Goal: Task Accomplishment & Management: Complete application form

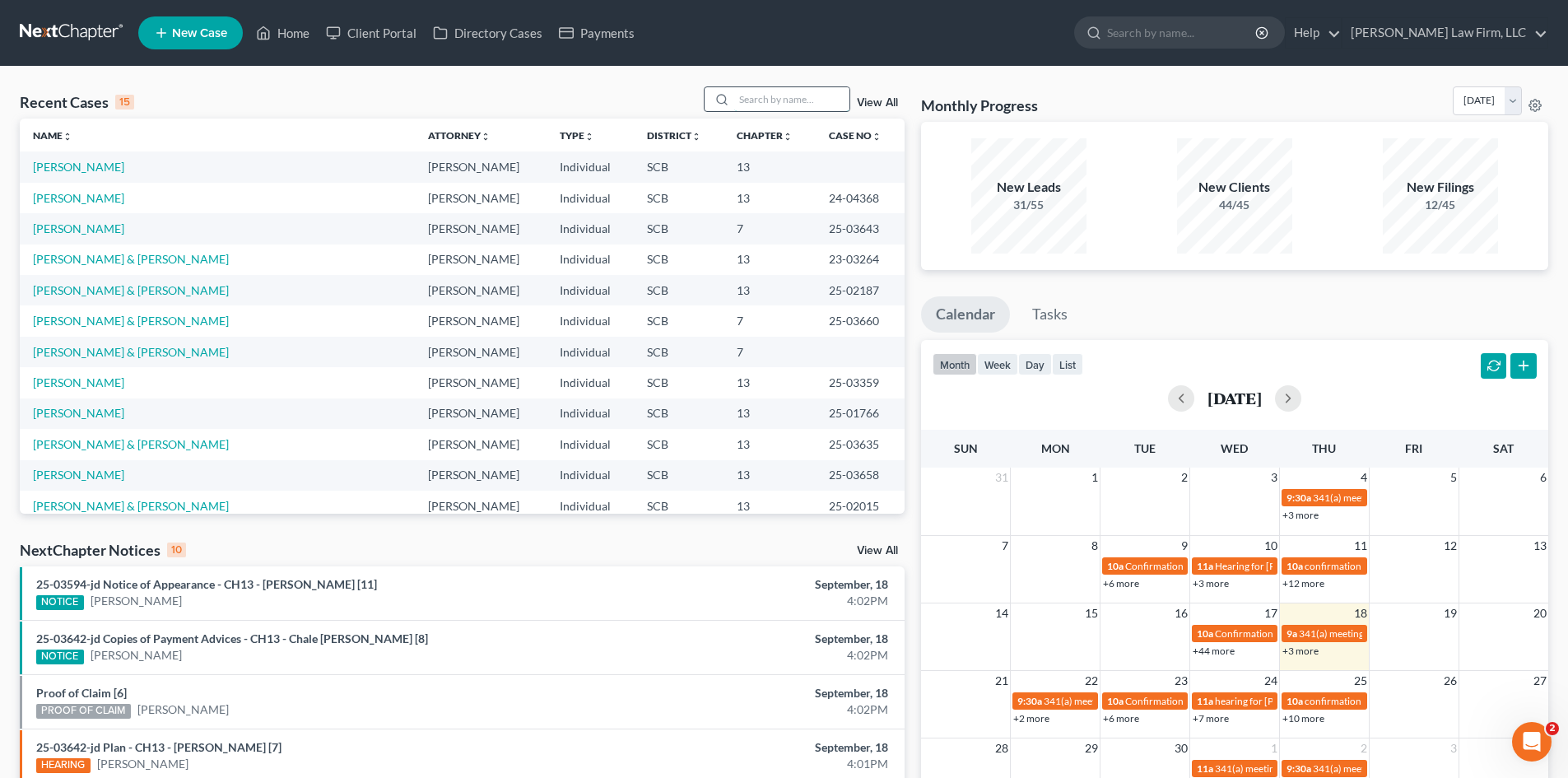
click at [802, 109] on input "search" at bounding box center [792, 99] width 115 height 24
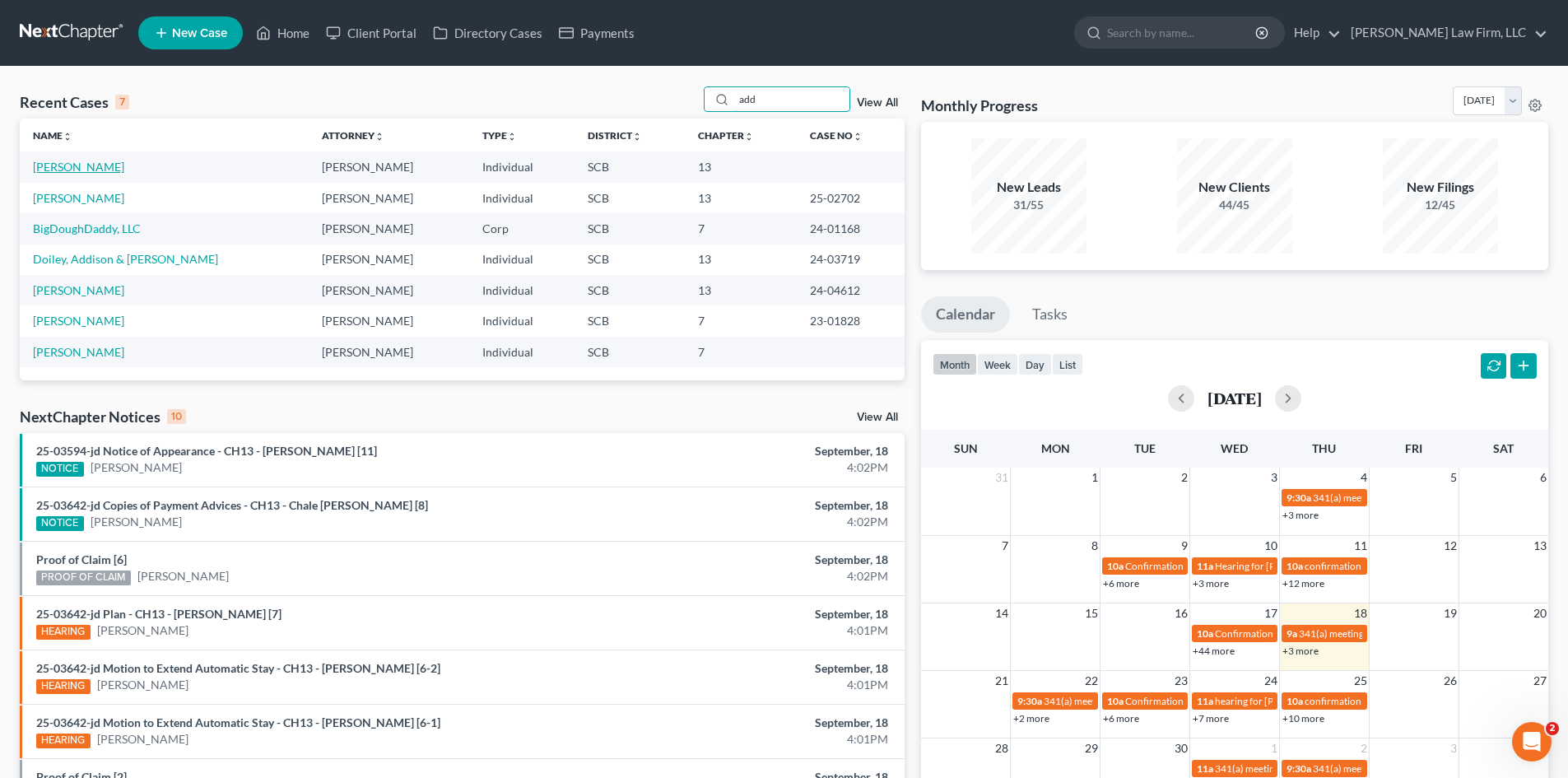
type input "add"
click at [98, 168] on link "[PERSON_NAME]" at bounding box center [78, 166] width 92 height 14
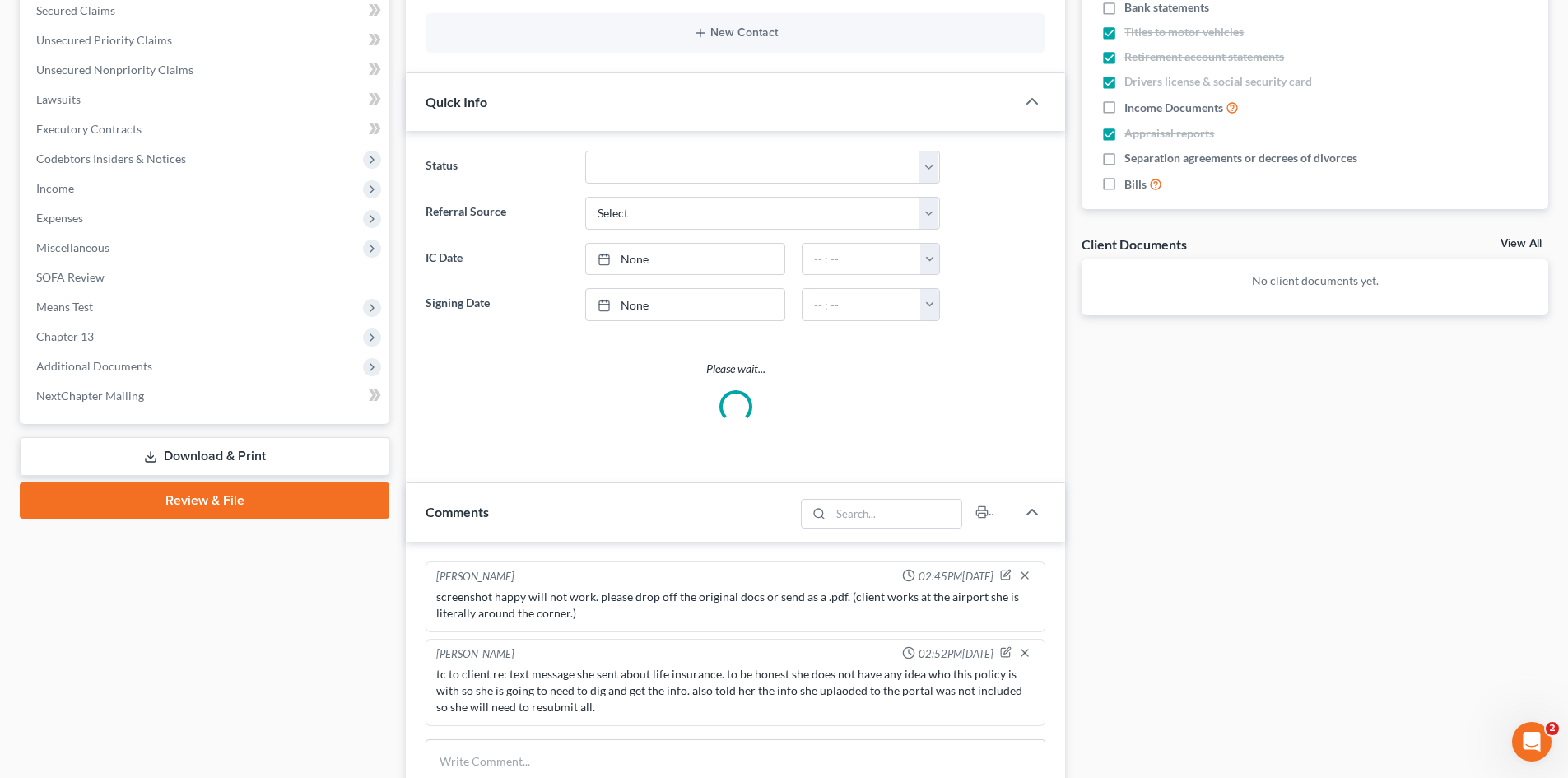
select select "0"
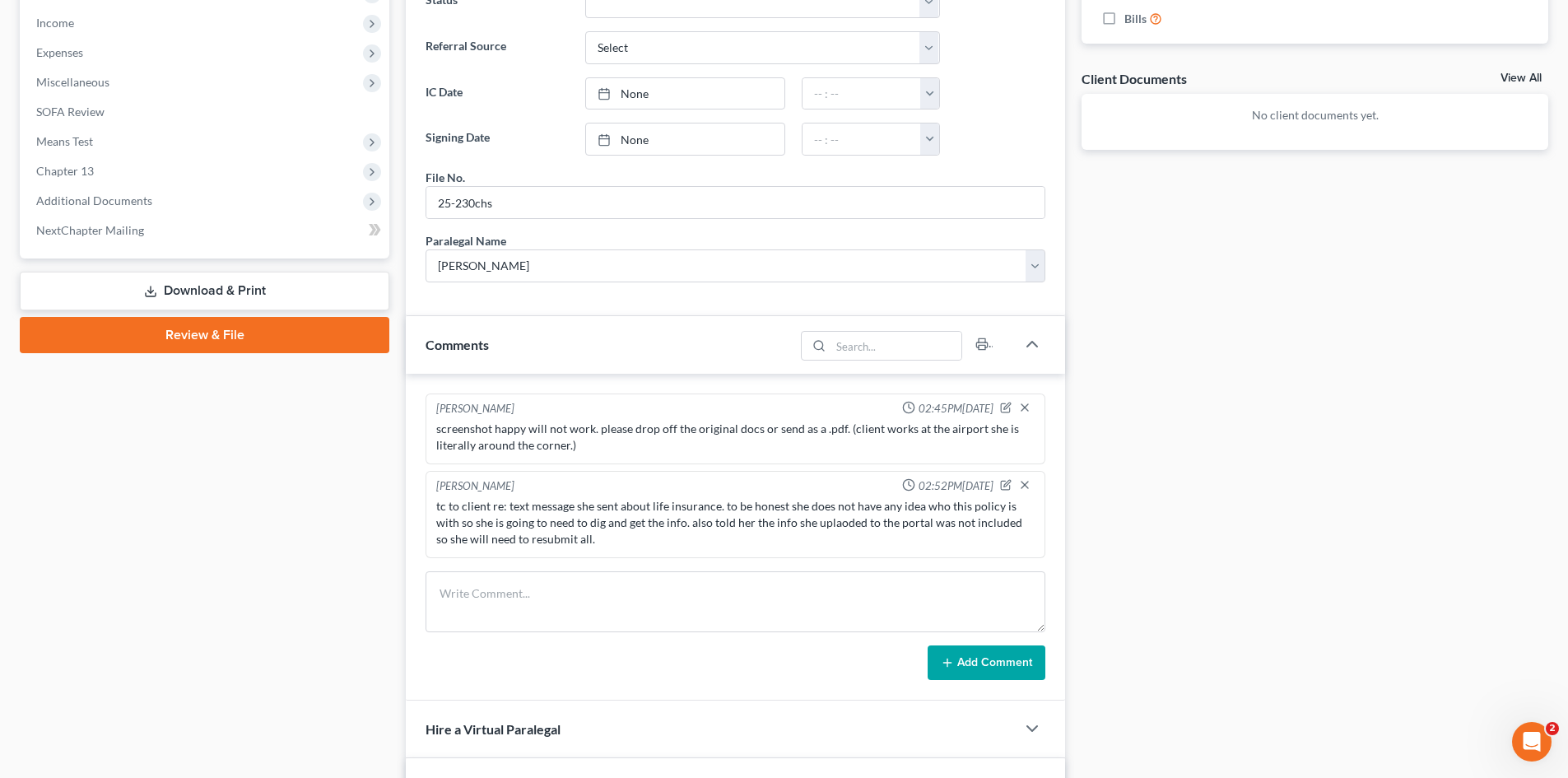
scroll to position [576, 0]
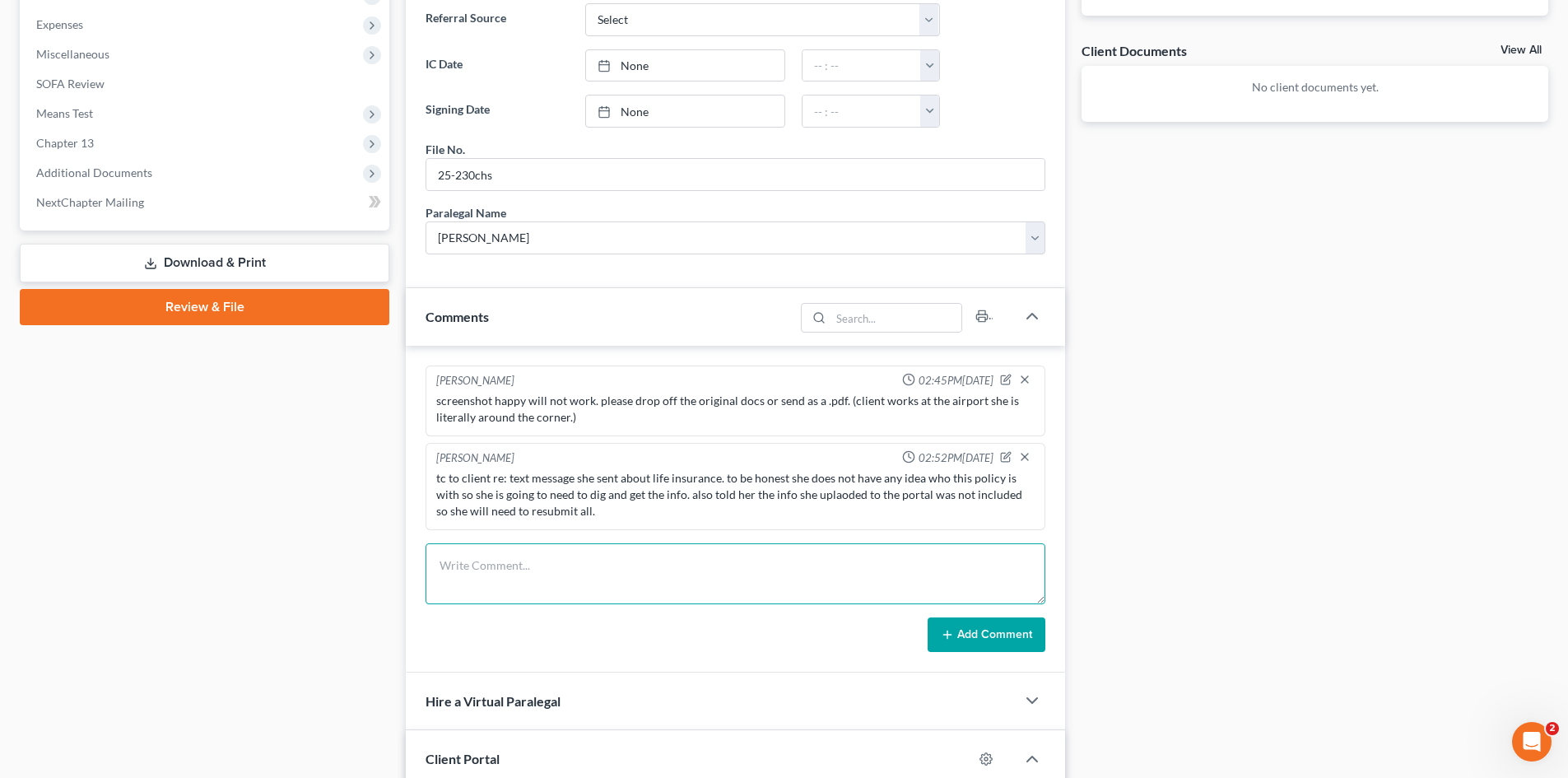
click at [647, 563] on textarea at bounding box center [735, 573] width 620 height 60
type textarea "another email saying she sent the info. it is not in the portal and it is not i…"
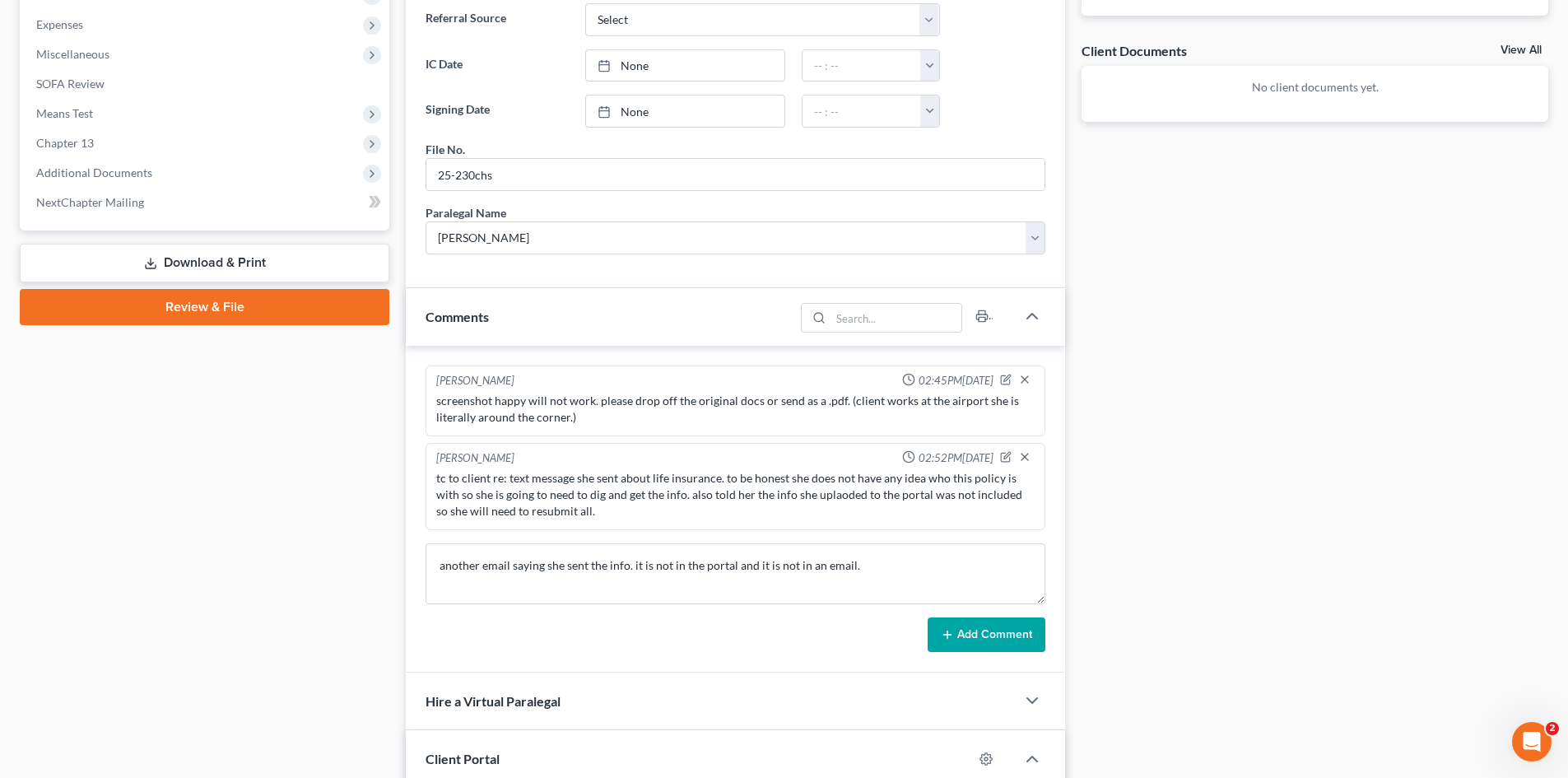
drag, startPoint x: 940, startPoint y: 633, endPoint x: 937, endPoint y: 676, distance: 43.1
click at [941, 633] on button "Add Comment" at bounding box center [987, 634] width 118 height 34
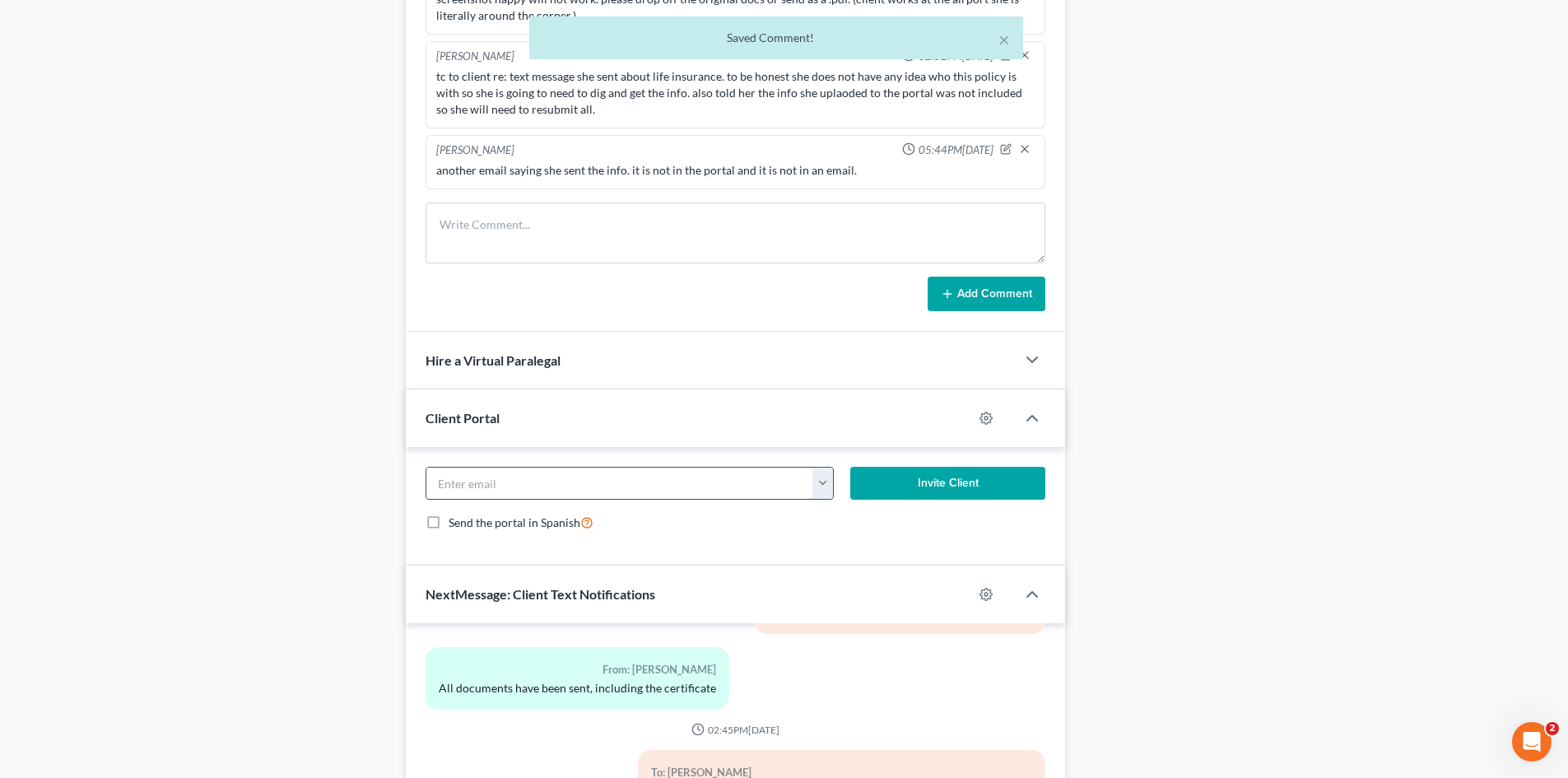
scroll to position [1152, 0]
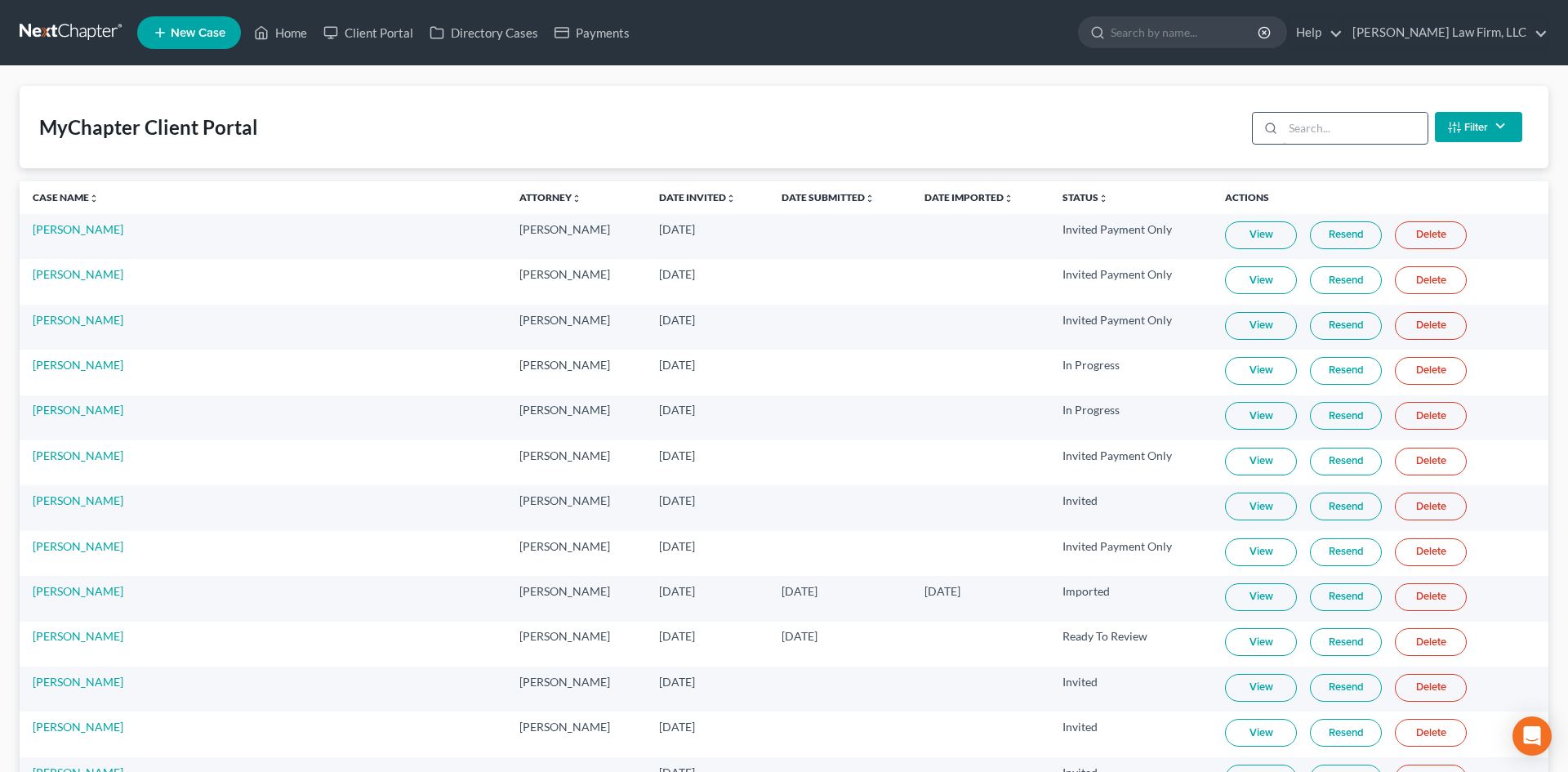
click at [1320, 135] on input "search" at bounding box center [1355, 128] width 144 height 31
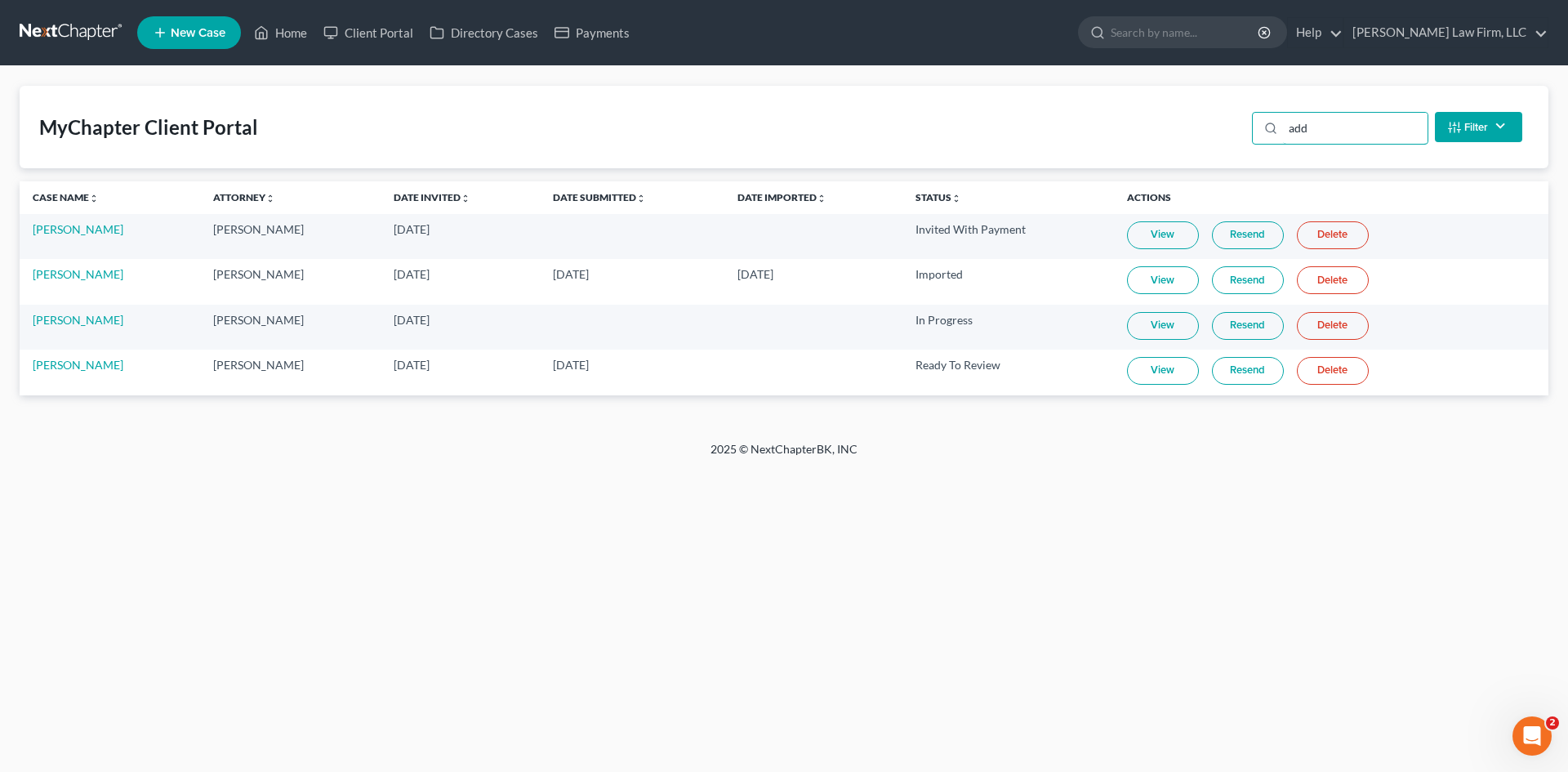
type input "add"
click at [1177, 373] on link "View" at bounding box center [1163, 370] width 72 height 28
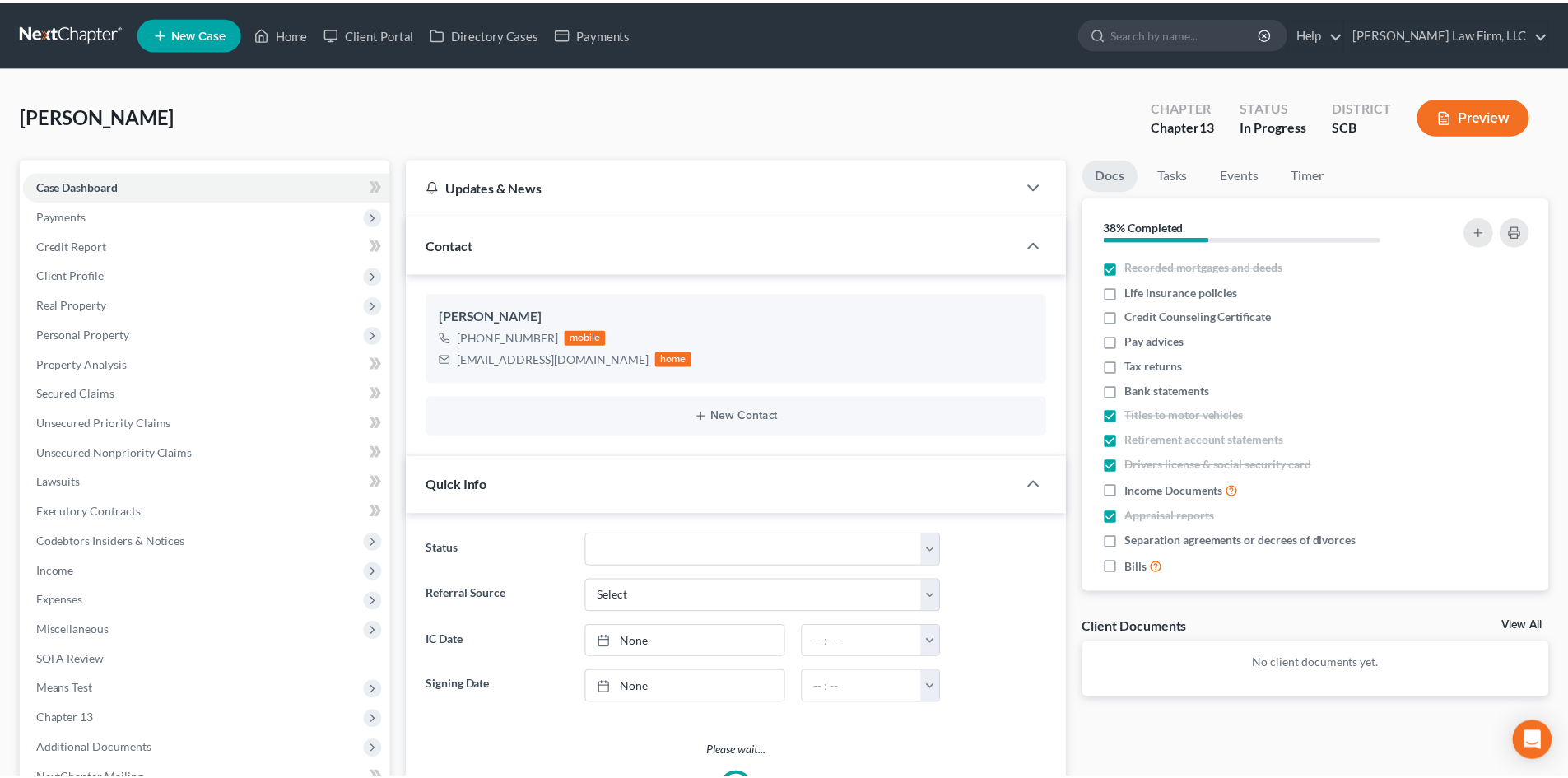
scroll to position [946, 0]
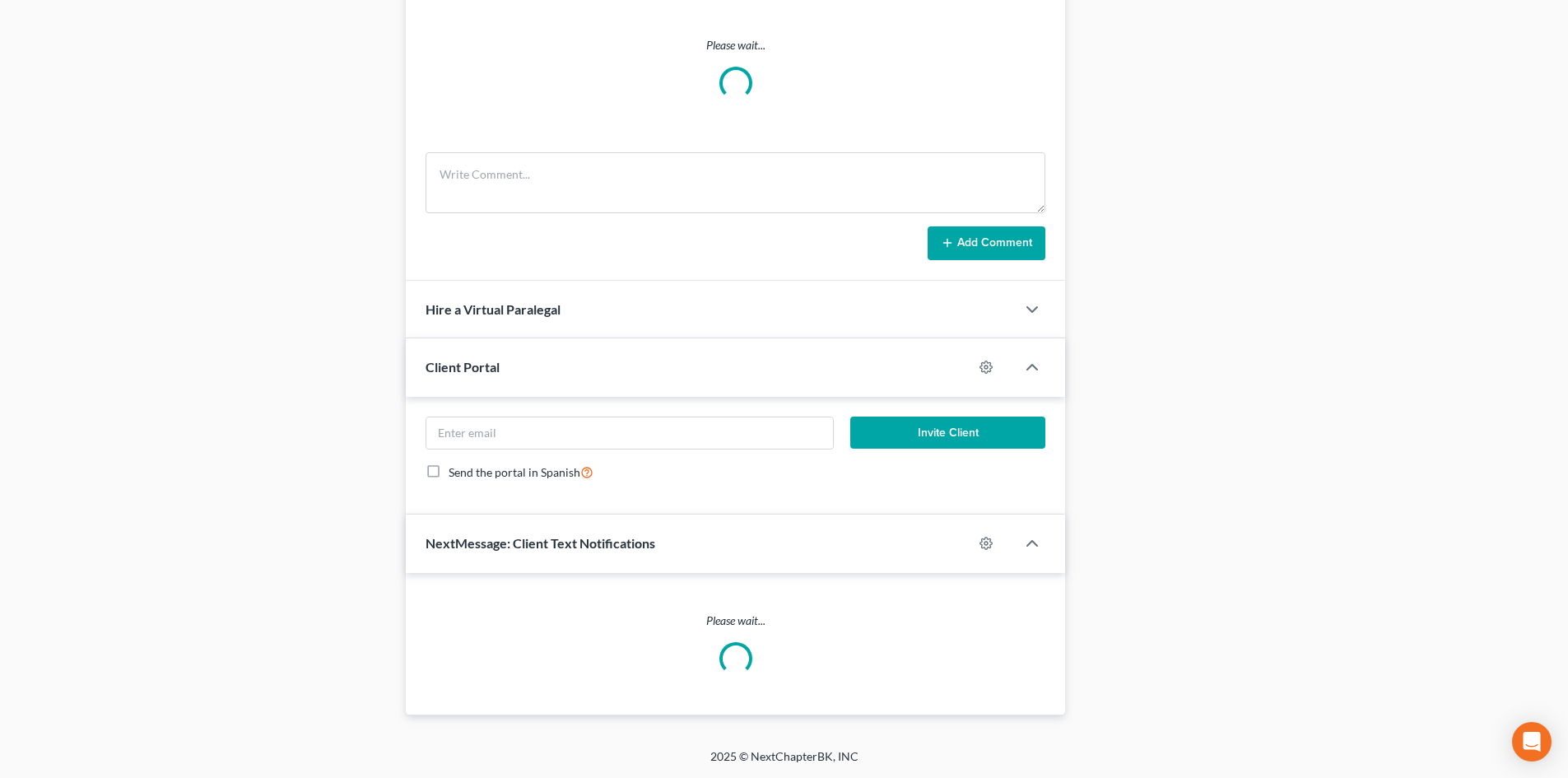
select select "0"
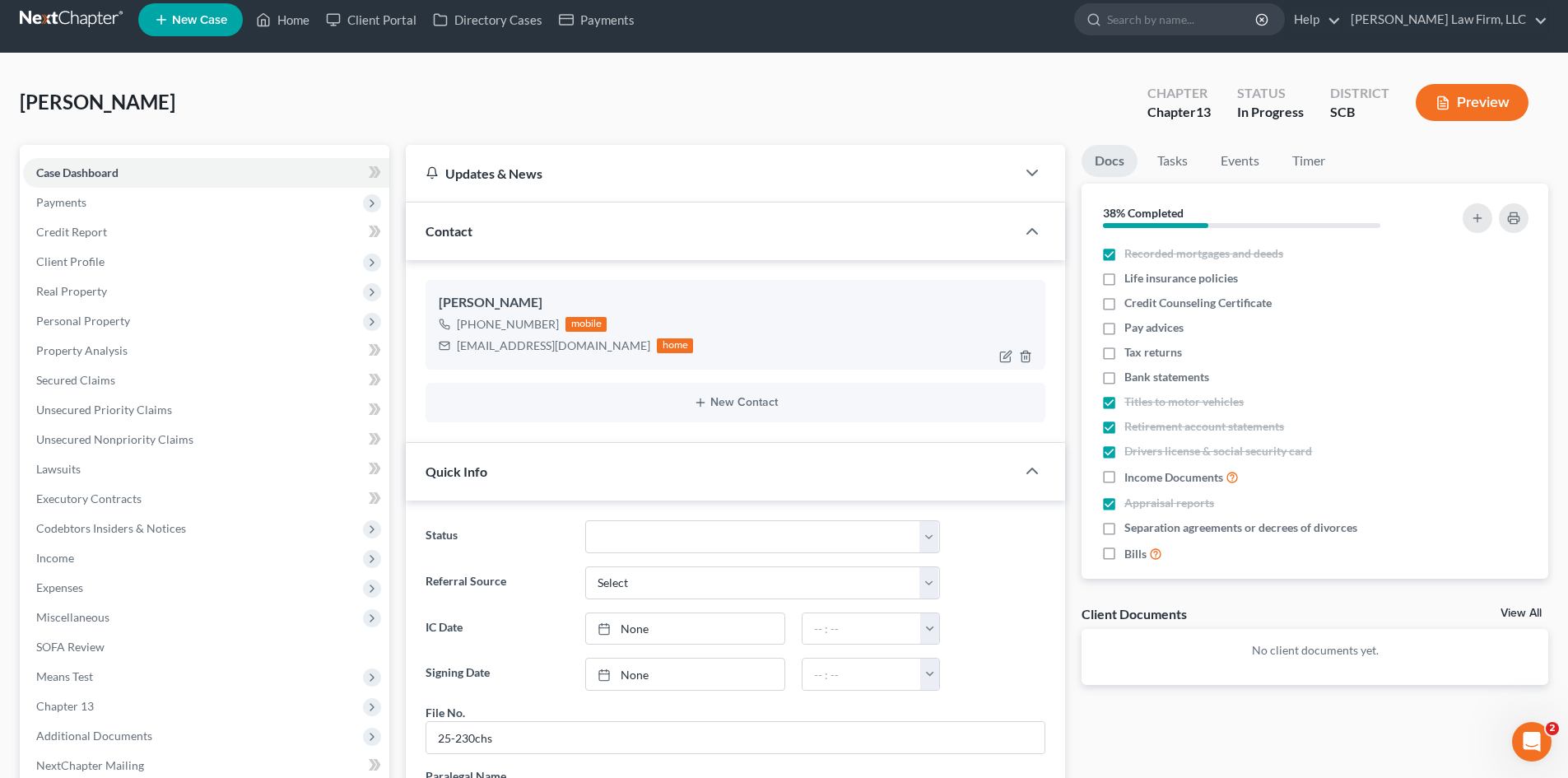
scroll to position [0, 0]
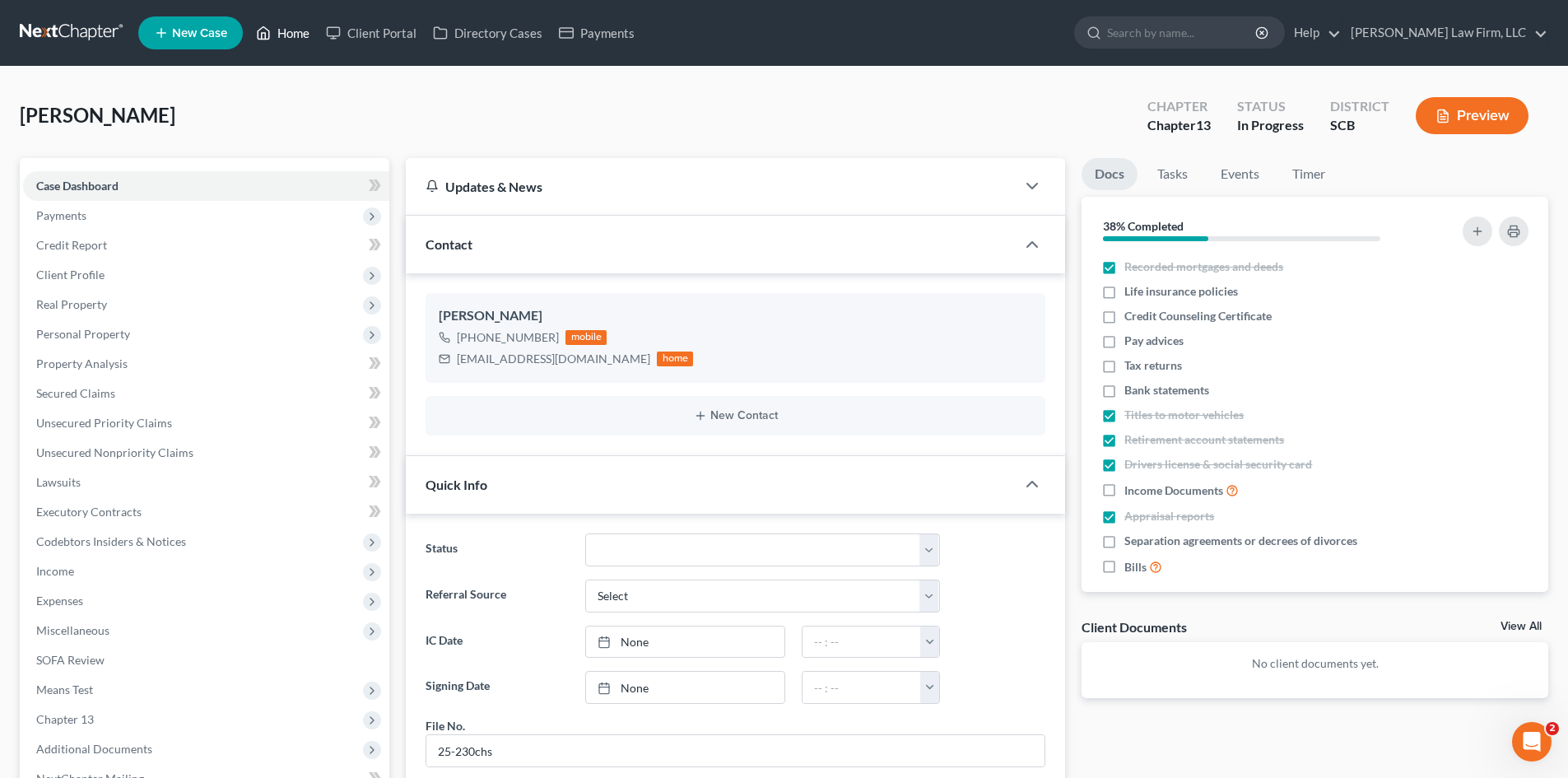
click at [298, 33] on link "Home" at bounding box center [282, 33] width 70 height 29
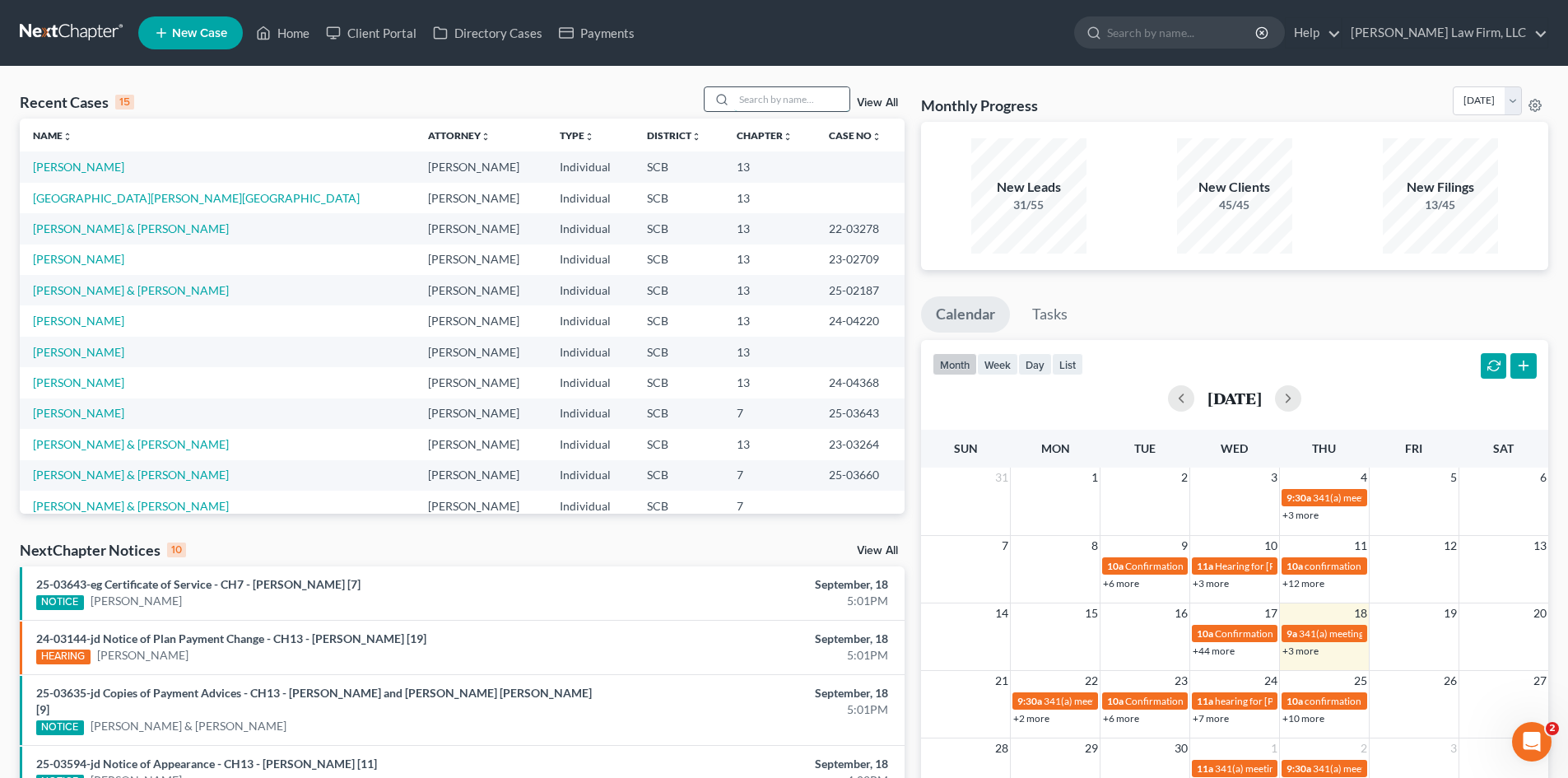
click at [801, 101] on input "search" at bounding box center [792, 99] width 115 height 24
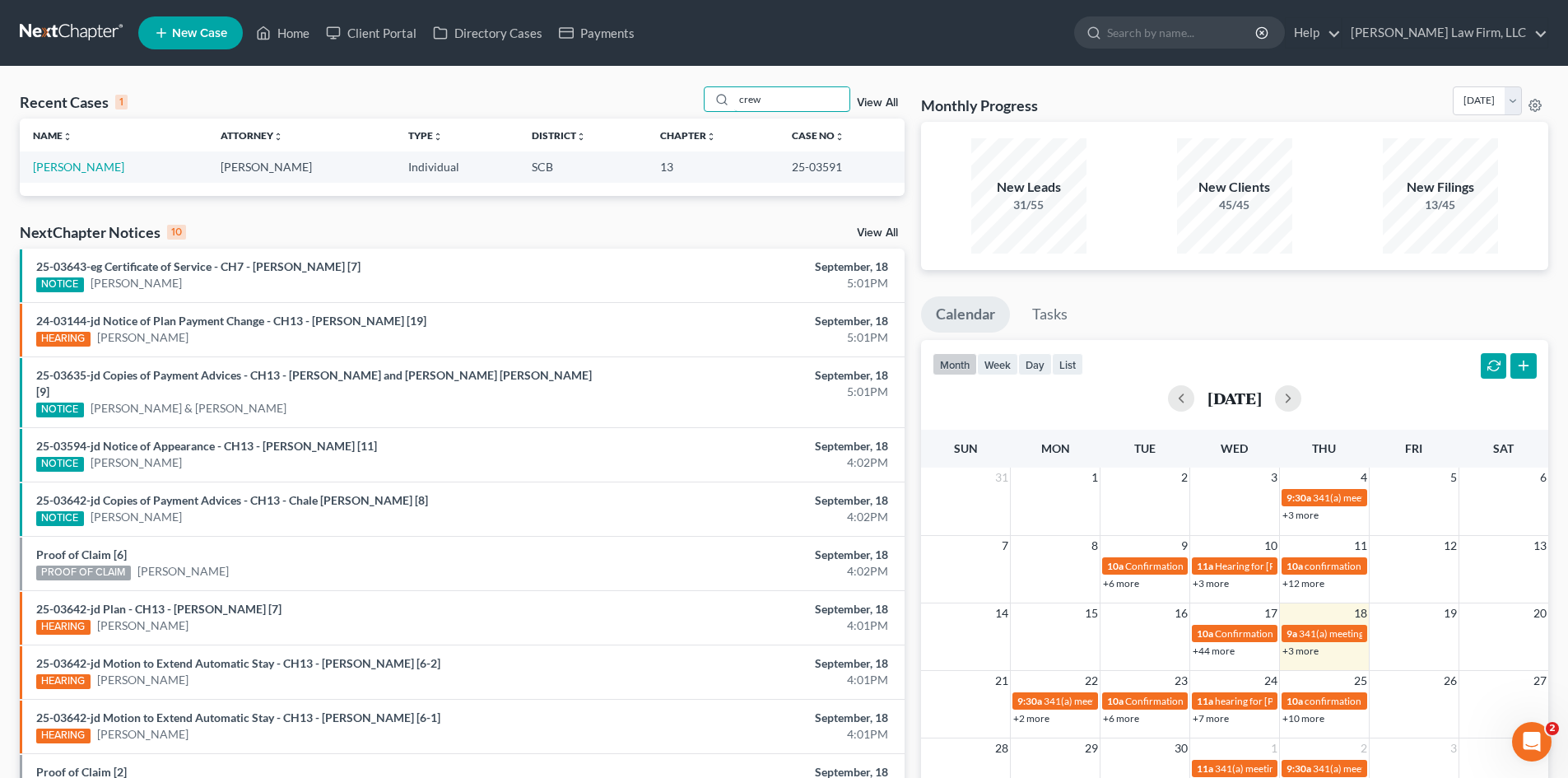
type input "crew"
click at [276, 32] on link "Home" at bounding box center [282, 33] width 70 height 29
drag, startPoint x: 797, startPoint y: 92, endPoint x: 727, endPoint y: 115, distance: 73.7
click at [727, 115] on div "Recent Cases 1 crew View All" at bounding box center [462, 103] width 885 height 32
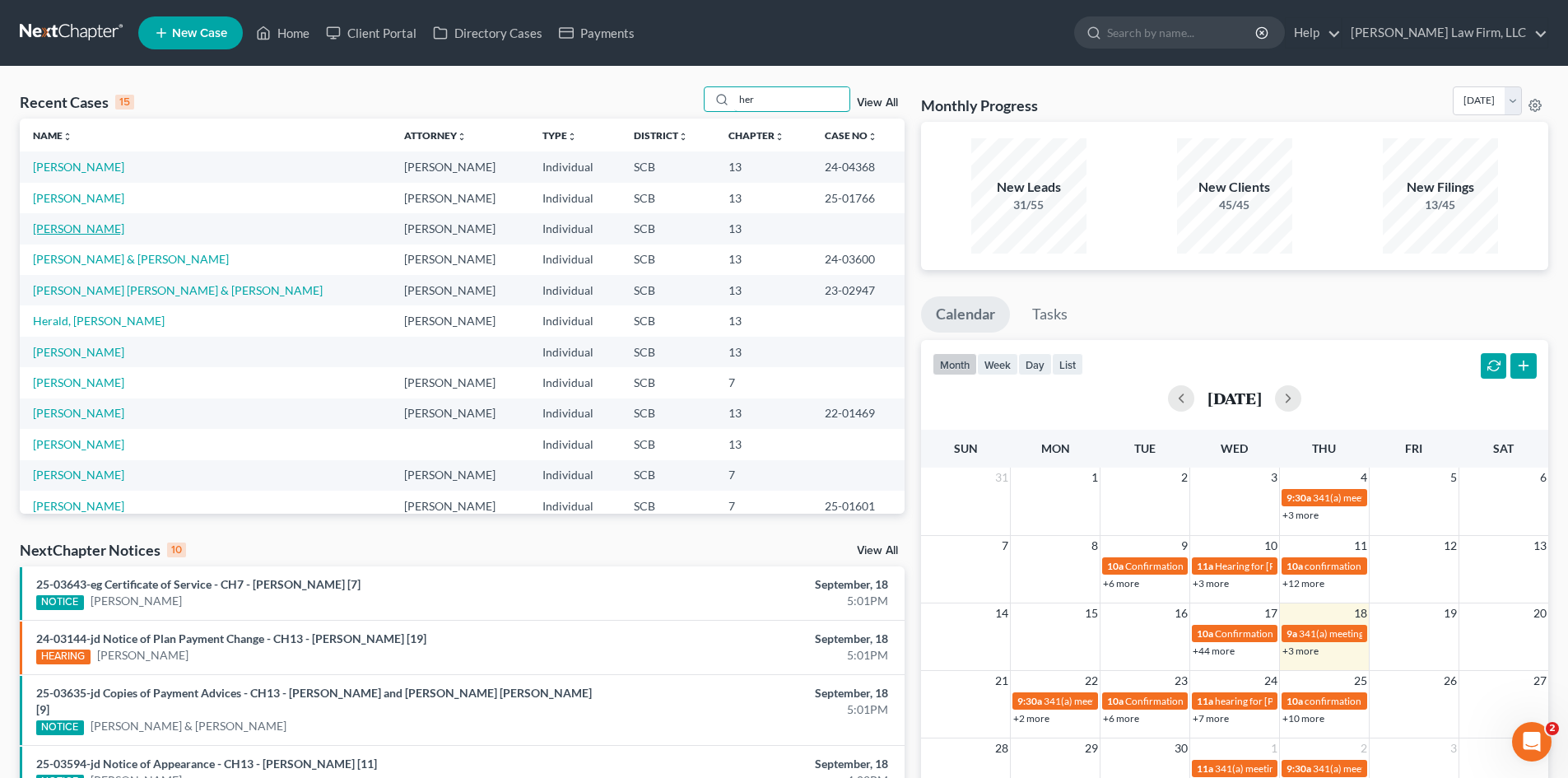
type input "her"
click at [101, 230] on link "Herriott, Anita" at bounding box center [78, 228] width 92 height 14
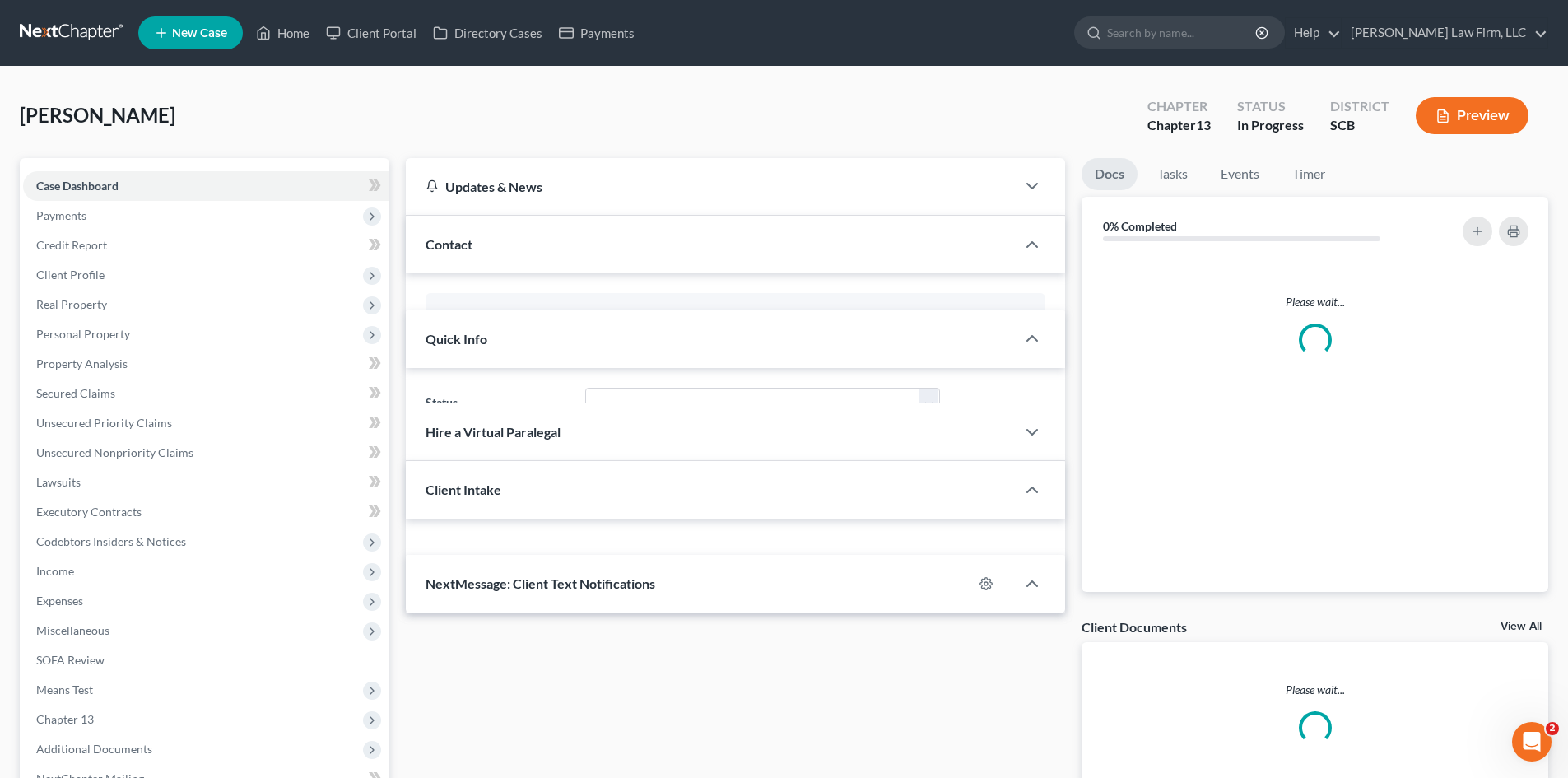
select select "1"
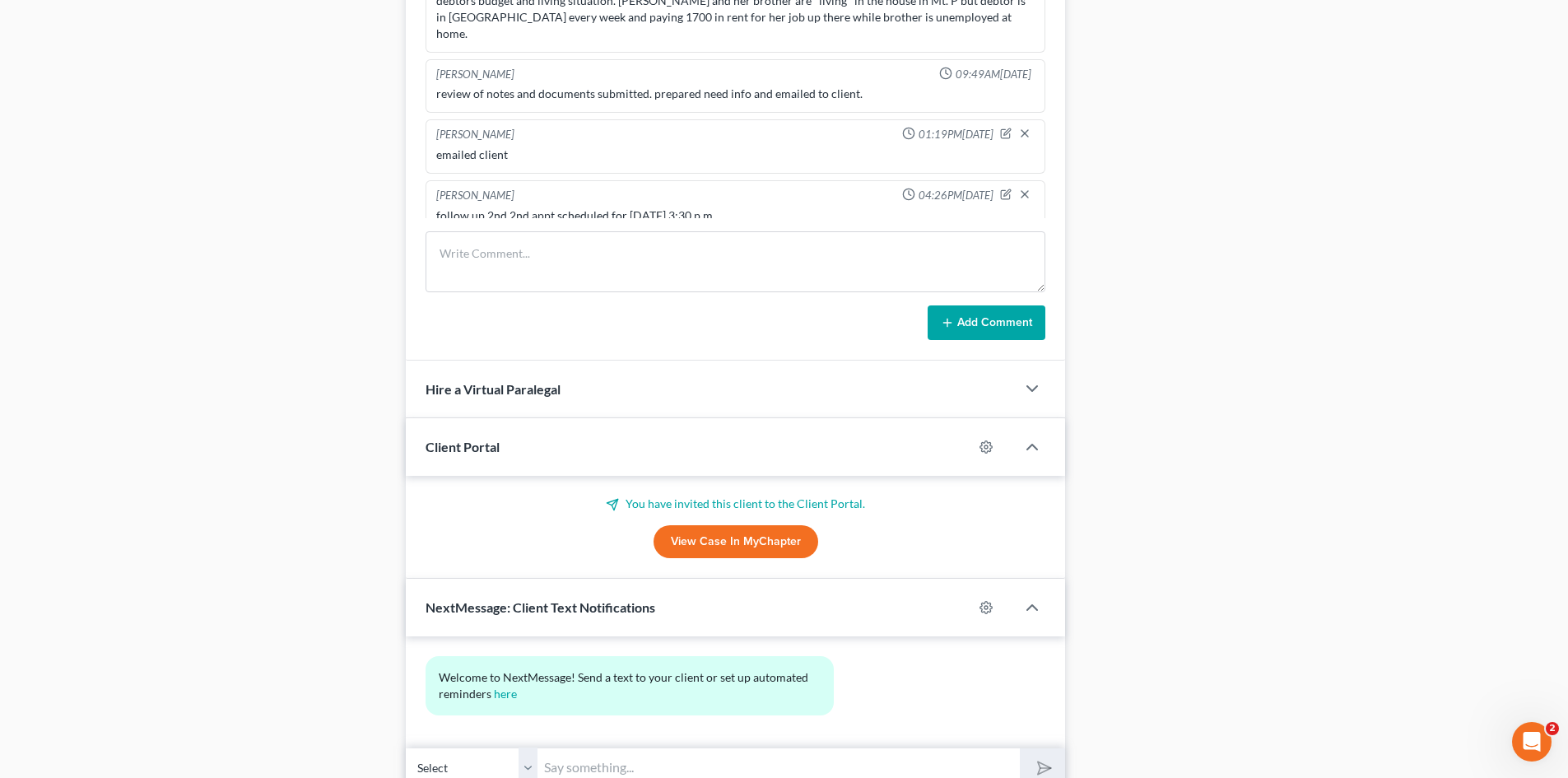
scroll to position [987, 0]
click at [731, 539] on link "View Case in MyChapter" at bounding box center [736, 540] width 165 height 33
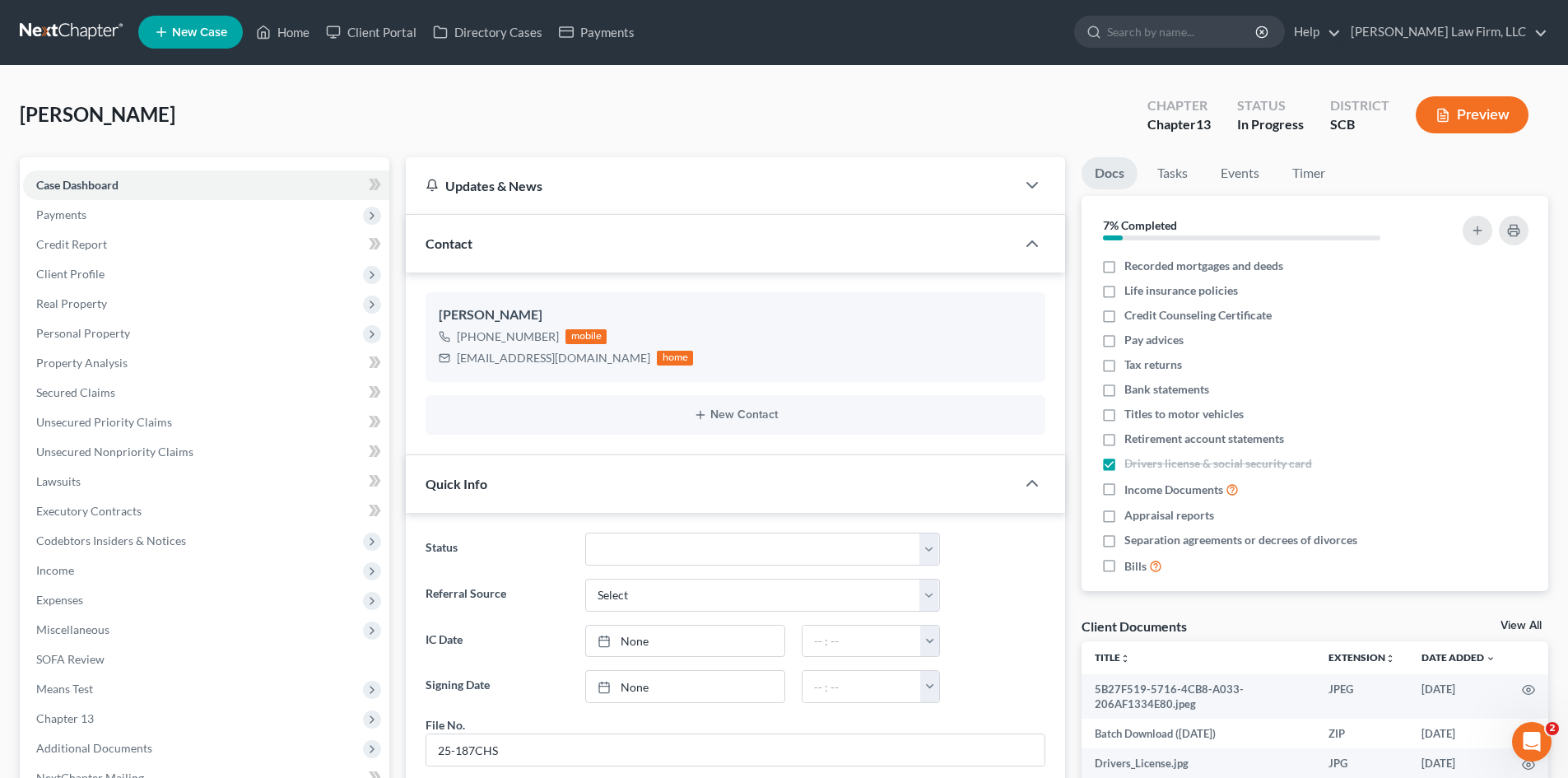
scroll to position [0, 0]
click at [300, 47] on link "Home" at bounding box center [282, 33] width 70 height 29
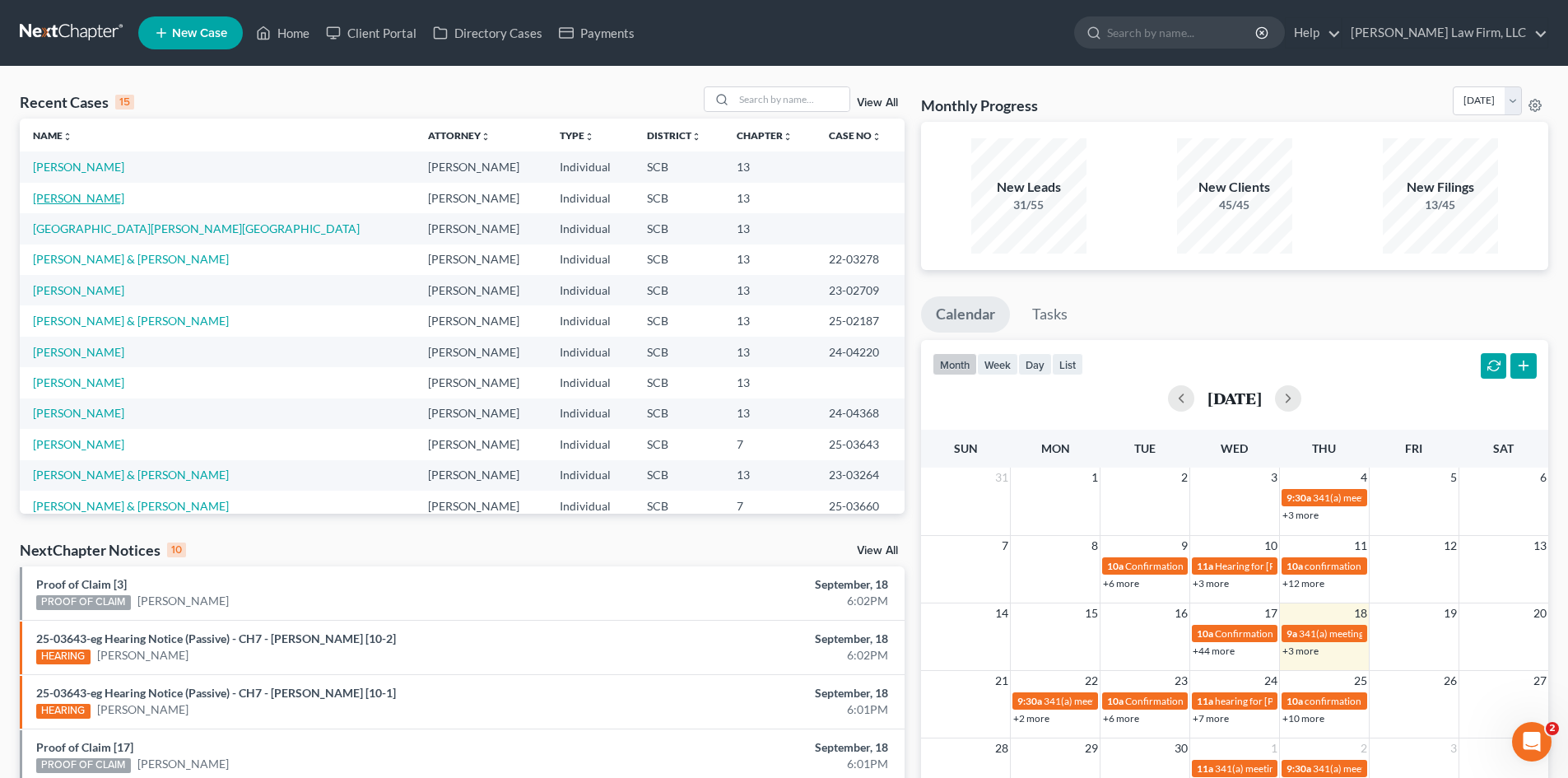
click at [97, 199] on link "Addison, Kiah" at bounding box center [78, 197] width 92 height 14
select select "3"
select select "0"
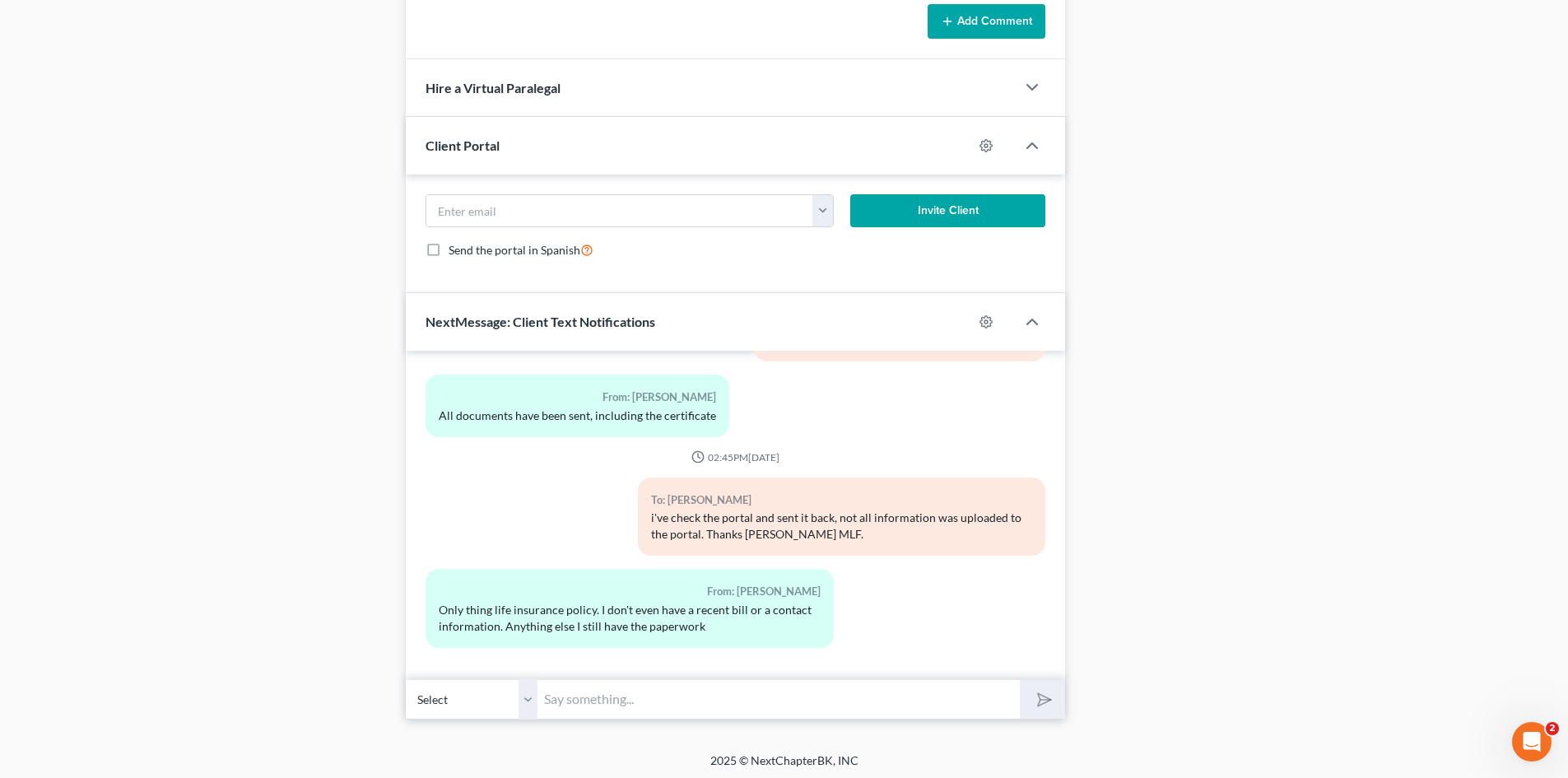
scroll to position [1254, 0]
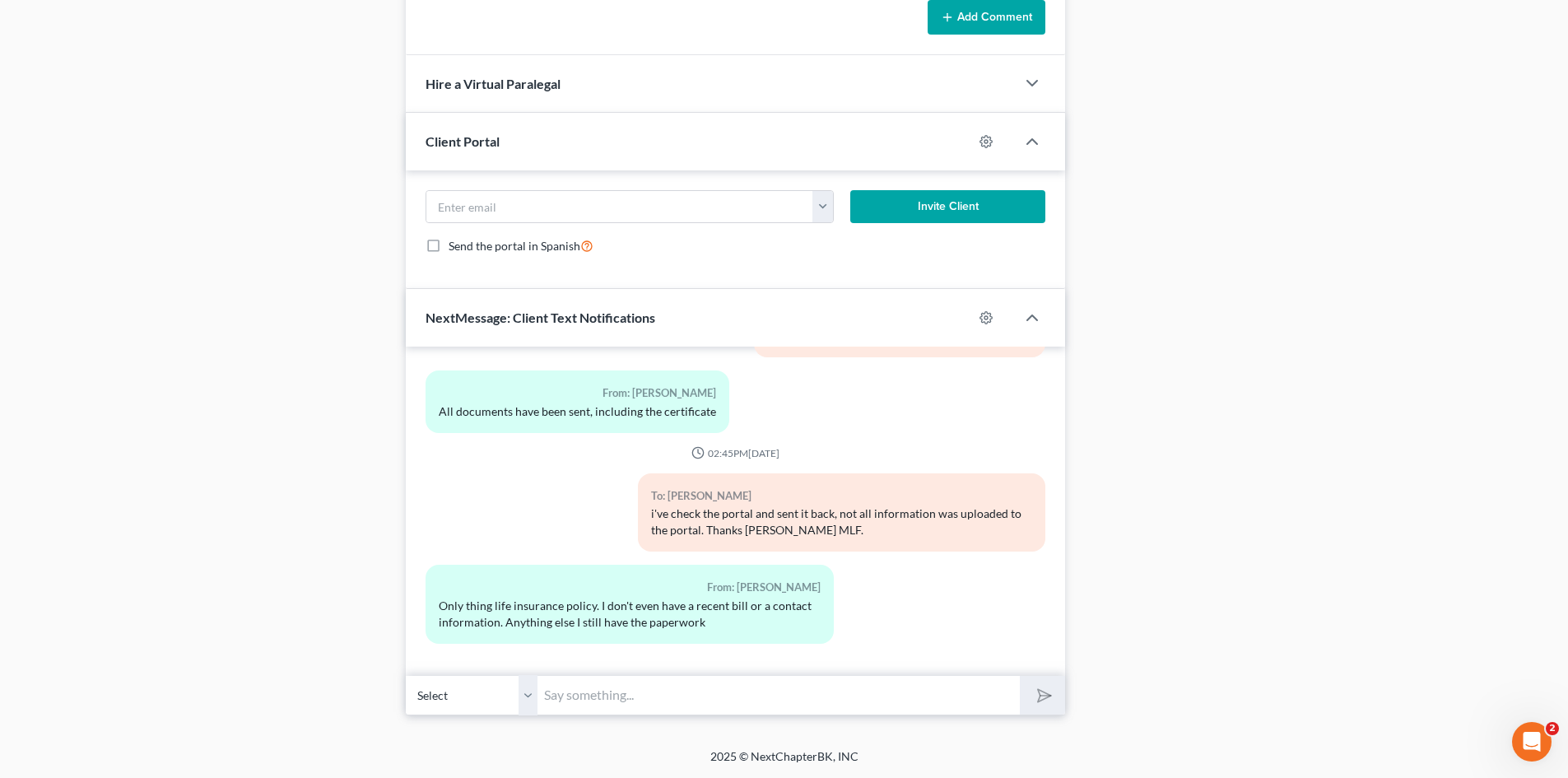
click at [634, 694] on input "text" at bounding box center [779, 695] width 482 height 40
type input "p"
click at [812, 697] on input "I've responded to your list of information sent lasdt night at 9:52 p.m." at bounding box center [779, 695] width 482 height 40
drag, startPoint x: 825, startPoint y: 697, endPoint x: 838, endPoint y: 697, distance: 13.0
click at [826, 697] on input "I've responded to your list of information sent lasdt night at 9:52 p.m." at bounding box center [779, 695] width 482 height 40
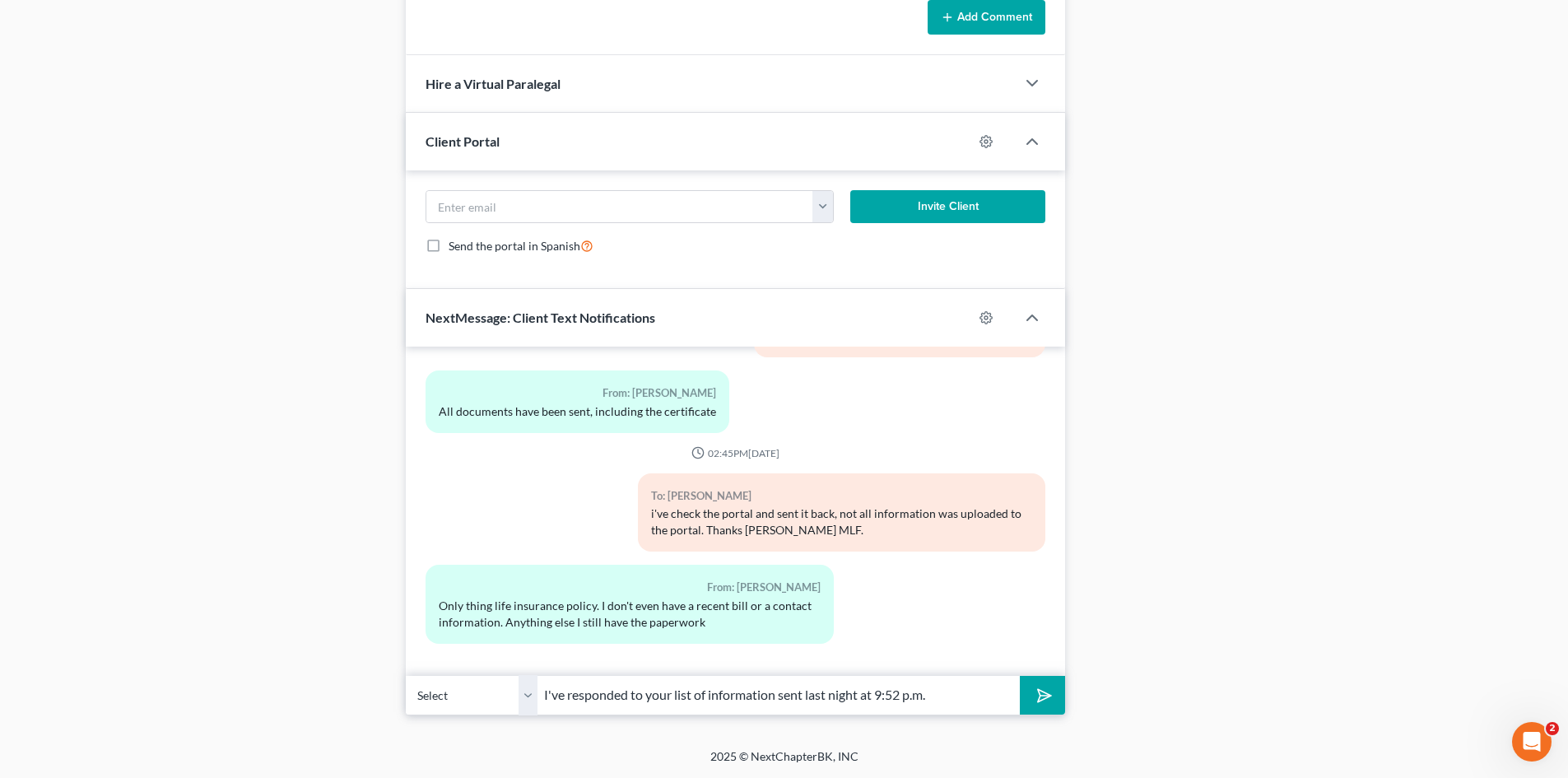
click at [931, 699] on input "I've responded to your list of information sent last night at 9:52 p.m." at bounding box center [779, 695] width 482 height 40
click at [954, 698] on input "I've responded to your list of information sent last night at 9:52 p.m. Updated…" at bounding box center [779, 695] width 482 height 40
type input "I've responded to your list of information sent last night at 9:52 p.m. Updated…"
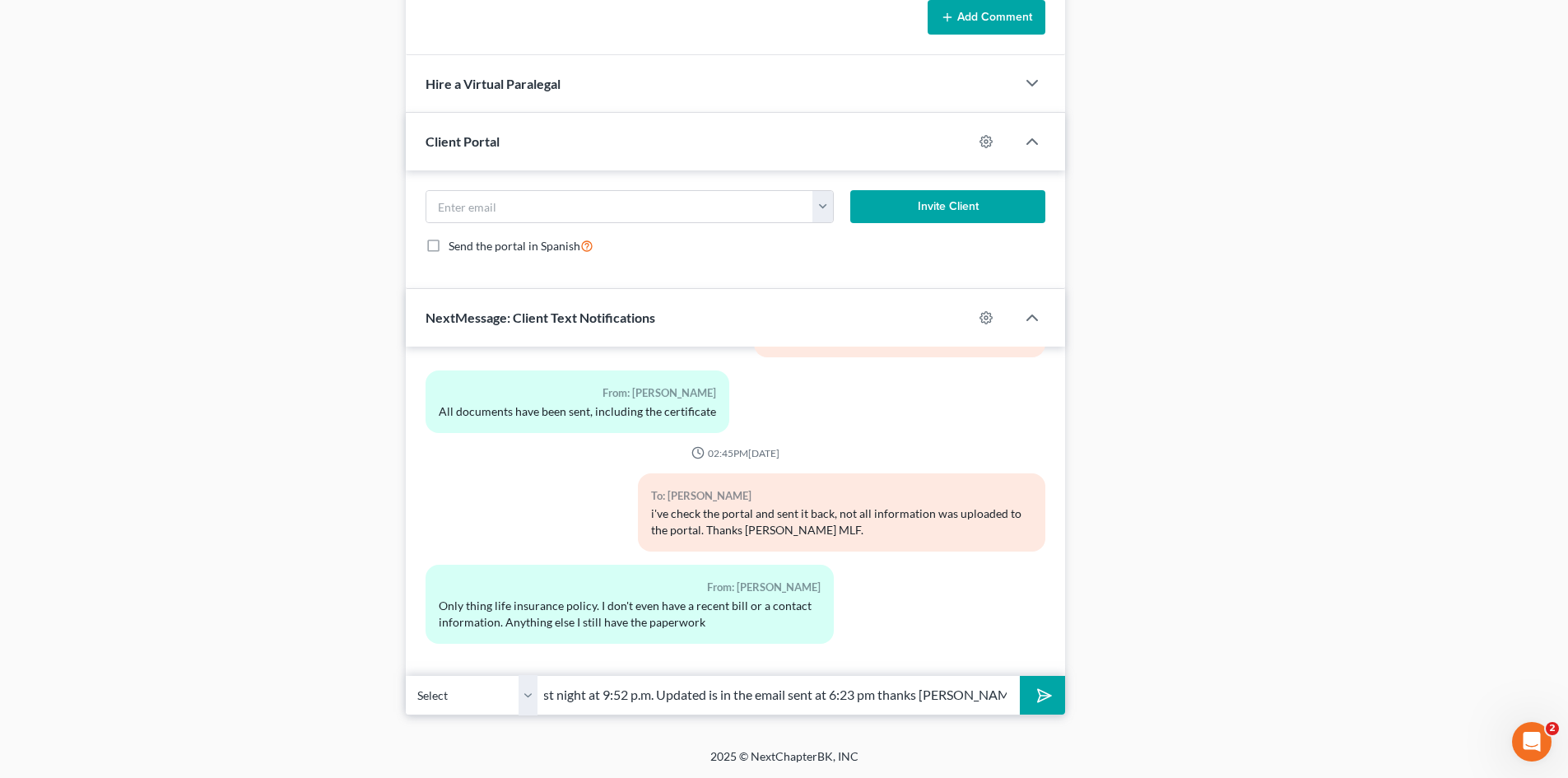
click at [1020, 675] on button "submit" at bounding box center [1043, 695] width 45 height 39
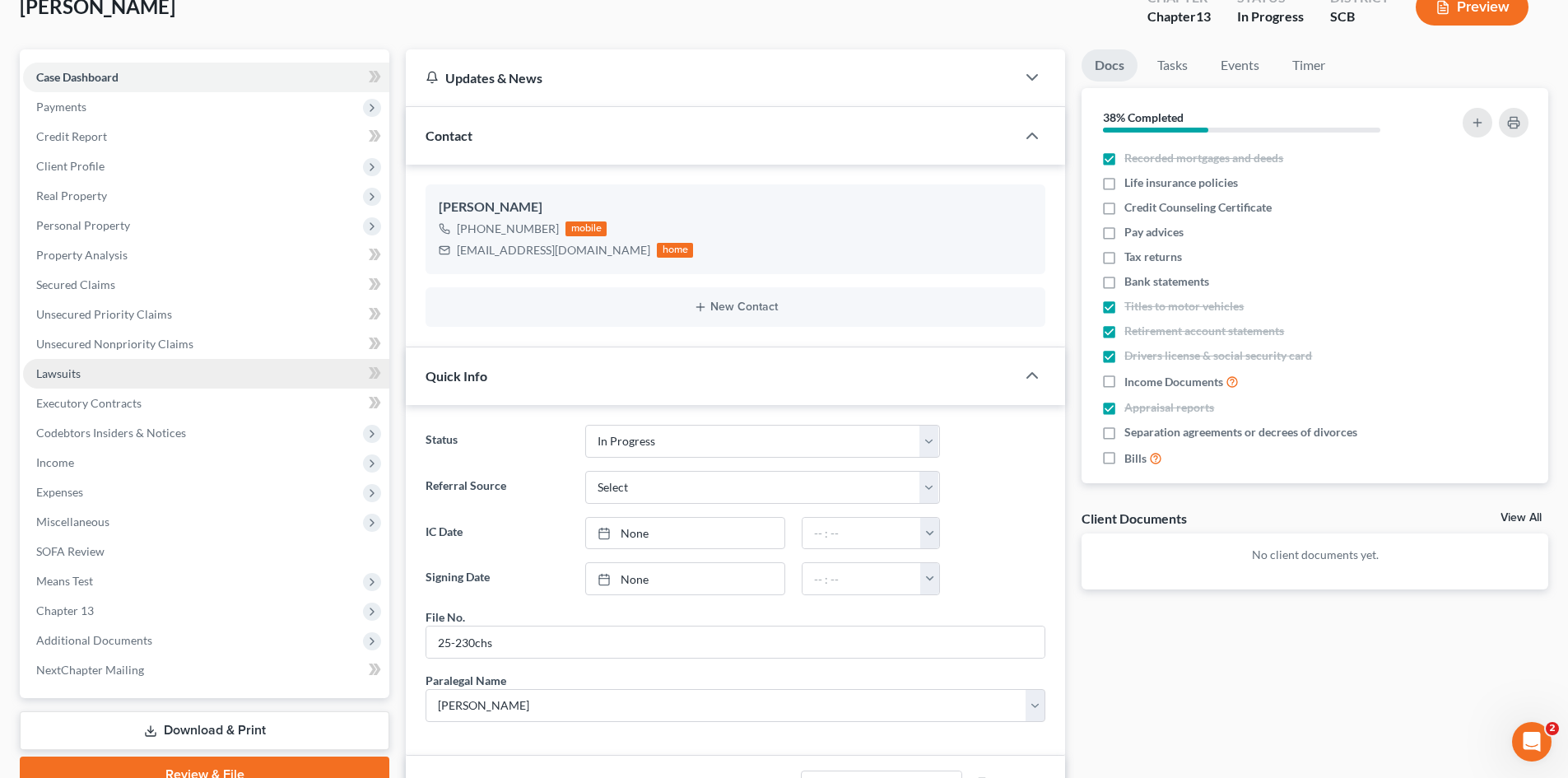
scroll to position [0, 0]
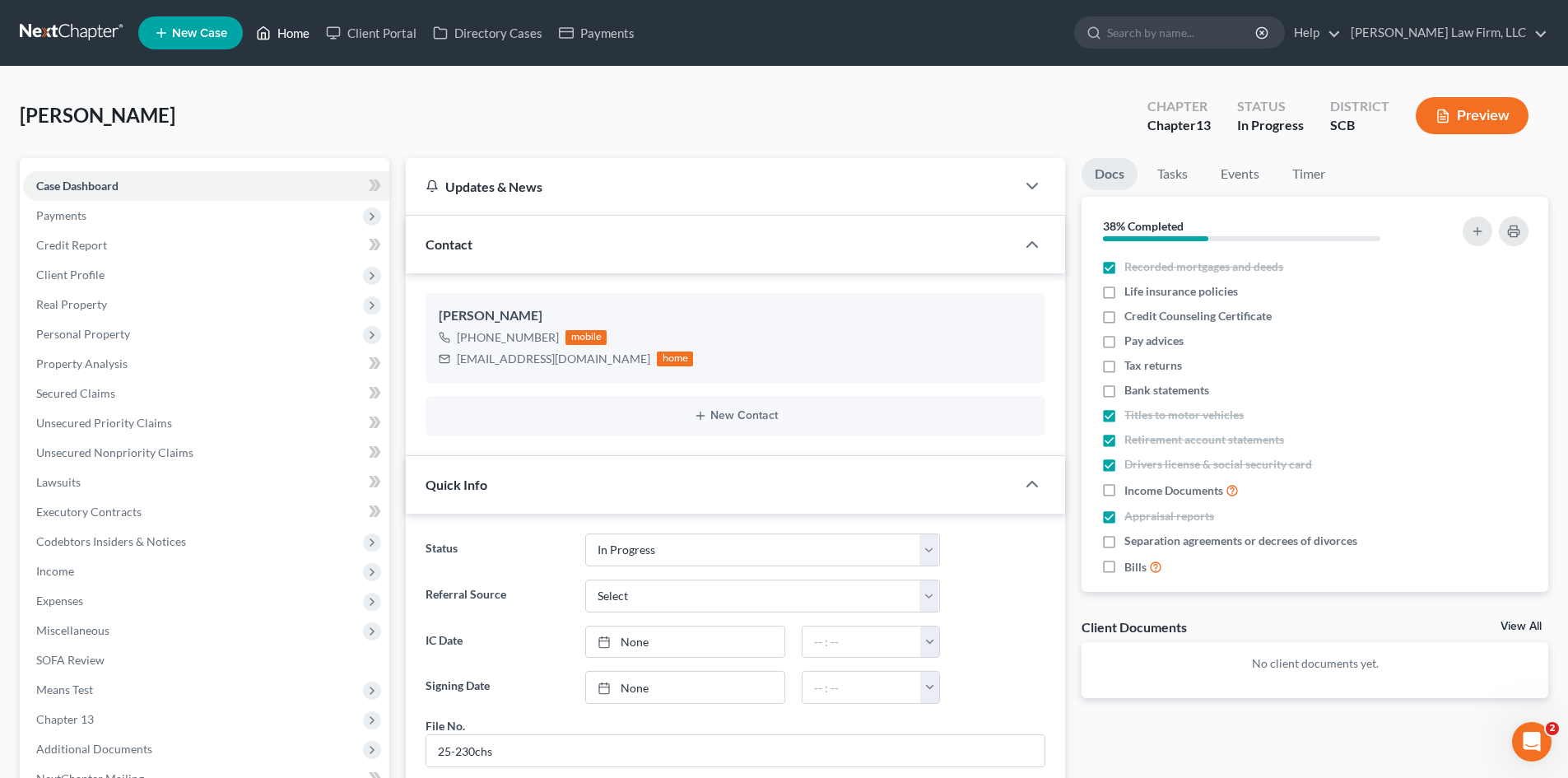
click at [290, 35] on link "Home" at bounding box center [282, 33] width 70 height 29
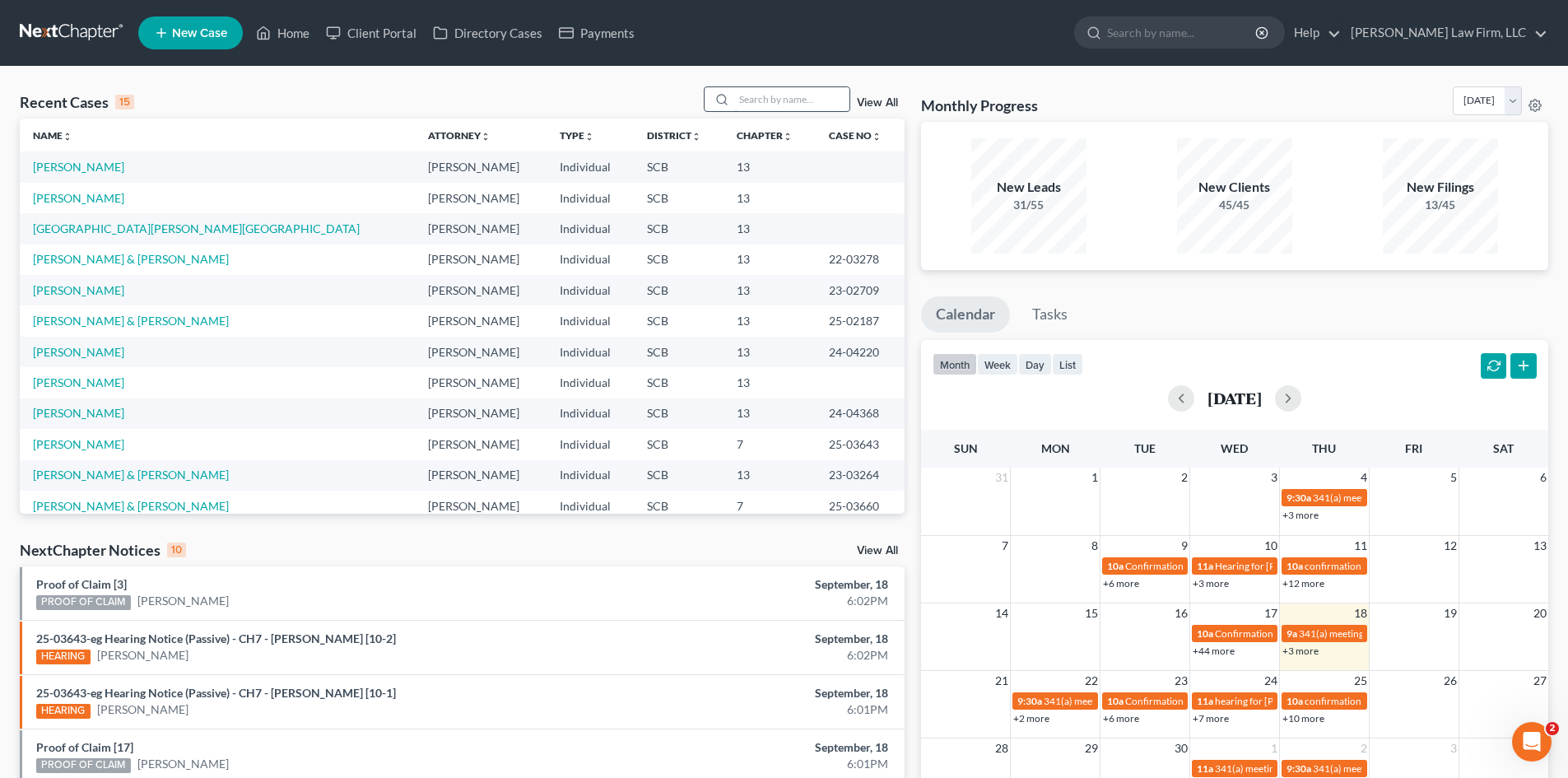
click at [803, 108] on input "search" at bounding box center [792, 99] width 115 height 24
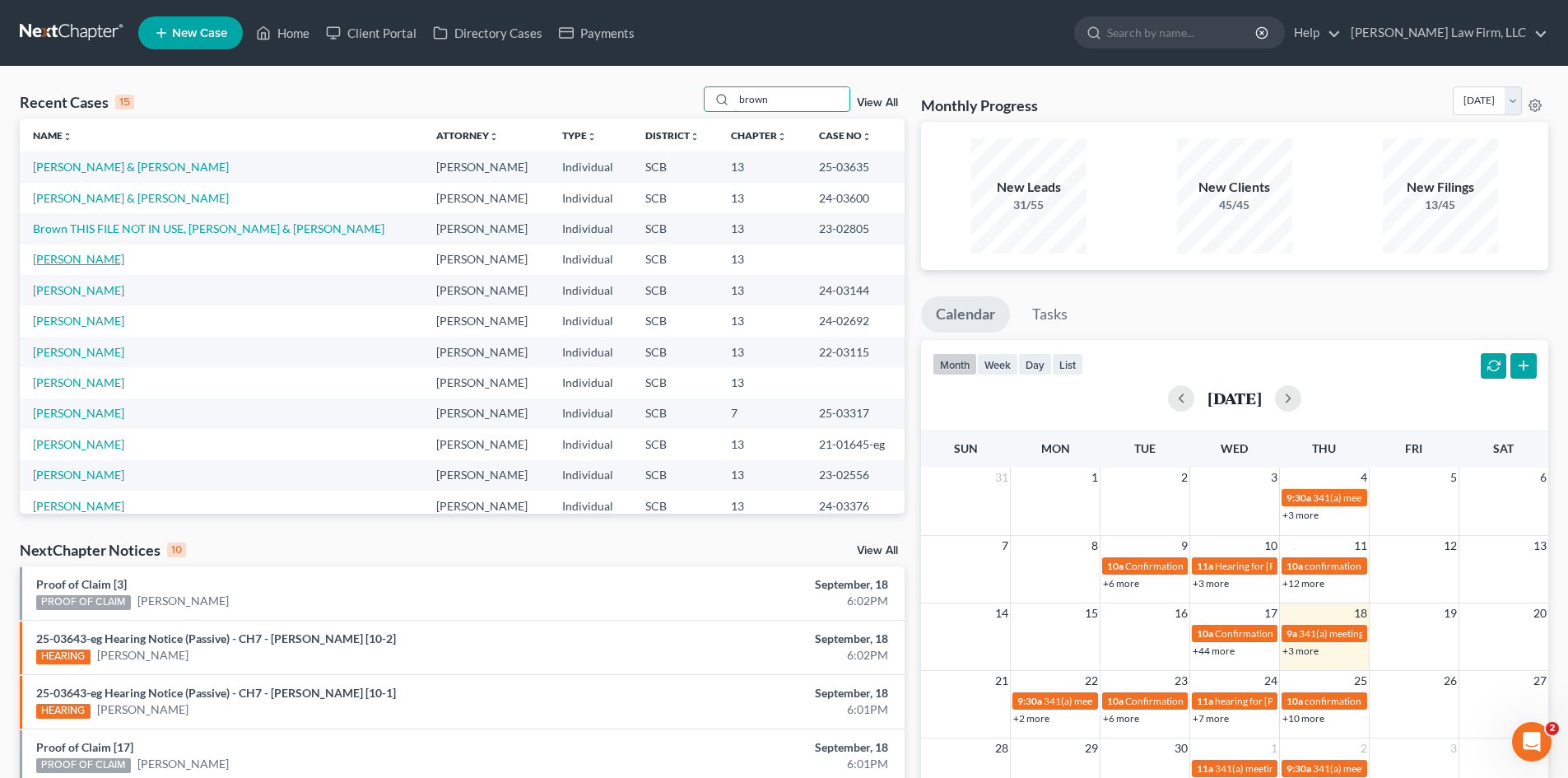
type input "brown"
click at [108, 260] on link "Brown, Jasmine" at bounding box center [78, 259] width 92 height 14
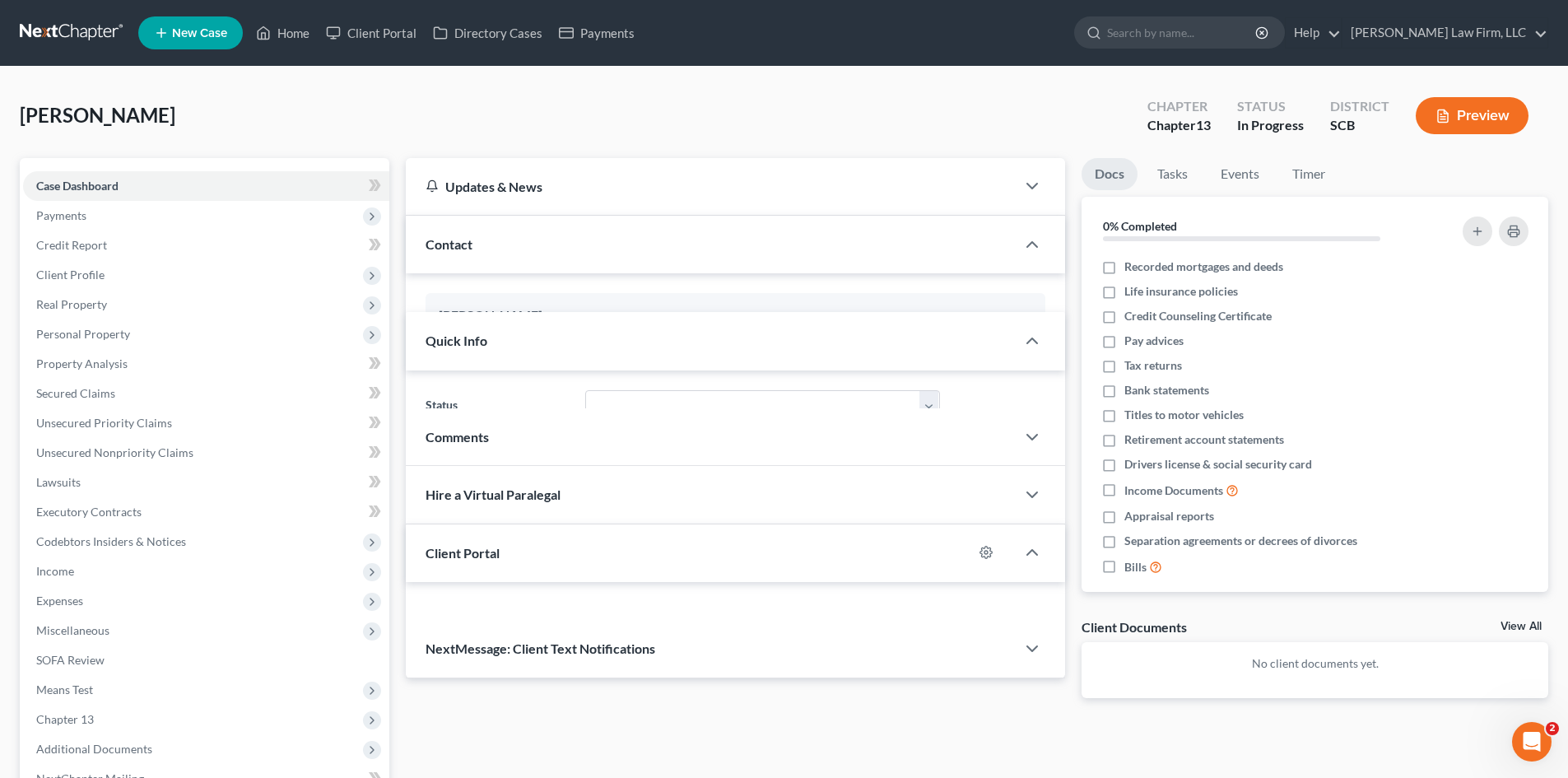
select select "0"
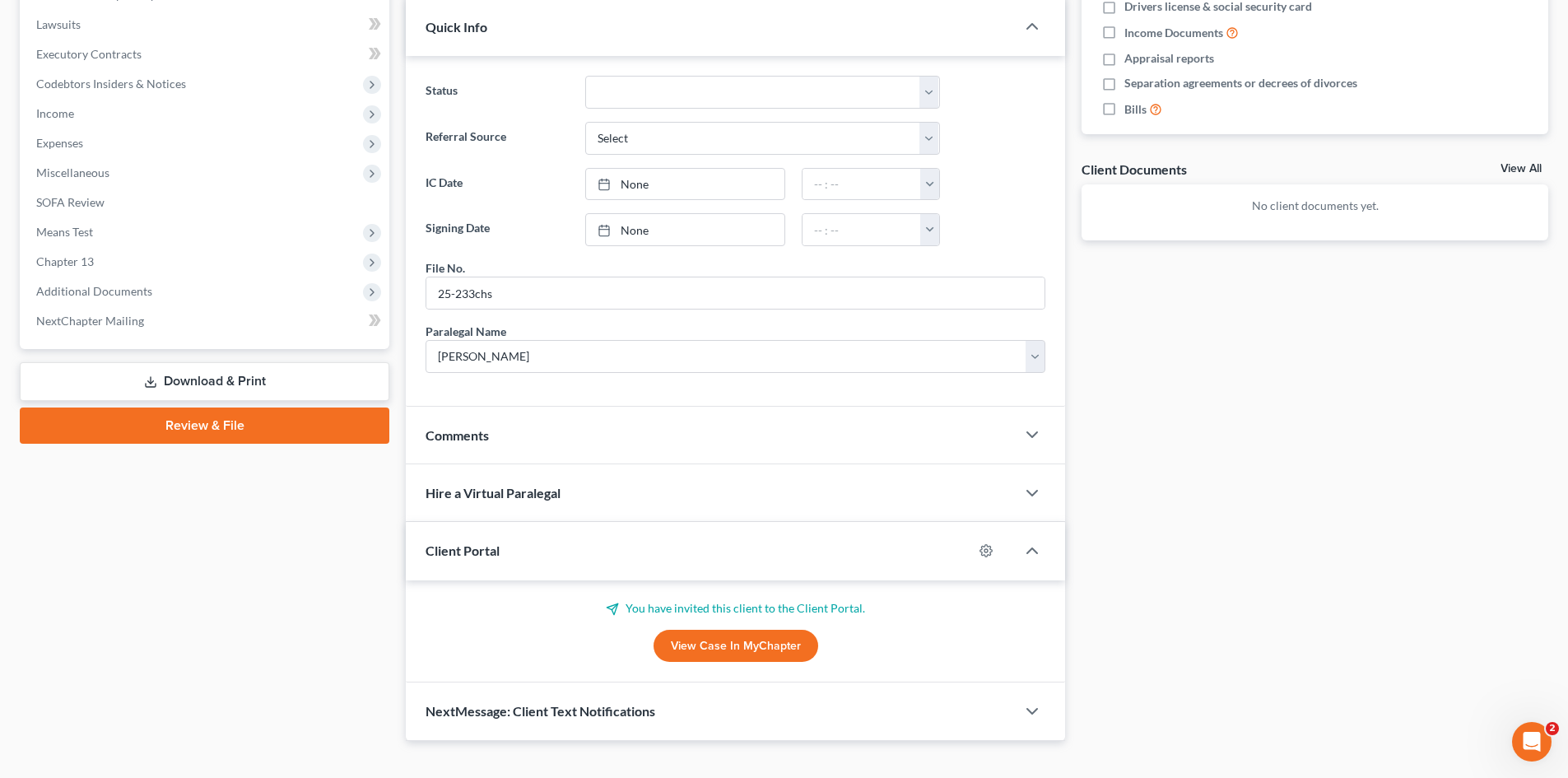
scroll to position [483, 0]
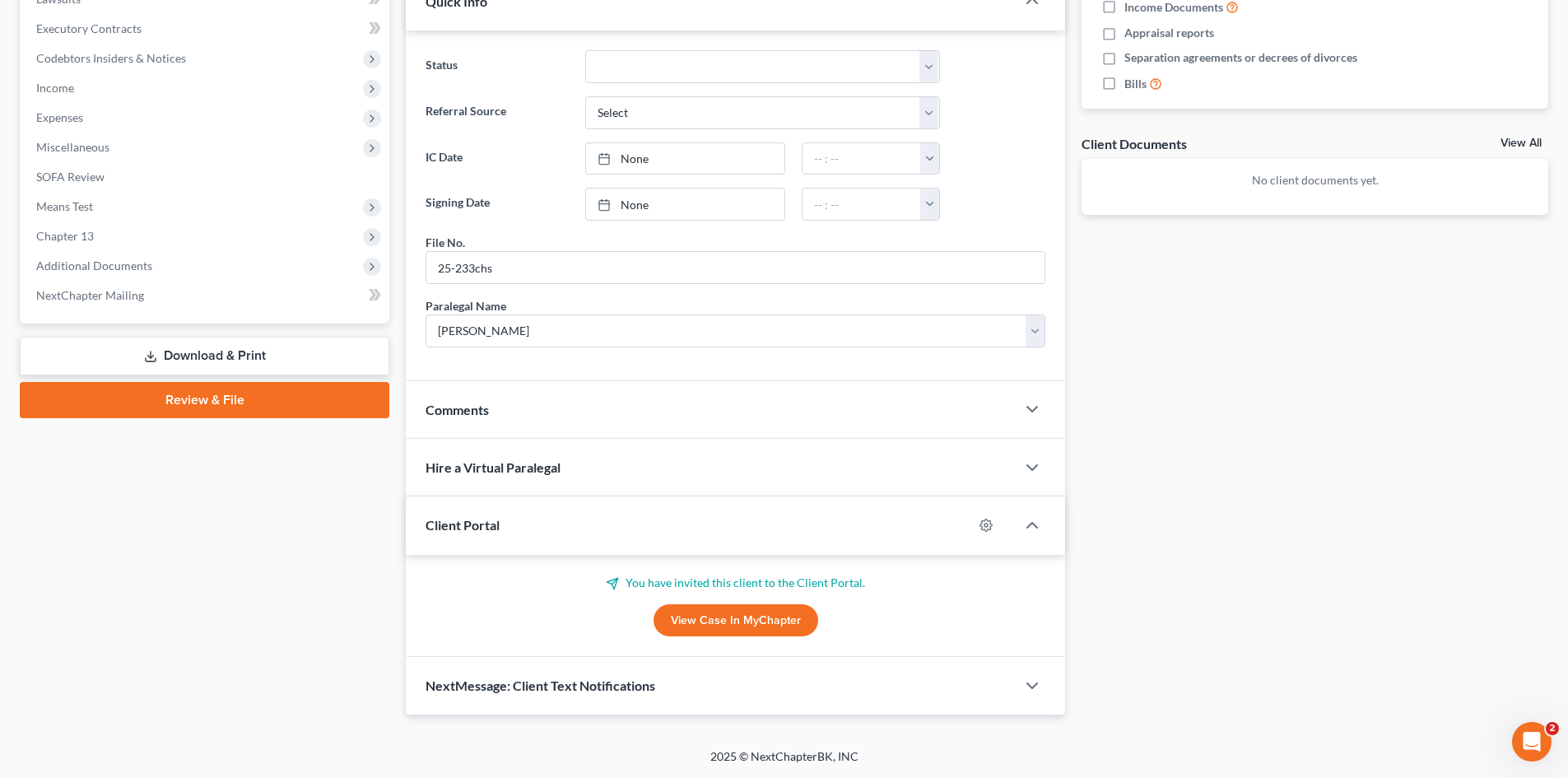
click at [721, 618] on link "View Case in MyChapter" at bounding box center [736, 620] width 165 height 33
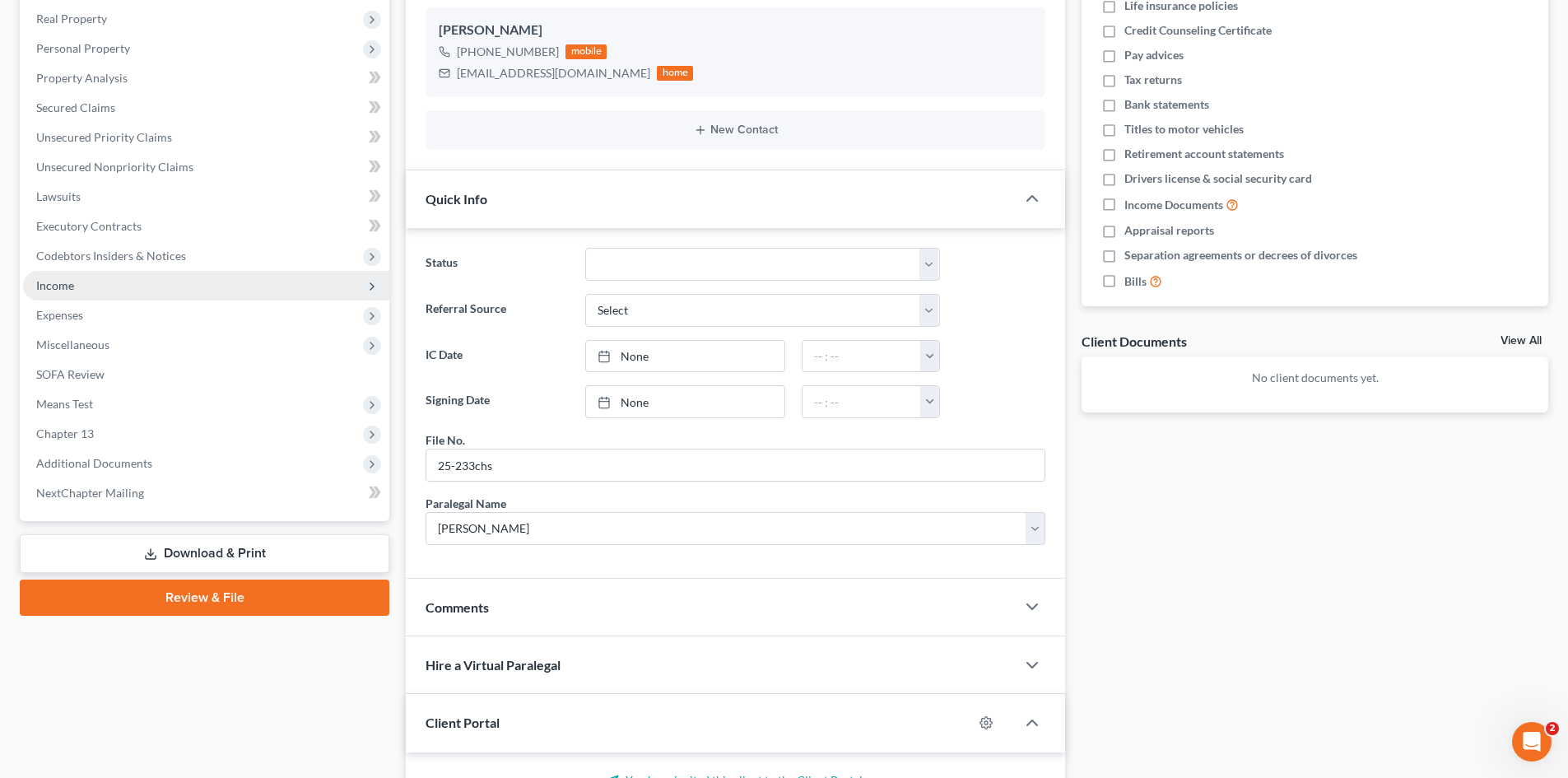
scroll to position [0, 0]
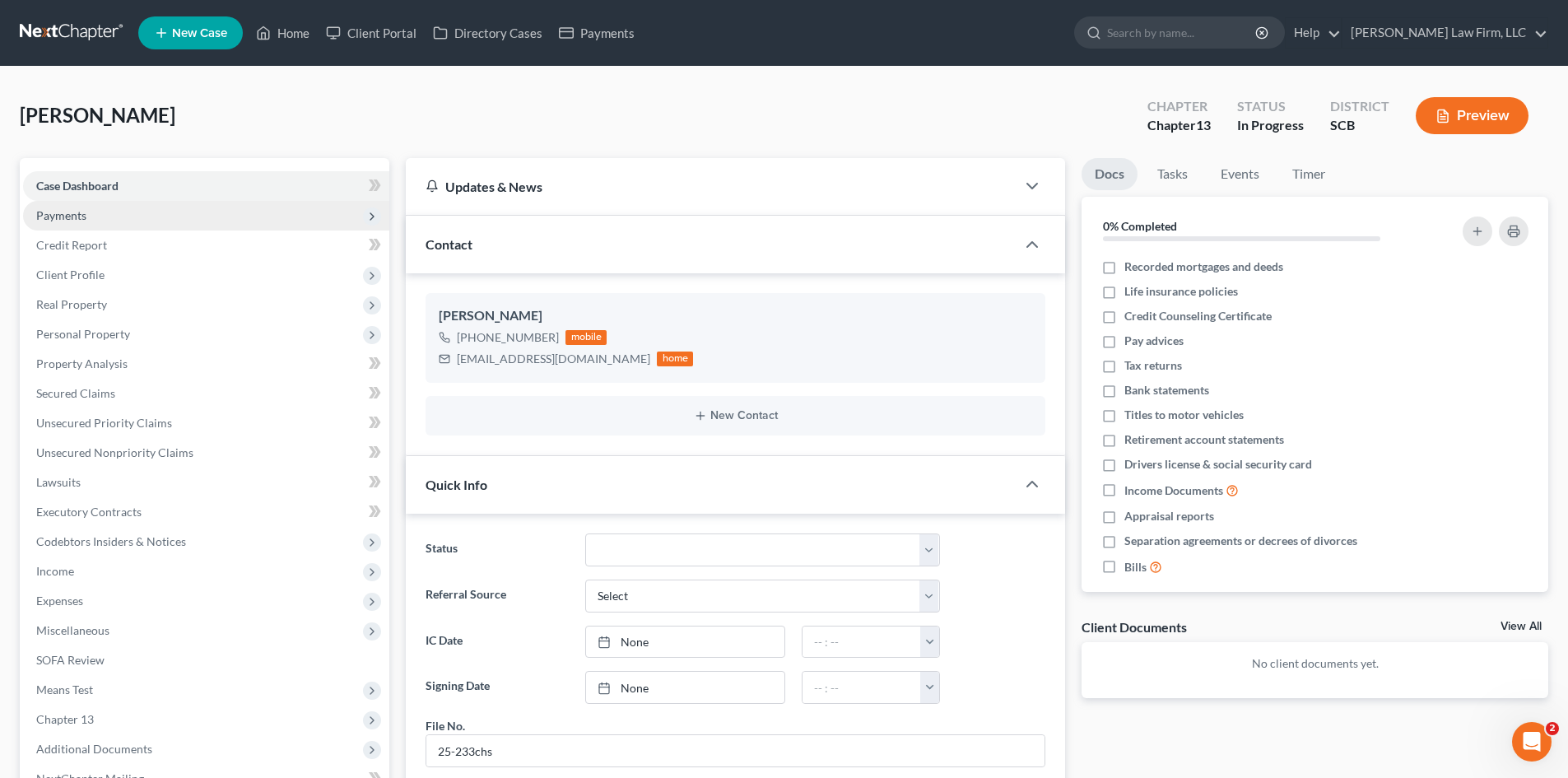
click at [77, 211] on span "Payments" at bounding box center [61, 215] width 50 height 14
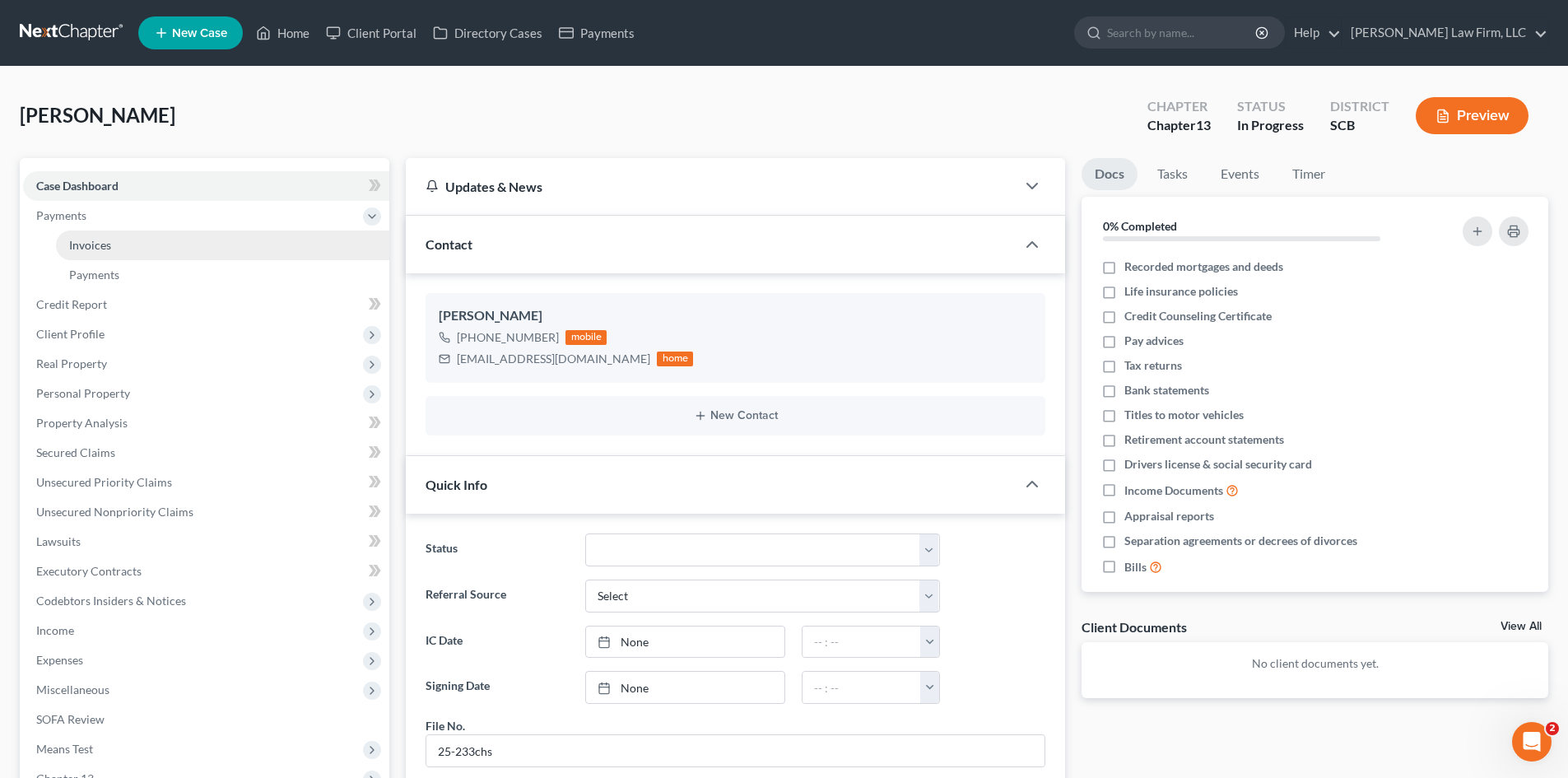
click at [102, 234] on link "Invoices" at bounding box center [223, 244] width 334 height 29
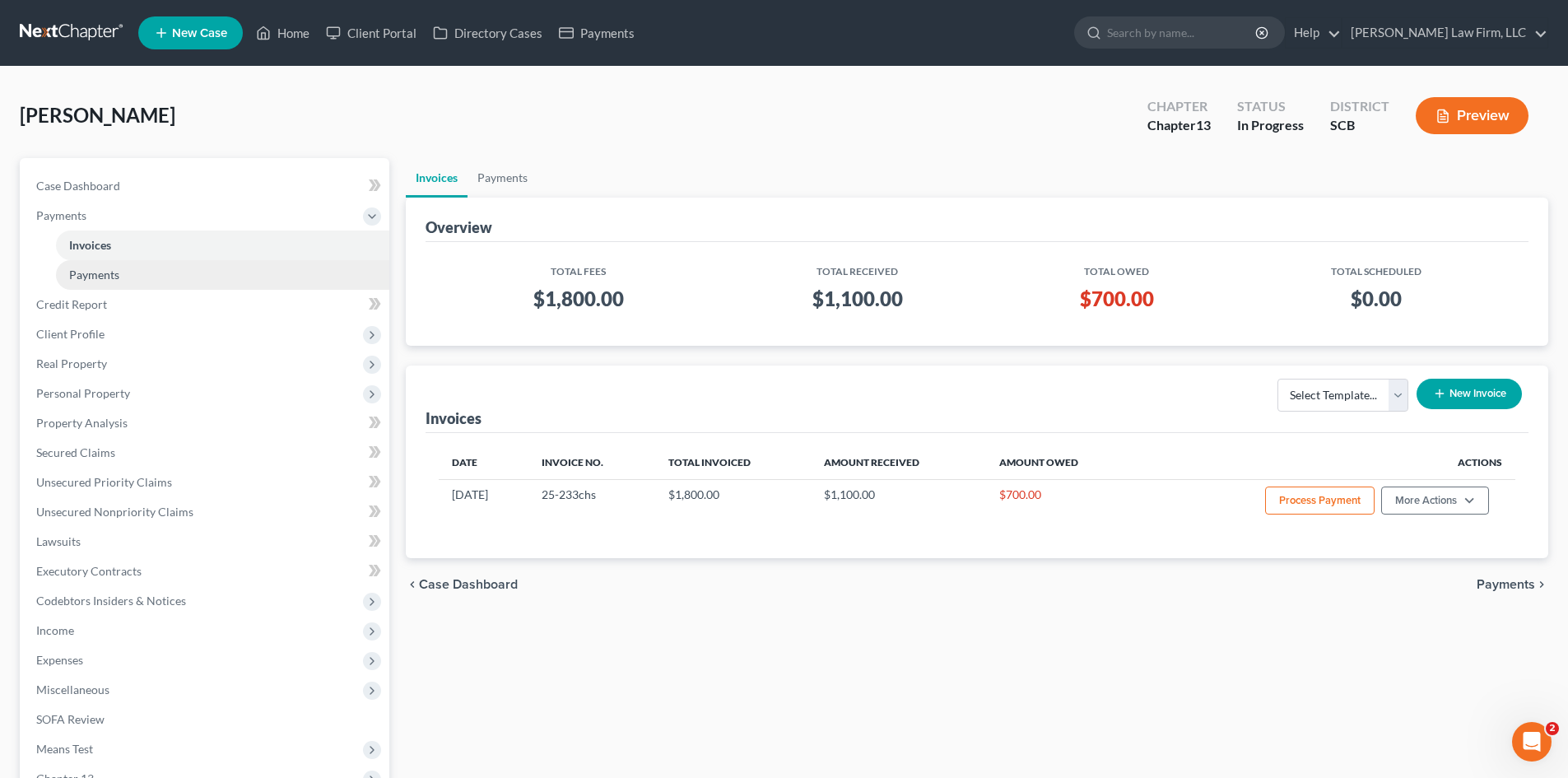
click at [123, 273] on link "Payments" at bounding box center [223, 275] width 334 height 29
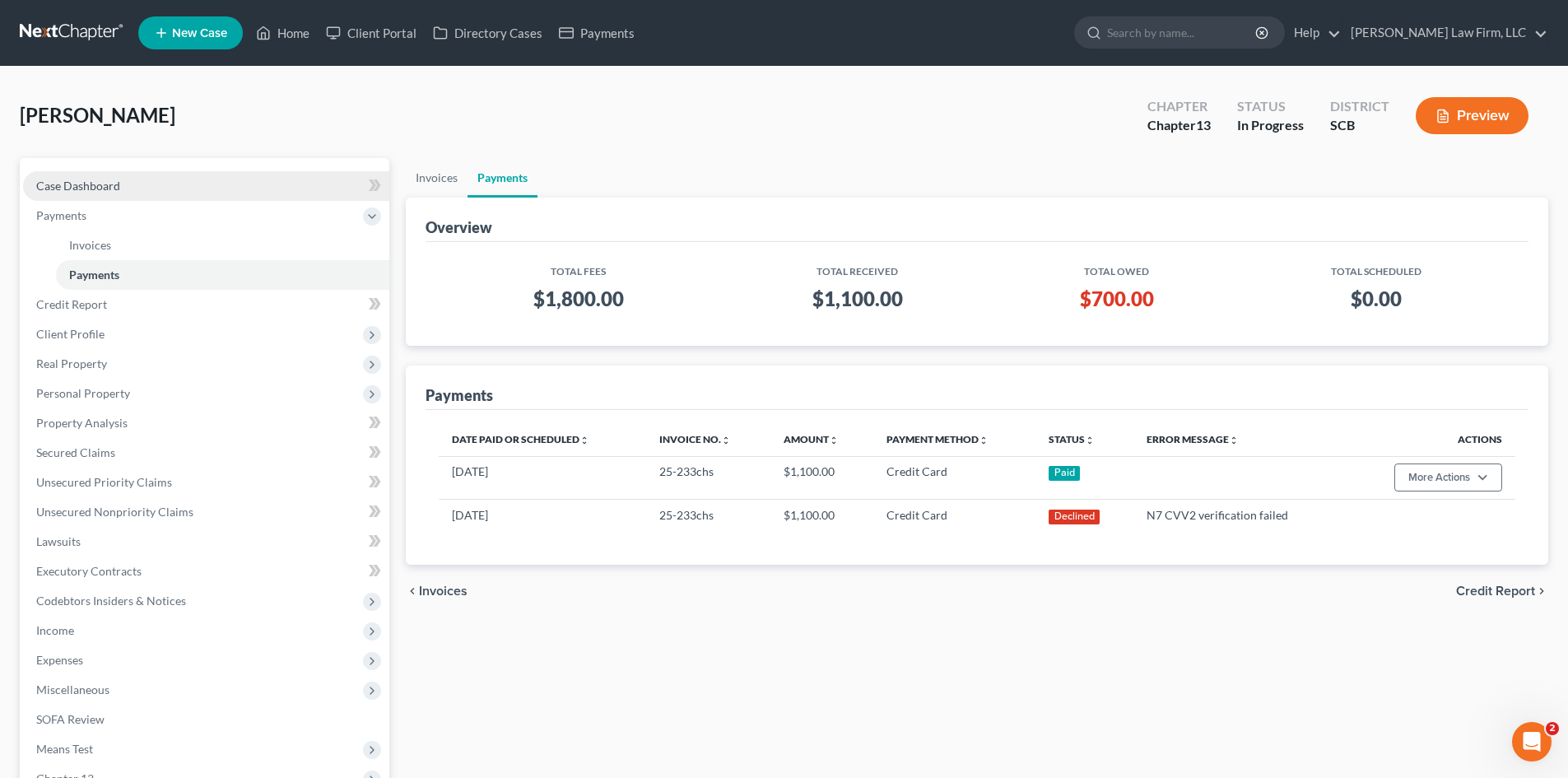
click at [127, 183] on link "Case Dashboard" at bounding box center [206, 186] width 366 height 29
select select "0"
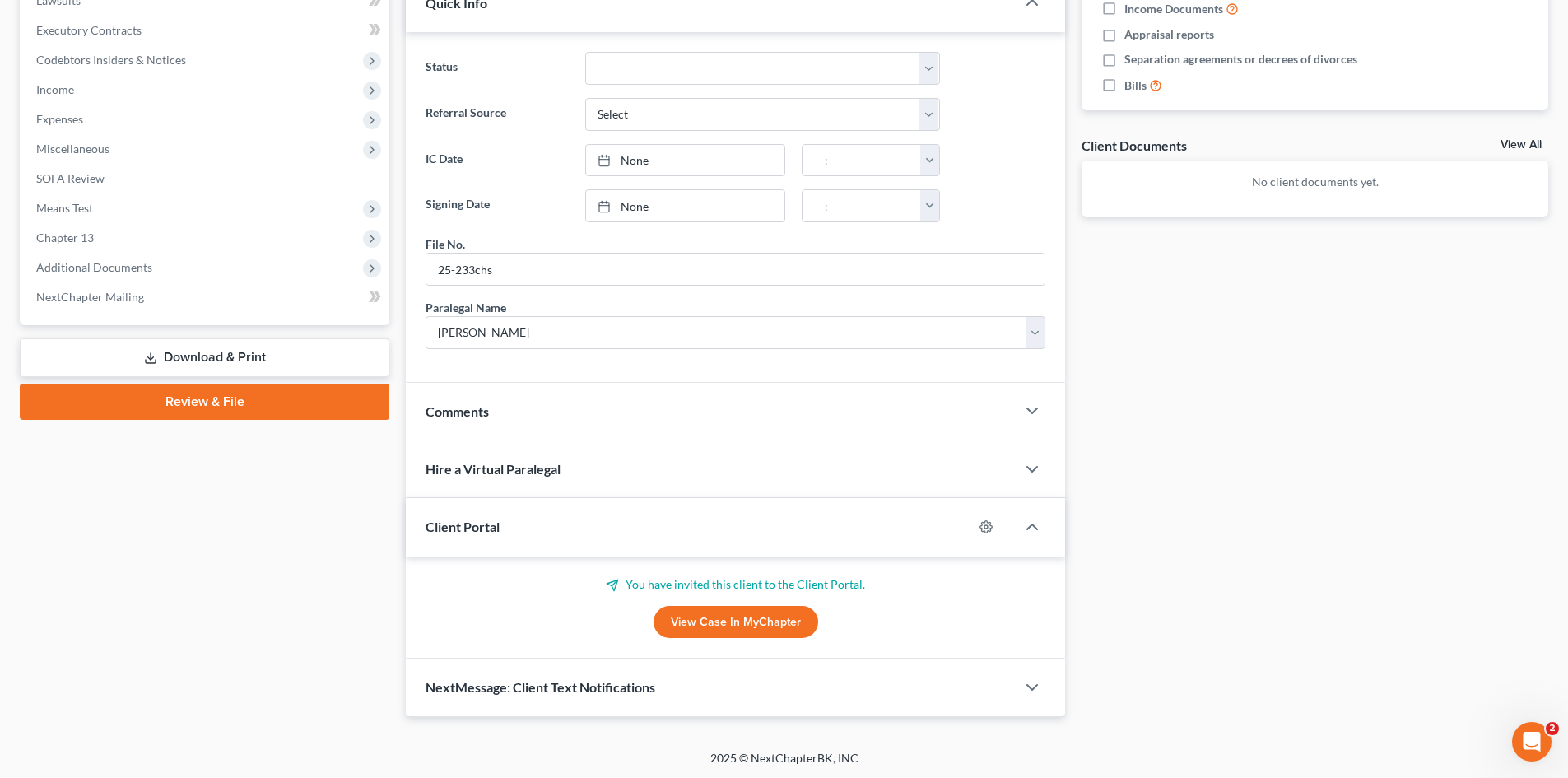
scroll to position [483, 0]
click at [734, 613] on link "View Case in MyChapter" at bounding box center [736, 620] width 165 height 33
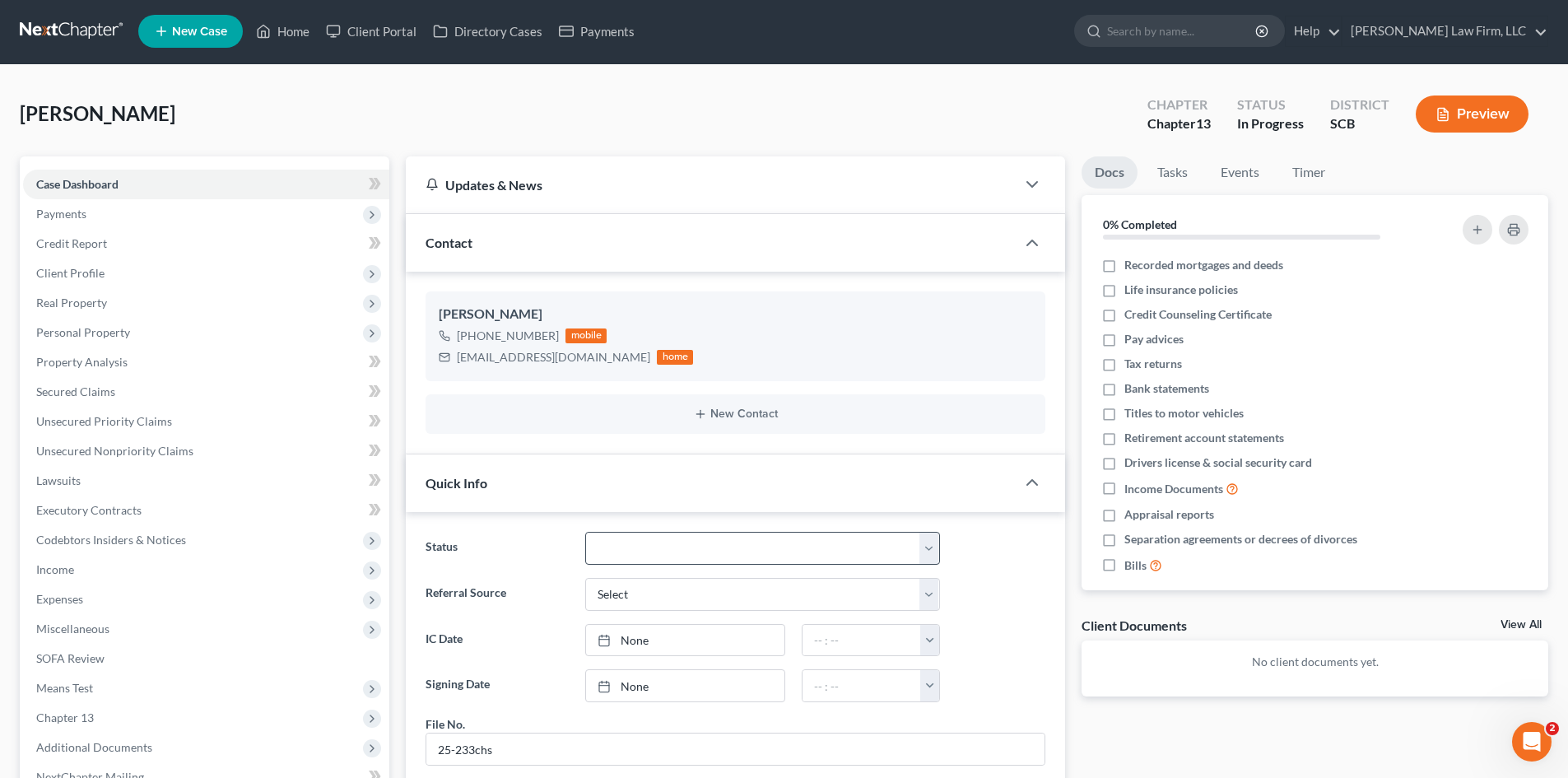
scroll to position [0, 0]
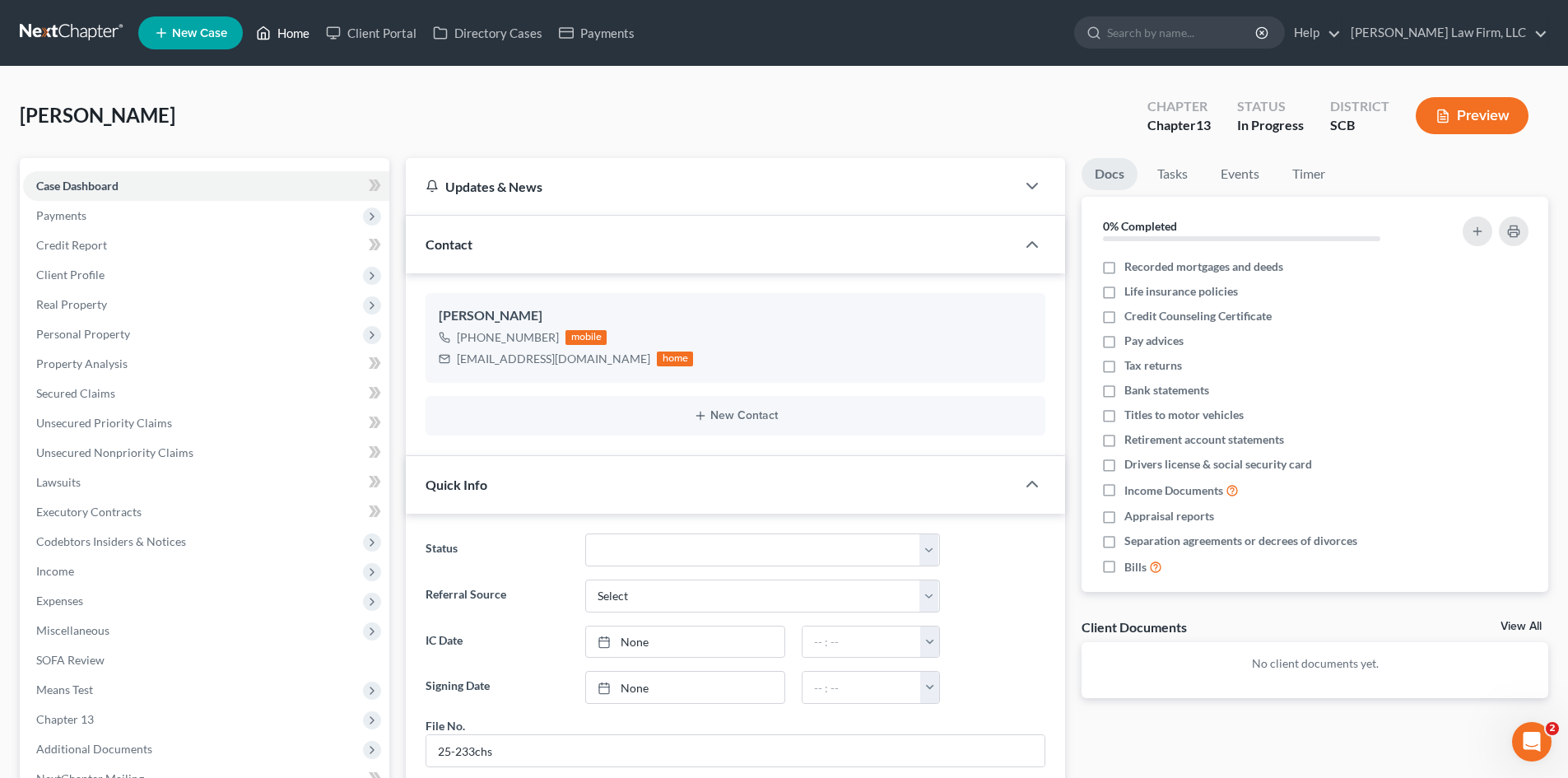
click at [303, 37] on link "Home" at bounding box center [282, 33] width 70 height 29
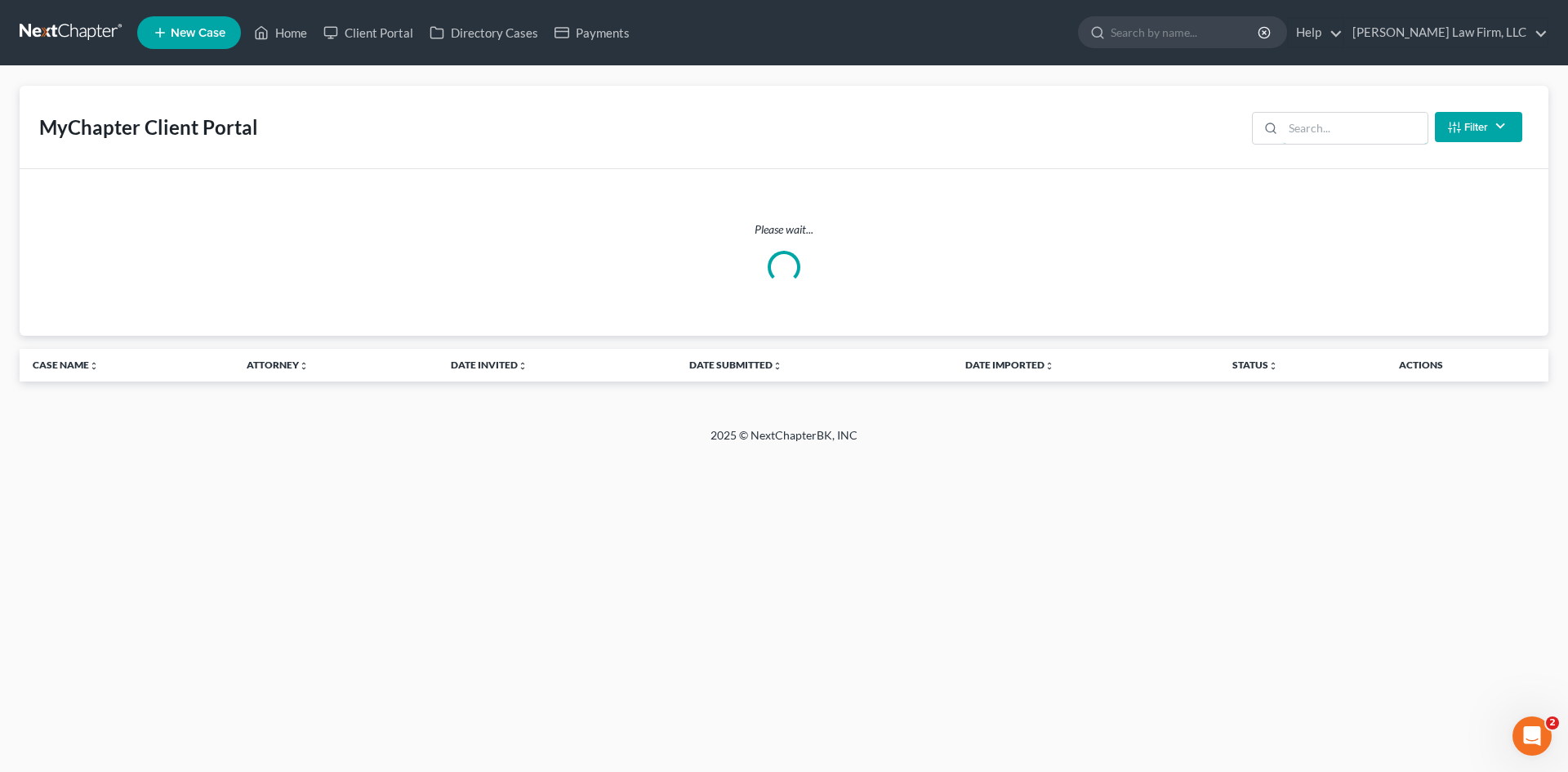
click at [1335, 142] on input "search" at bounding box center [1355, 128] width 144 height 31
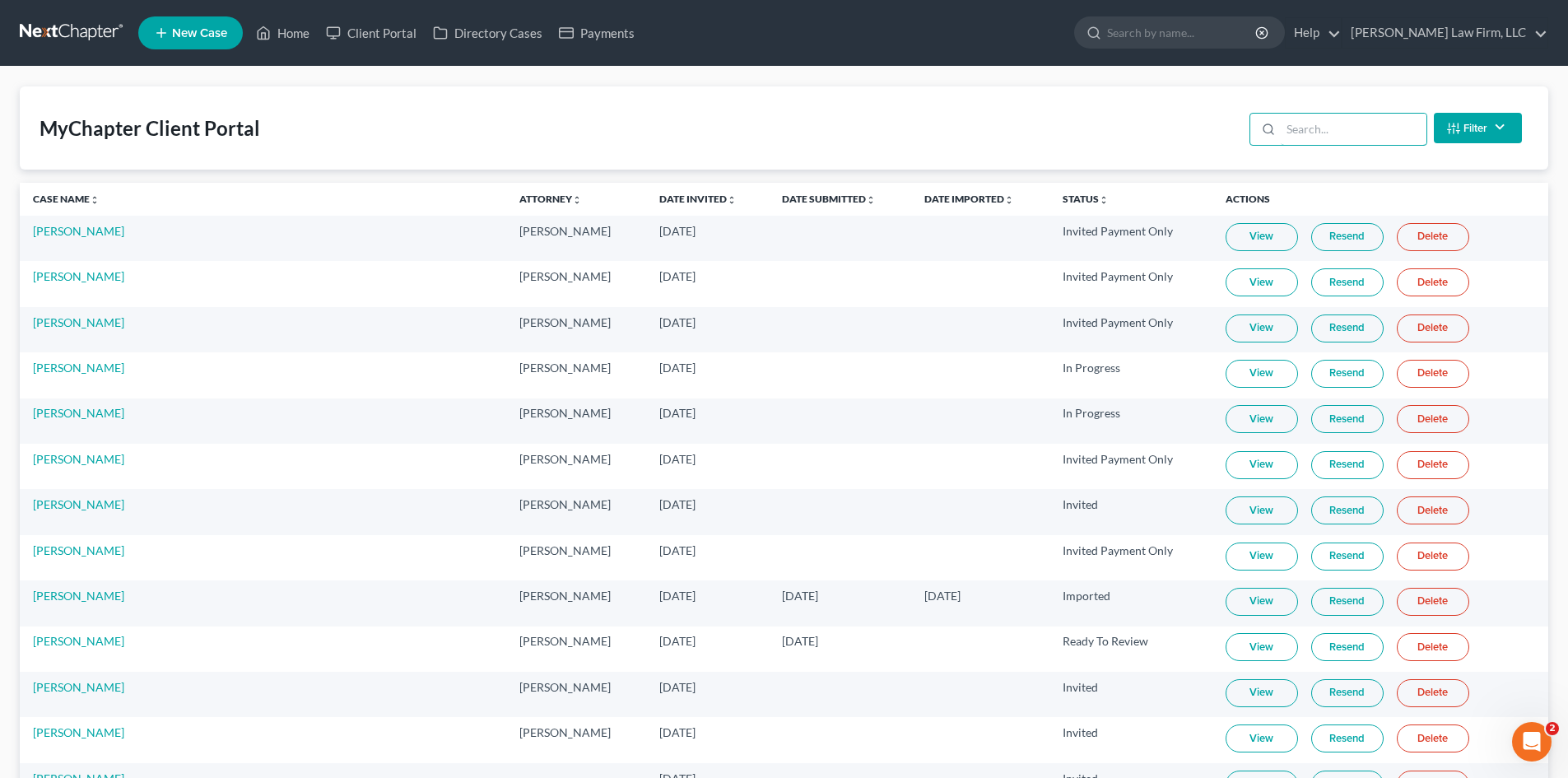
type input "s"
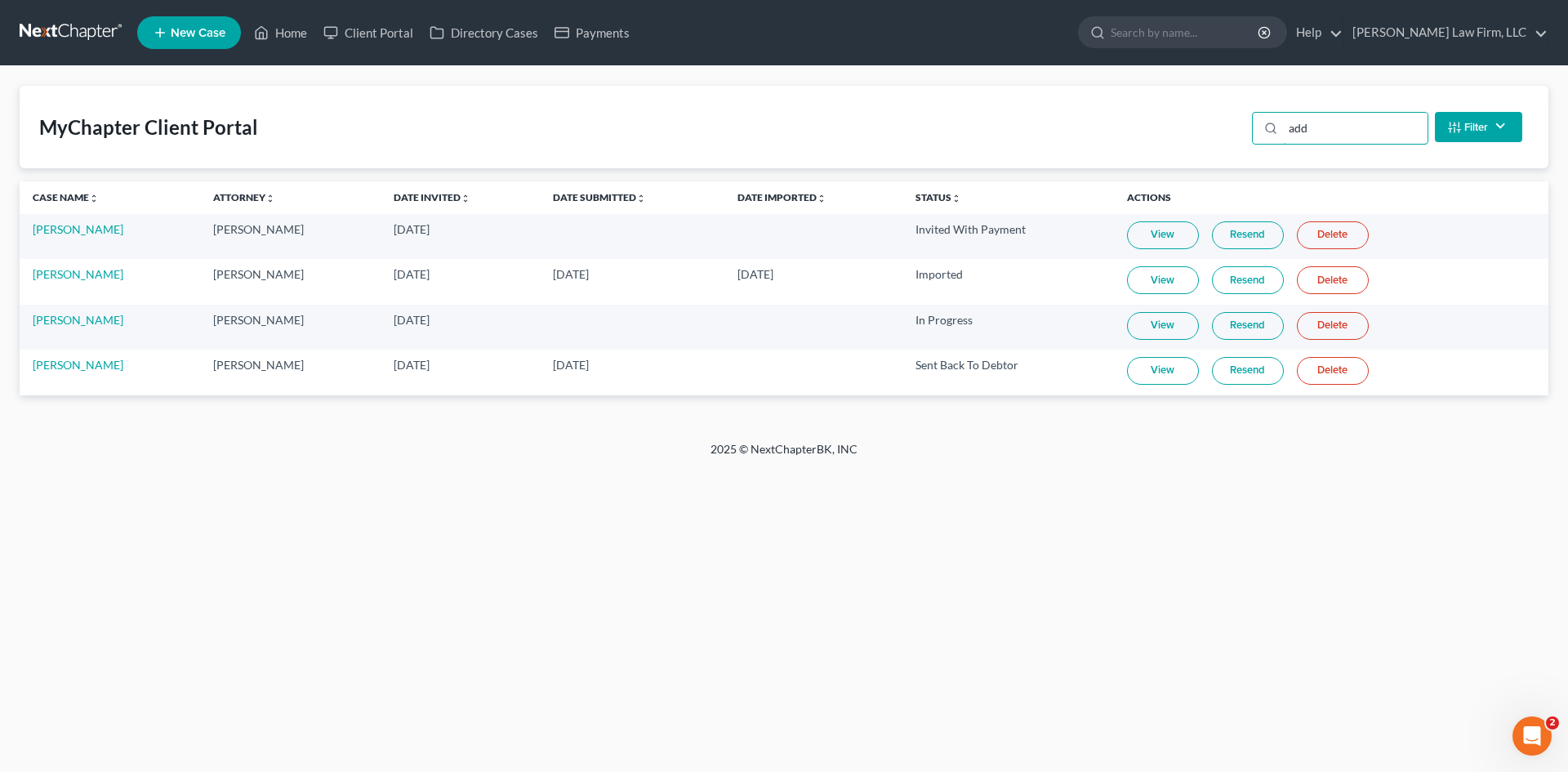
type input "add"
click at [1152, 370] on link "View" at bounding box center [1163, 370] width 72 height 28
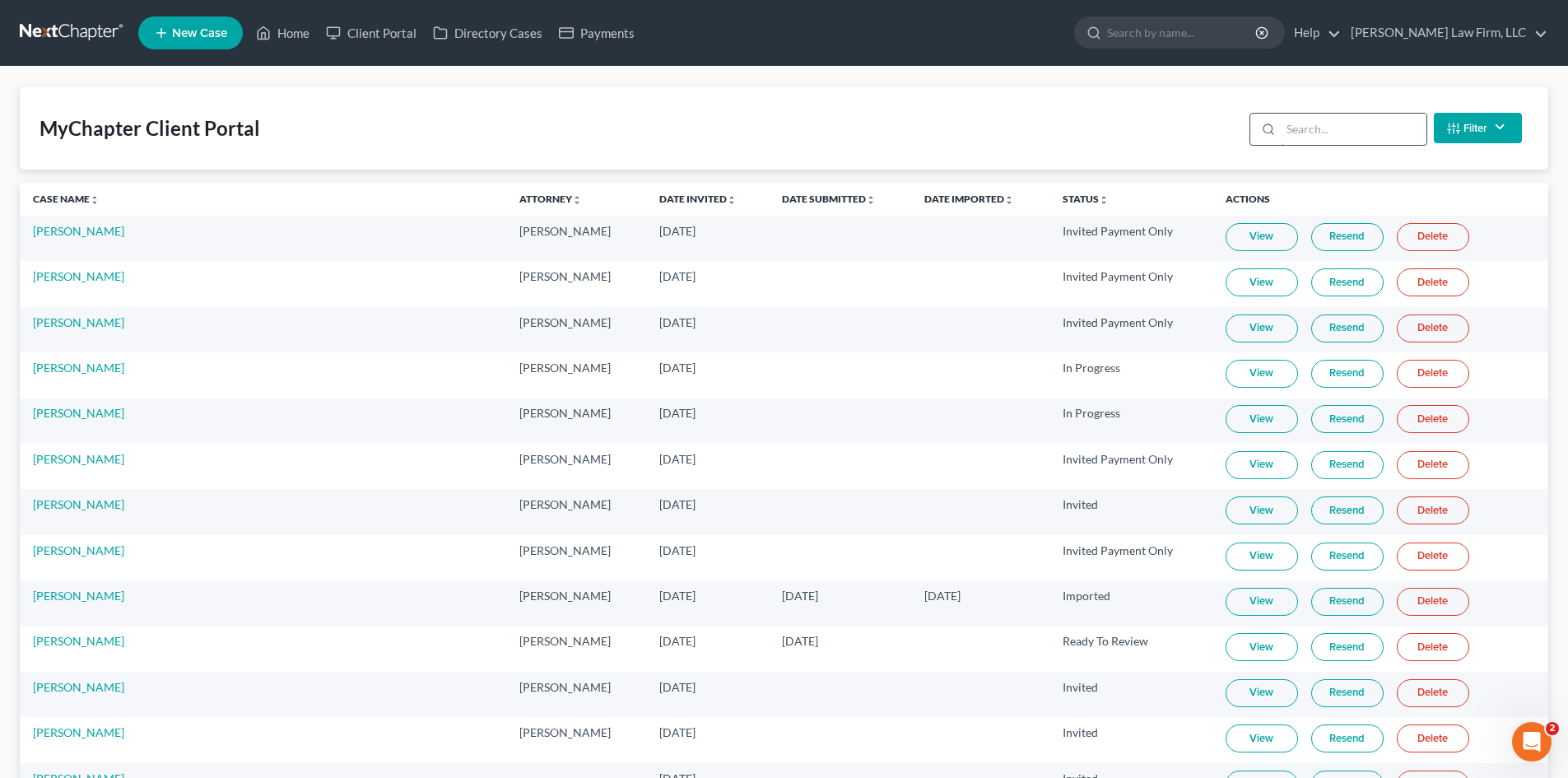
click at [1324, 128] on input "search" at bounding box center [1353, 129] width 145 height 31
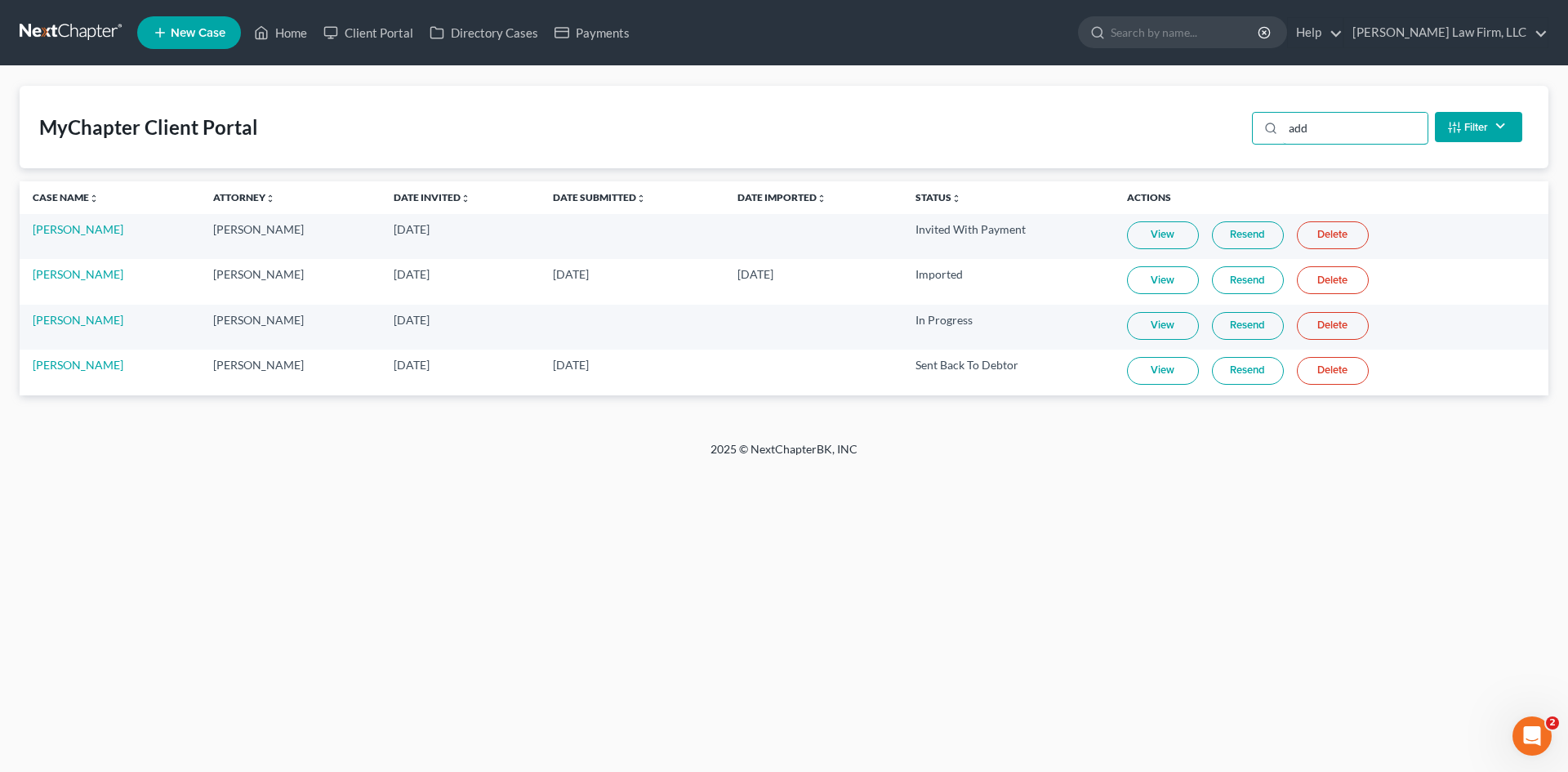
drag, startPoint x: 1327, startPoint y: 130, endPoint x: 1235, endPoint y: 143, distance: 92.9
click at [1247, 148] on div "MyChapter Client Portal add Filter Status Filter... Invited With Payment Invite…" at bounding box center [784, 127] width 1529 height 83
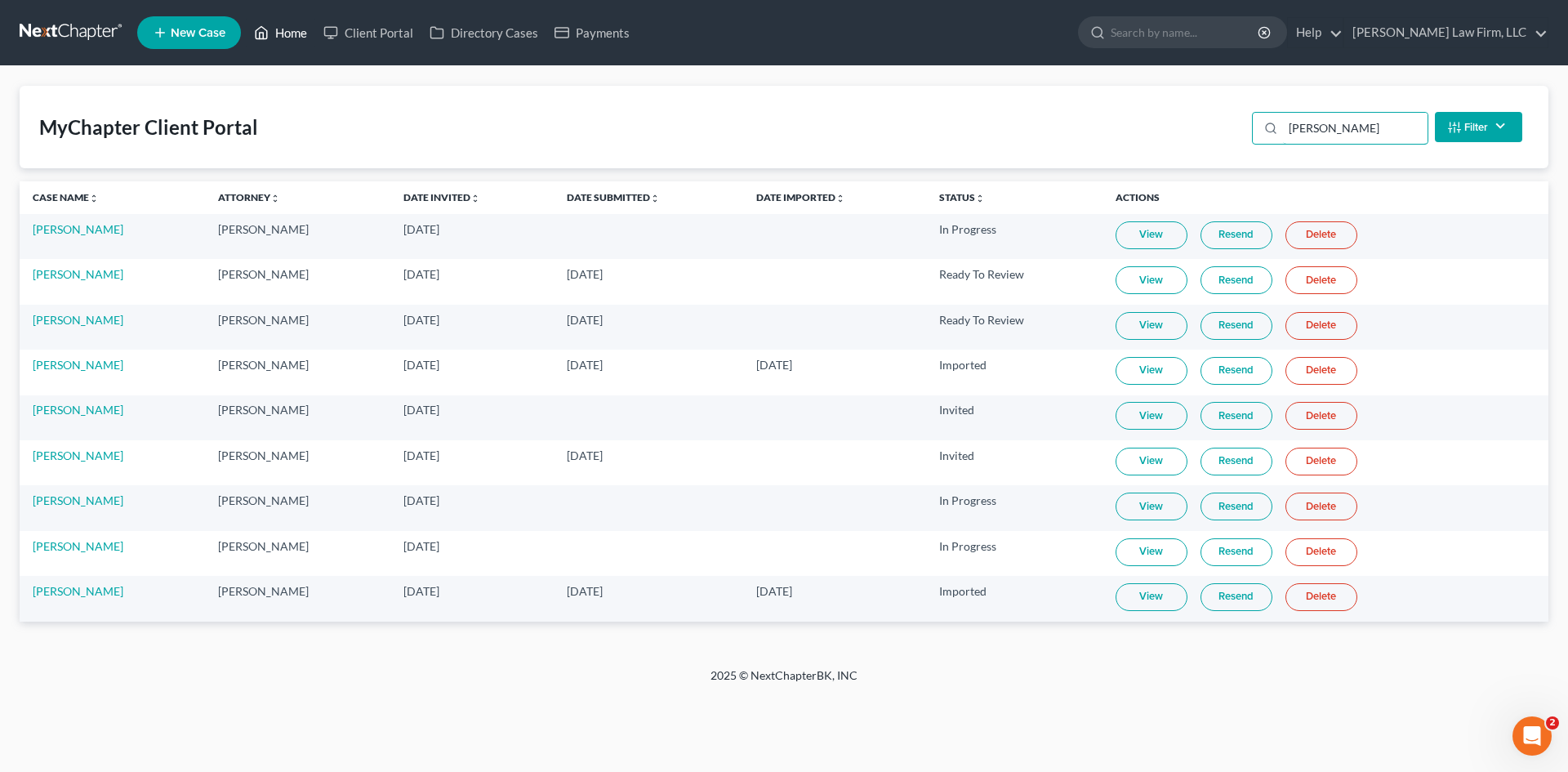
type input "williams"
click at [295, 43] on link "Home" at bounding box center [280, 33] width 69 height 29
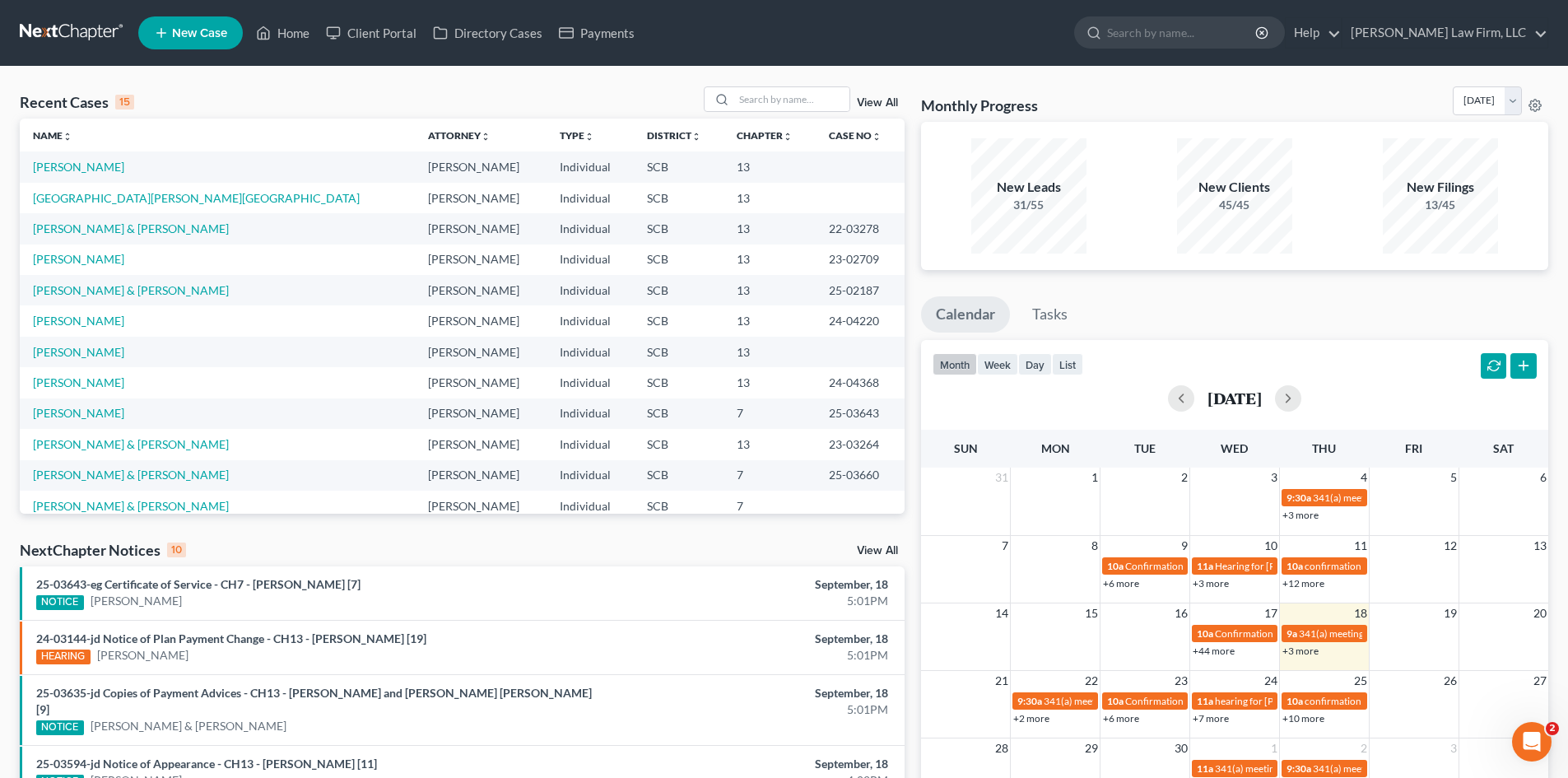
click at [882, 100] on link "View All" at bounding box center [877, 103] width 41 height 12
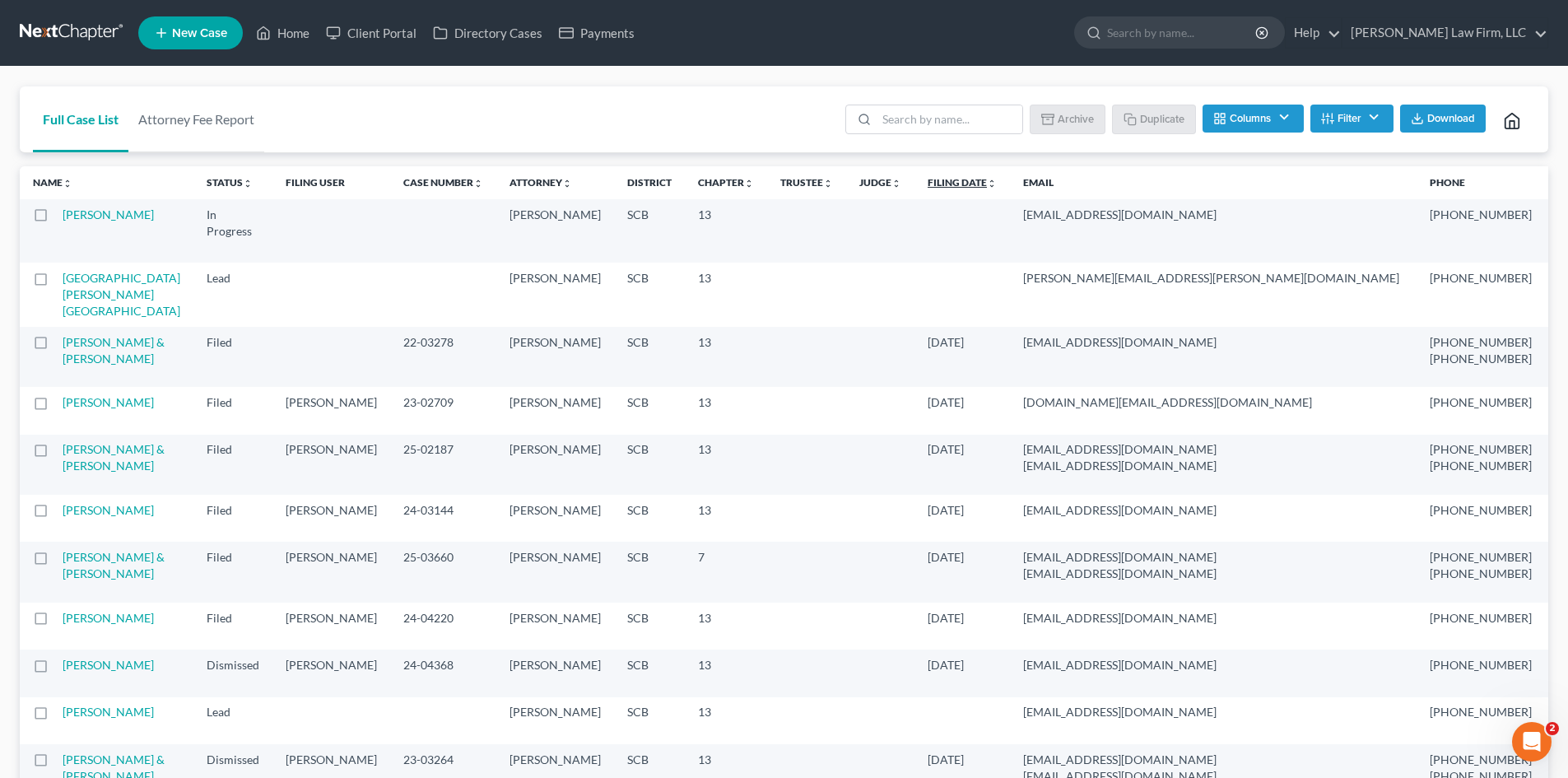
click at [987, 182] on icon "unfold_more" at bounding box center [992, 184] width 10 height 10
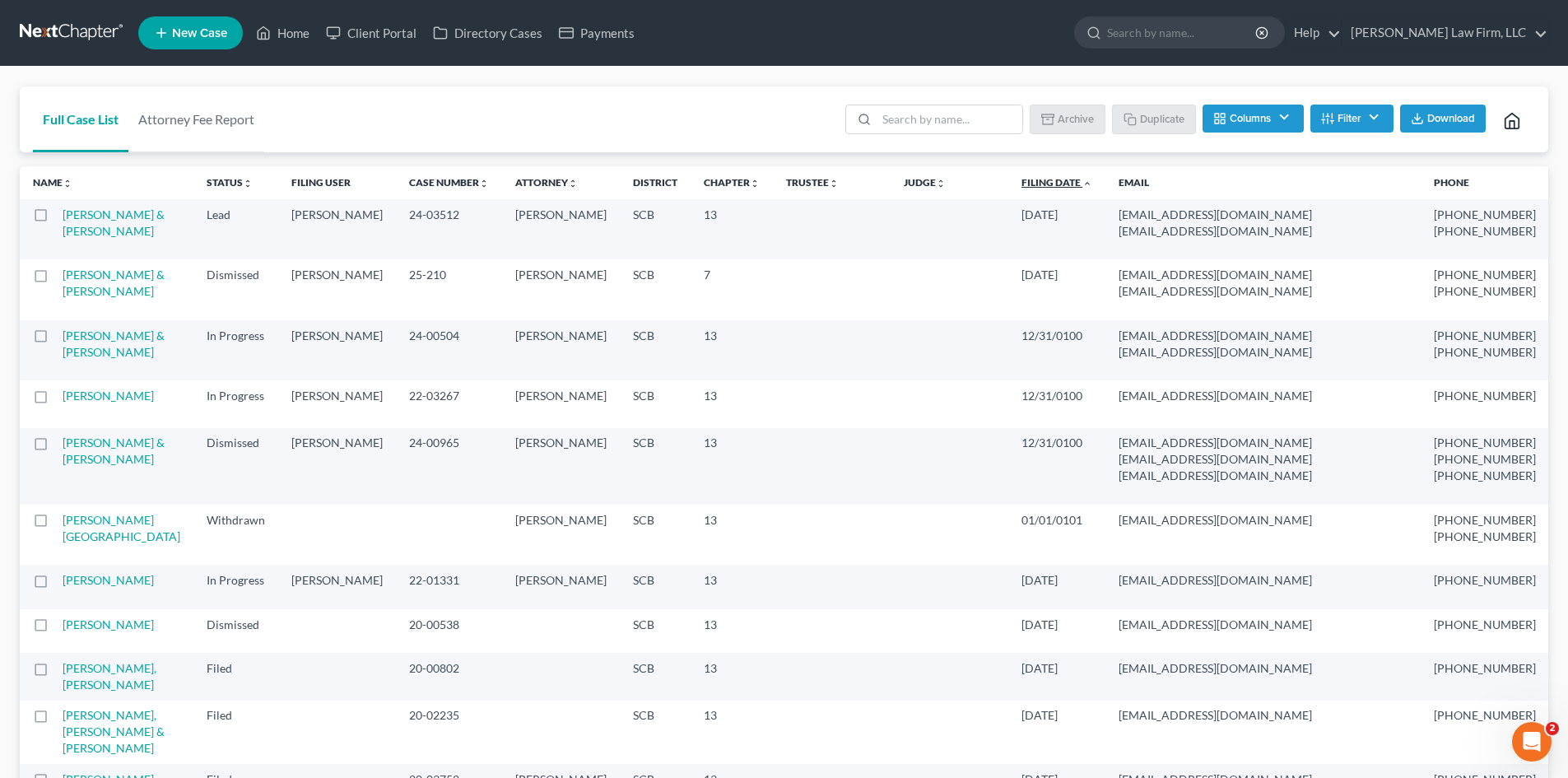
click at [1082, 183] on icon "expand_less" at bounding box center [1087, 184] width 10 height 10
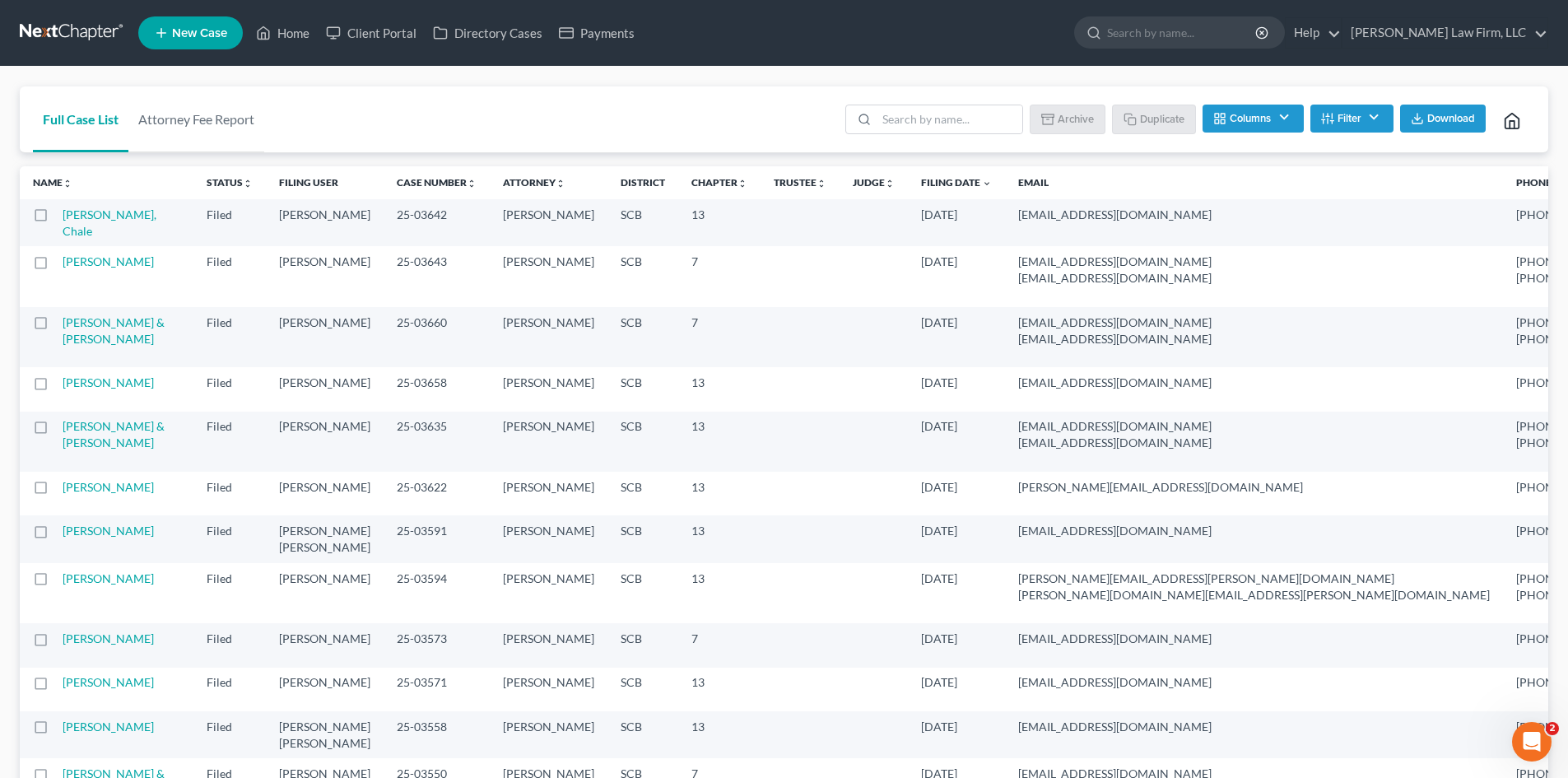
click at [266, 411] on td "[PERSON_NAME]" at bounding box center [324, 389] width 118 height 44
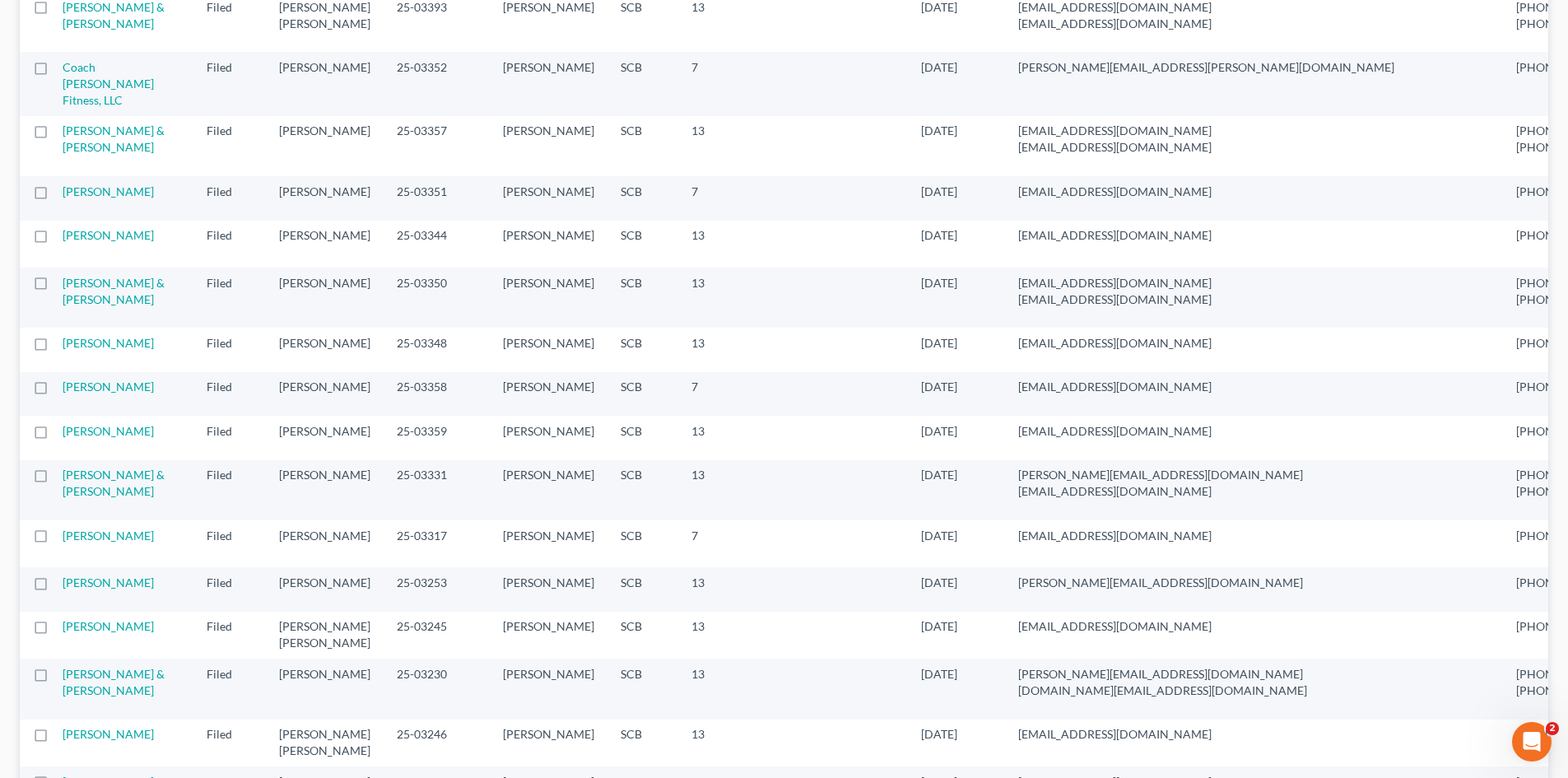
scroll to position [1070, 0]
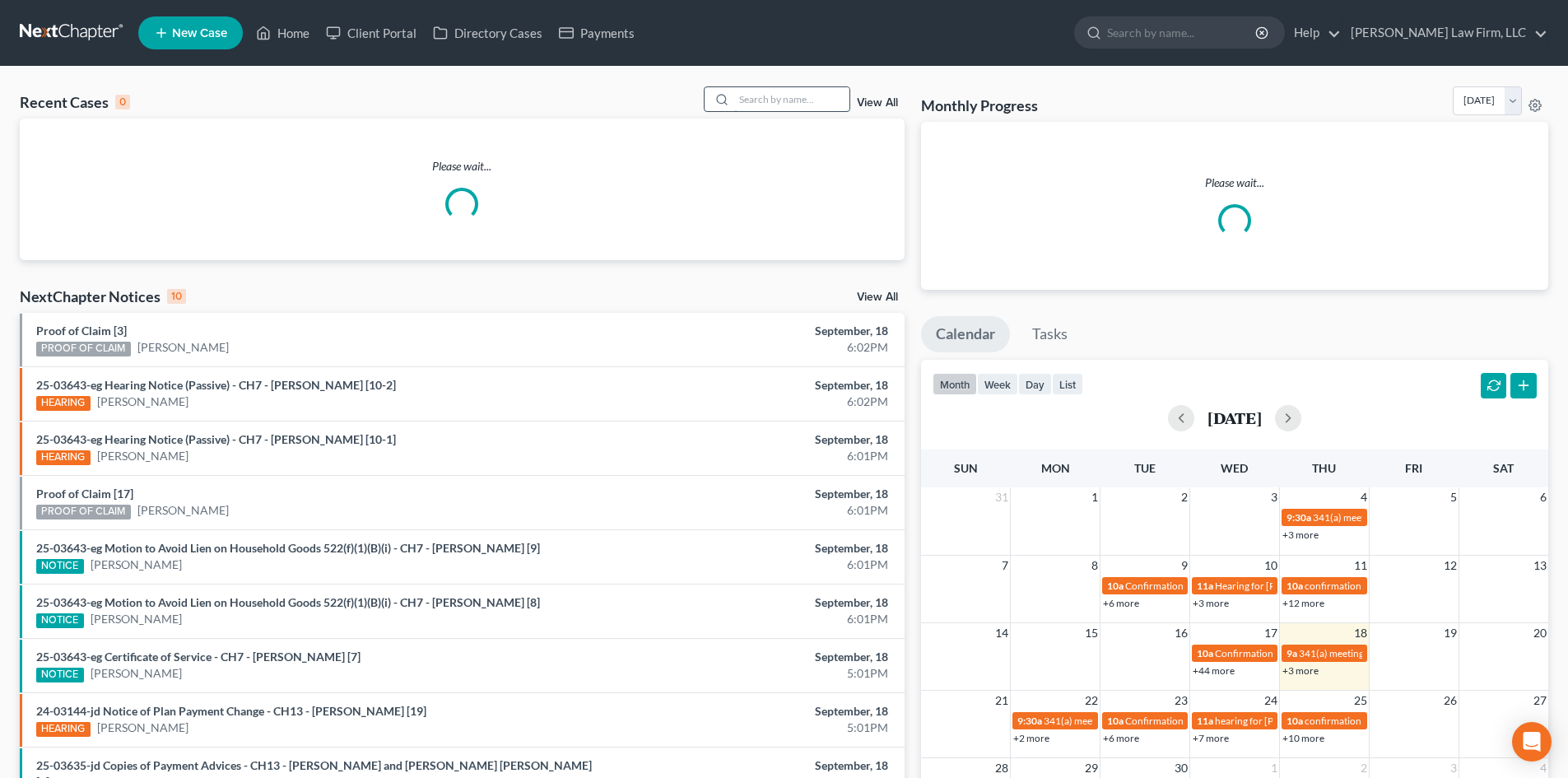
click at [775, 106] on input "search" at bounding box center [792, 99] width 115 height 24
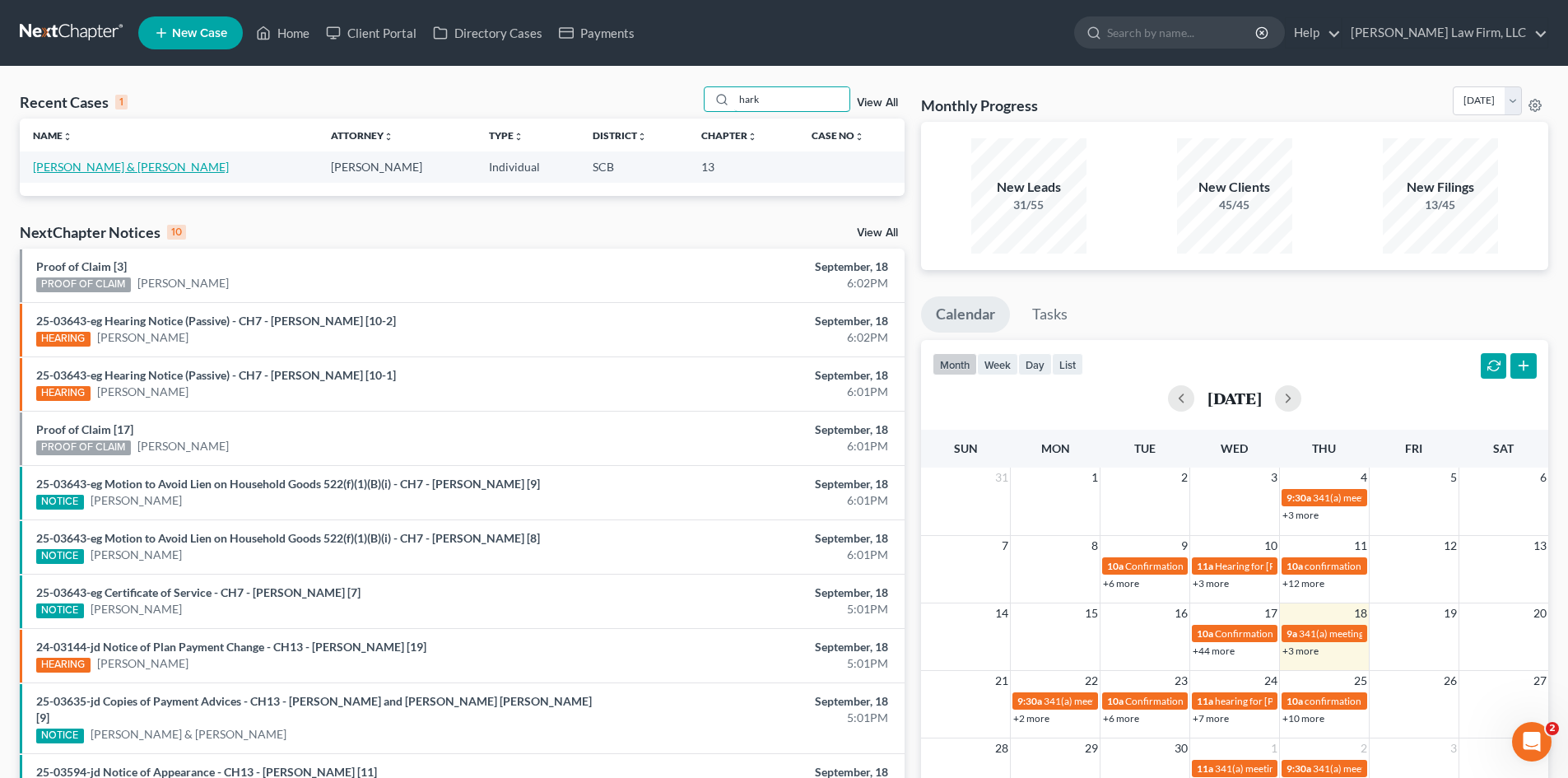
type input "hark"
click at [146, 171] on link "Harkins, Elizabeth & John" at bounding box center [130, 166] width 196 height 14
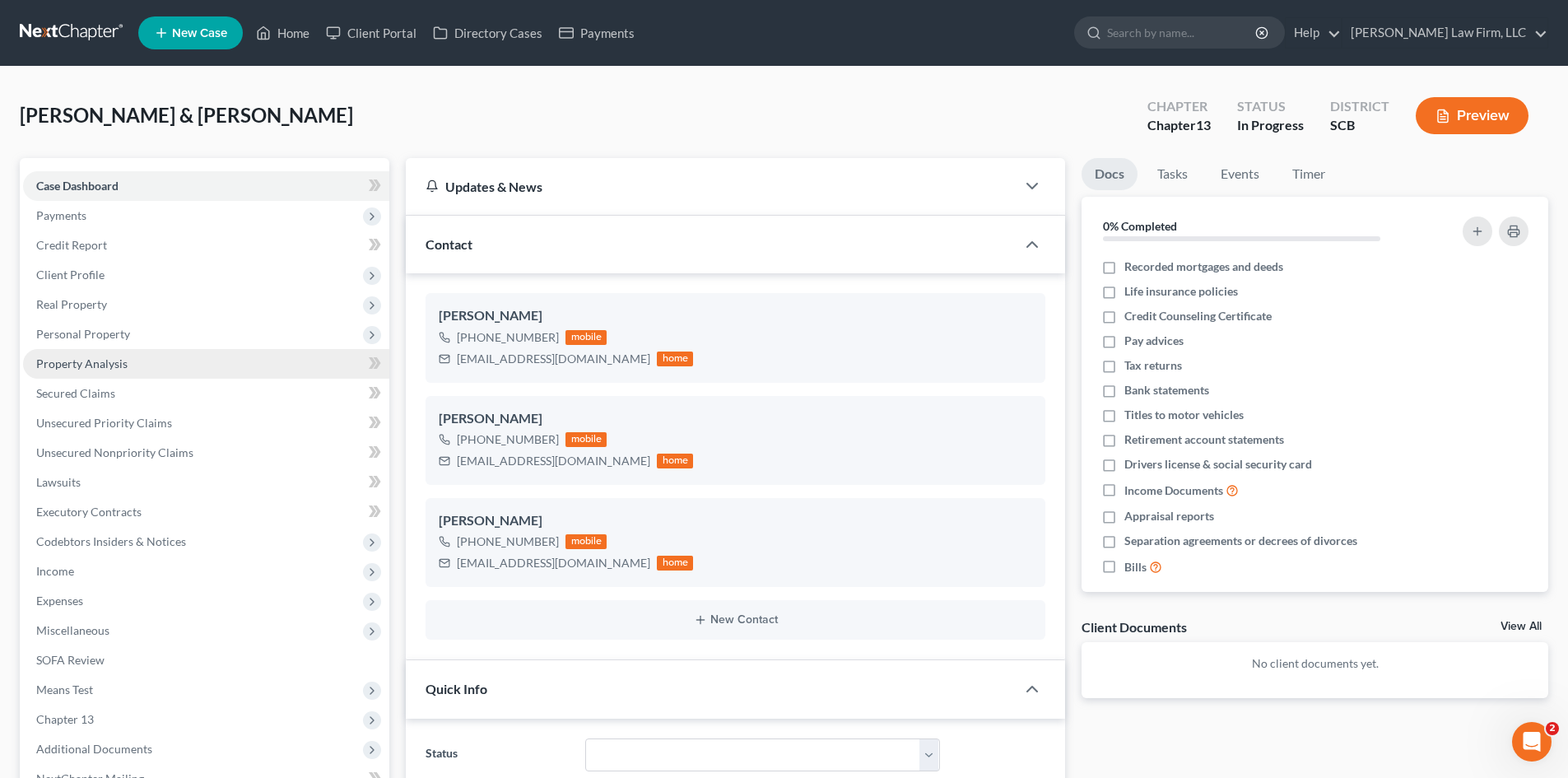
select select "1"
click at [101, 251] on span "Credit Report" at bounding box center [71, 244] width 71 height 14
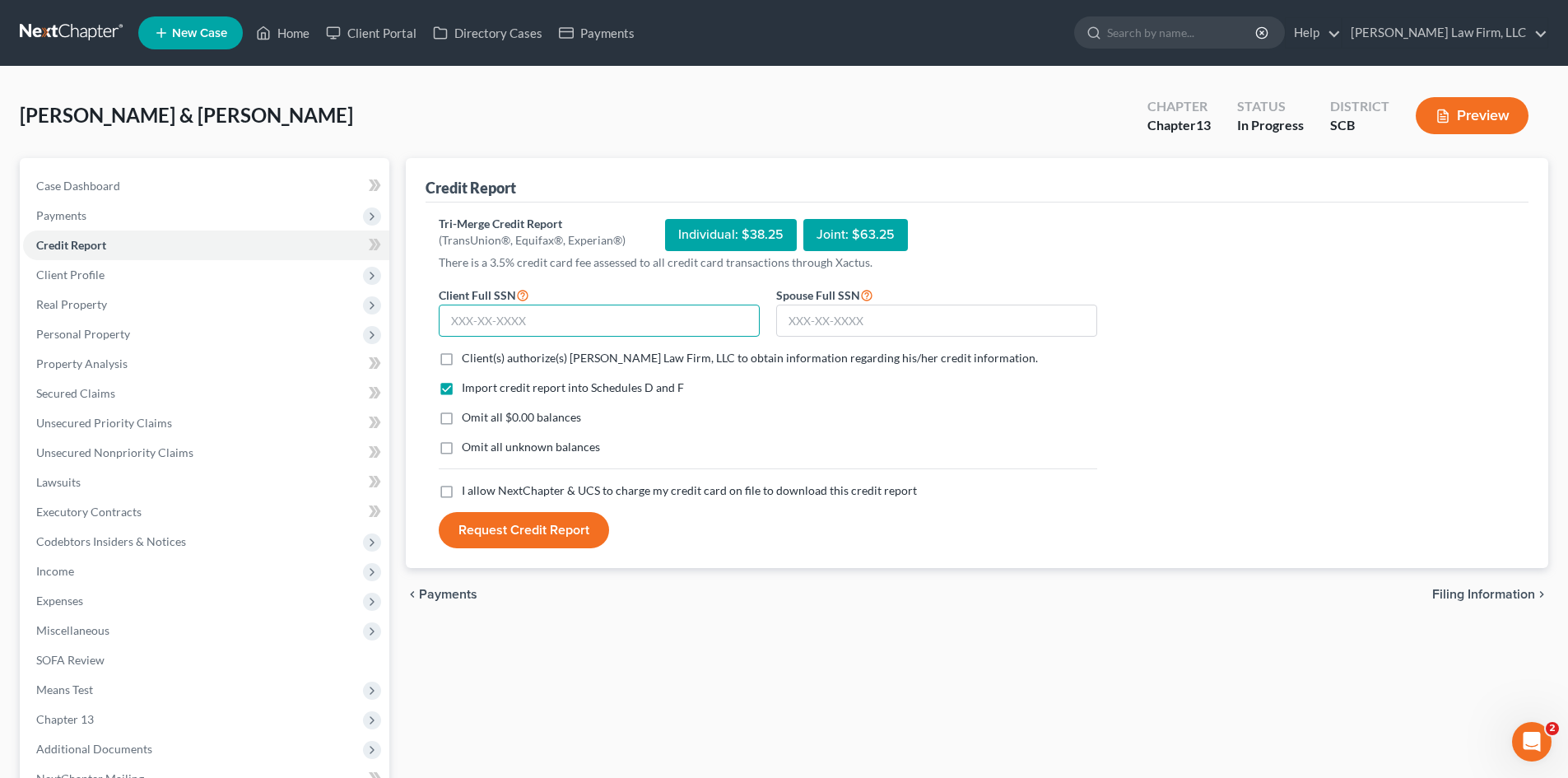
click at [501, 328] on input "text" at bounding box center [599, 320] width 321 height 33
type input "359-36-4522"
click at [78, 269] on span "Client Profile" at bounding box center [70, 274] width 68 height 14
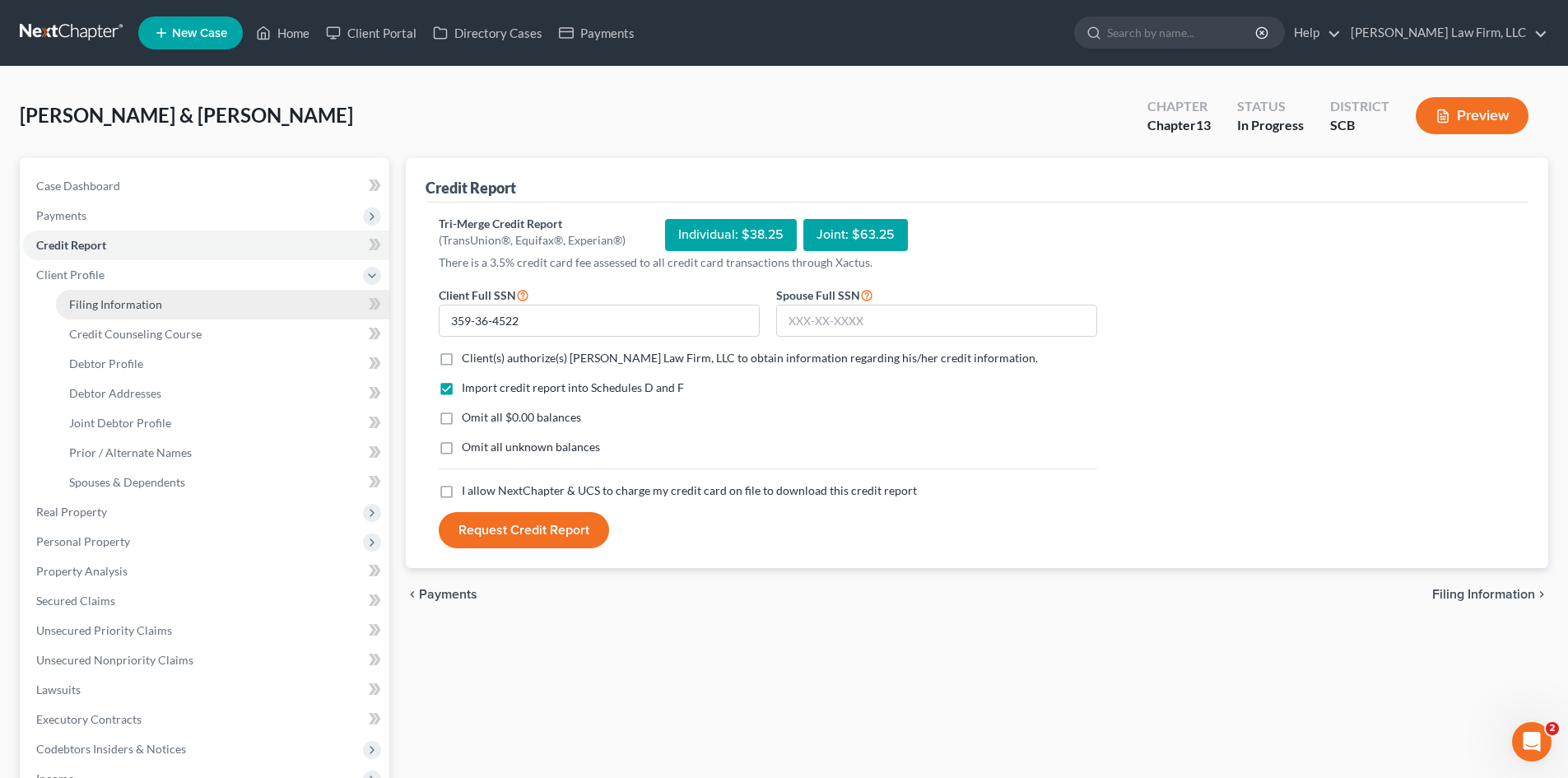
click at [92, 299] on span "Filing Information" at bounding box center [115, 304] width 93 height 14
select select "1"
select select "3"
select select "42"
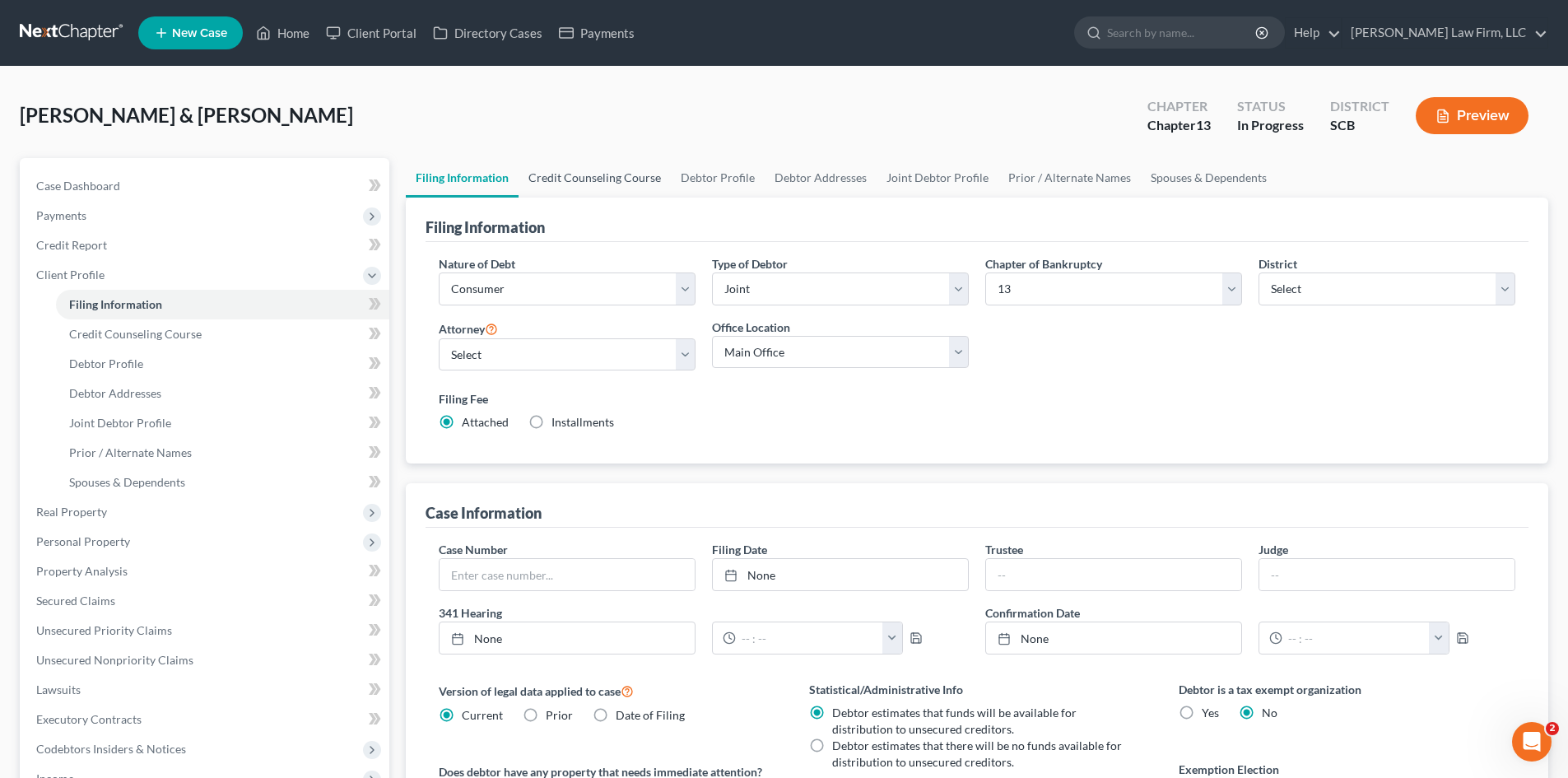
click at [597, 188] on link "Credit Counseling Course" at bounding box center [594, 177] width 152 height 39
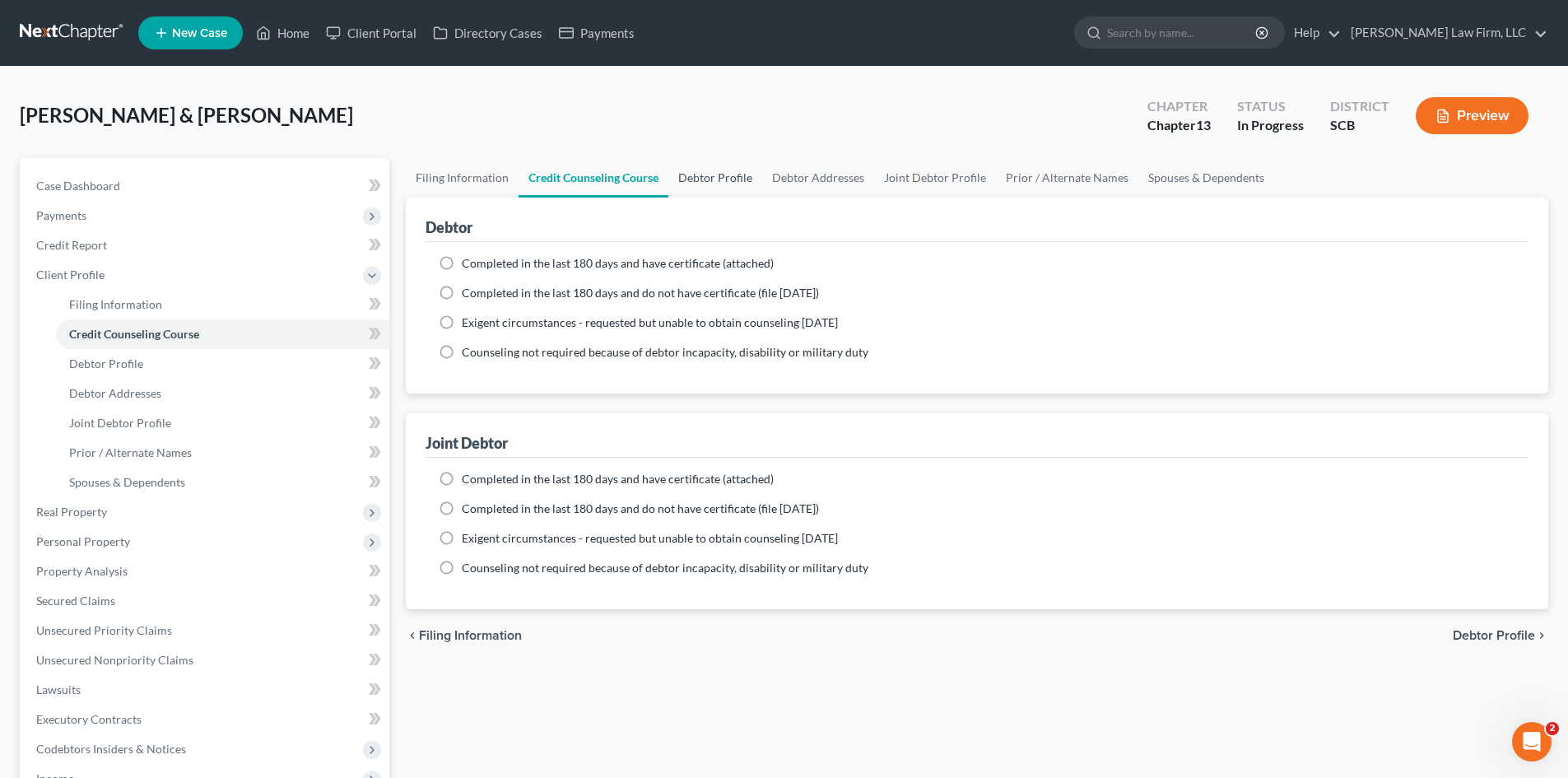
click at [718, 189] on link "Debtor Profile" at bounding box center [715, 177] width 94 height 39
select select "1"
select select "0"
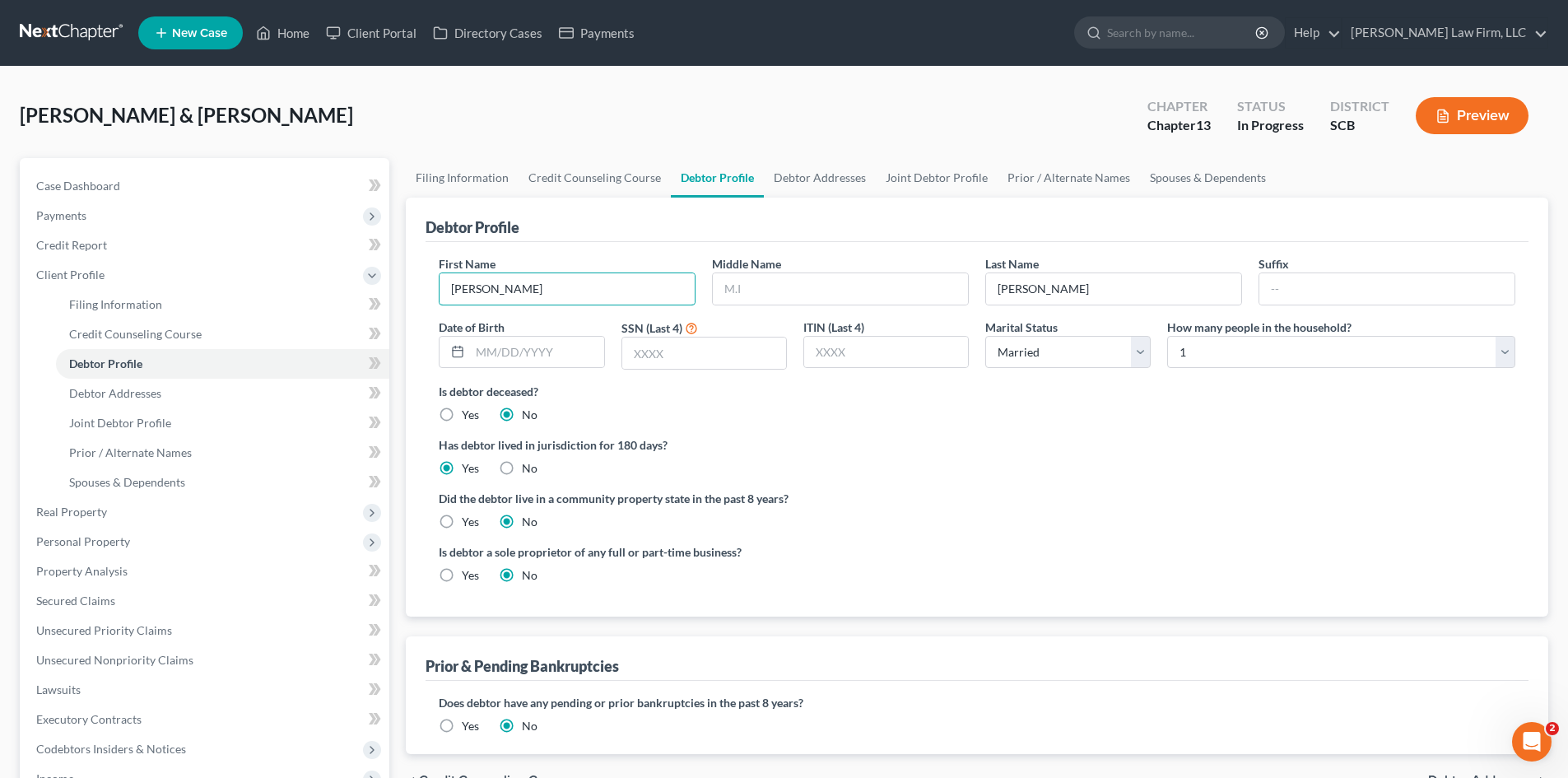
drag, startPoint x: 581, startPoint y: 292, endPoint x: 413, endPoint y: 298, distance: 168.1
click at [414, 298] on div "Debtor Profile First Name Elizabeth Middle Name Last Name Harkins Suffix Date o…" at bounding box center [976, 407] width 1142 height 419
type input "[PERSON_NAME]"
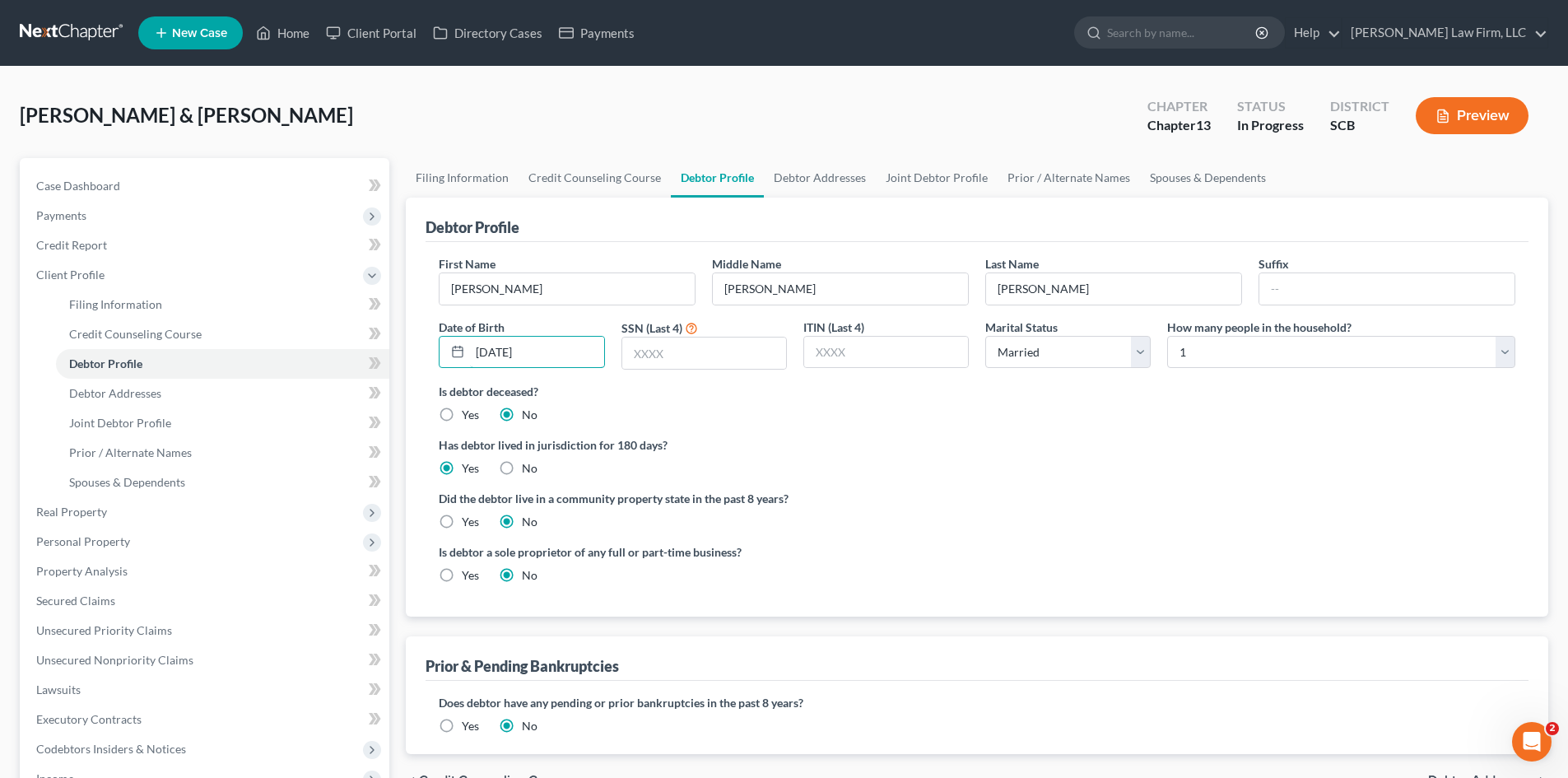
type input "[DATE]"
type input "4522"
select select "1"
click at [823, 173] on link "Debtor Addresses" at bounding box center [819, 177] width 112 height 39
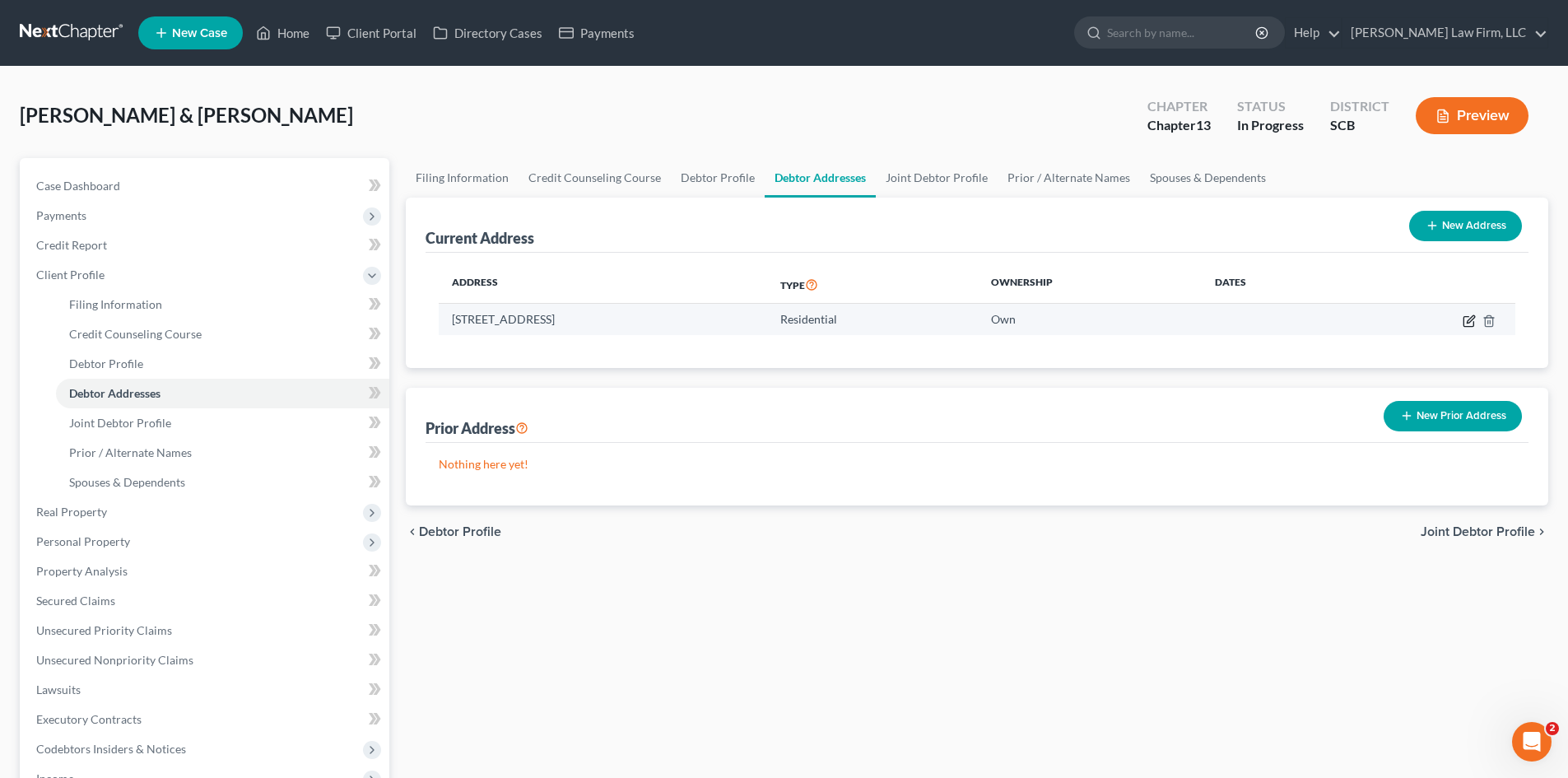
click at [1469, 325] on icon "button" at bounding box center [1469, 321] width 13 height 13
select select "42"
select select "0"
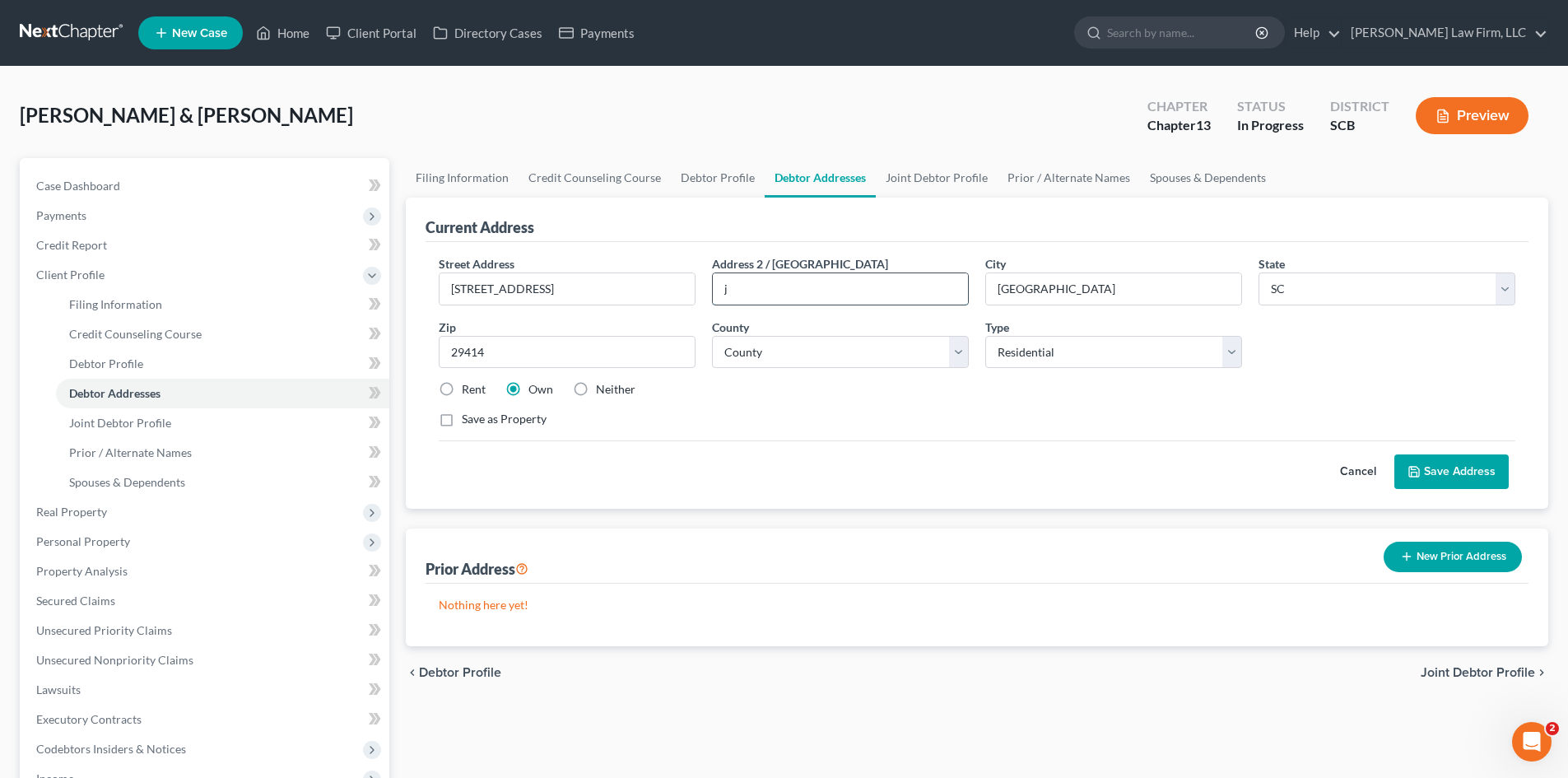
drag, startPoint x: 725, startPoint y: 290, endPoint x: 803, endPoint y: 302, distance: 78.9
click at [774, 300] on input "j" at bounding box center [840, 288] width 255 height 31
click at [559, 346] on input "29414" at bounding box center [567, 352] width 257 height 33
select select "9"
click at [1430, 481] on button "Save Address" at bounding box center [1451, 471] width 114 height 34
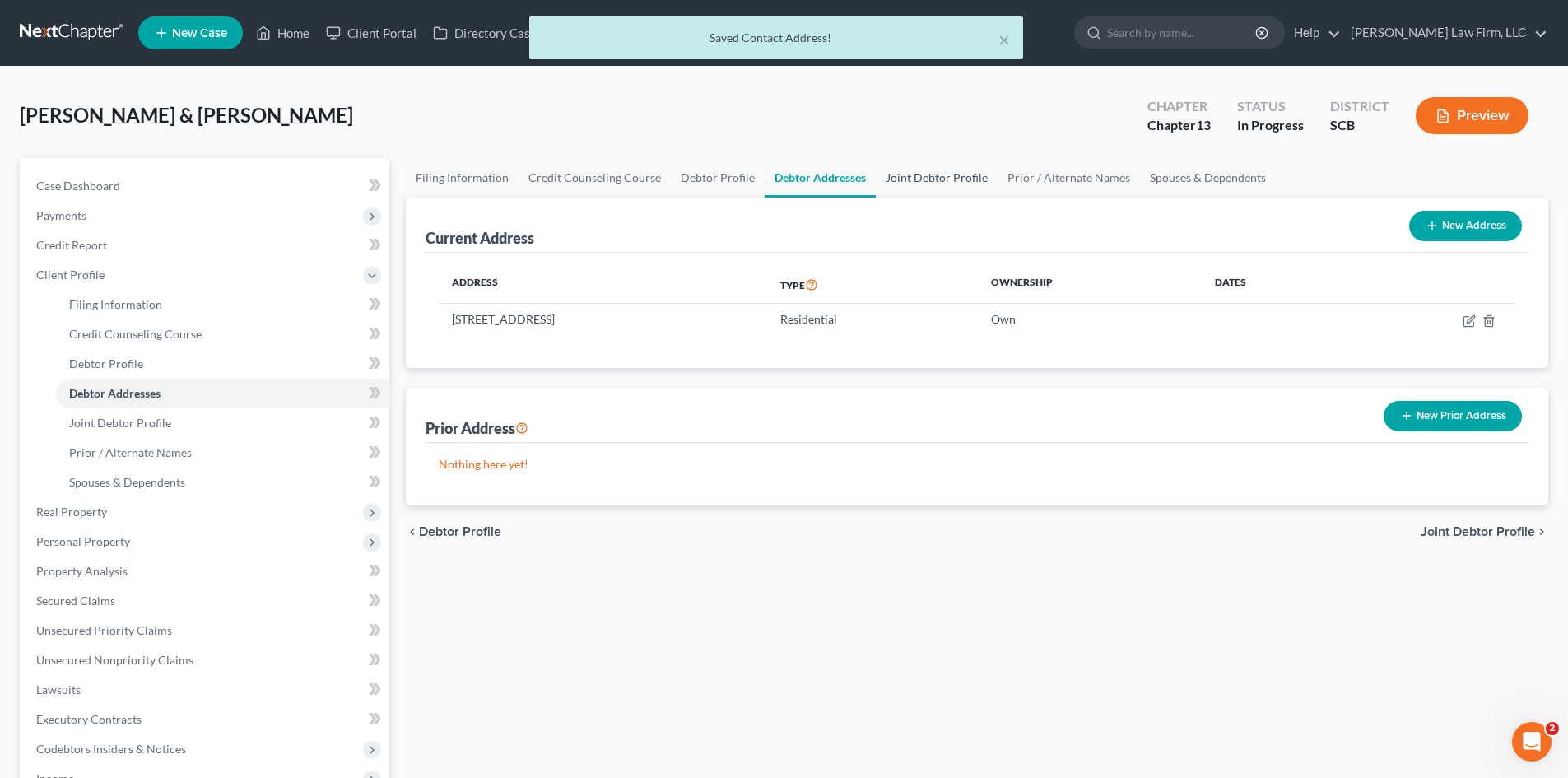
click at [911, 184] on link "Joint Debtor Profile" at bounding box center [936, 177] width 122 height 39
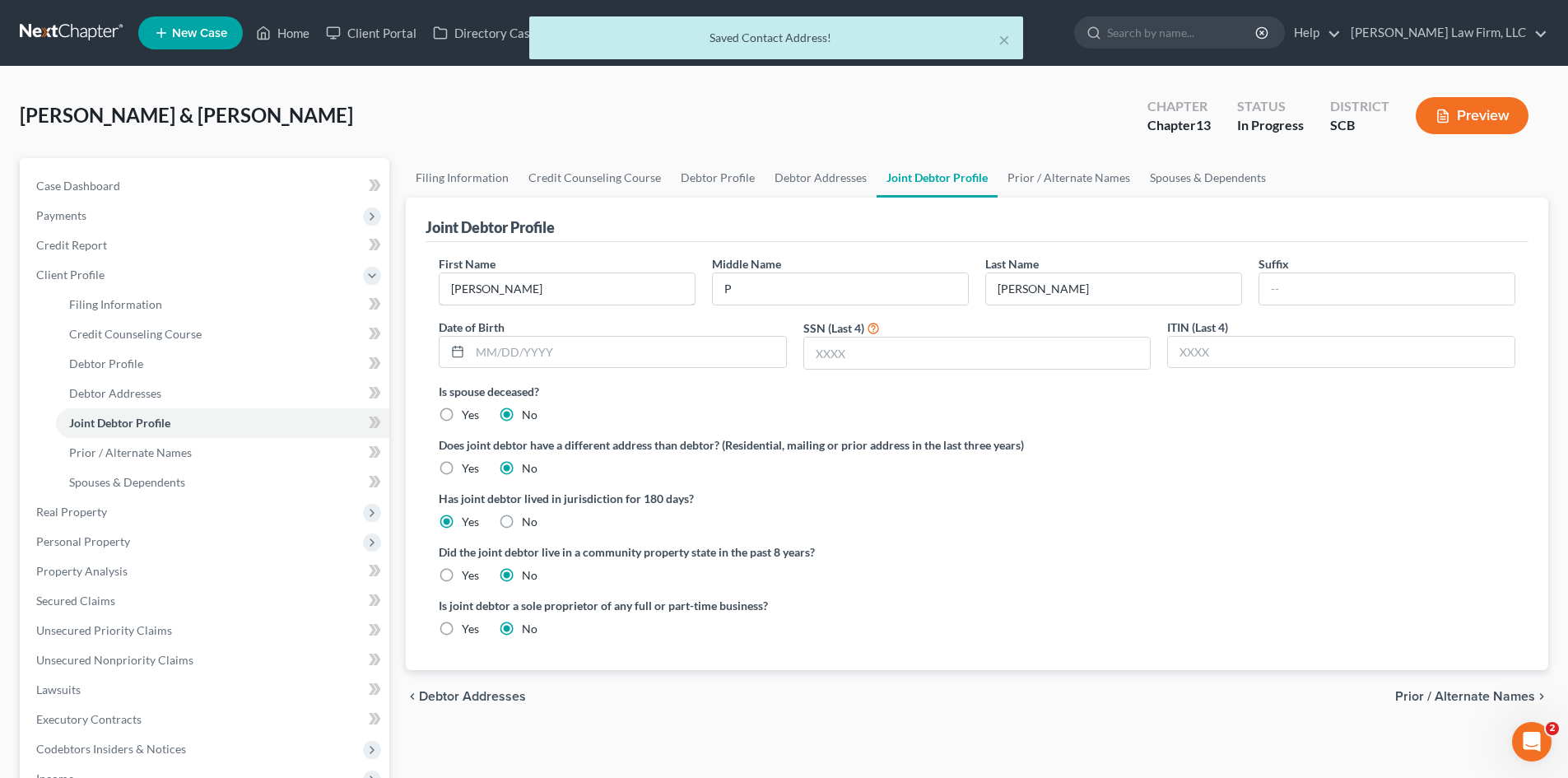
click at [419, 309] on div "Joint Debtor Profile First Name John Middle Name P Last Name Harkins Suffix Dat…" at bounding box center [976, 434] width 1142 height 472
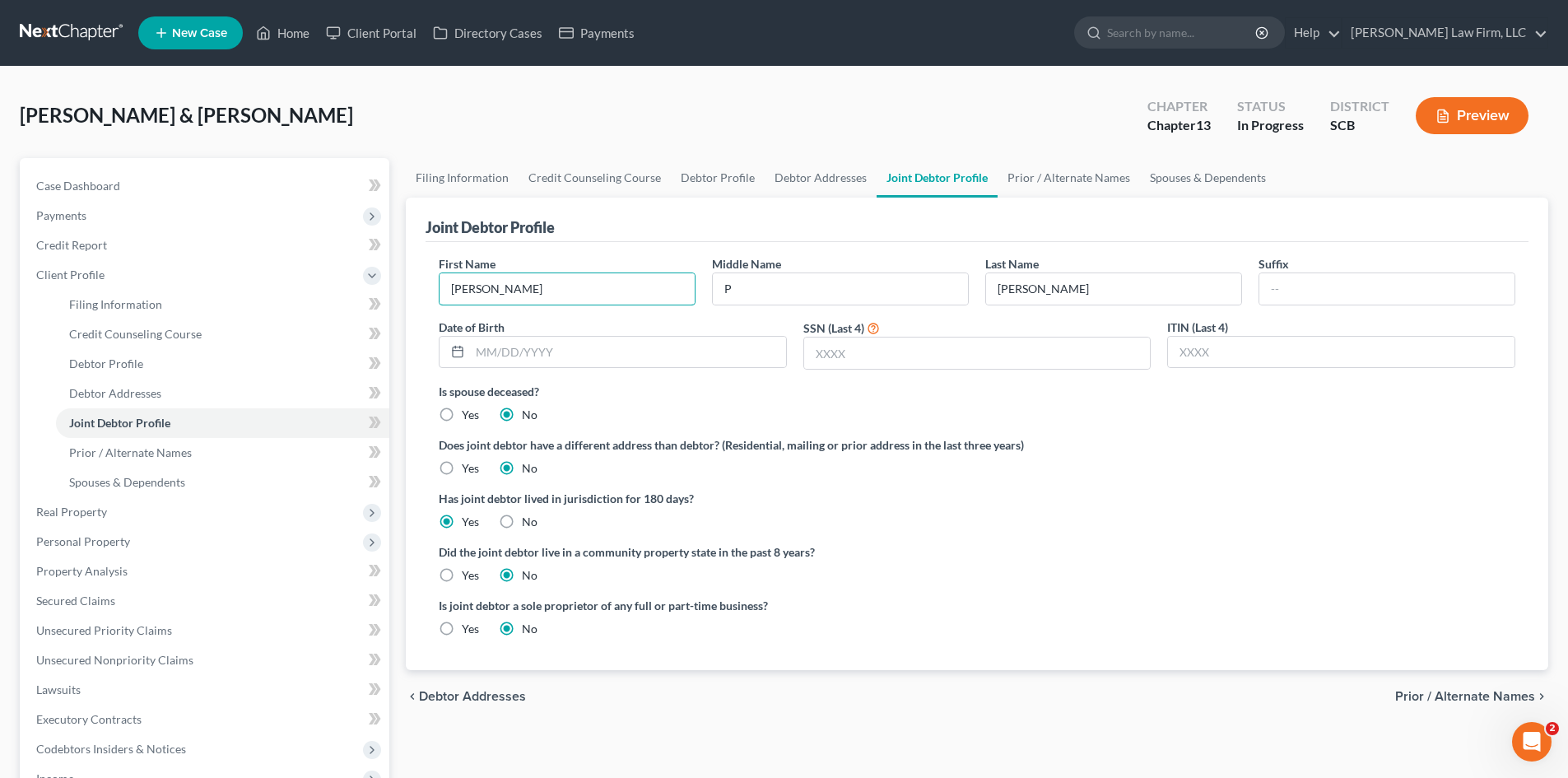
type input "[PERSON_NAME]"
type input "[DATE]"
type input "3271"
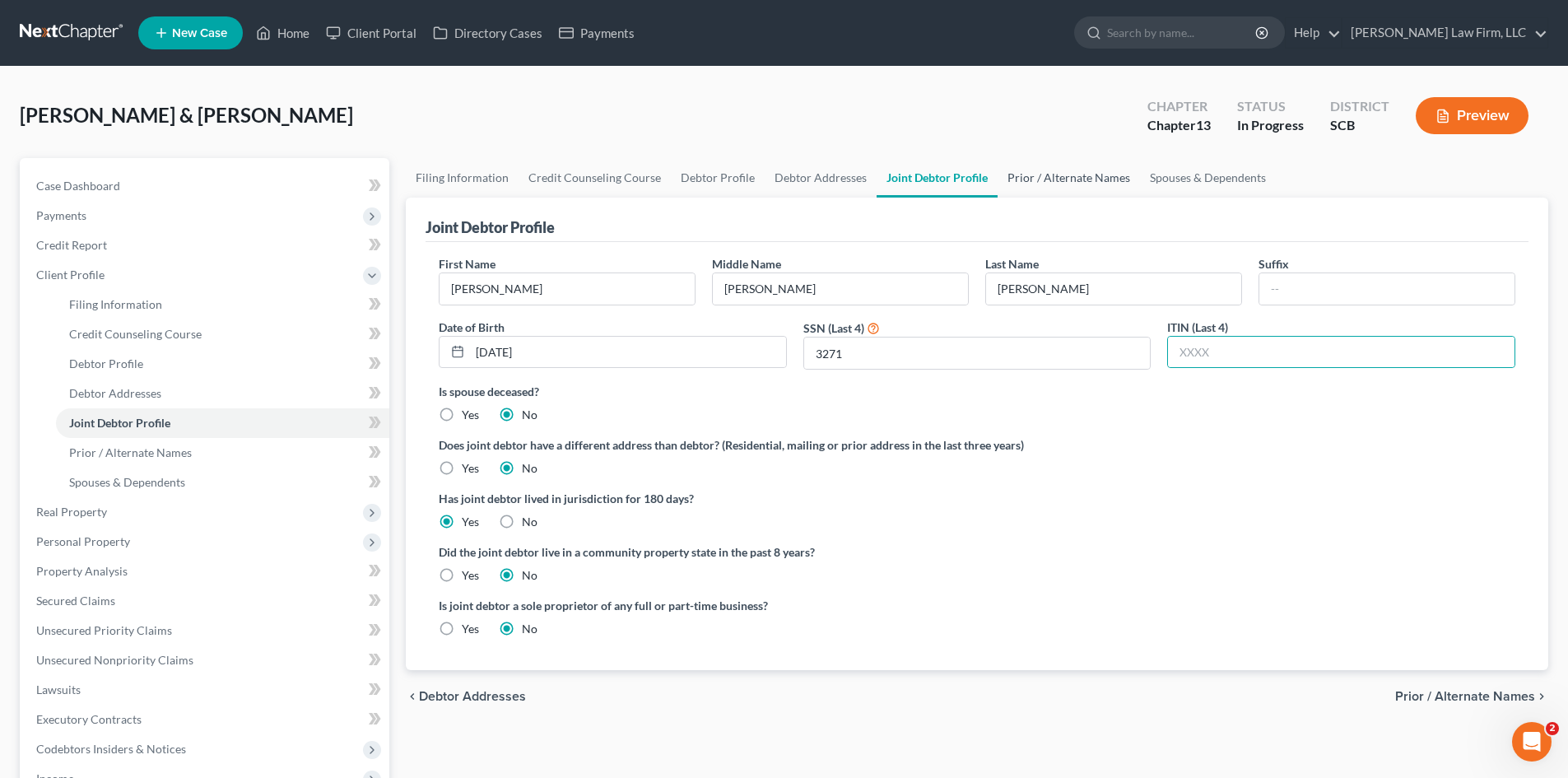
click at [1086, 181] on link "Prior / Alternate Names" at bounding box center [1068, 177] width 142 height 39
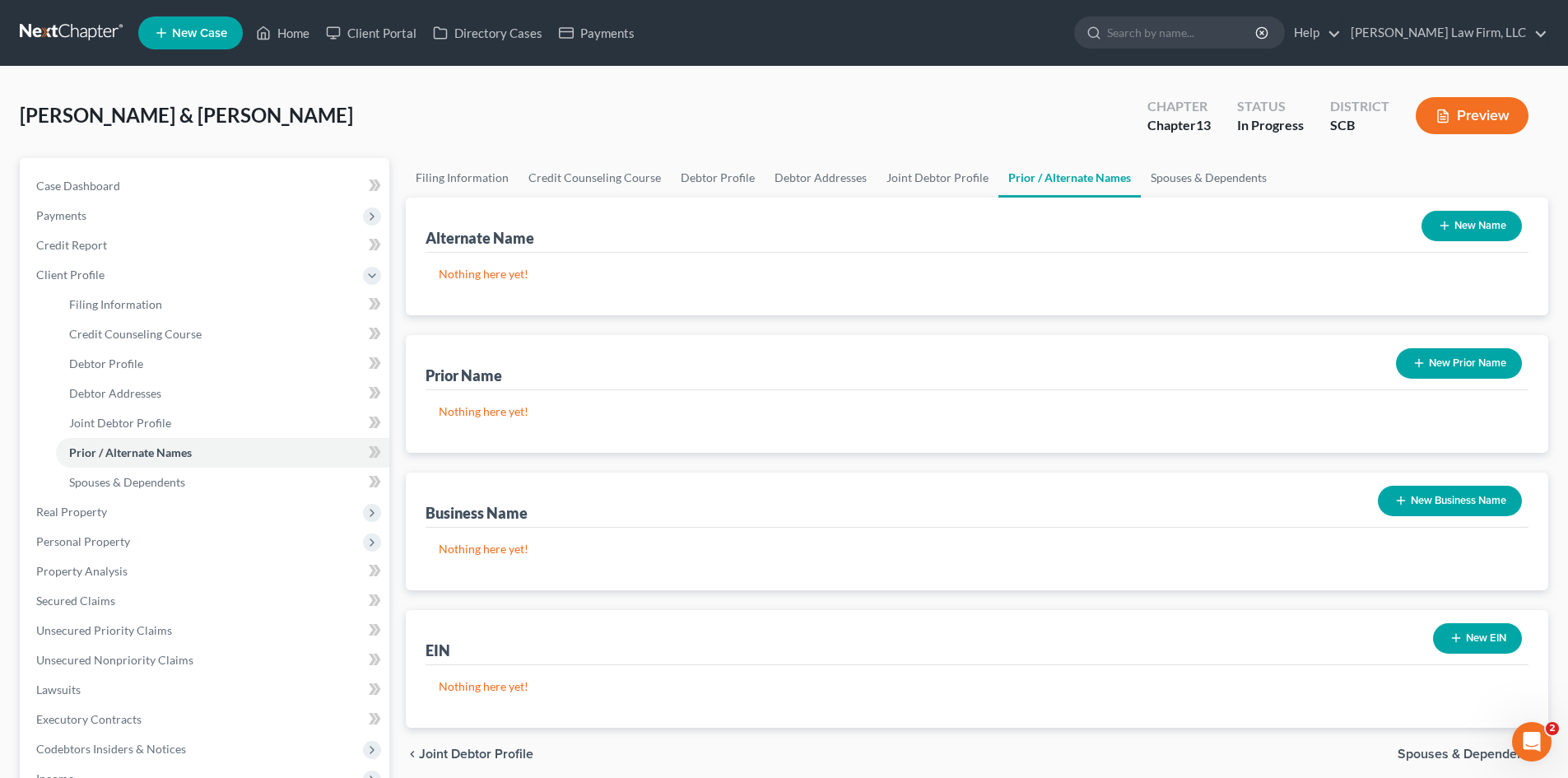
click at [1476, 219] on button "New Name" at bounding box center [1471, 226] width 100 height 30
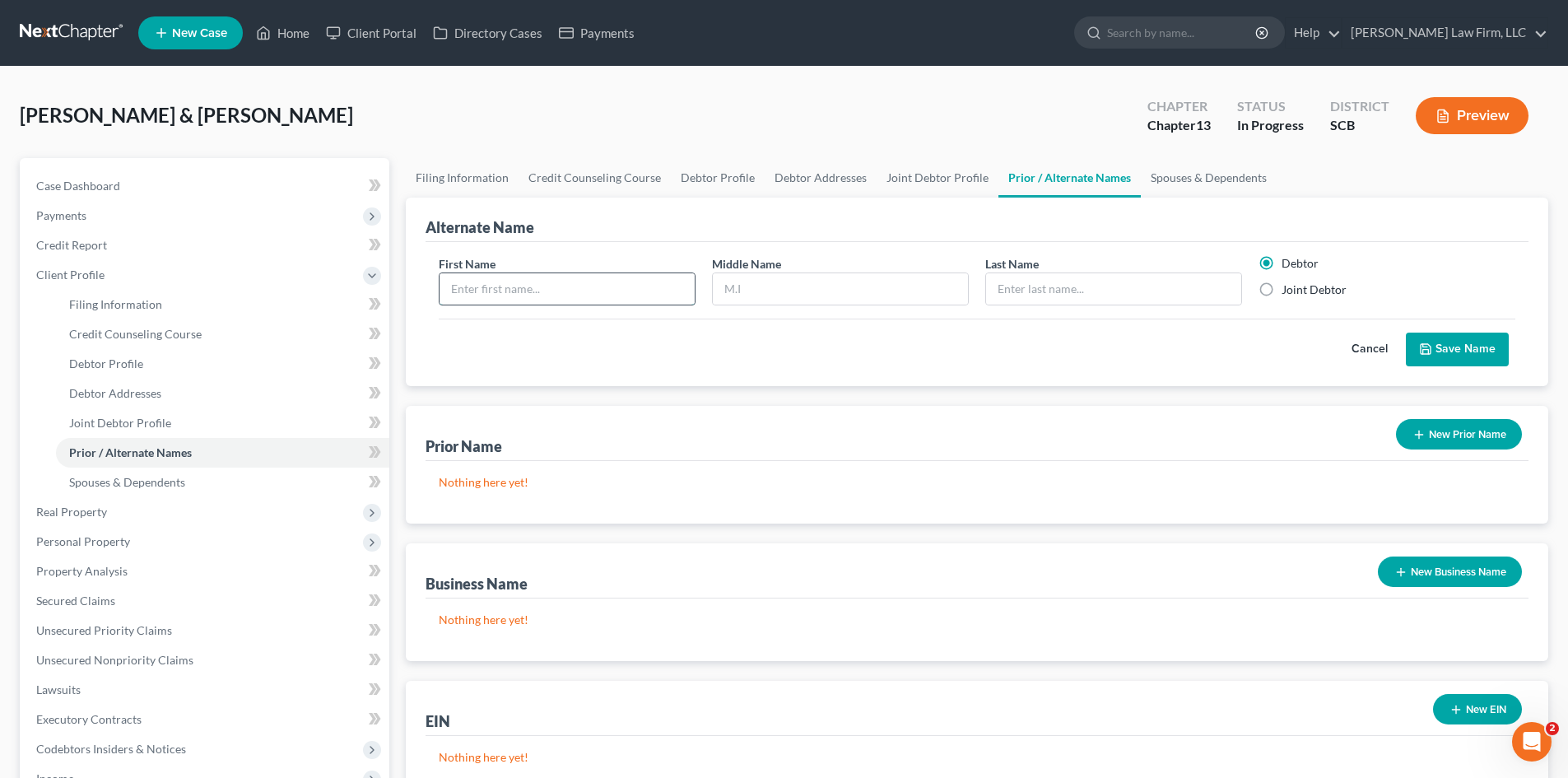
click at [628, 294] on input "text" at bounding box center [567, 288] width 255 height 31
type input "[PERSON_NAME]"
type input "P"
type input "[PERSON_NAME]"
click at [1452, 339] on button "Save Name" at bounding box center [1457, 350] width 103 height 34
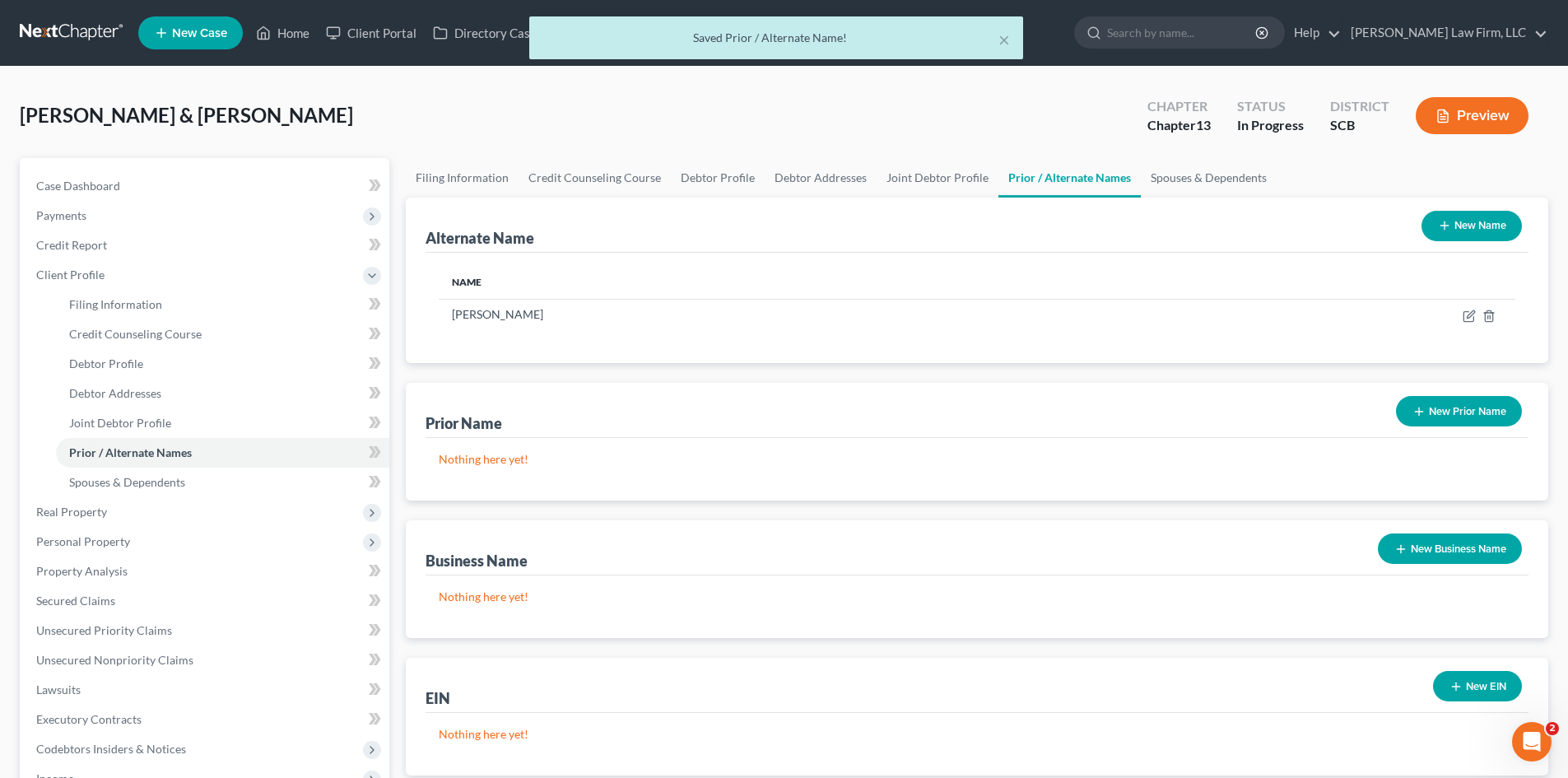
click at [1471, 239] on button "New Name" at bounding box center [1471, 226] width 100 height 30
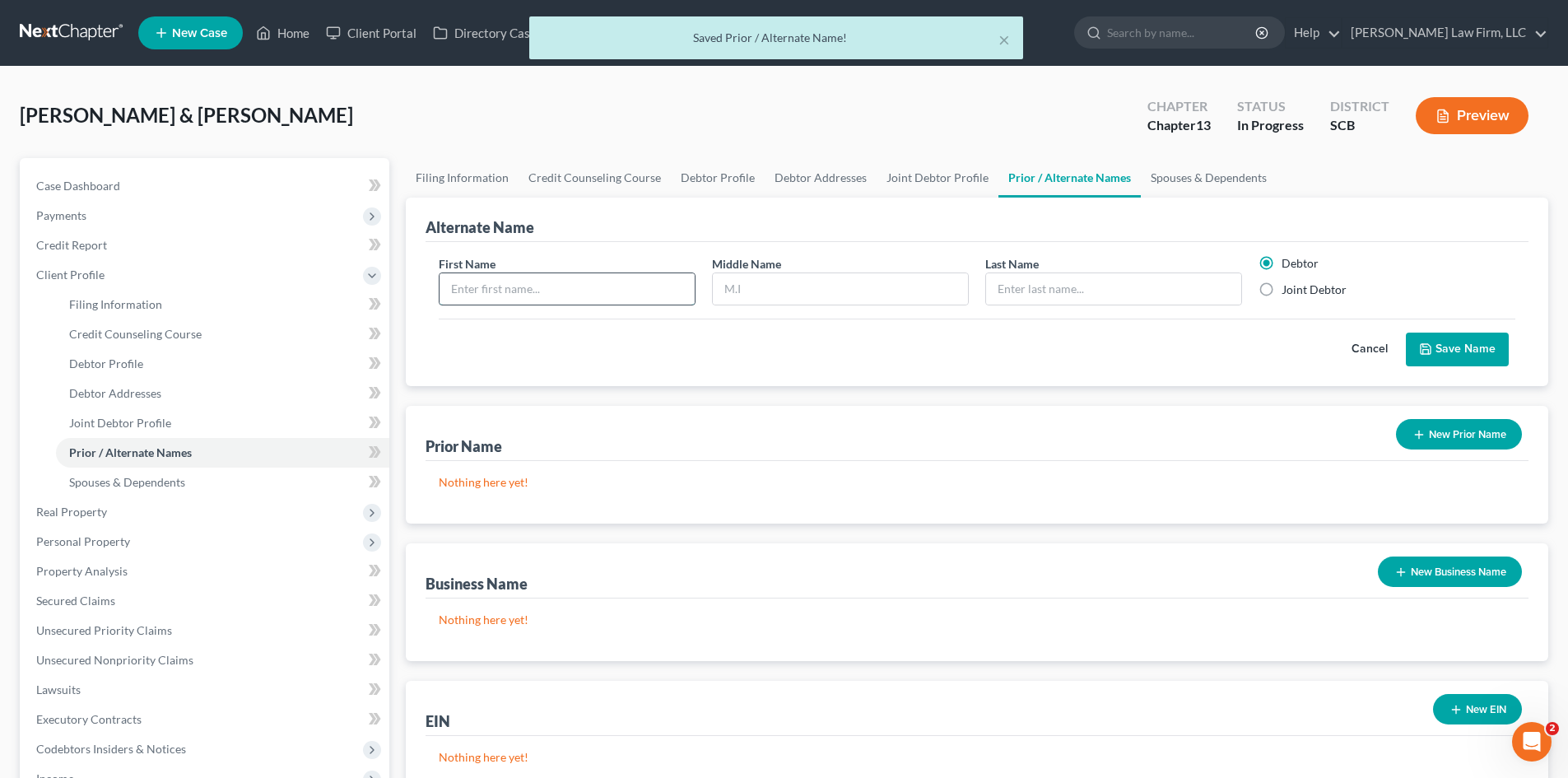
click at [665, 299] on input "text" at bounding box center [567, 288] width 255 height 31
type input "[PERSON_NAME]"
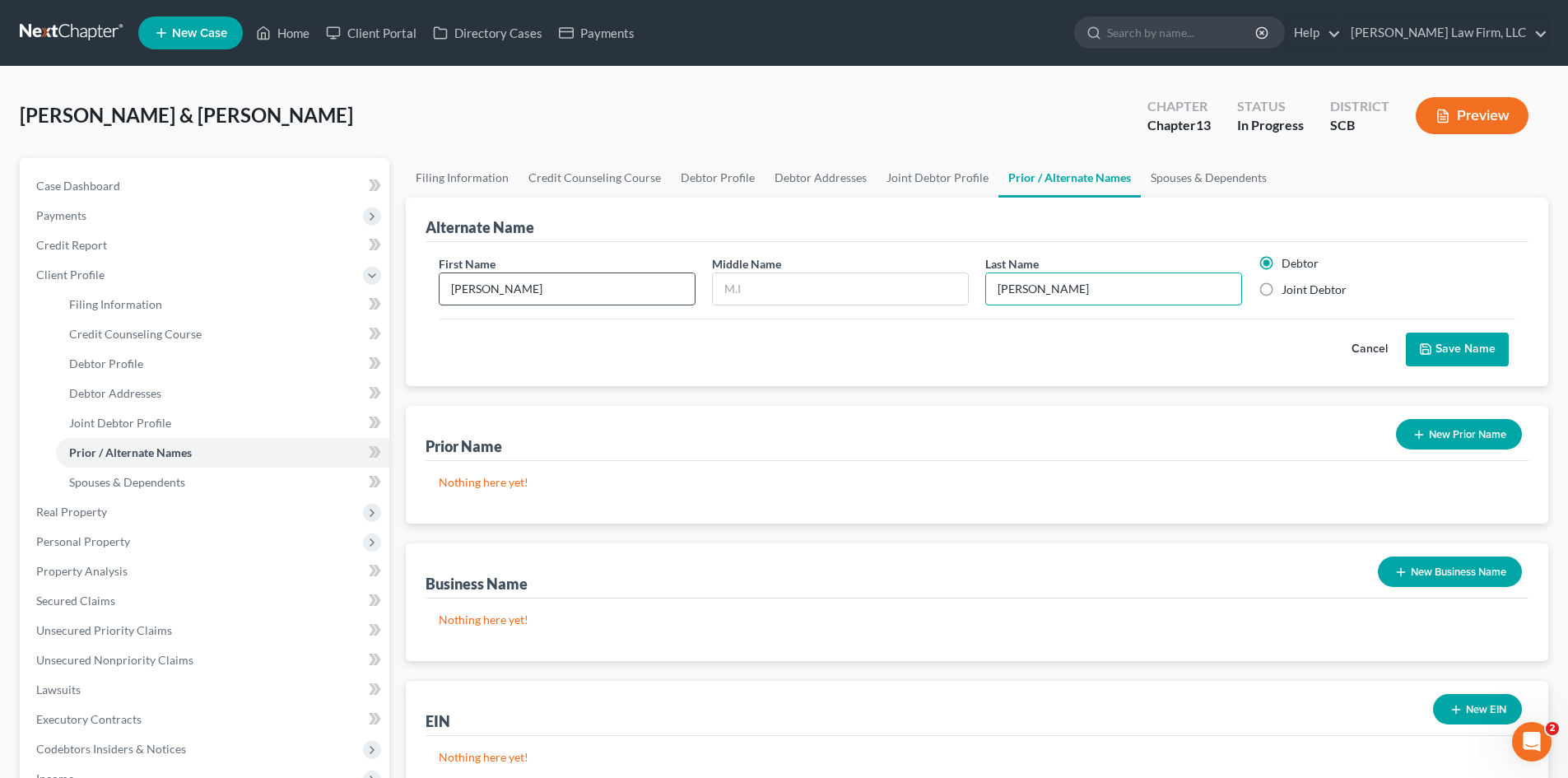
type input "[PERSON_NAME]"
click at [1438, 342] on button "Save Name" at bounding box center [1457, 350] width 103 height 34
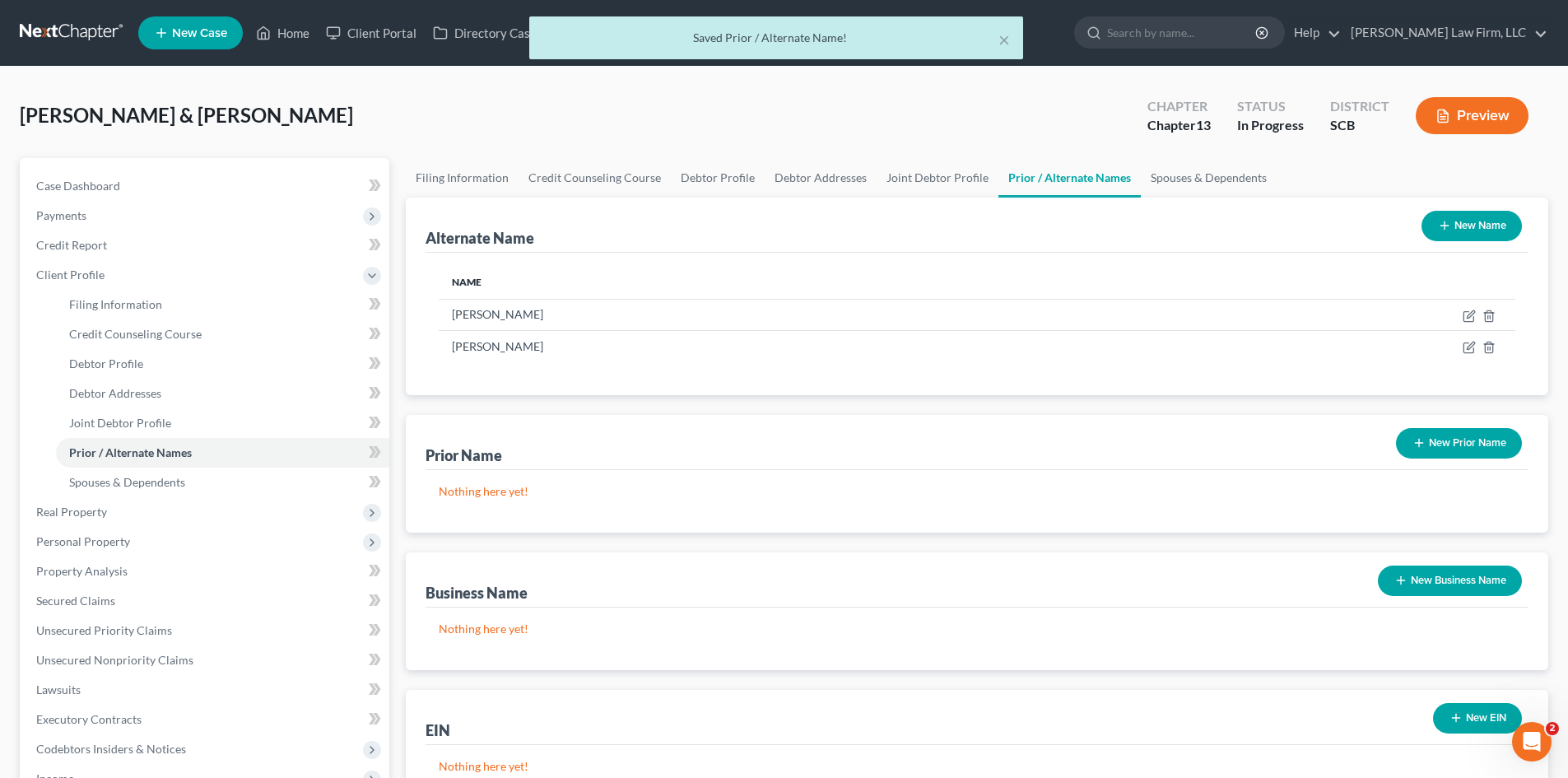
click at [1469, 220] on button "New Name" at bounding box center [1471, 226] width 100 height 30
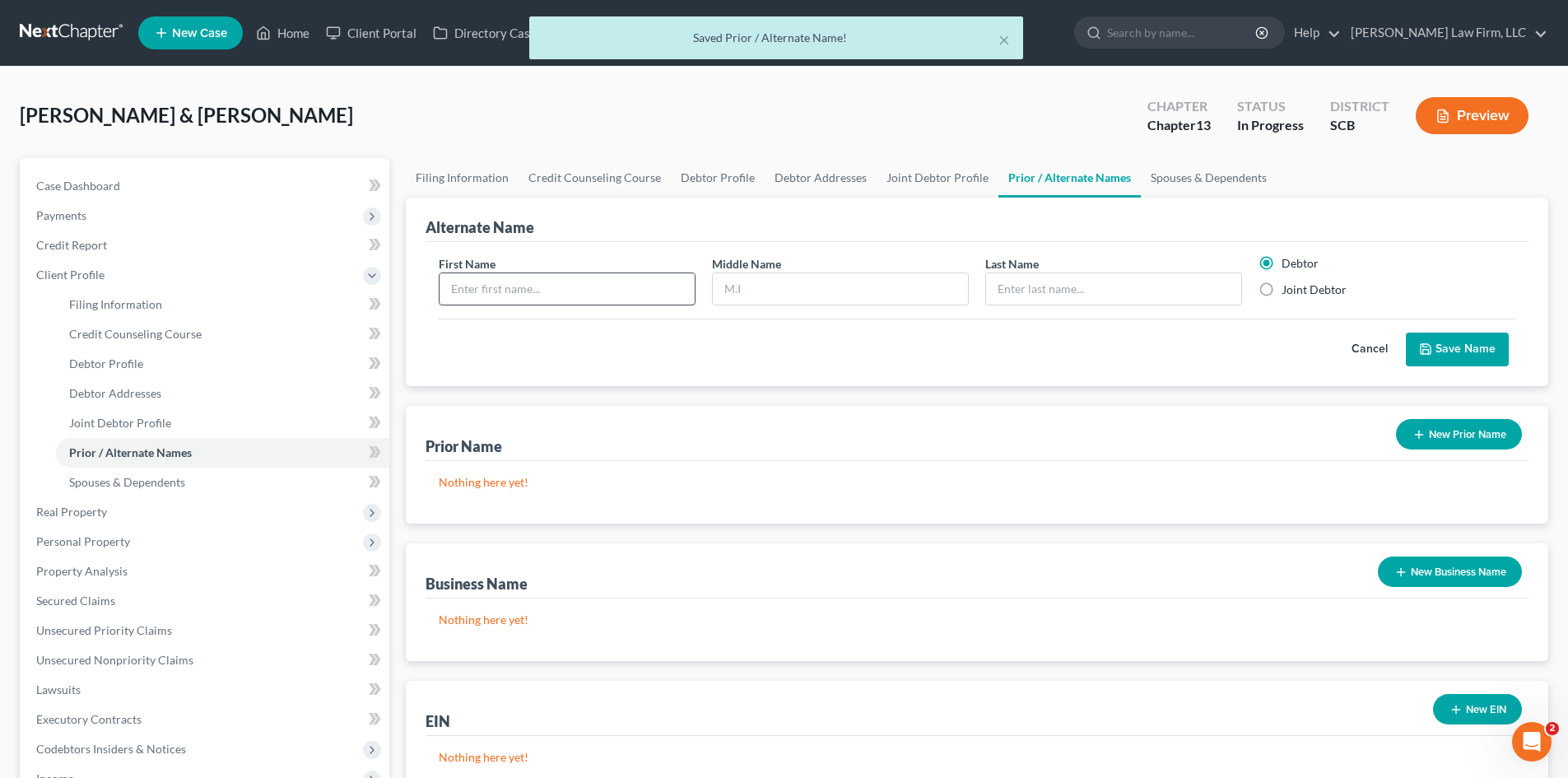
click at [545, 300] on input "text" at bounding box center [567, 288] width 255 height 31
type input "[PERSON_NAME]"
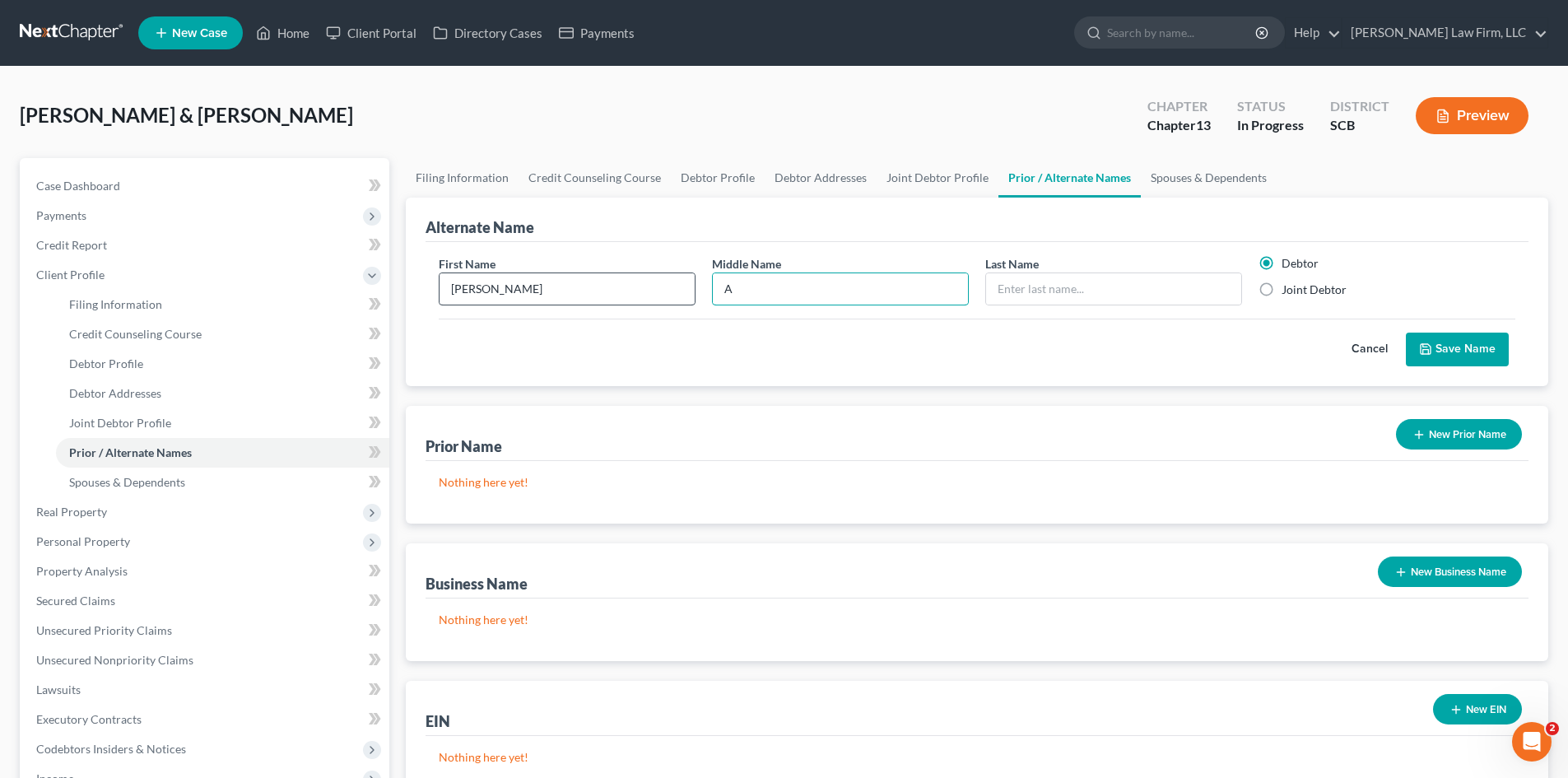
type input "A"
type input "[PERSON_NAME]"
click at [1281, 292] on label "Joint Debtor" at bounding box center [1313, 290] width 65 height 17
click at [1288, 292] on input "Joint Debtor" at bounding box center [1293, 286] width 11 height 11
radio input "true"
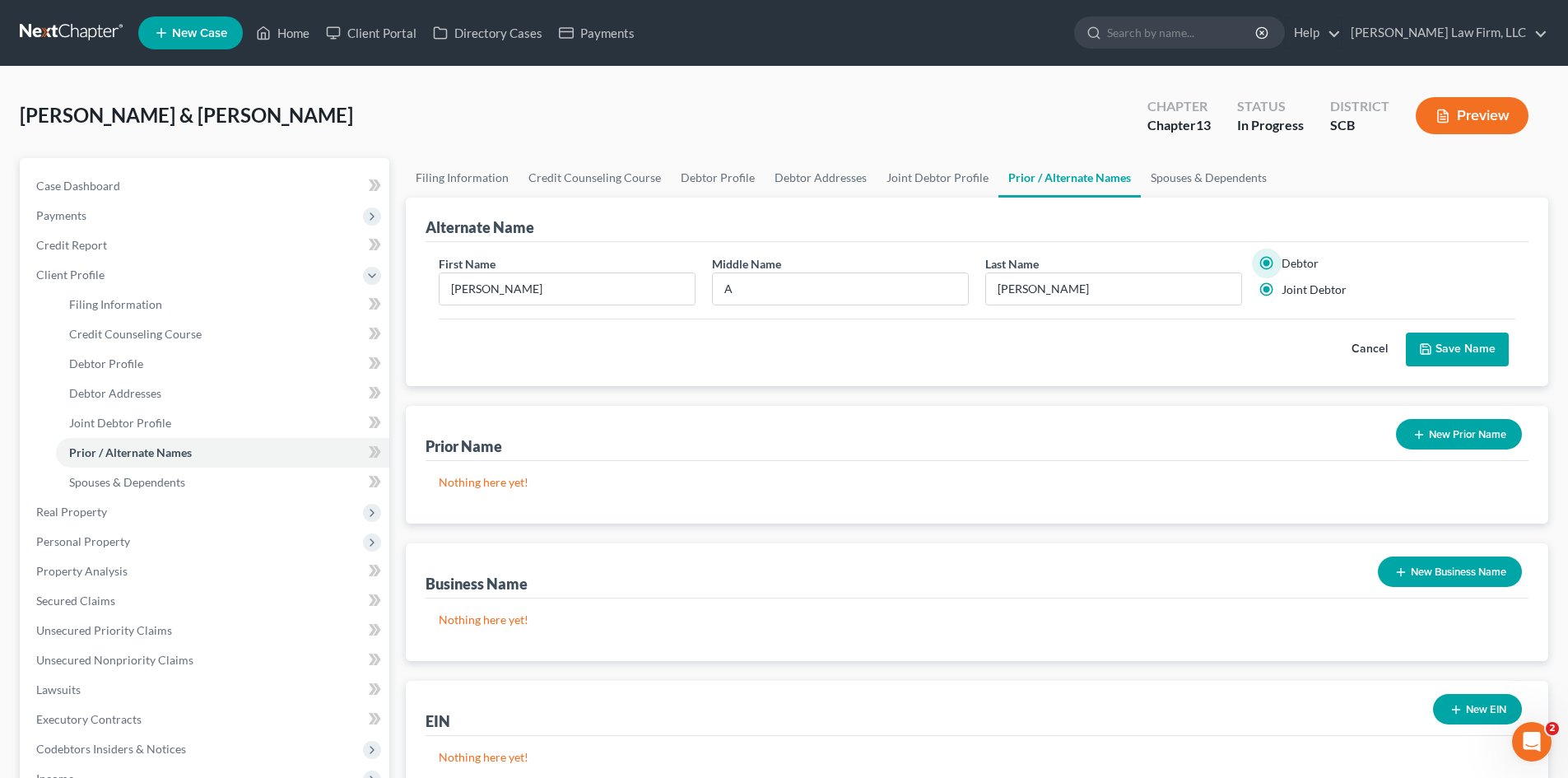
radio input "false"
click at [1444, 340] on button "Save Name" at bounding box center [1457, 350] width 103 height 34
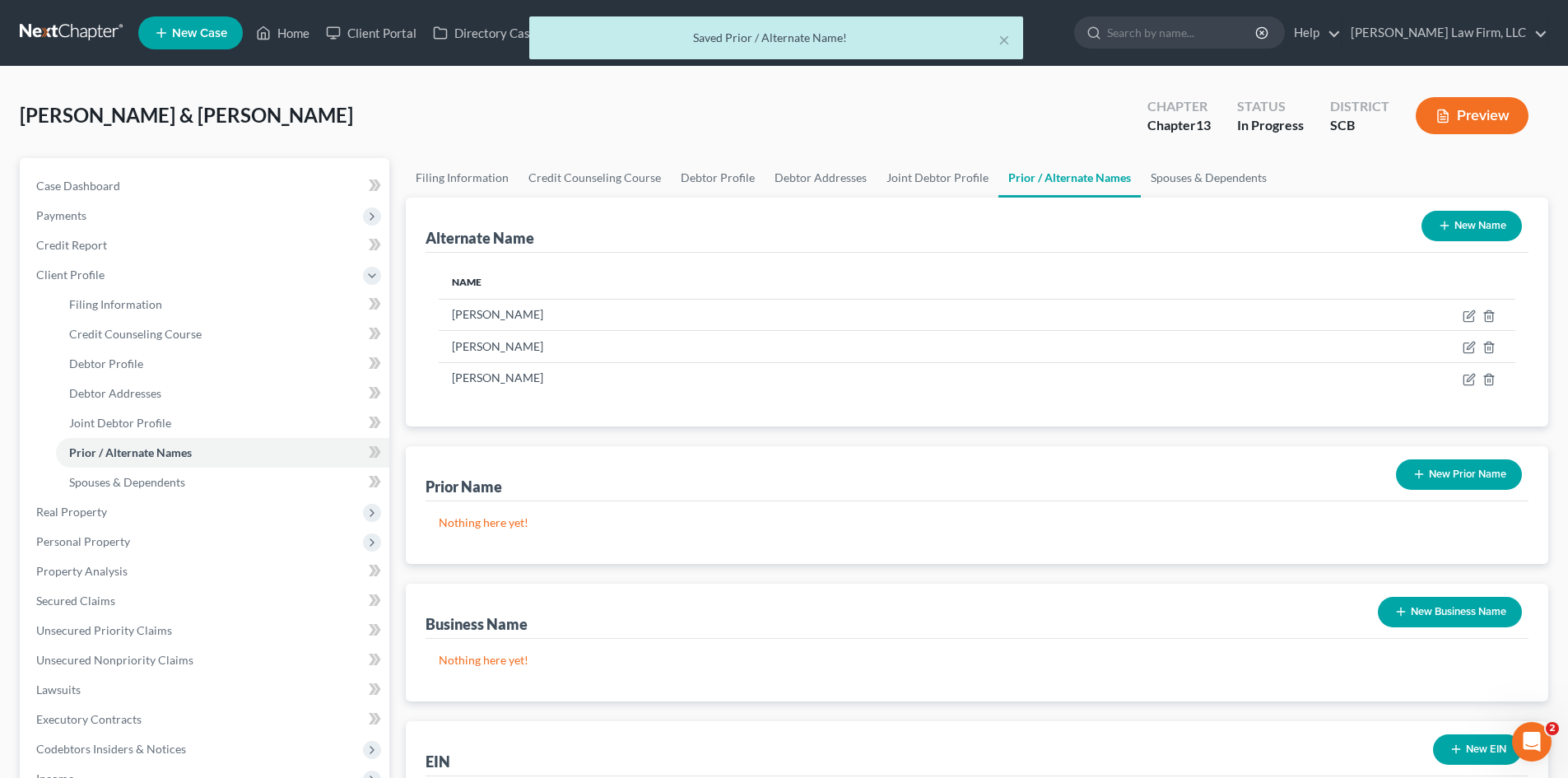
click at [1456, 224] on button "New Name" at bounding box center [1471, 226] width 100 height 30
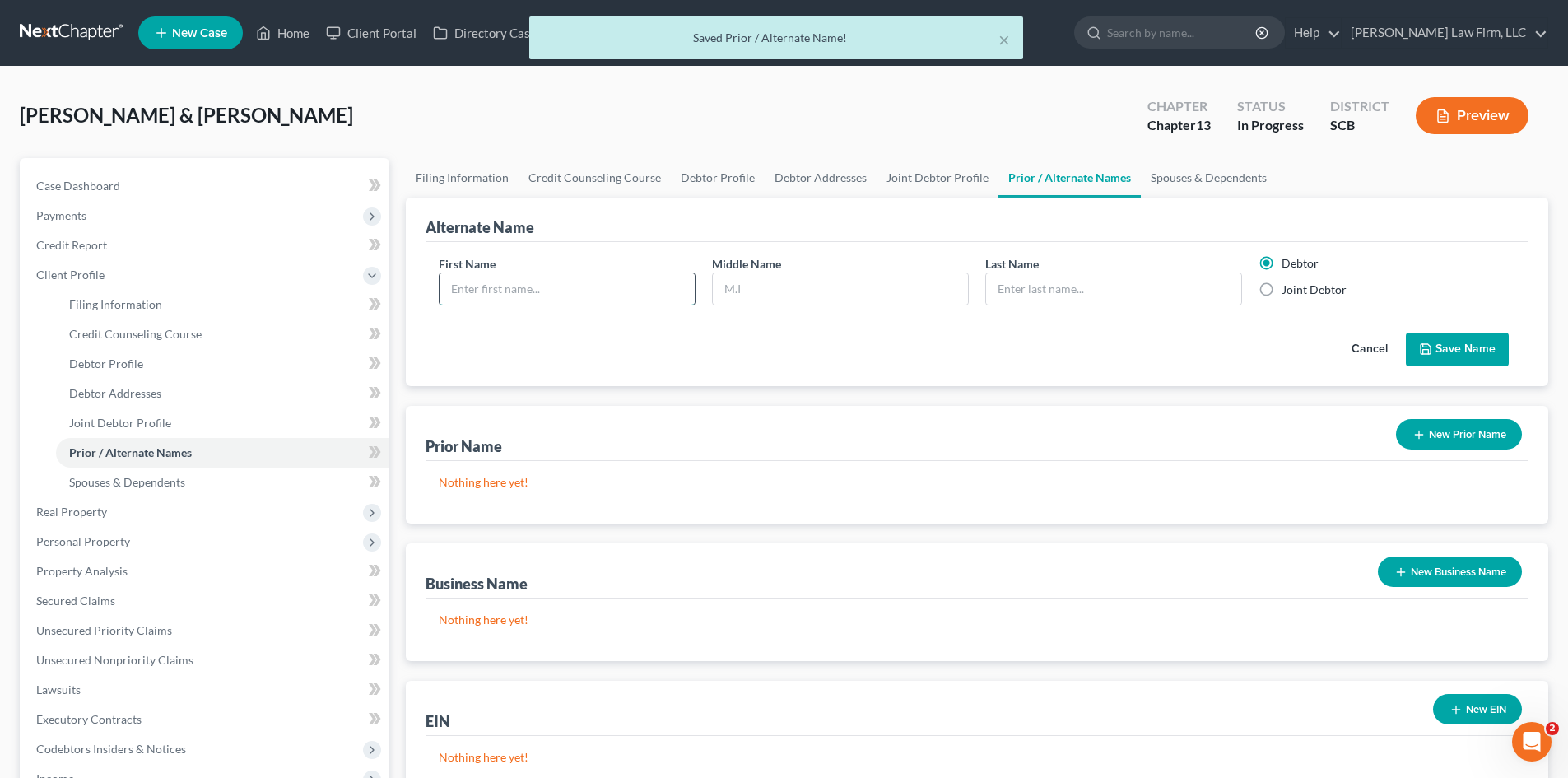
click at [521, 297] on input "text" at bounding box center [567, 288] width 255 height 31
type input "[PERSON_NAME]"
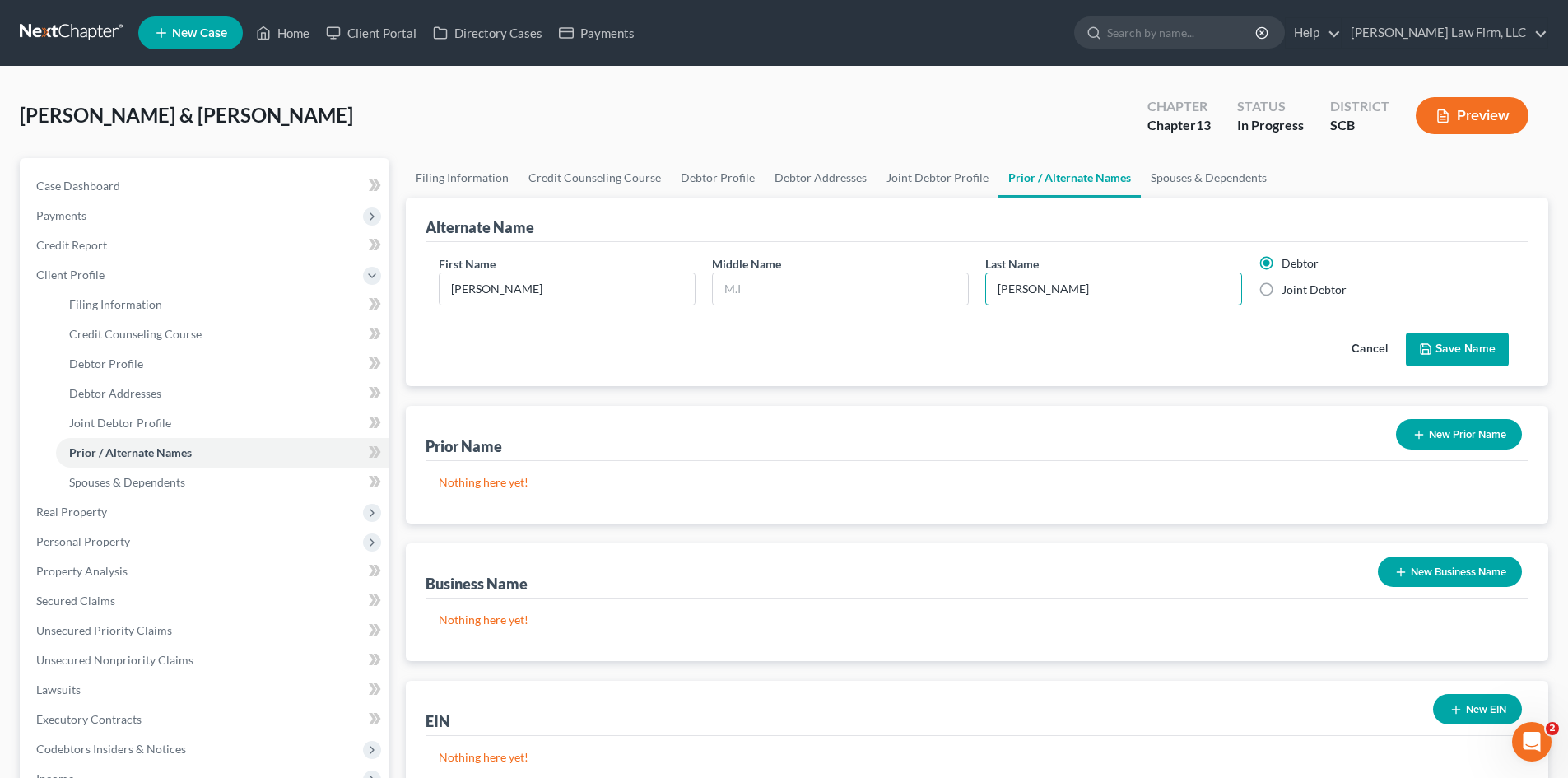
type input "[PERSON_NAME]"
click at [1281, 294] on label "Joint Debtor" at bounding box center [1313, 290] width 65 height 17
click at [1288, 292] on input "Joint Debtor" at bounding box center [1293, 286] width 11 height 11
radio input "true"
radio input "false"
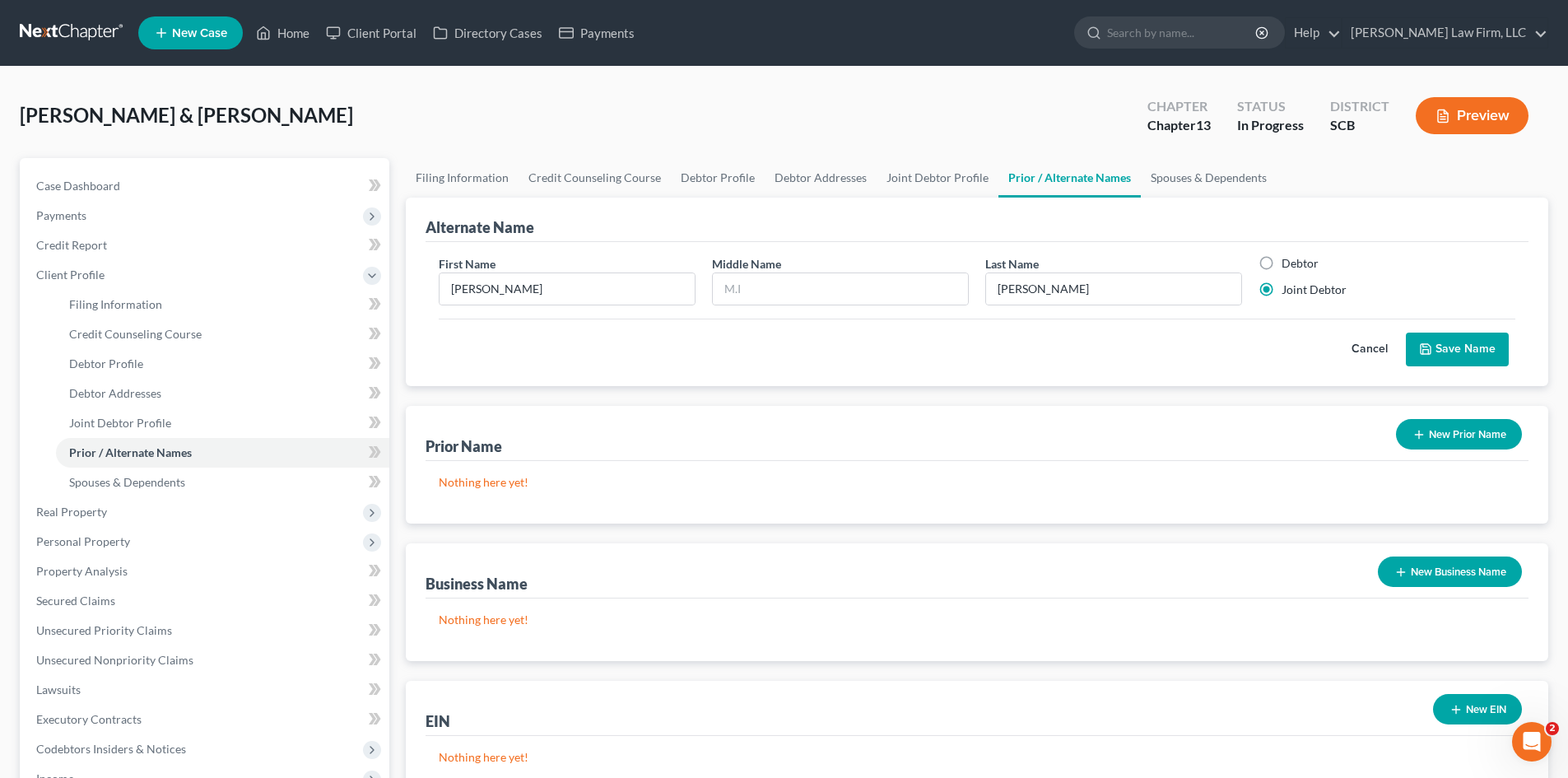
click at [1441, 341] on button "Save Name" at bounding box center [1457, 350] width 103 height 34
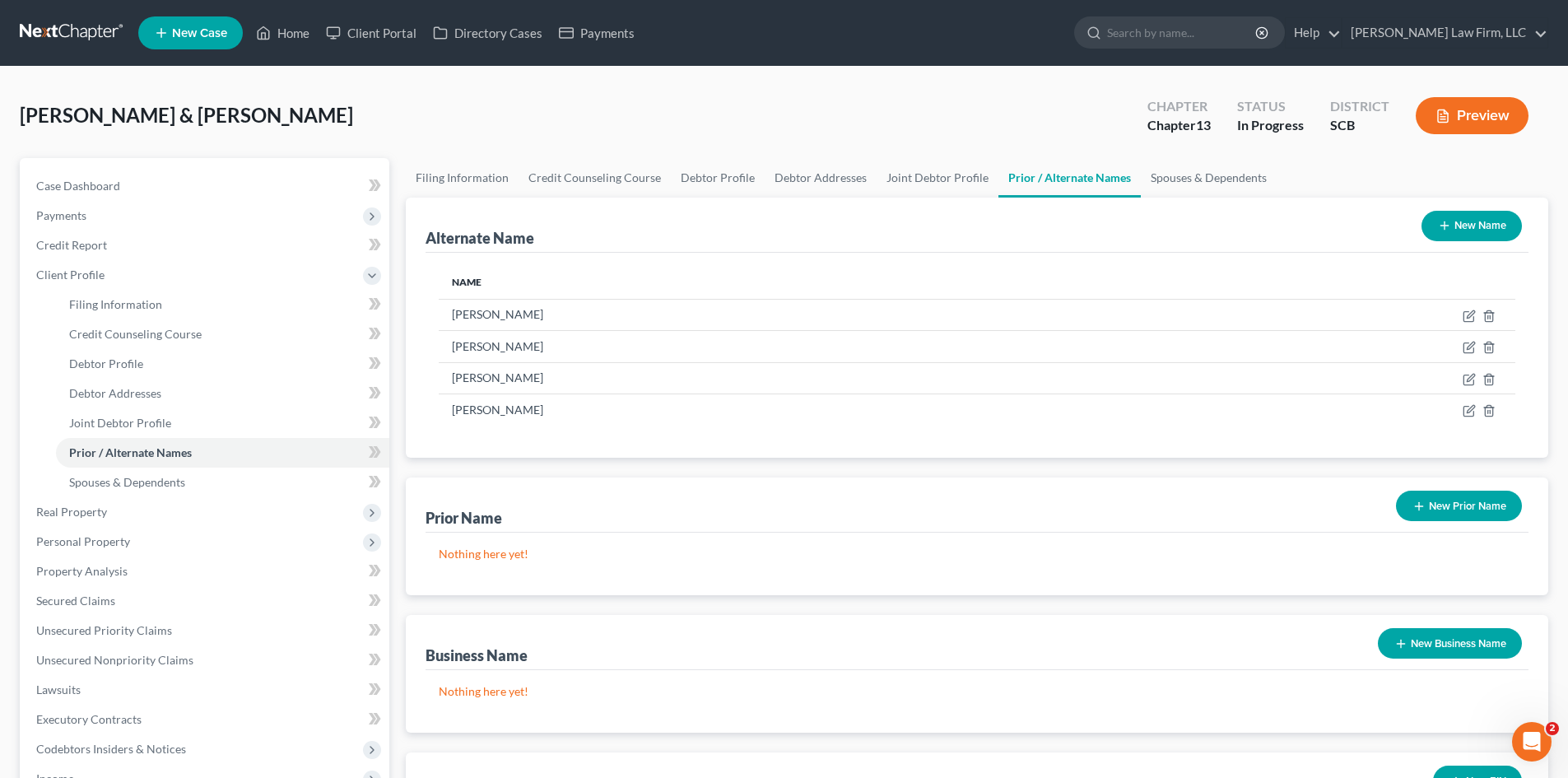
click at [1485, 511] on button "New Prior Name" at bounding box center [1459, 506] width 126 height 30
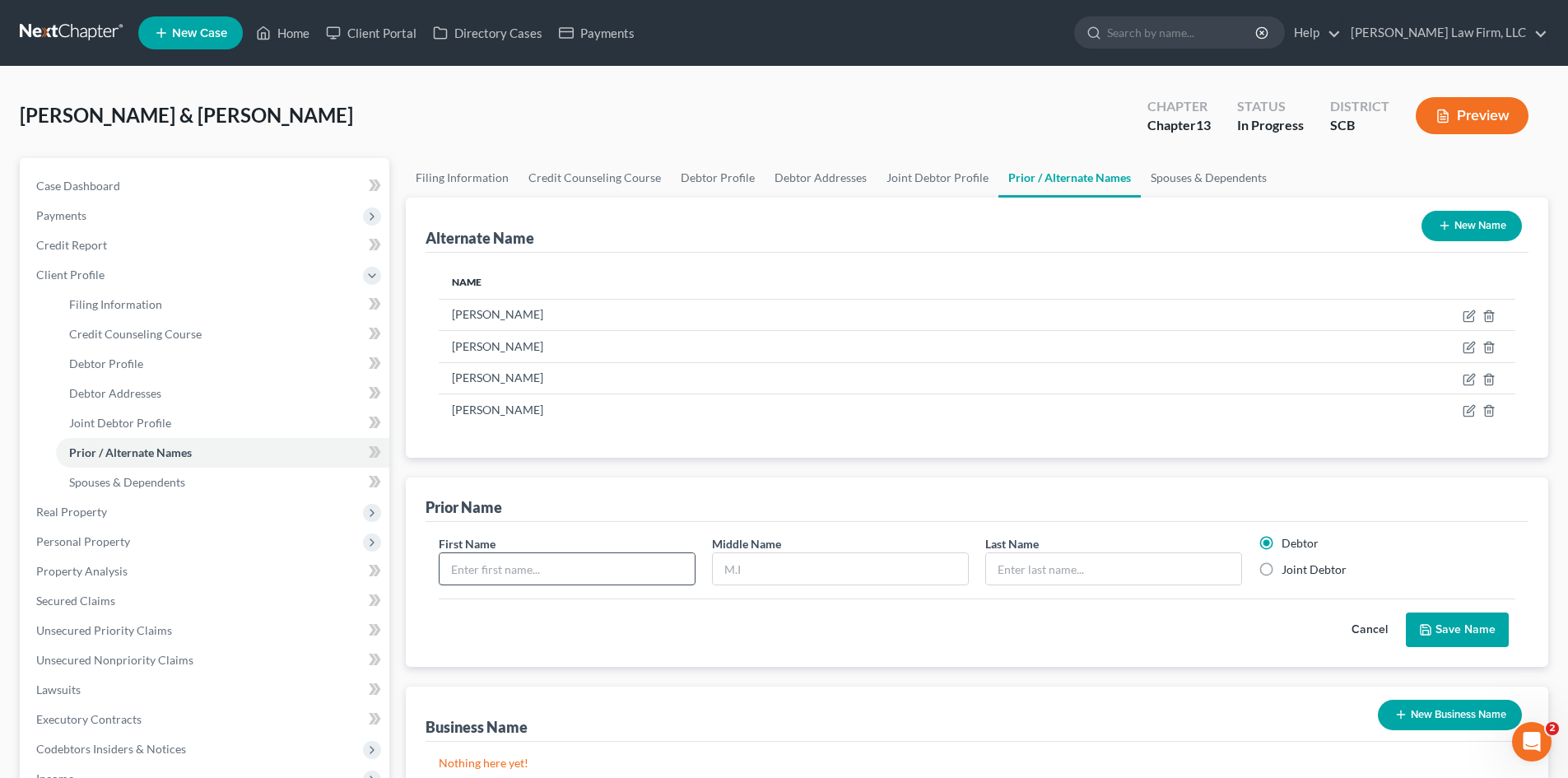
click at [574, 581] on input "text" at bounding box center [567, 568] width 255 height 31
type input "[PERSON_NAME]"
type input "Jean"
type input "[PERSON_NAME]"
click at [1281, 570] on label "Joint Debtor" at bounding box center [1313, 570] width 65 height 17
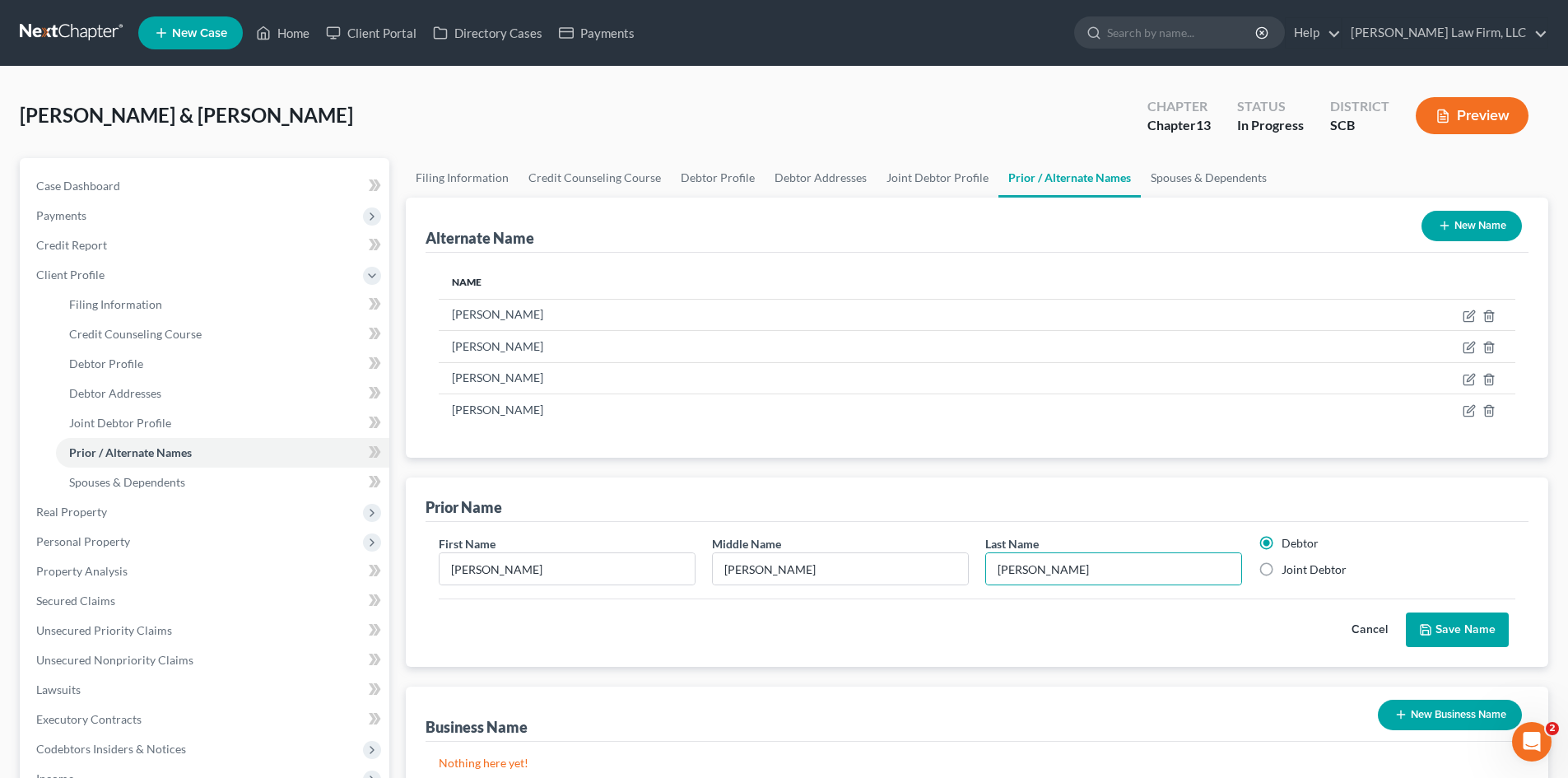
click at [1288, 570] on input "Joint Debtor" at bounding box center [1293, 566] width 11 height 11
radio input "true"
radio input "false"
click at [1446, 625] on button "Save Name" at bounding box center [1457, 629] width 103 height 34
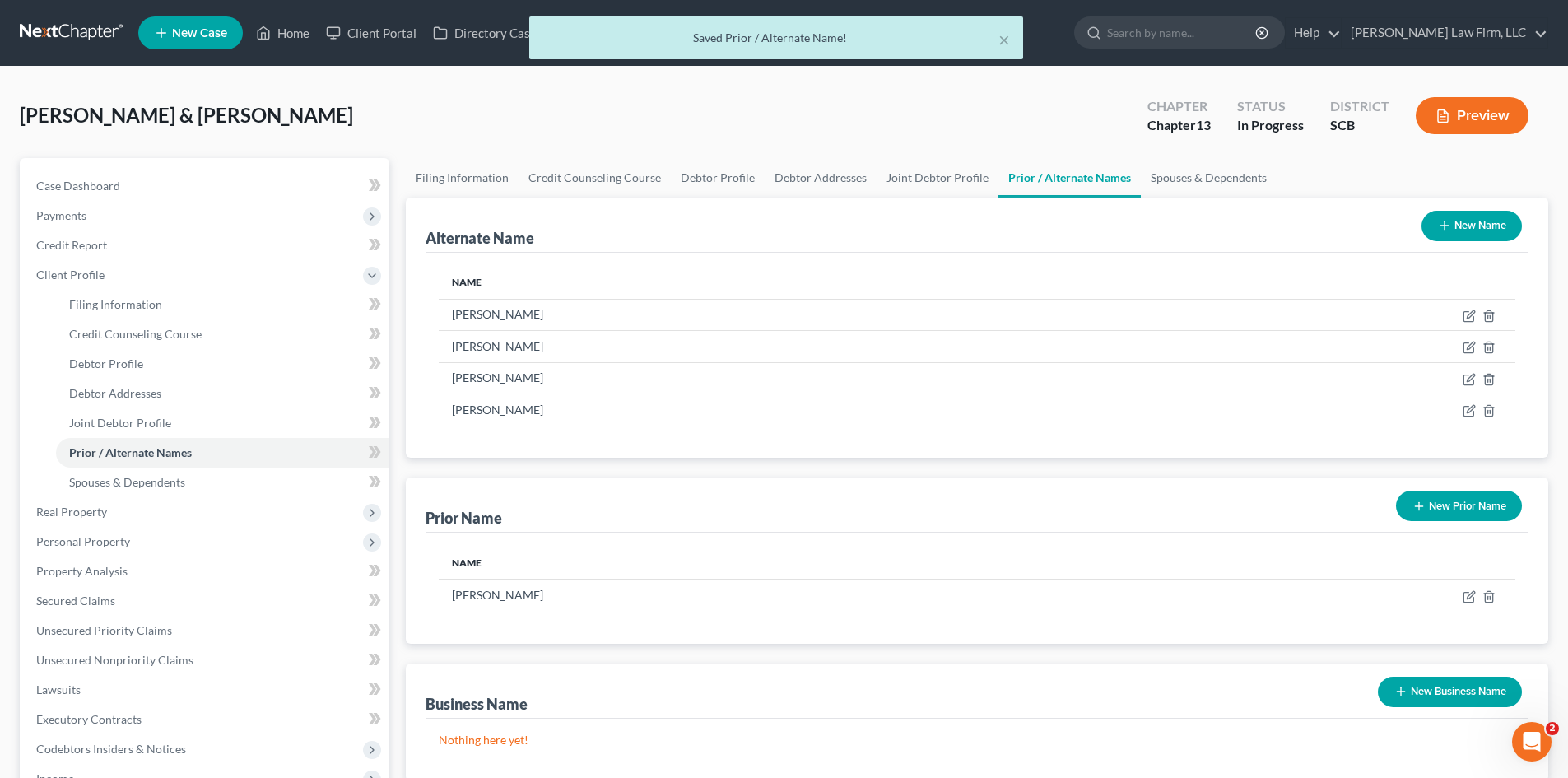
drag, startPoint x: 1487, startPoint y: 514, endPoint x: 1471, endPoint y: 514, distance: 16.0
click at [1486, 514] on button "New Prior Name" at bounding box center [1459, 506] width 126 height 30
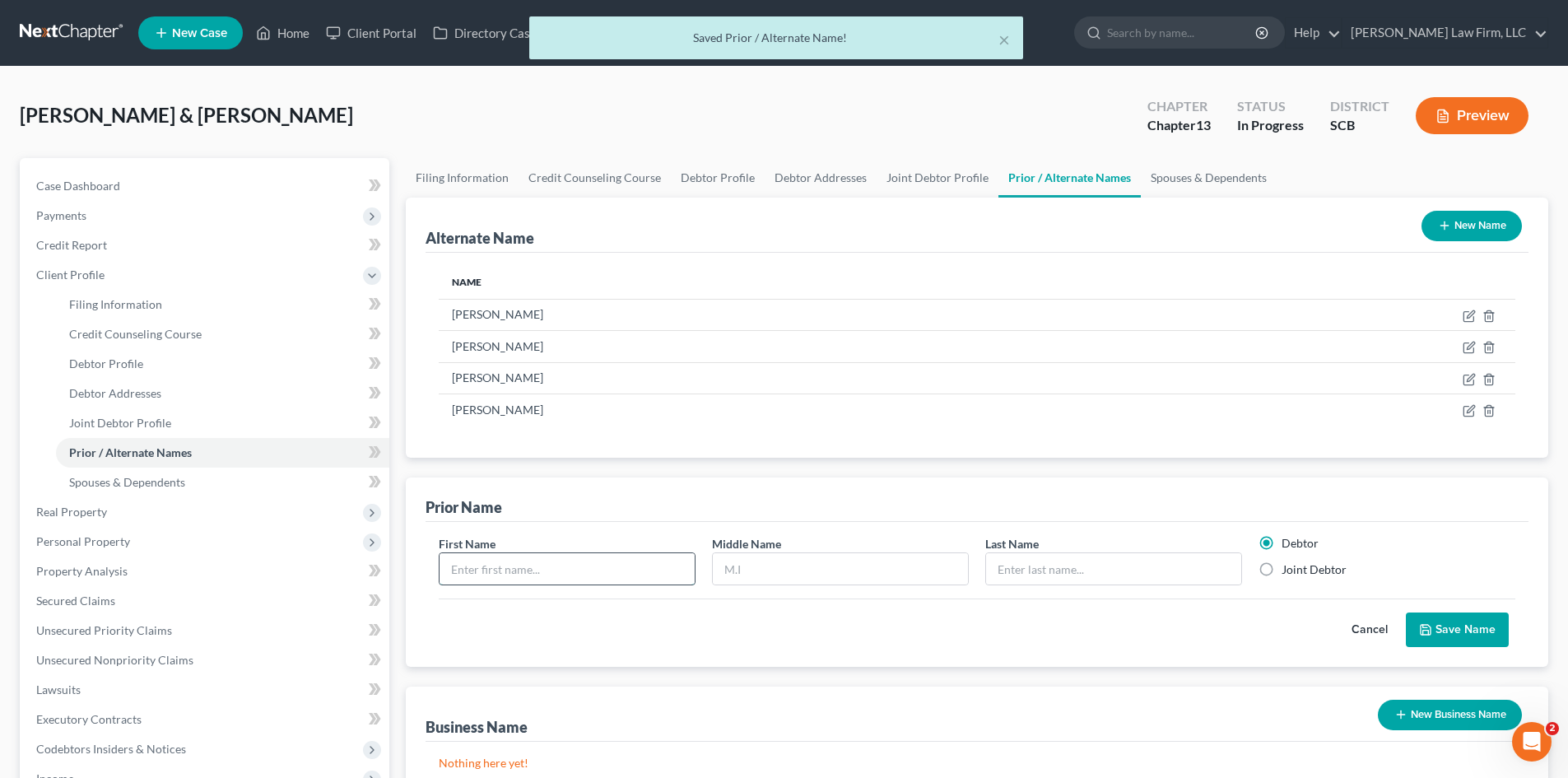
click at [495, 576] on input "text" at bounding box center [567, 568] width 255 height 31
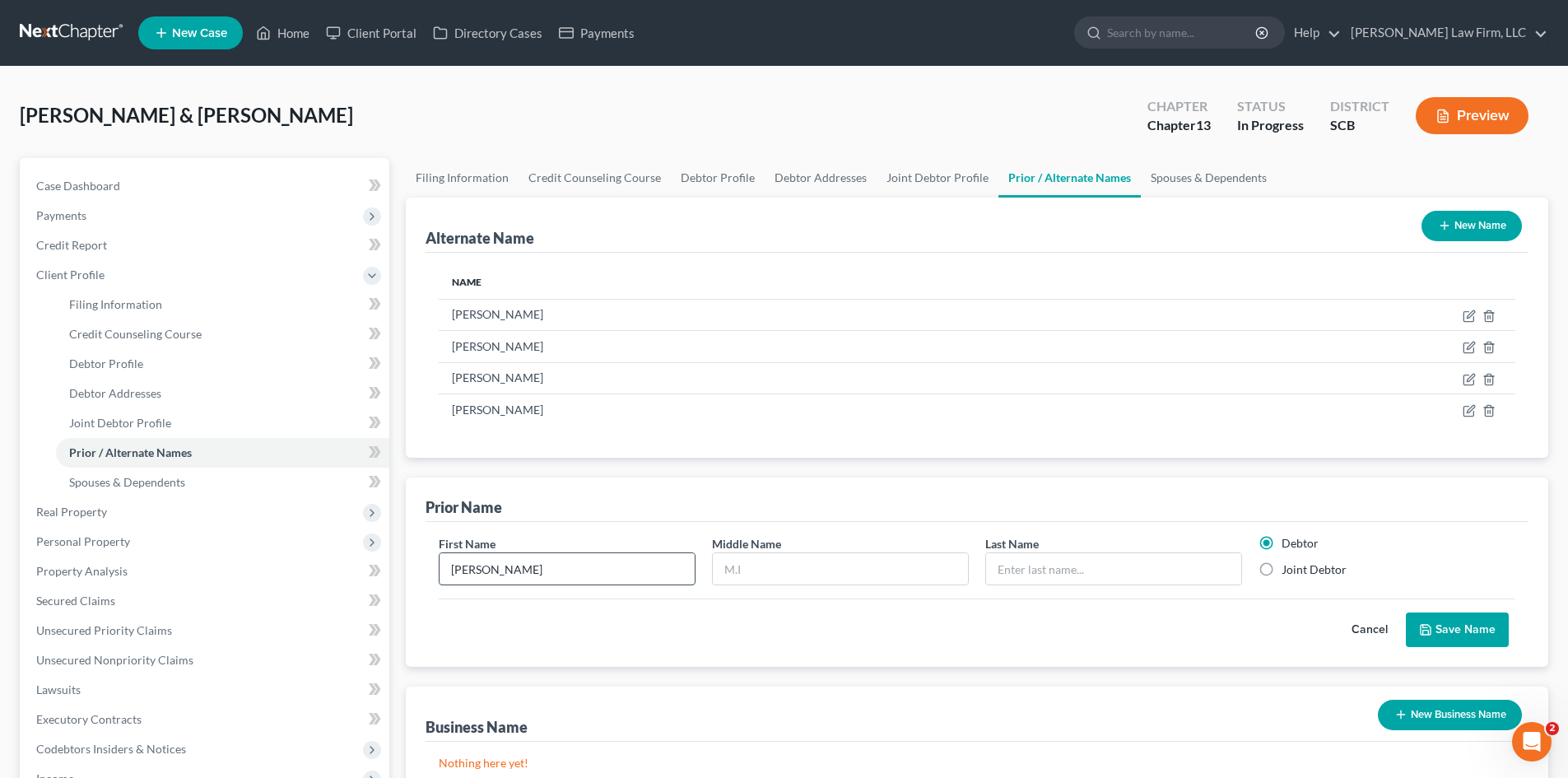
type input "[PERSON_NAME]"
type input "A"
click at [734, 577] on input "A" at bounding box center [840, 568] width 255 height 31
type input "J"
type input "[PERSON_NAME]"
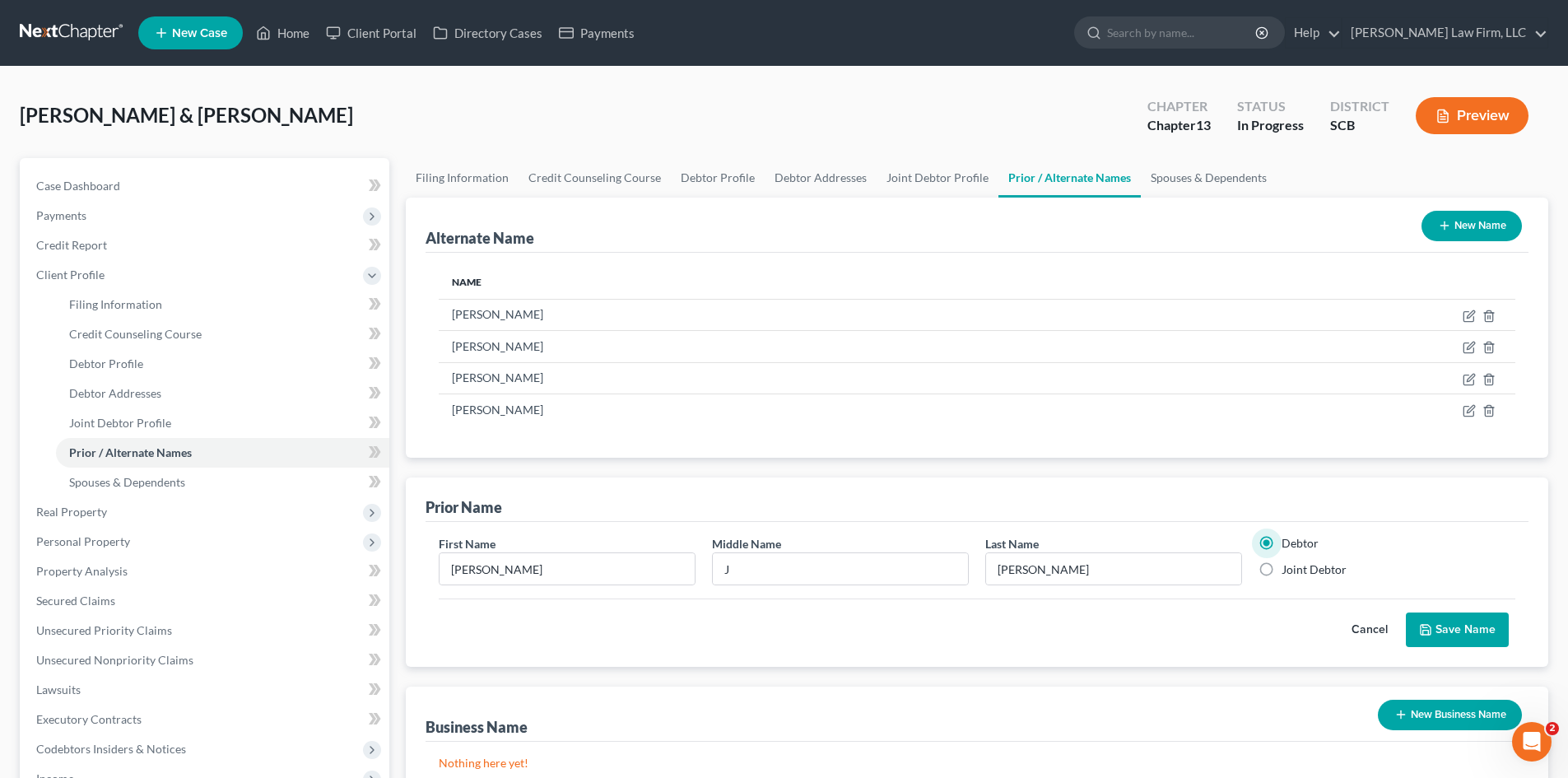
click at [1281, 573] on label "Joint Debtor" at bounding box center [1313, 570] width 65 height 17
click at [1288, 572] on input "Joint Debtor" at bounding box center [1293, 566] width 11 height 11
radio input "true"
radio input "false"
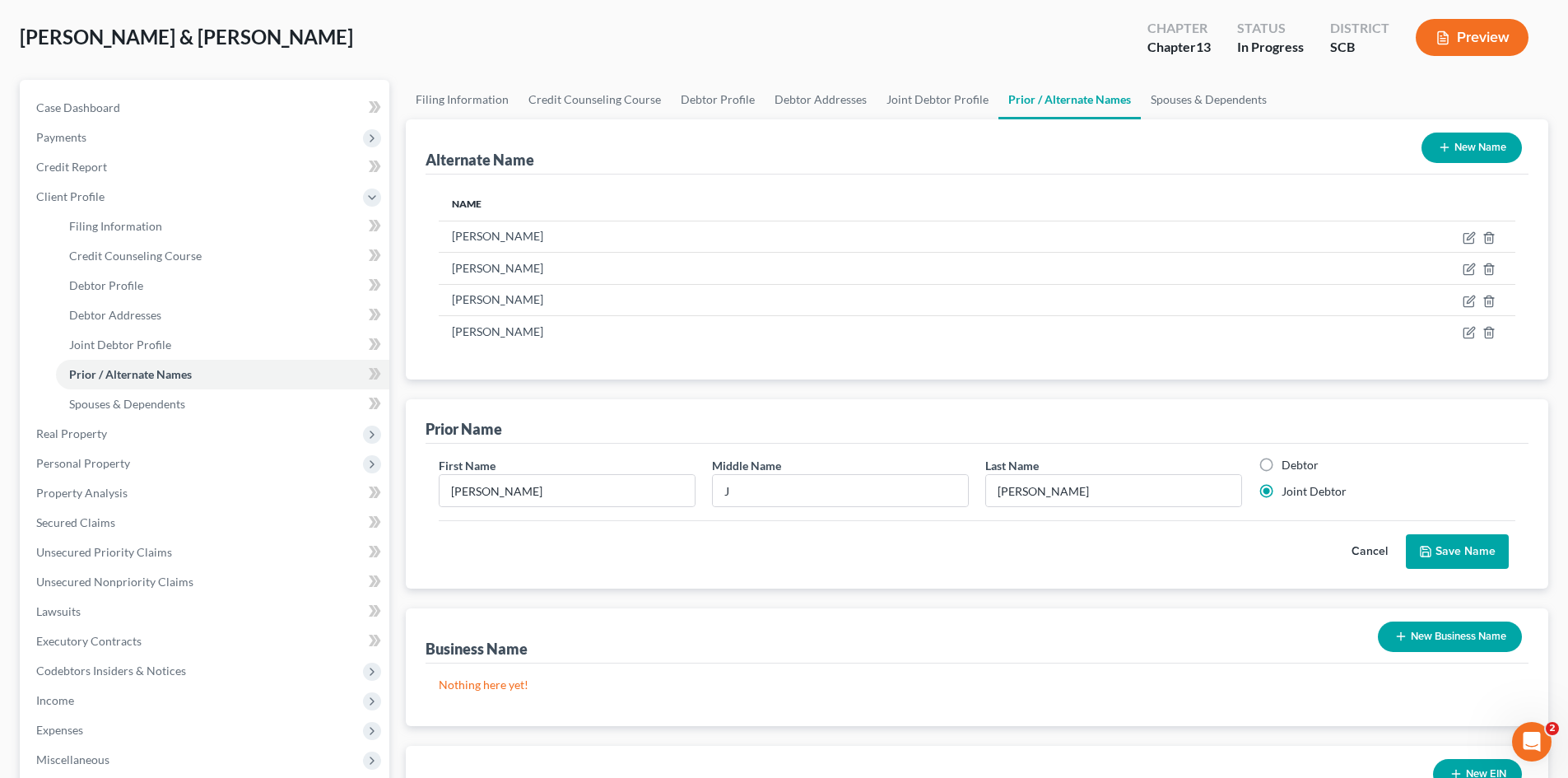
scroll to position [82, 0]
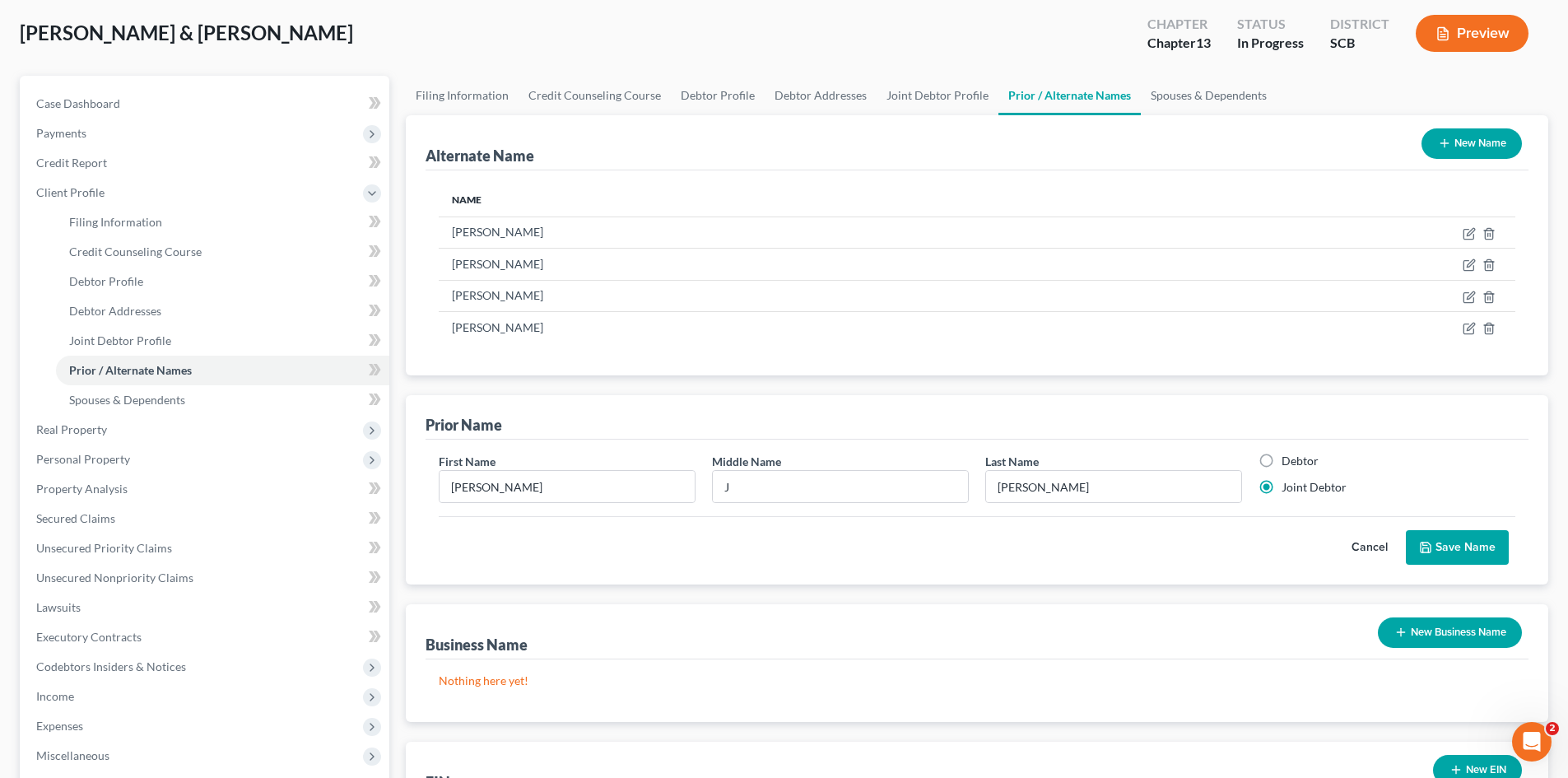
click at [1439, 549] on button "Save Name" at bounding box center [1457, 547] width 103 height 34
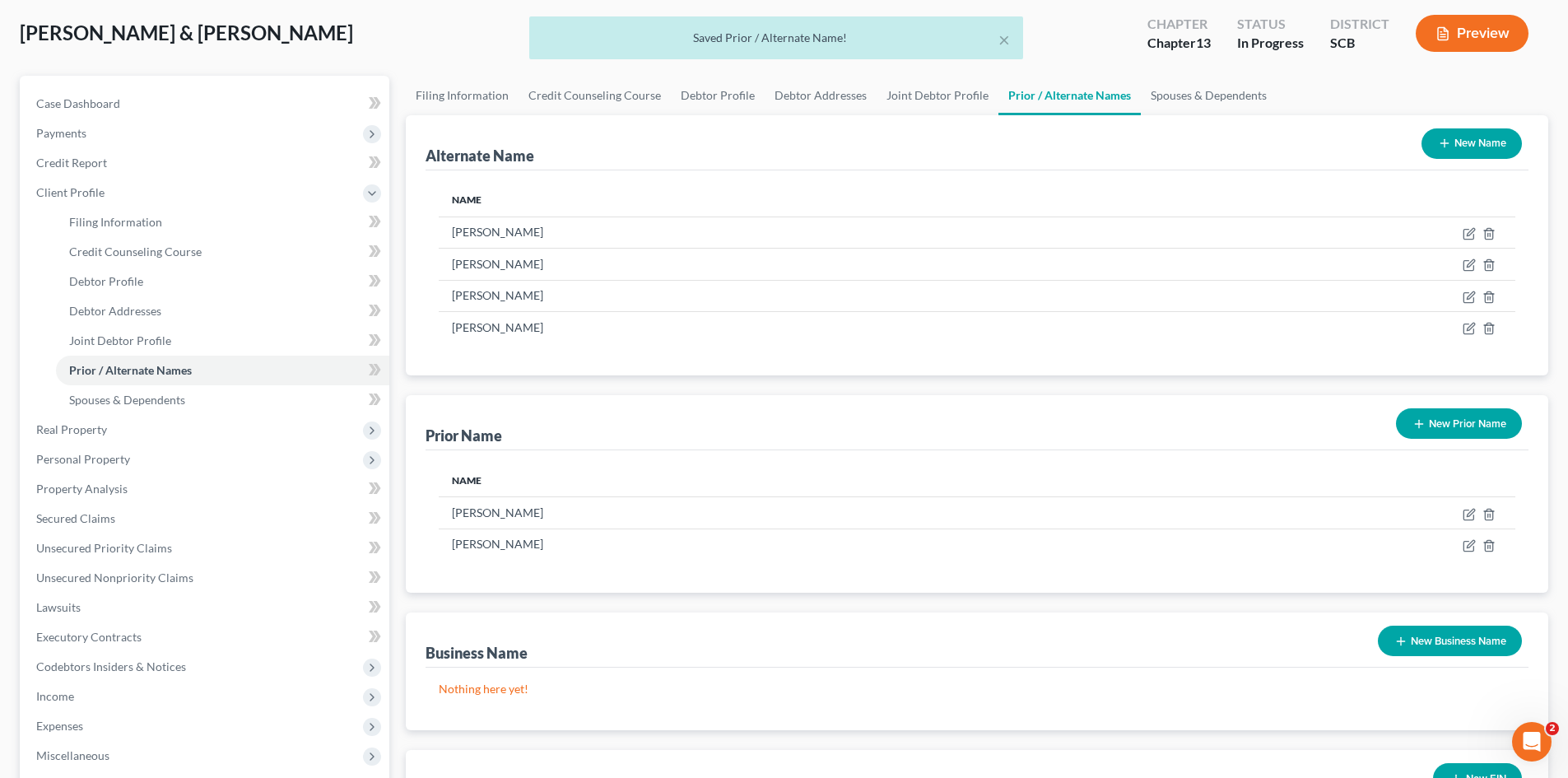
click at [1475, 429] on button "New Prior Name" at bounding box center [1459, 423] width 126 height 30
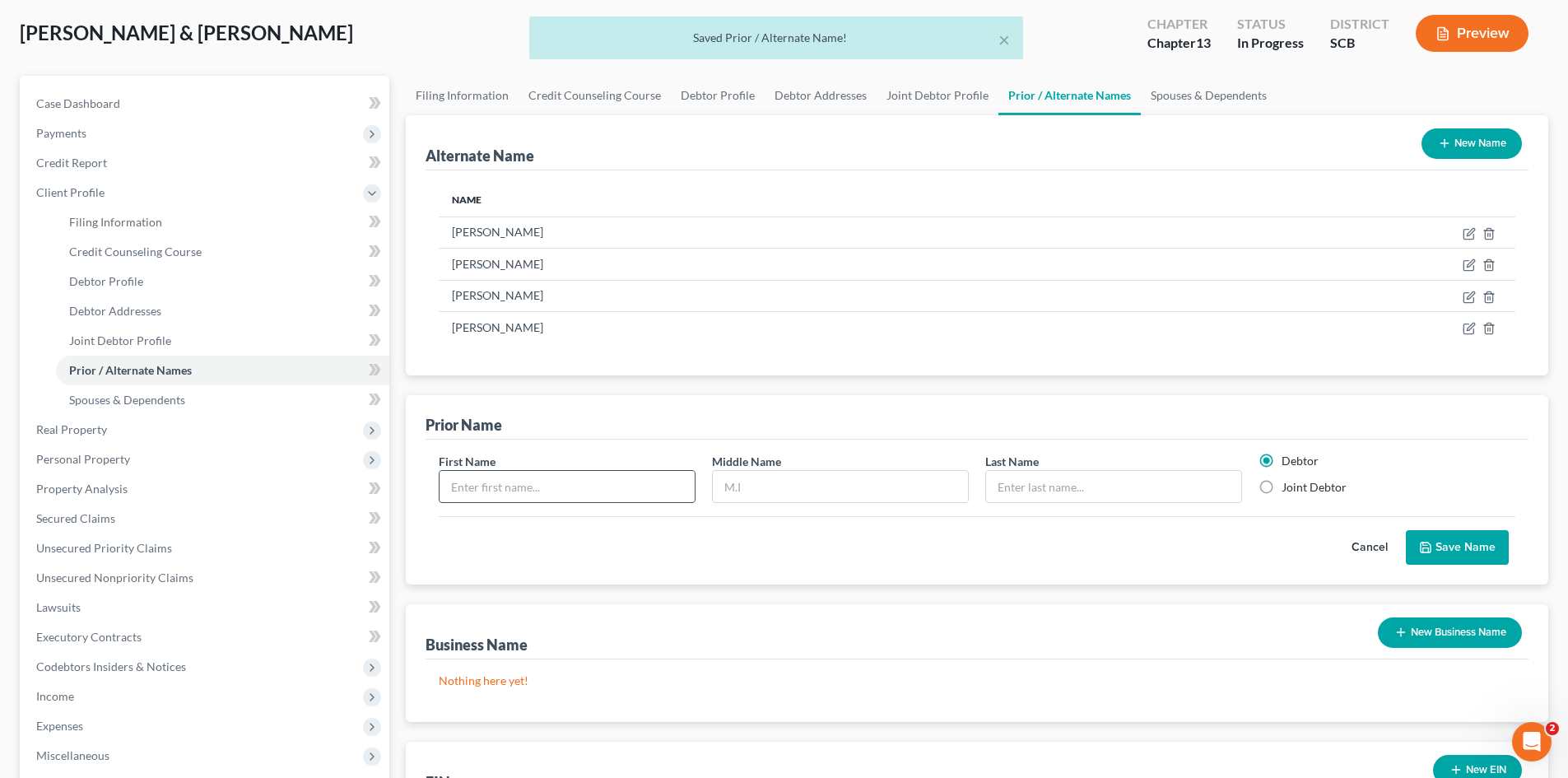
click at [463, 492] on input "text" at bounding box center [567, 486] width 255 height 31
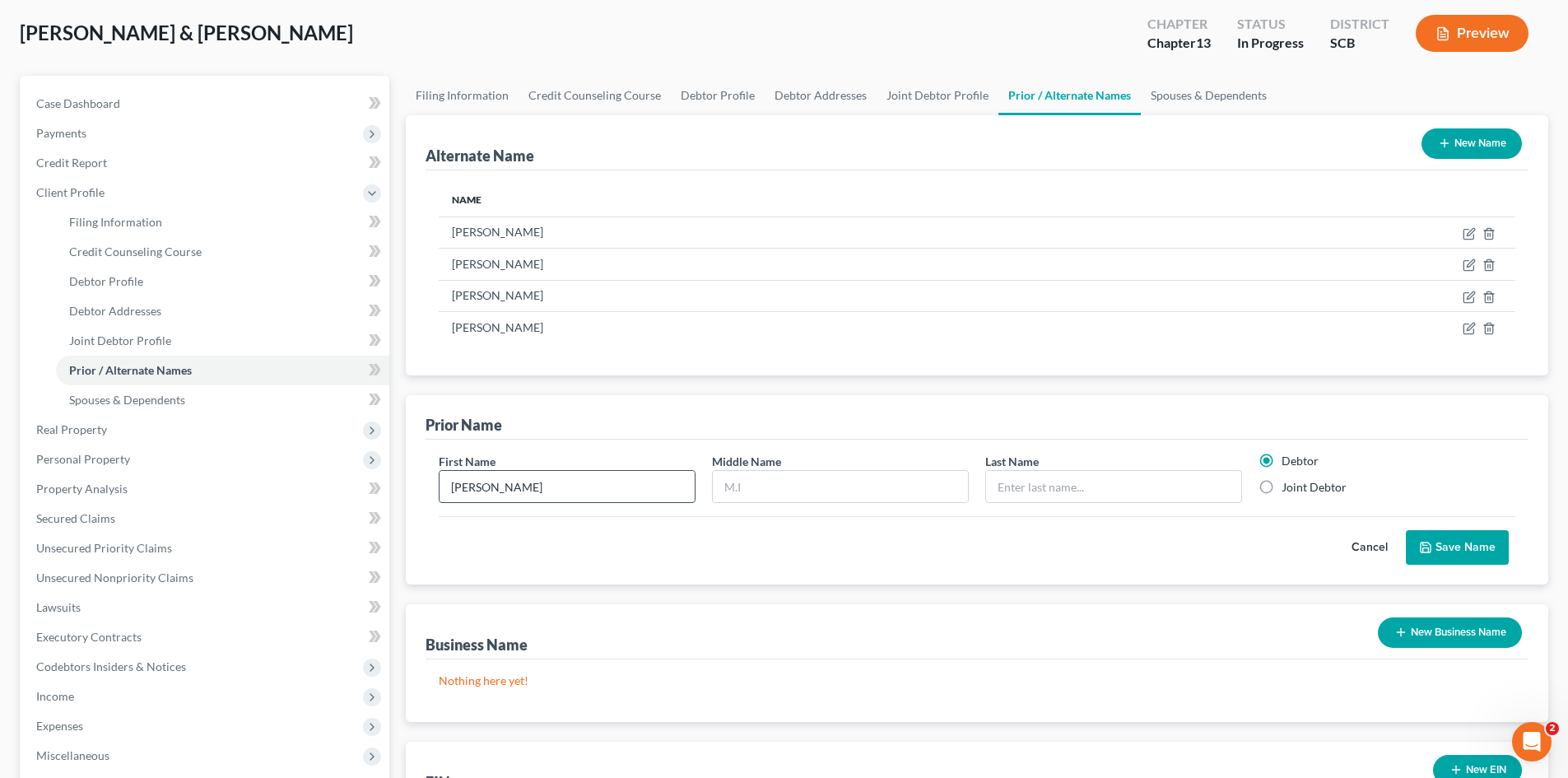
type input "[PERSON_NAME]"
click at [1281, 491] on label "Joint Debtor" at bounding box center [1313, 487] width 65 height 17
click at [1288, 490] on input "Joint Debtor" at bounding box center [1293, 484] width 11 height 11
radio input "true"
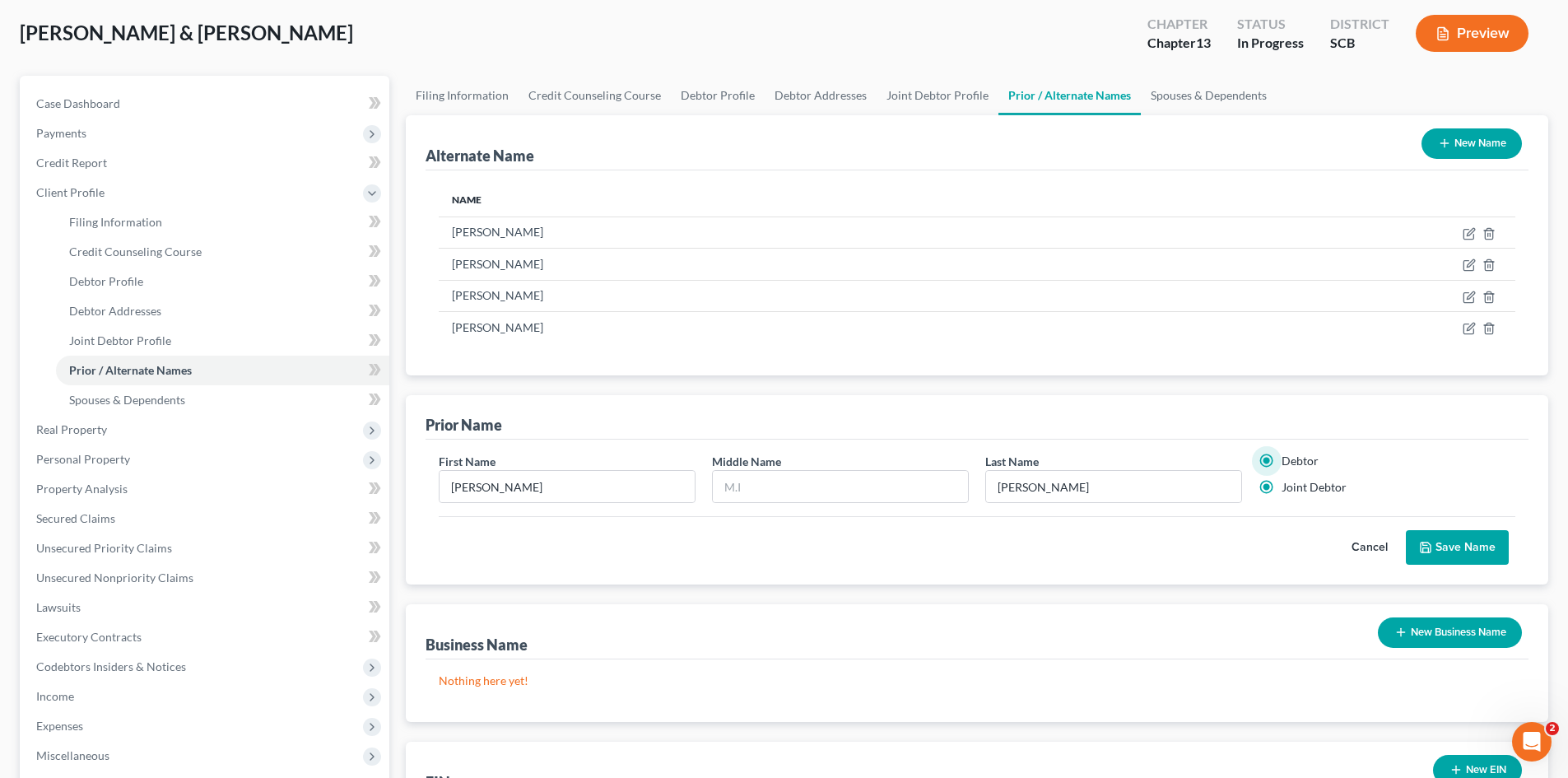
radio input "false"
click at [1474, 536] on button "Save Name" at bounding box center [1457, 547] width 103 height 34
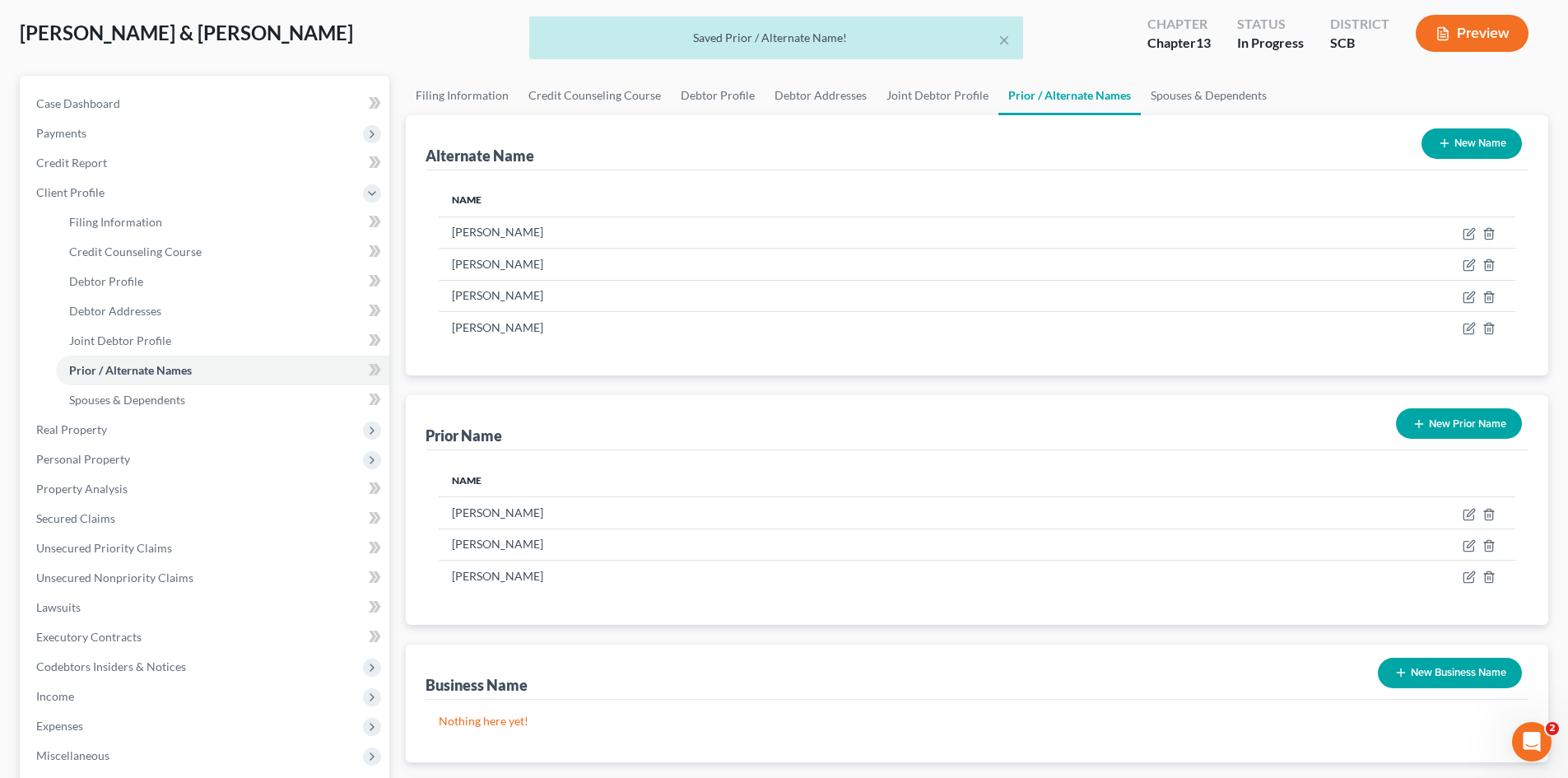
click at [1434, 411] on button "New Prior Name" at bounding box center [1459, 423] width 126 height 30
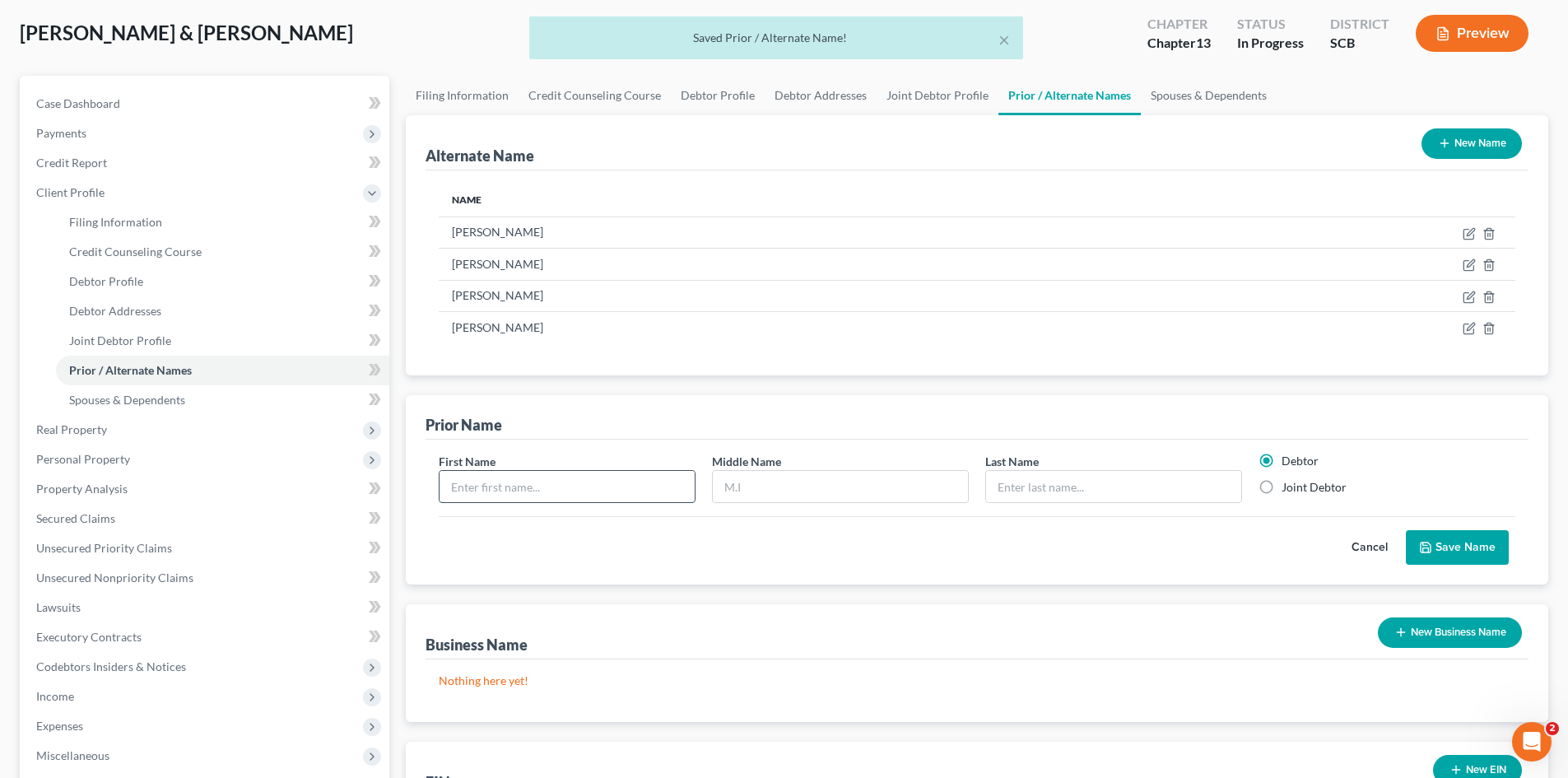
click at [645, 500] on input "text" at bounding box center [567, 486] width 255 height 31
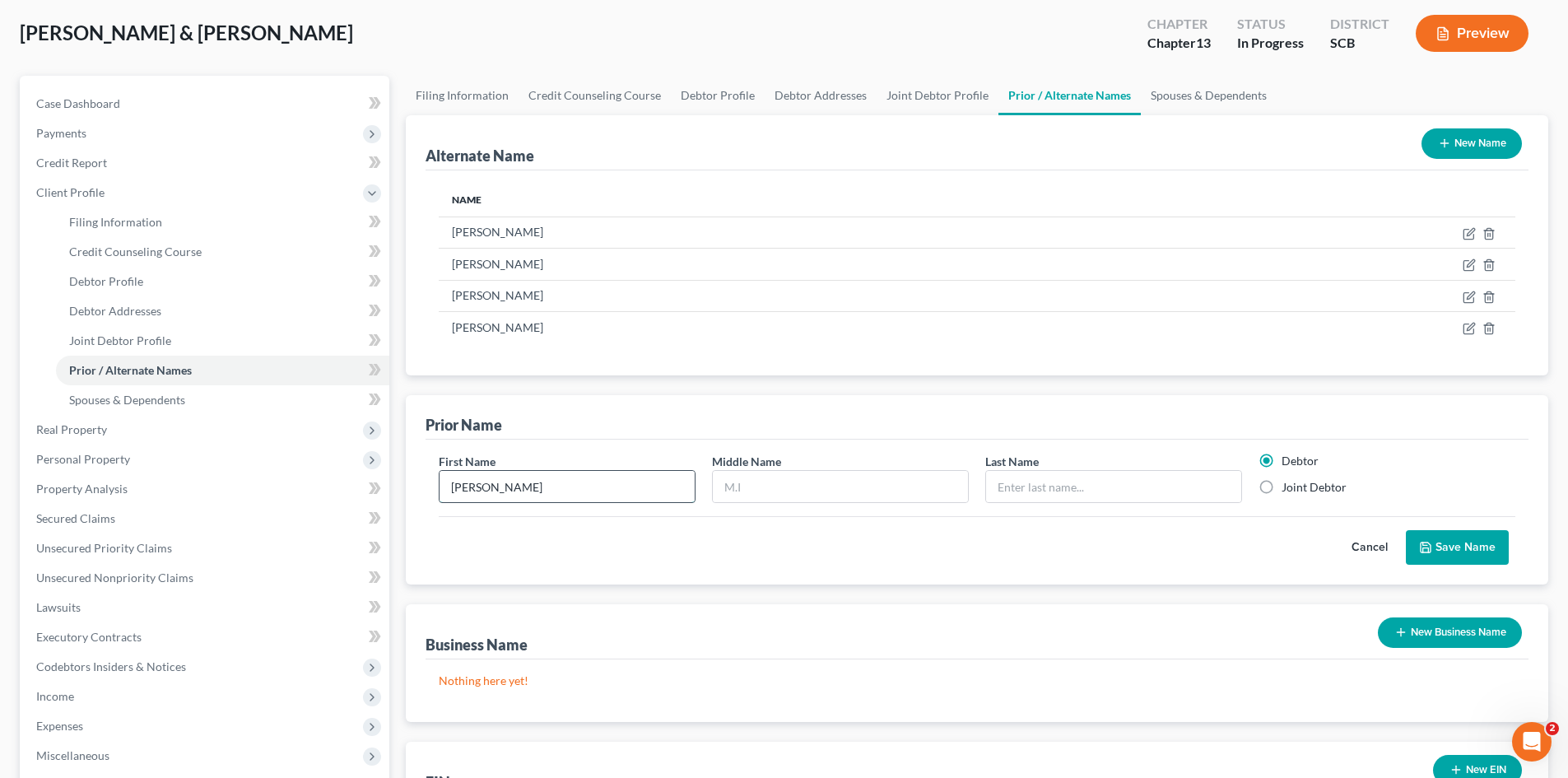
type input "[PERSON_NAME]"
click at [1281, 490] on label "Joint Debtor" at bounding box center [1313, 487] width 65 height 17
click at [1288, 490] on input "Joint Debtor" at bounding box center [1293, 484] width 11 height 11
radio input "true"
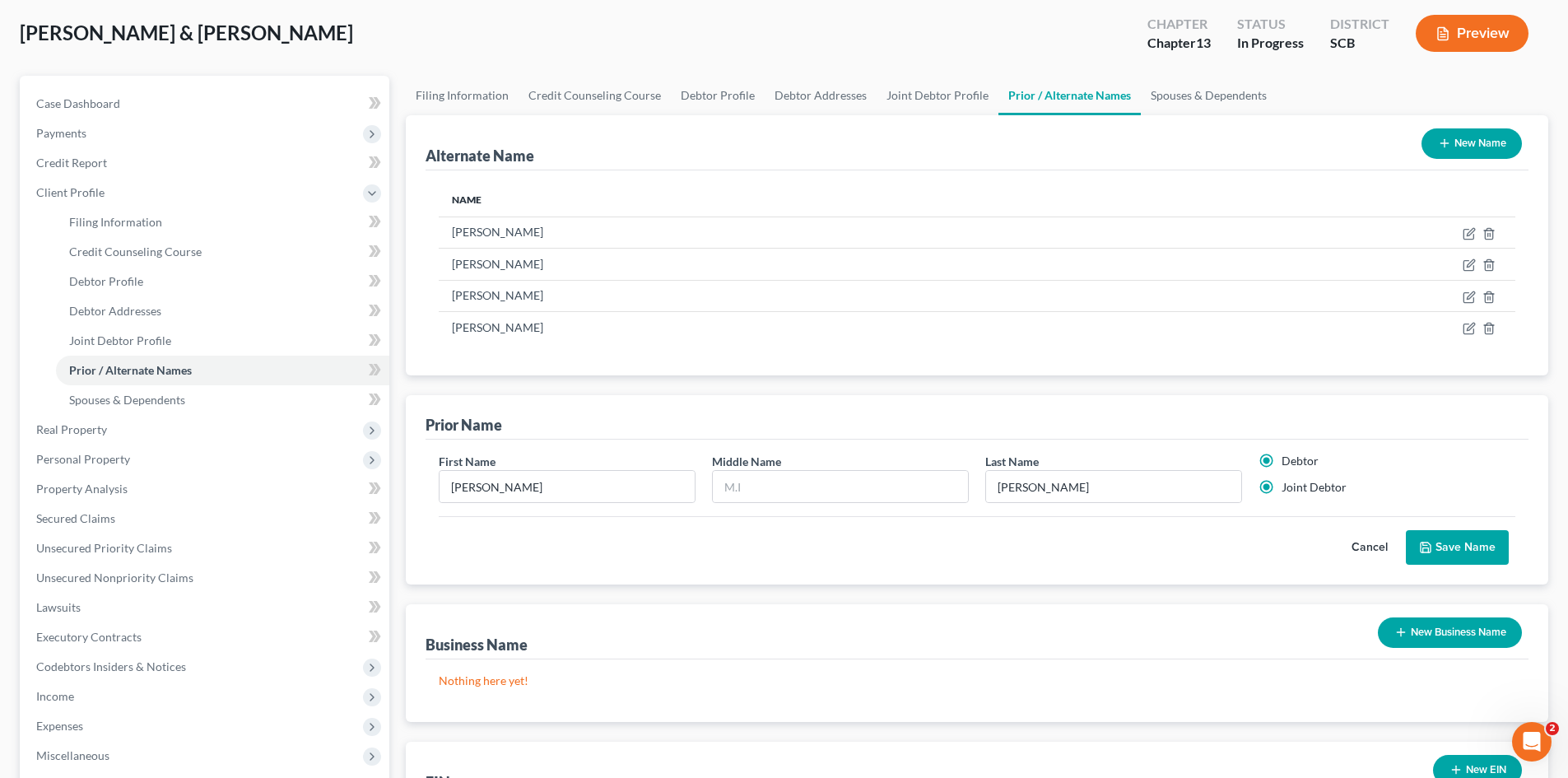
radio input "false"
click at [1444, 541] on button "Save Name" at bounding box center [1457, 547] width 103 height 34
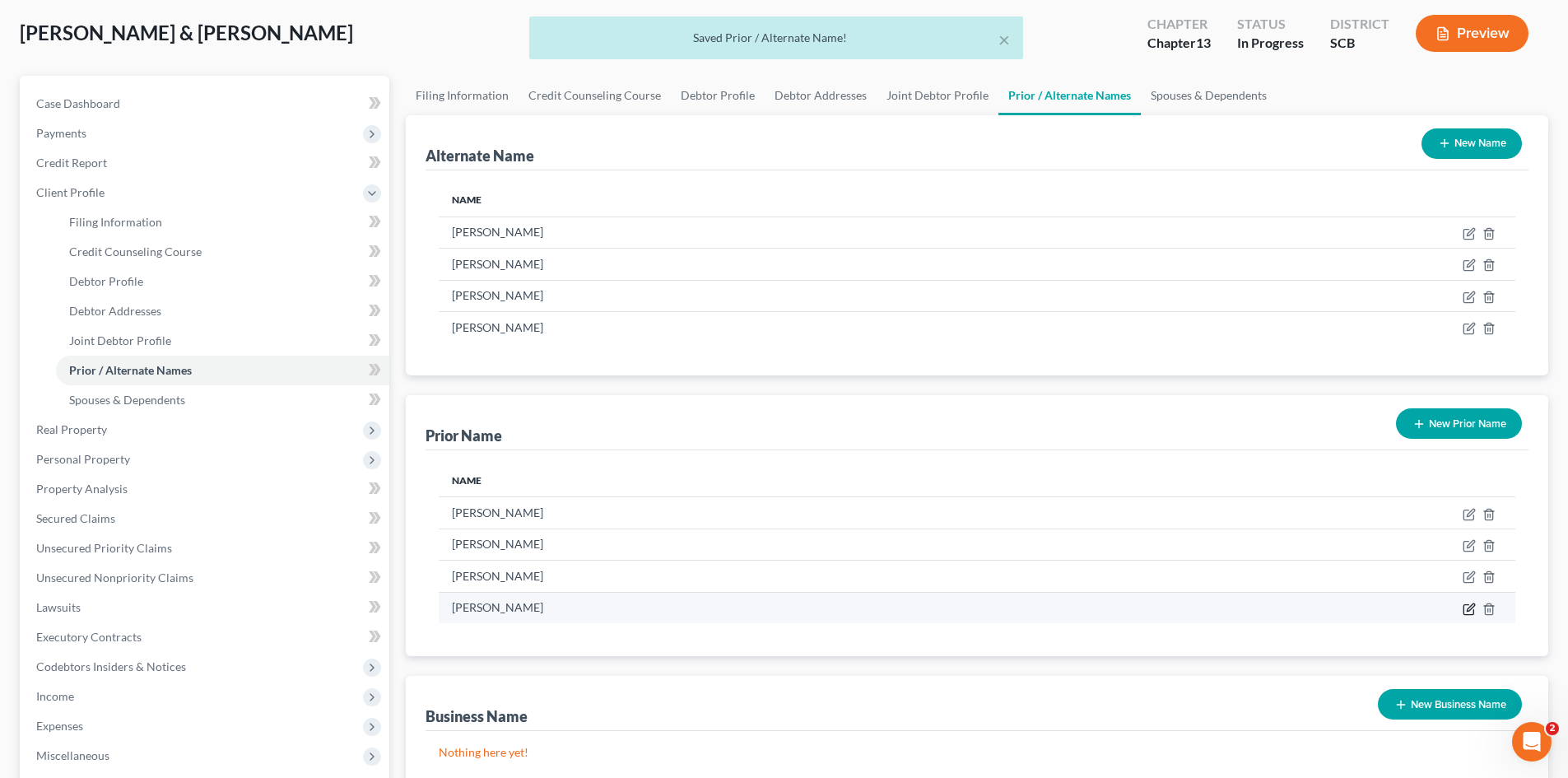
drag, startPoint x: 1466, startPoint y: 611, endPoint x: 1434, endPoint y: 604, distance: 32.8
click at [1466, 612] on icon "button" at bounding box center [1469, 609] width 13 height 13
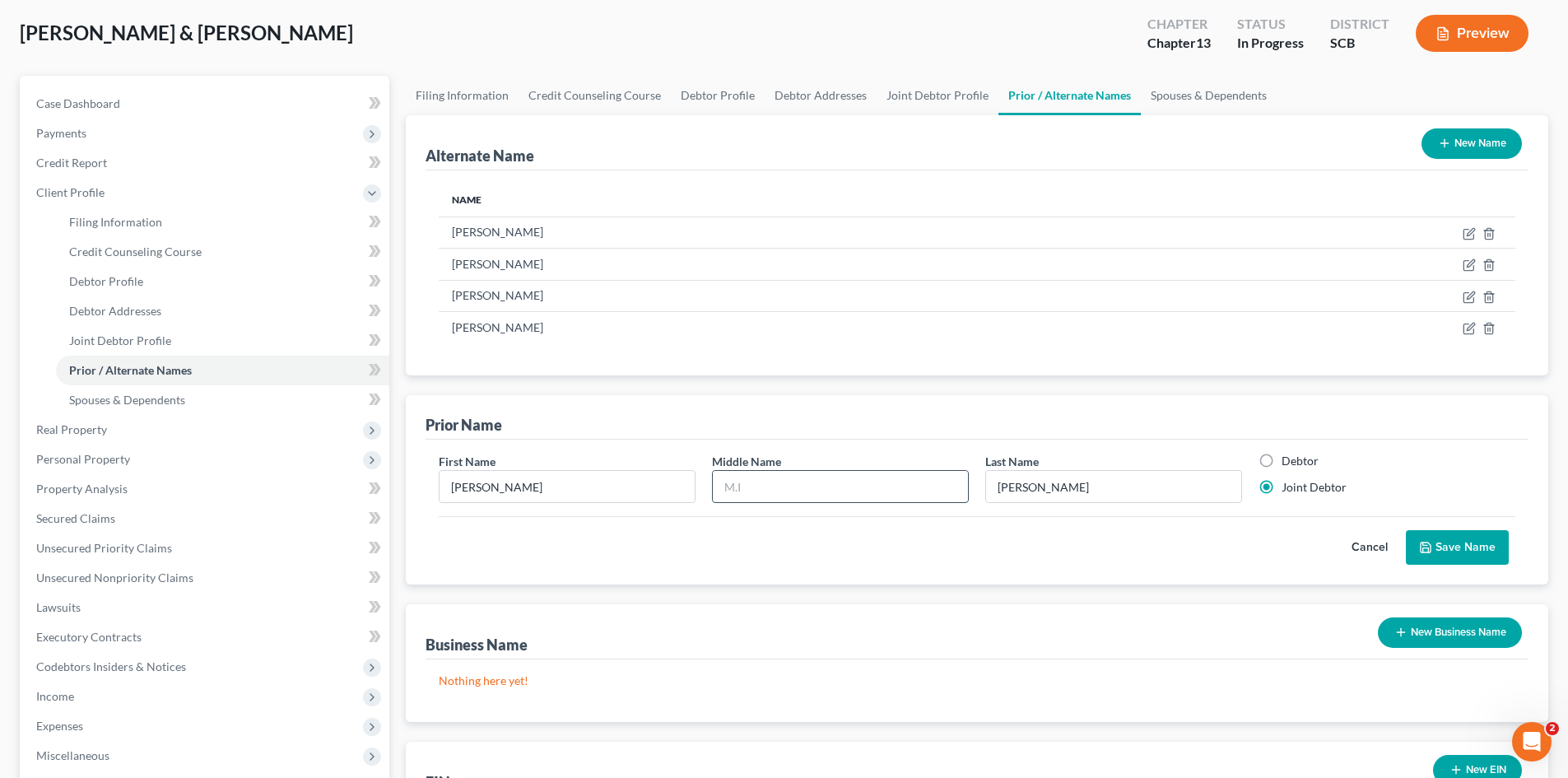
click at [822, 478] on input "text" at bounding box center [840, 486] width 255 height 31
type input "Amot"
type input "McFairen"
click at [1465, 561] on button "Save Name" at bounding box center [1457, 547] width 103 height 34
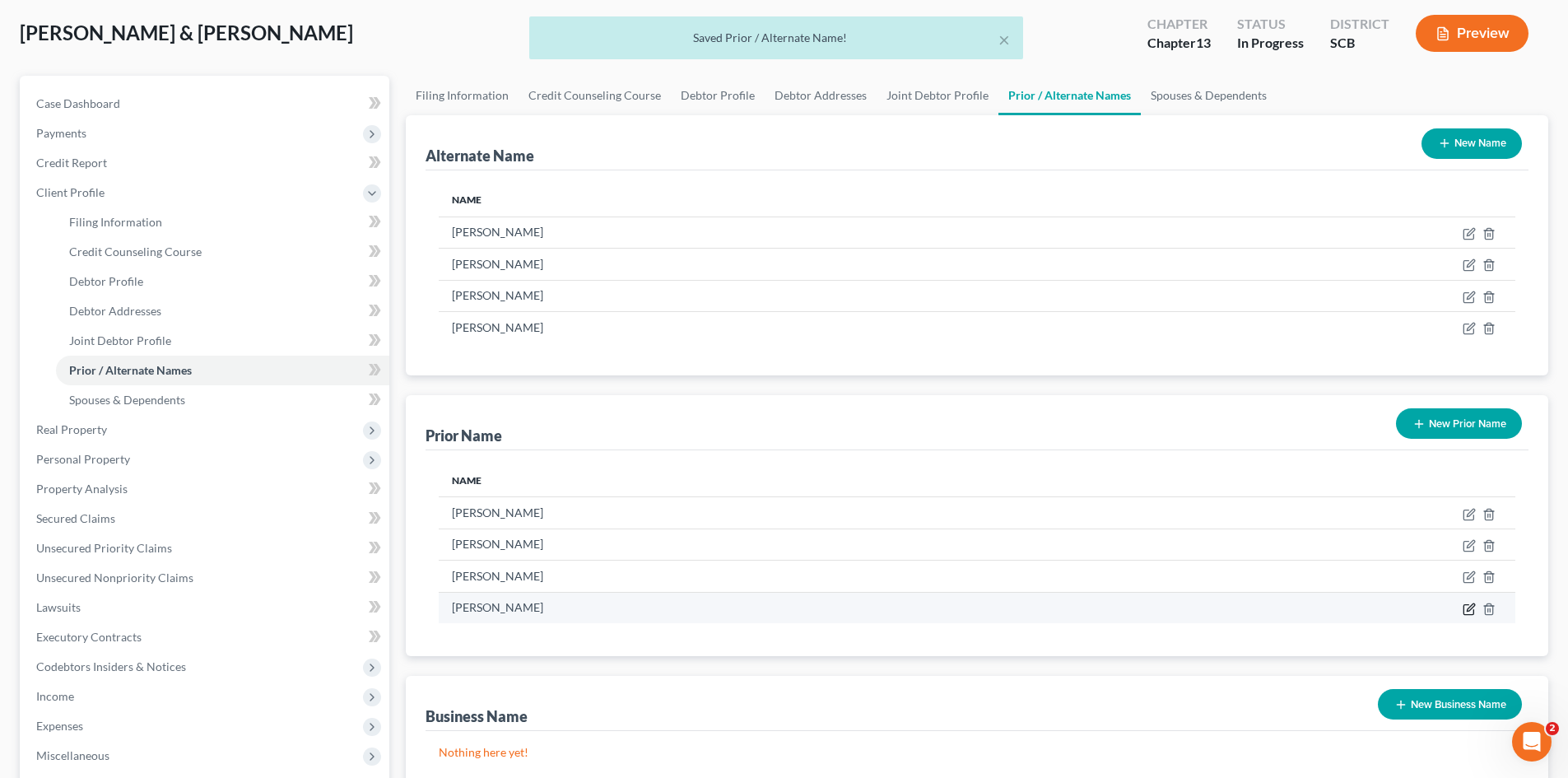
click at [1464, 609] on icon "button" at bounding box center [1468, 609] width 10 height 10
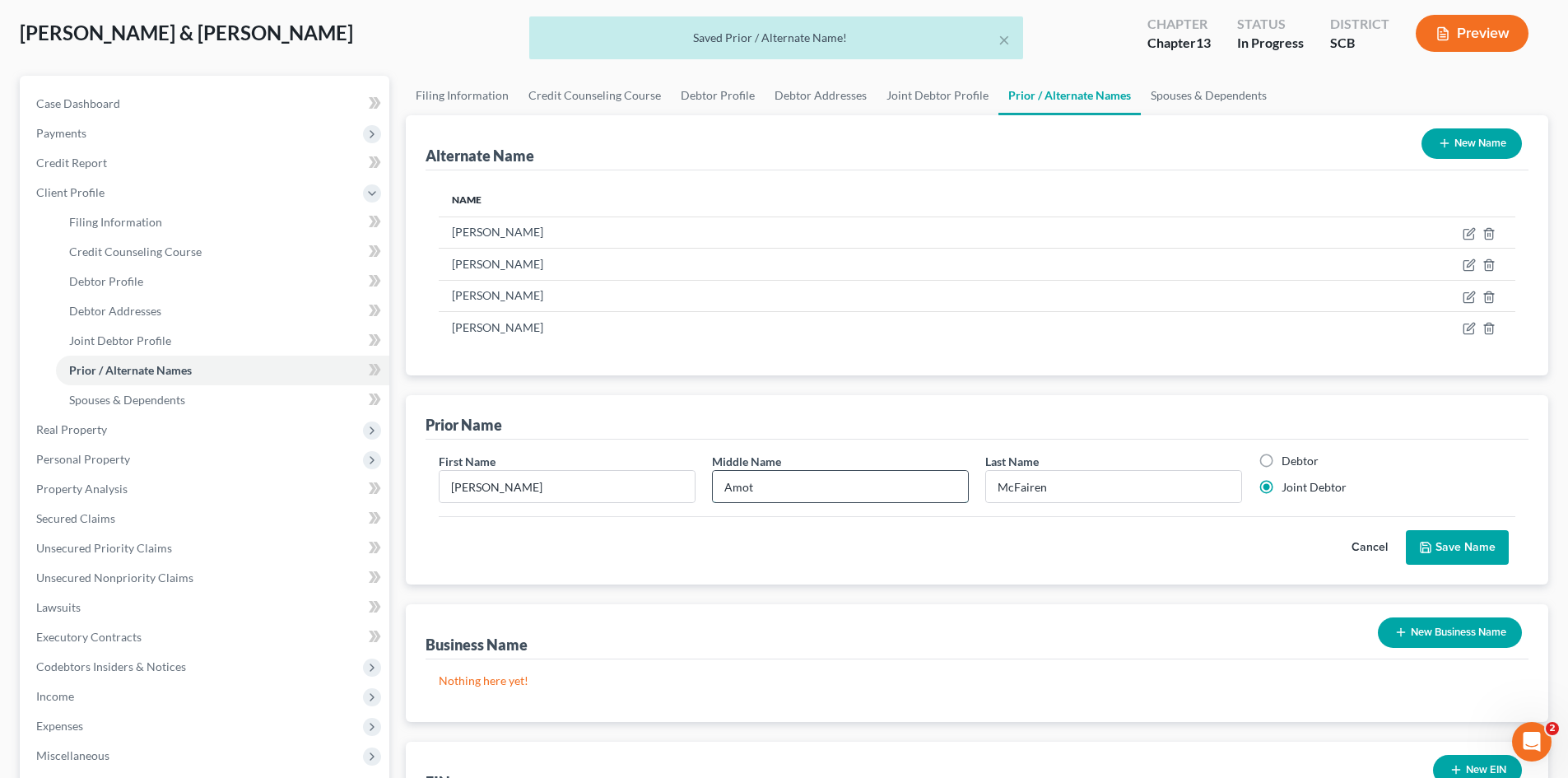
click at [741, 492] on input "Amot" at bounding box center [840, 486] width 255 height 31
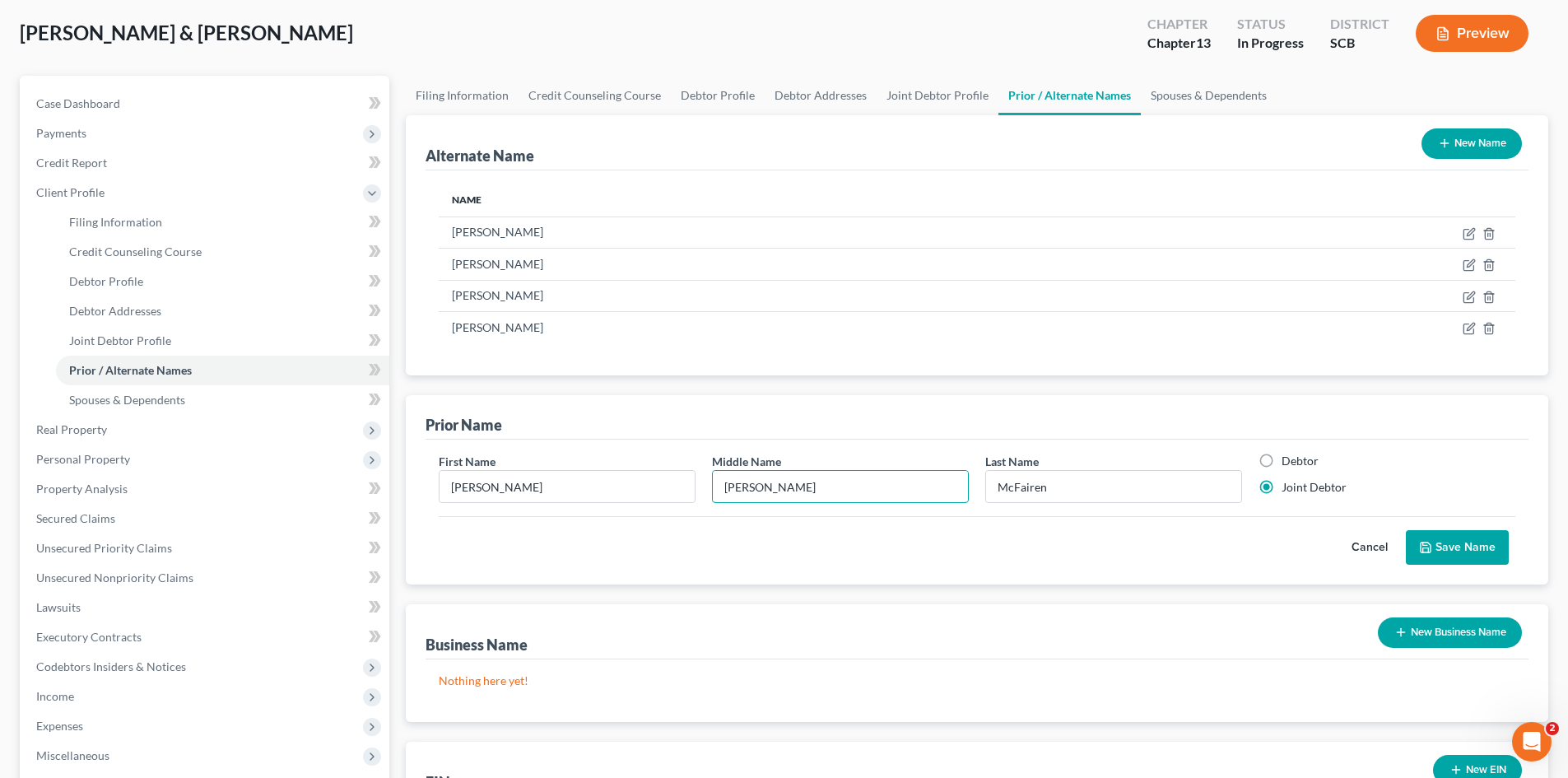
type input "[PERSON_NAME]"
click at [1493, 550] on button "Save Name" at bounding box center [1457, 547] width 103 height 34
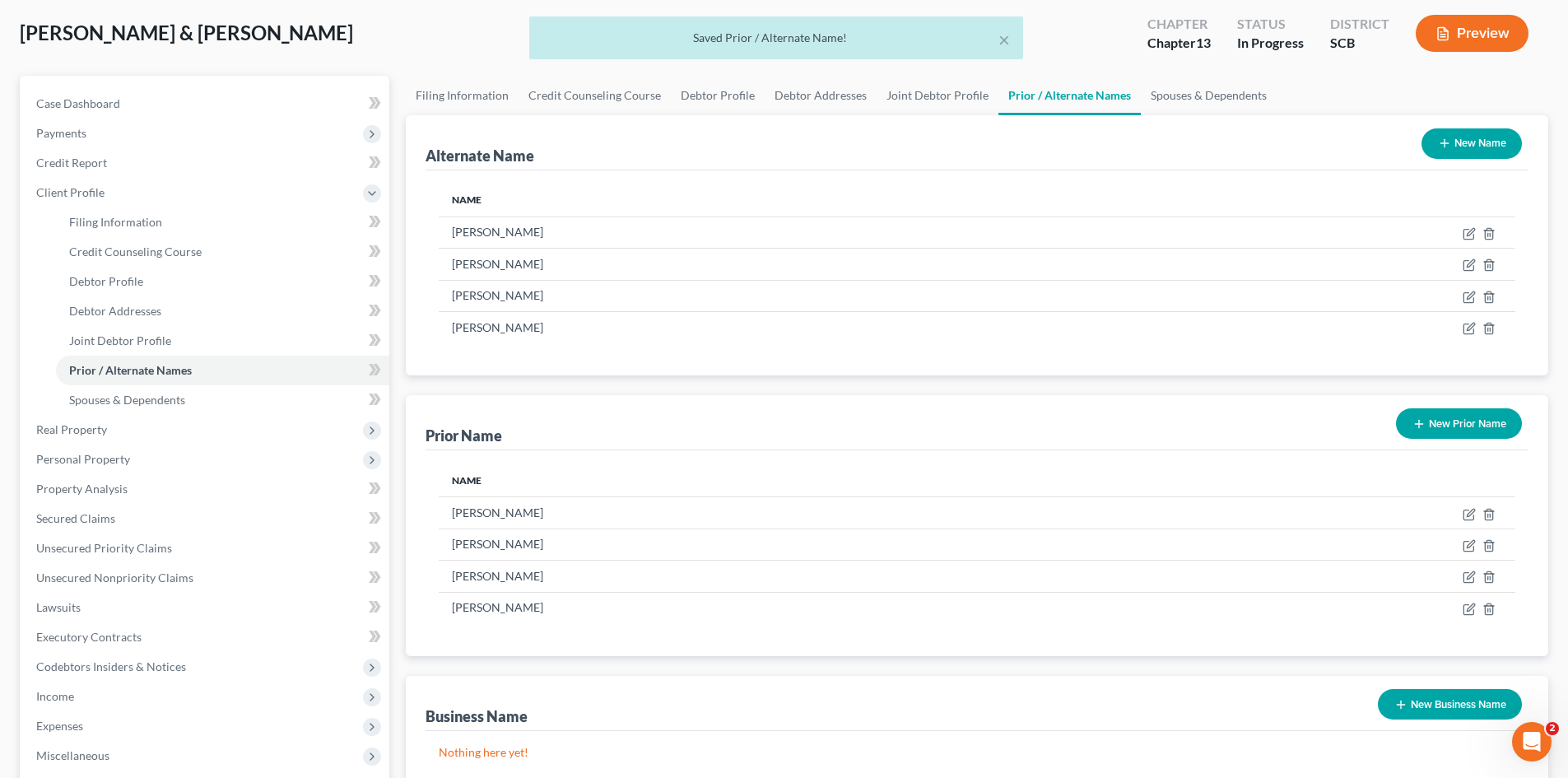
click at [1471, 428] on button "New Prior Name" at bounding box center [1459, 423] width 126 height 30
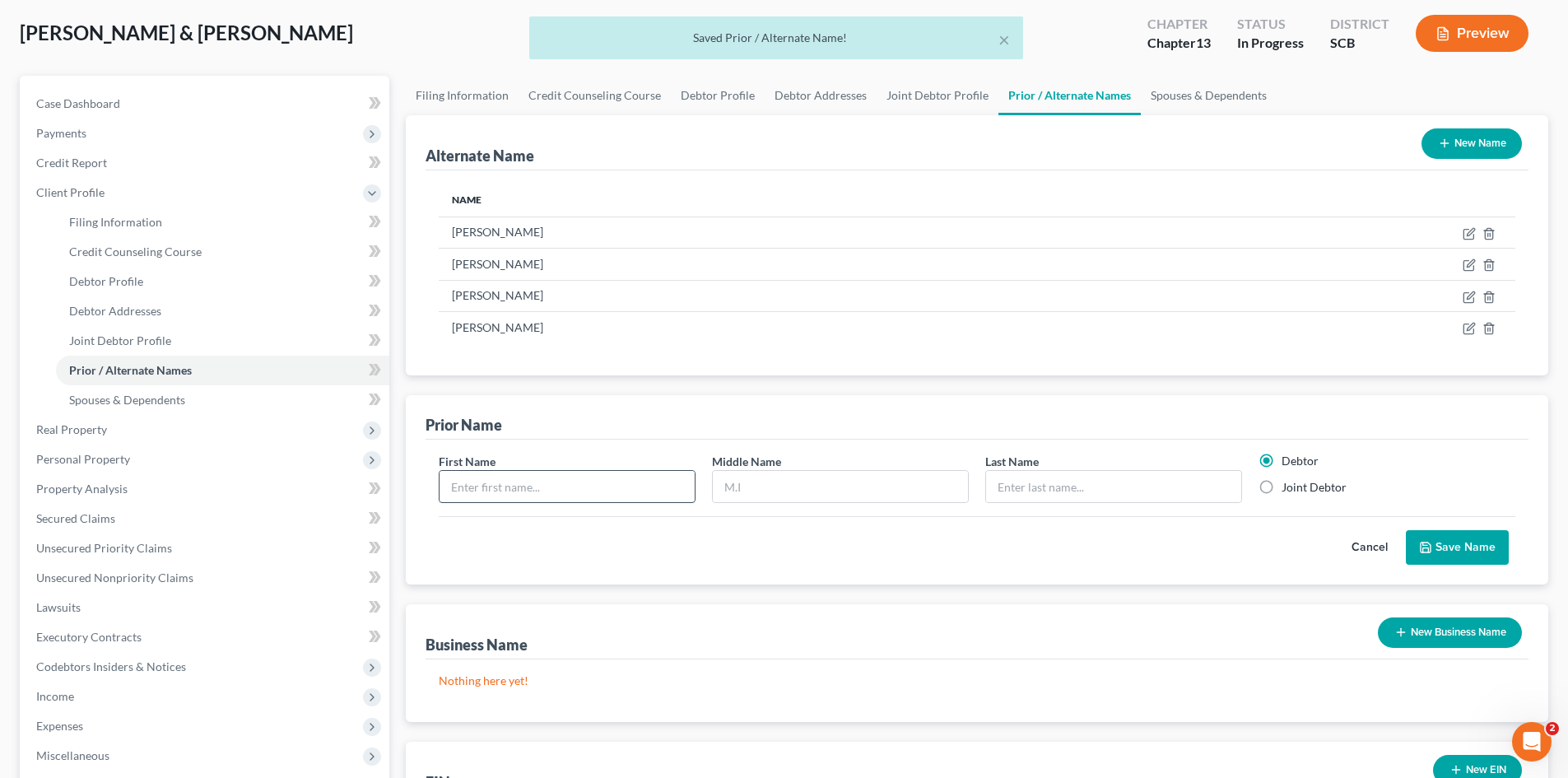
click at [595, 498] on input "text" at bounding box center [567, 486] width 255 height 31
type input "[PERSON_NAME]"
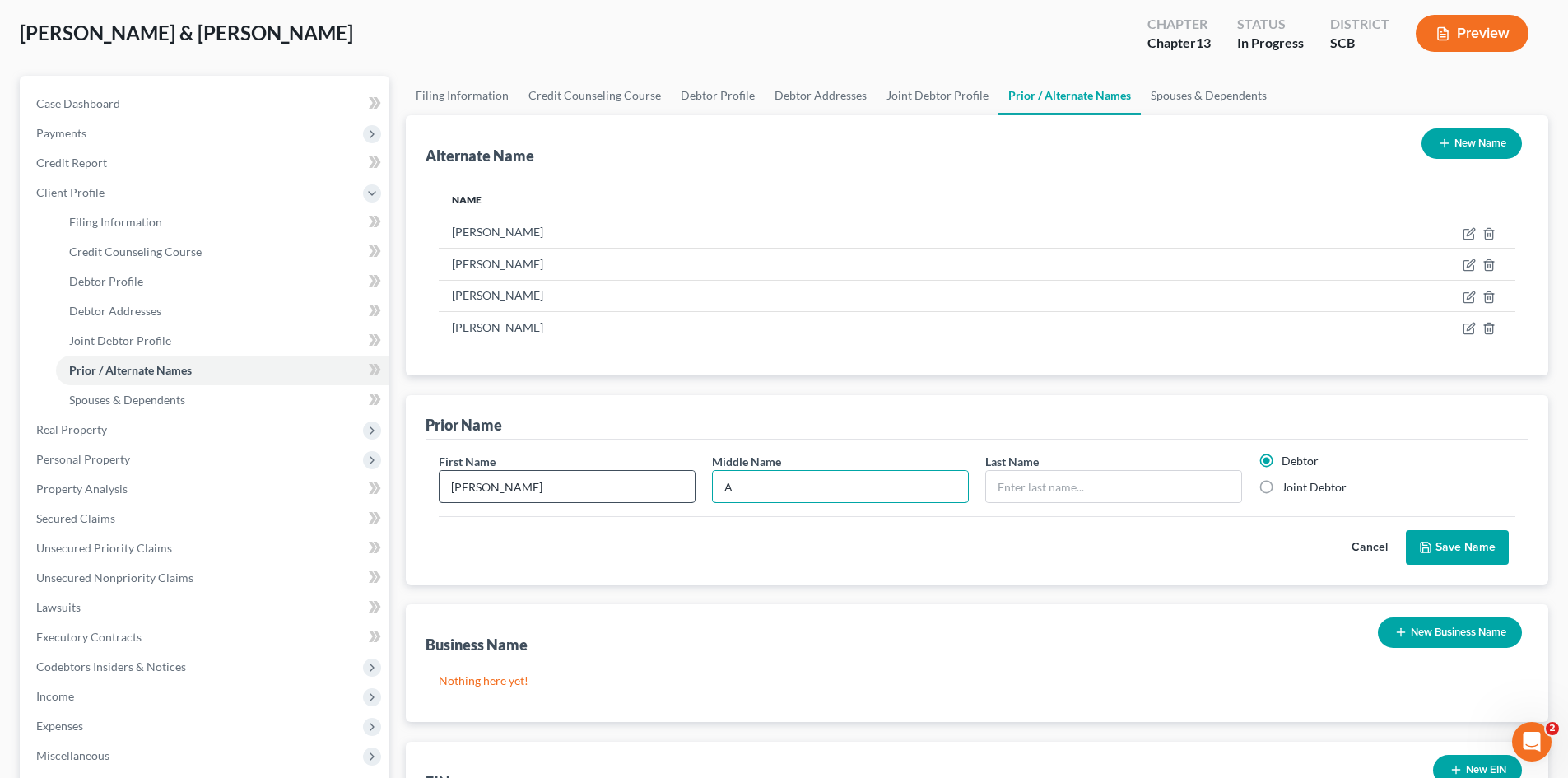
type input "A"
type input "McFairen"
click at [1281, 486] on label "Joint Debtor" at bounding box center [1313, 487] width 65 height 17
click at [1288, 486] on input "Joint Debtor" at bounding box center [1293, 484] width 11 height 11
radio input "true"
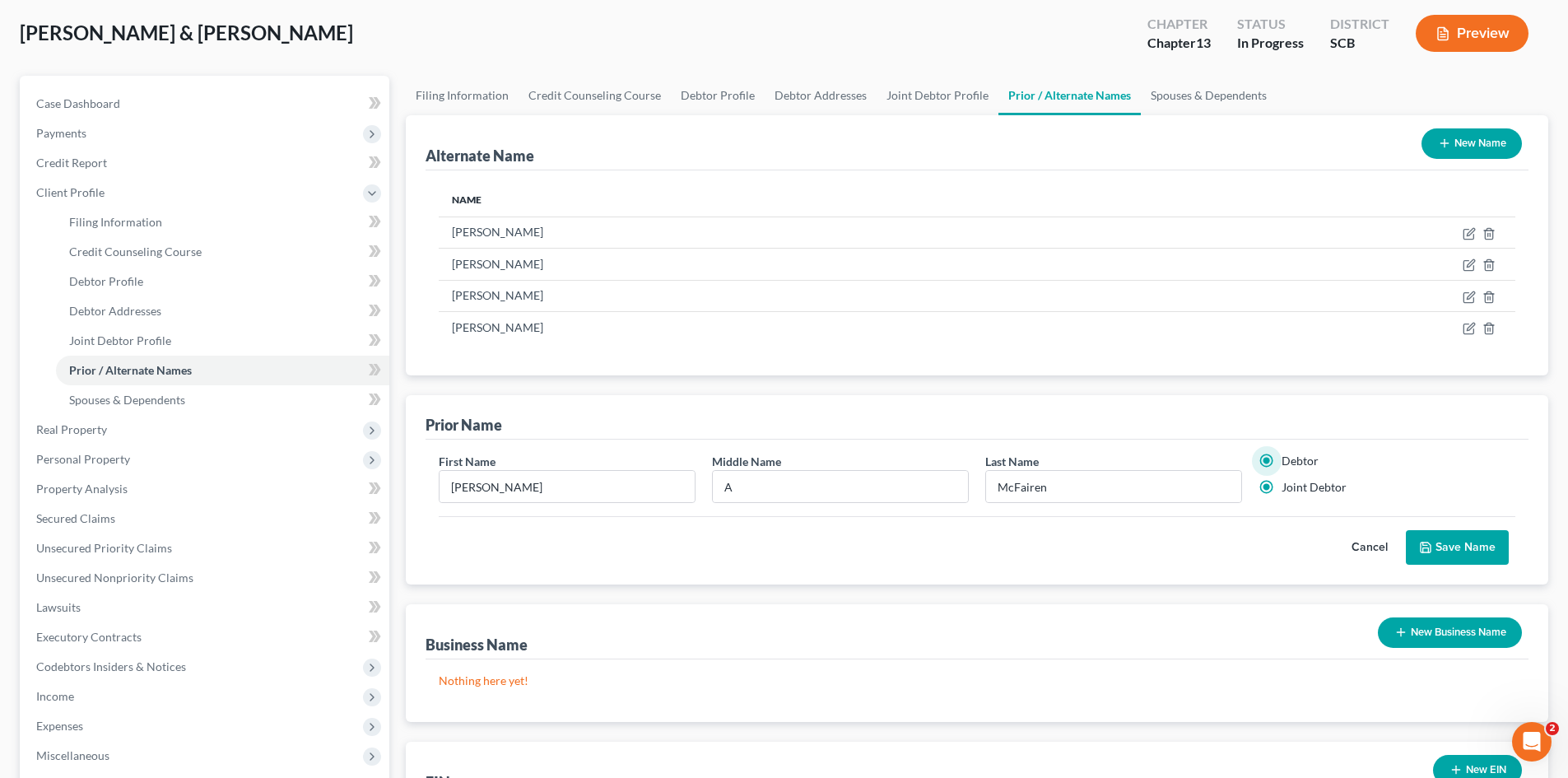
radio input "false"
click at [1429, 539] on button "Save Name" at bounding box center [1457, 547] width 103 height 34
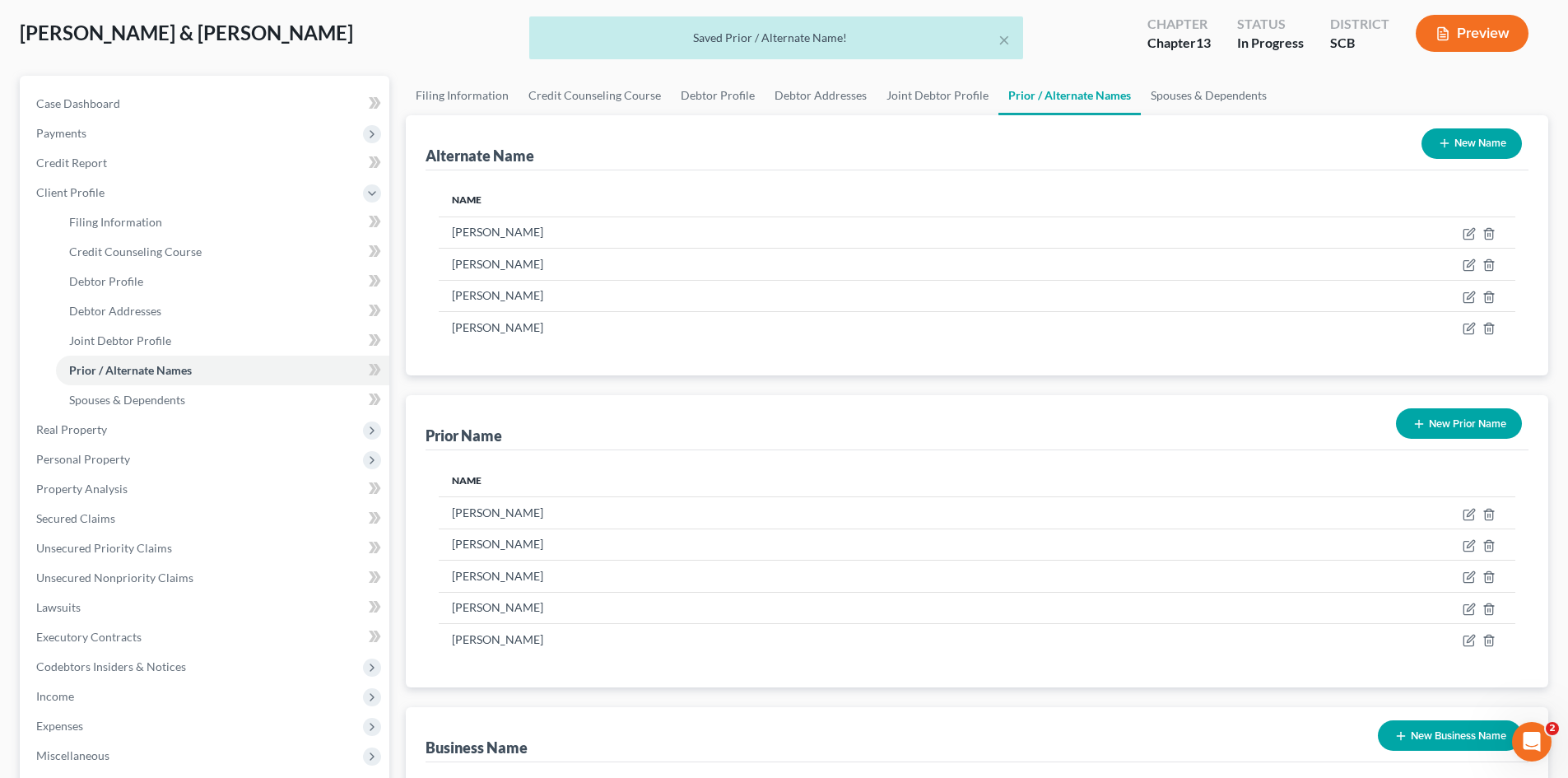
click at [1481, 428] on button "New Prior Name" at bounding box center [1459, 423] width 126 height 30
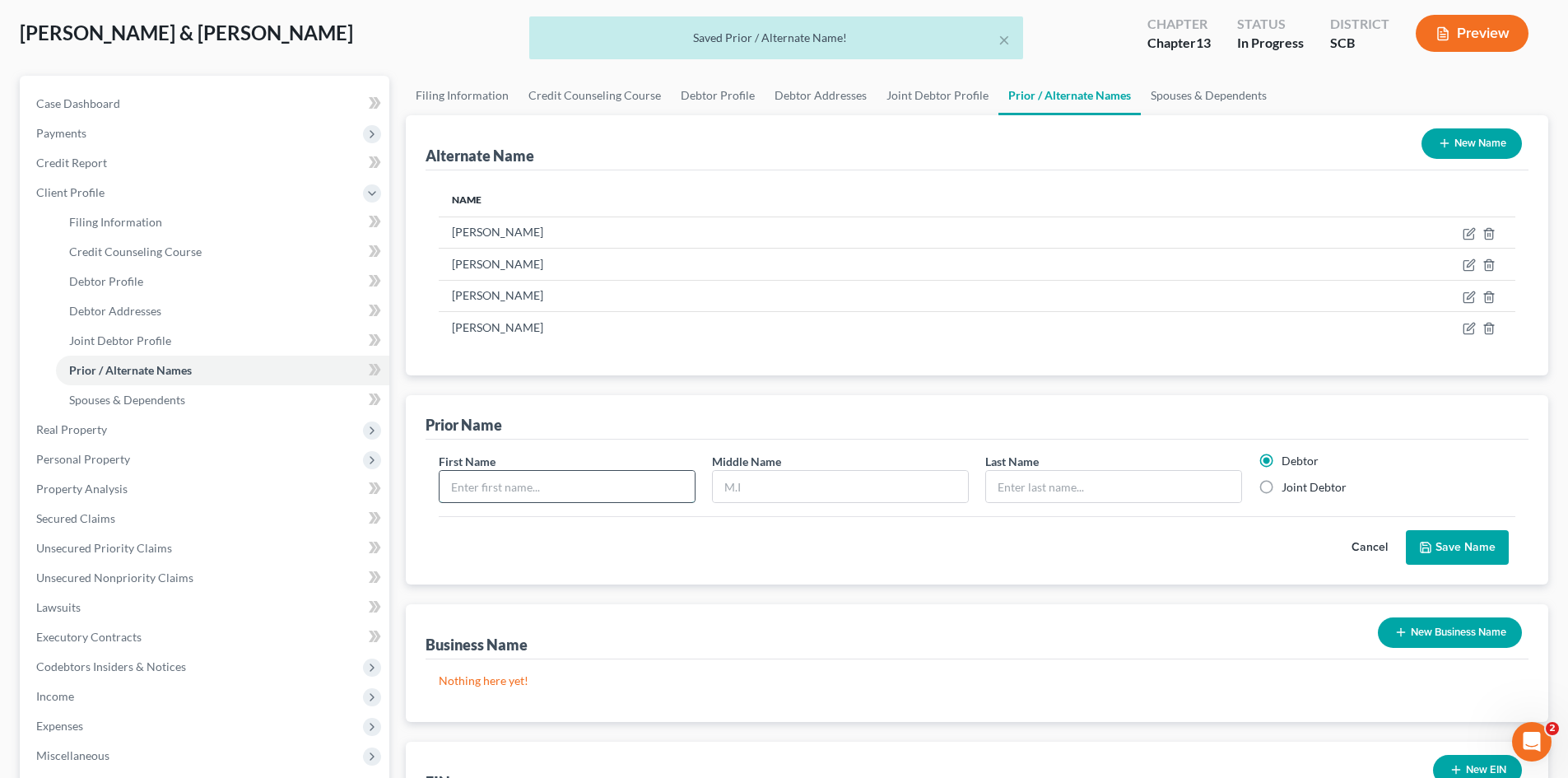
click at [621, 476] on input "text" at bounding box center [567, 486] width 255 height 31
type input "[PERSON_NAME]"
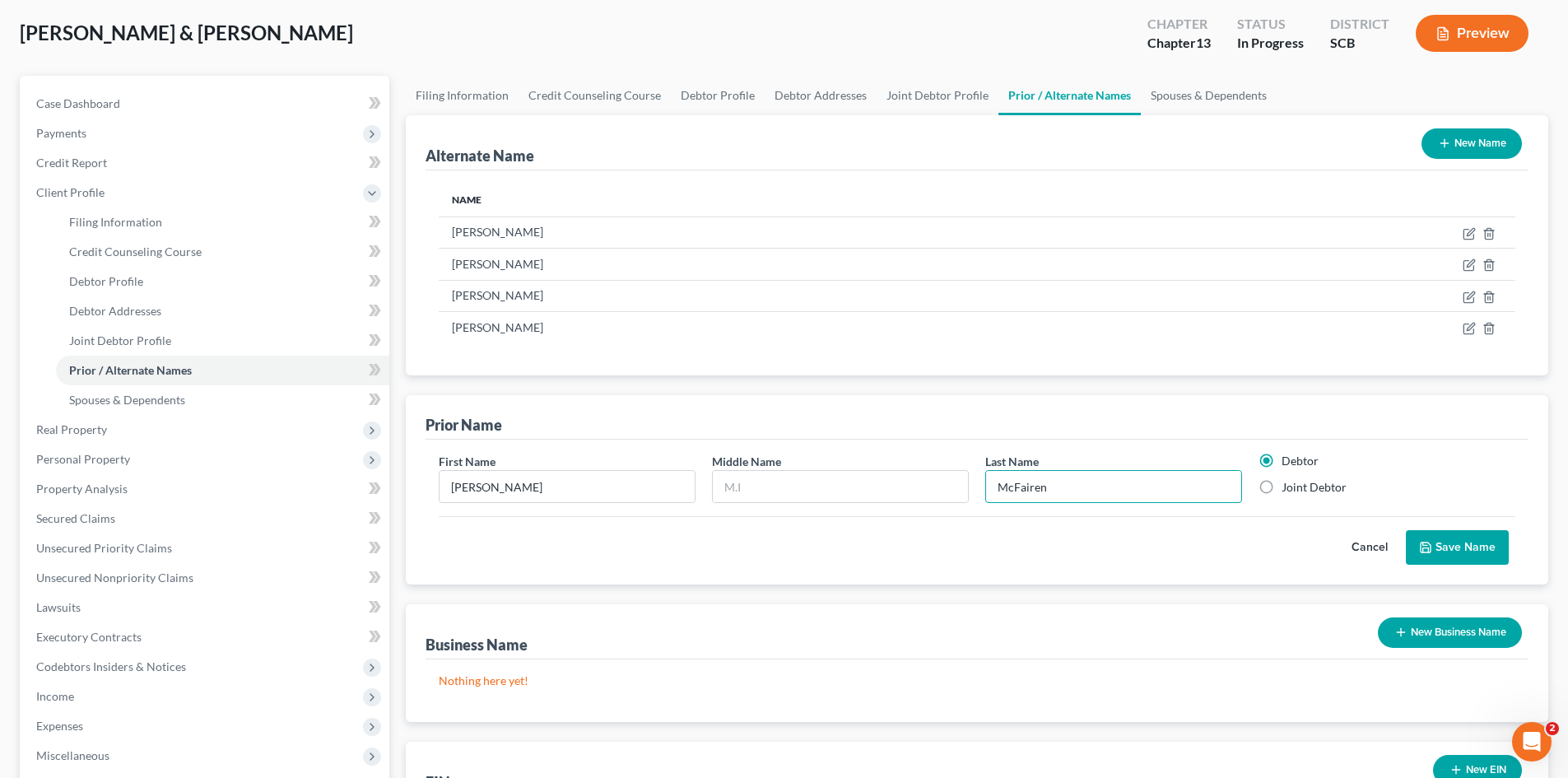
type input "McFairen"
click at [1281, 487] on label "Joint Debtor" at bounding box center [1313, 487] width 65 height 17
click at [1288, 487] on input "Joint Debtor" at bounding box center [1293, 484] width 11 height 11
radio input "true"
radio input "false"
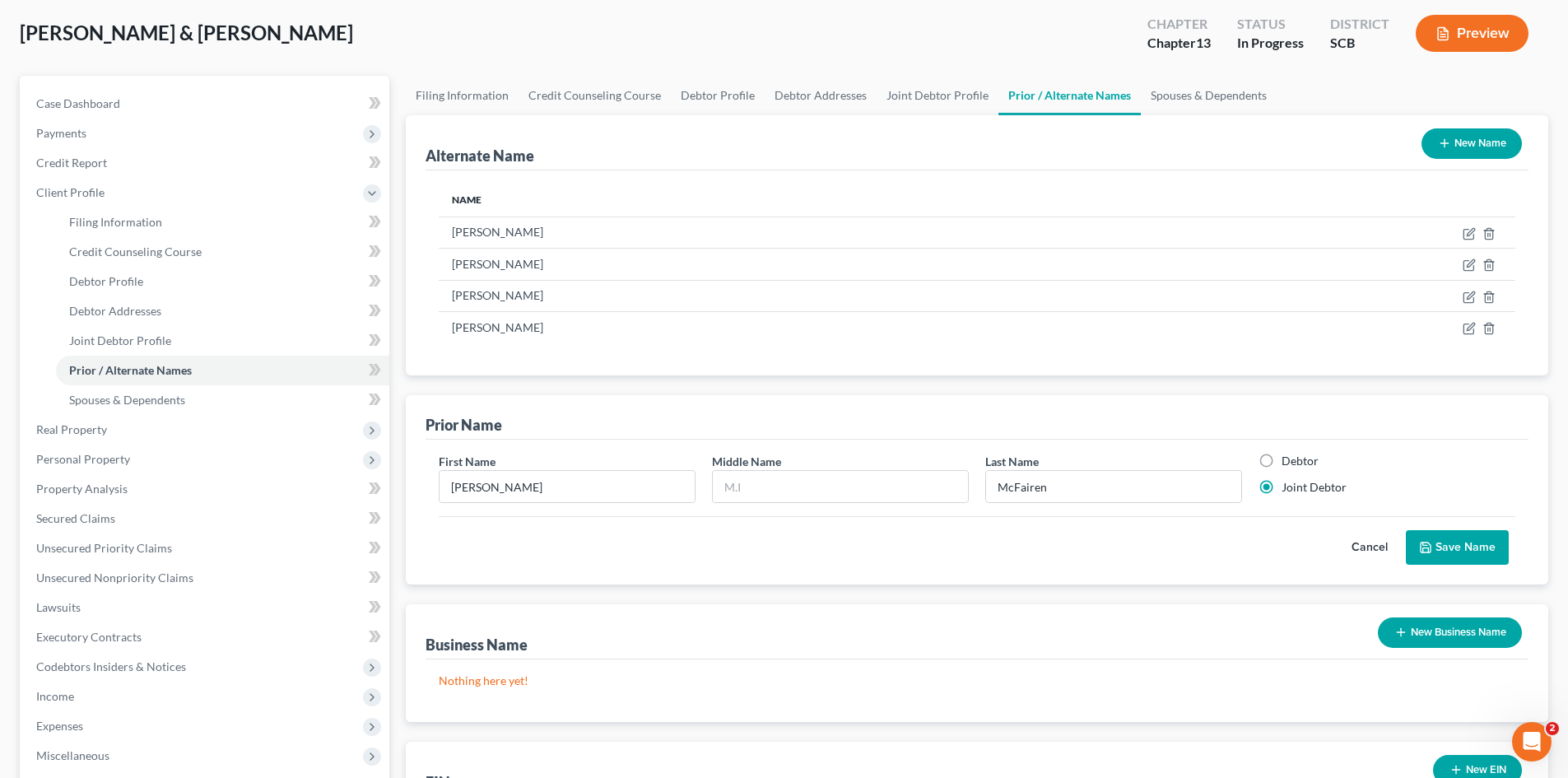
click at [1443, 533] on button "Save Name" at bounding box center [1457, 547] width 103 height 34
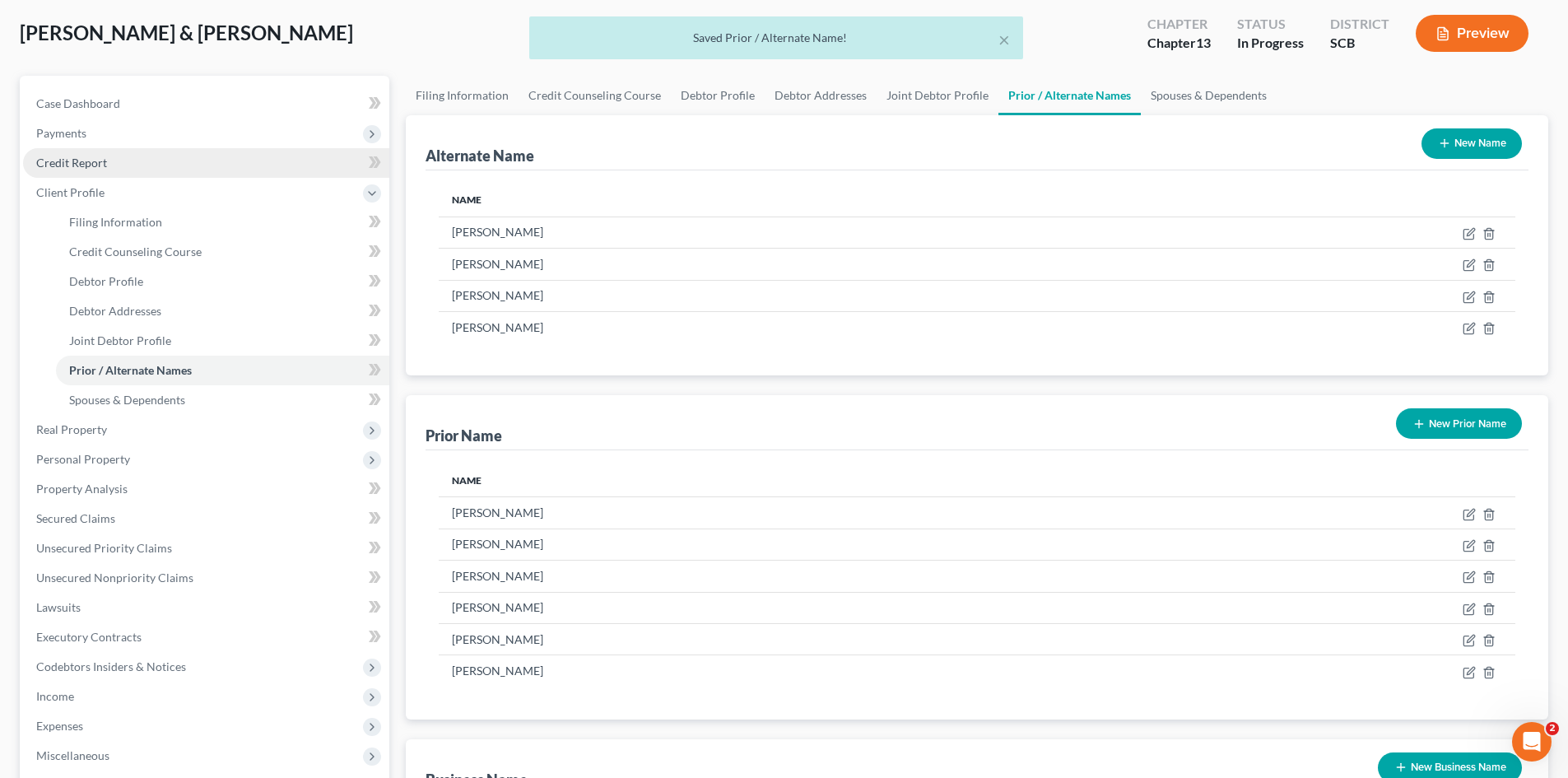
click at [84, 162] on span "Credit Report" at bounding box center [71, 162] width 71 height 14
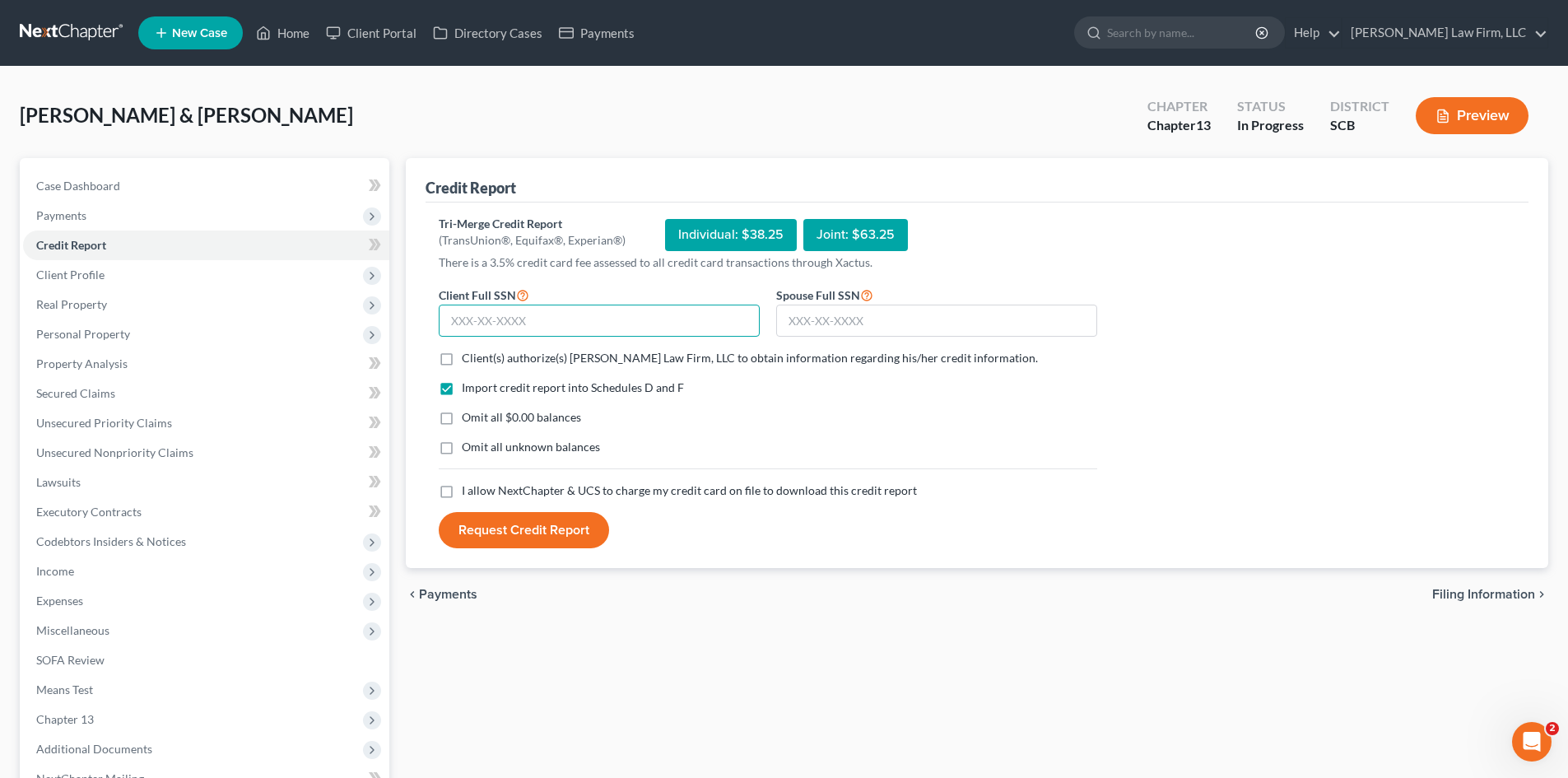
click at [587, 313] on input "text" at bounding box center [599, 320] width 321 height 33
type input "359-36-4522"
click at [887, 322] on input "text" at bounding box center [937, 320] width 321 height 33
type input "048-48-3271"
click at [461, 358] on label "Client(s) authorize(s) [PERSON_NAME] Law Firm, LLC to obtain information regard…" at bounding box center [750, 358] width 576 height 17
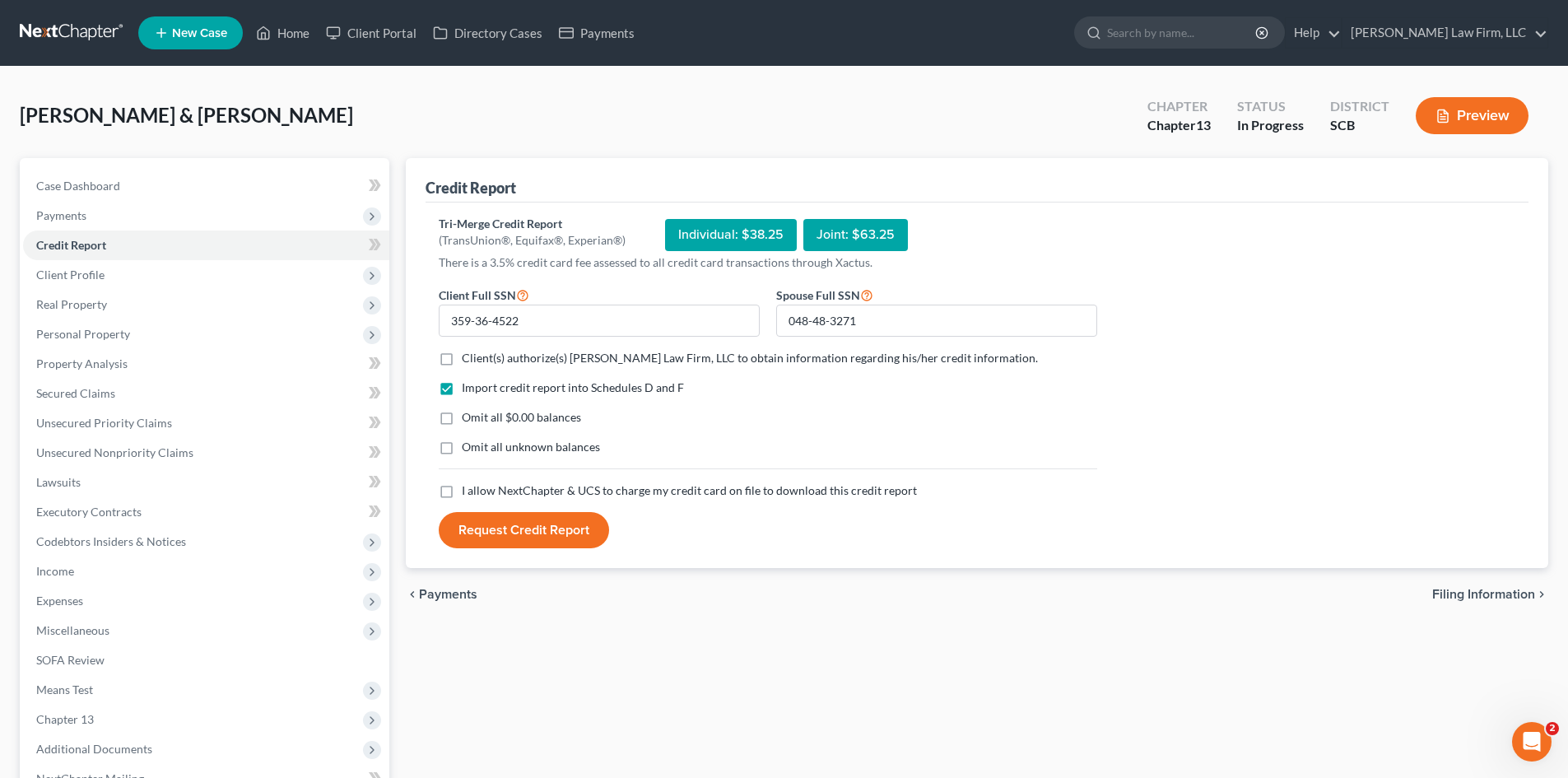
click at [468, 358] on input "Client(s) authorize(s) [PERSON_NAME] Law Firm, LLC to obtain information regard…" at bounding box center [473, 355] width 11 height 11
checkbox input "true"
click at [461, 421] on label "Omit all $0.00 balances" at bounding box center [521, 418] width 119 height 17
click at [468, 420] on input "Omit all $0.00 balances" at bounding box center [473, 414] width 11 height 11
checkbox input "true"
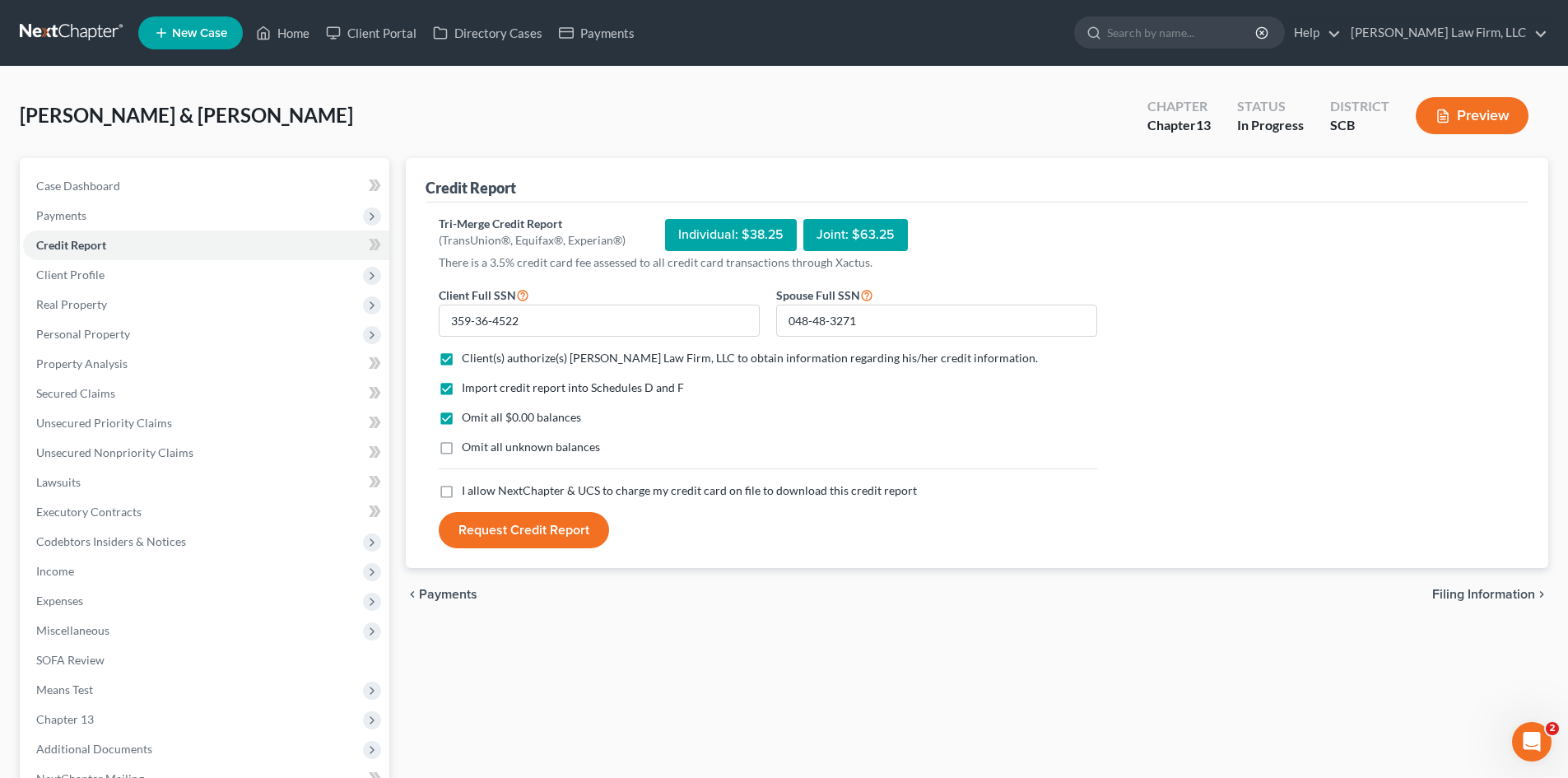
click at [461, 492] on label "I allow NextChapter & UCS to charge my credit card on file to download this cre…" at bounding box center [689, 491] width 455 height 17
click at [468, 492] on input "I allow NextChapter & UCS to charge my credit card on file to download this cre…" at bounding box center [473, 487] width 11 height 11
checkbox input "true"
drag, startPoint x: 84, startPoint y: 192, endPoint x: 140, endPoint y: 212, distance: 59.5
click at [84, 192] on span "Case Dashboard" at bounding box center [78, 186] width 84 height 14
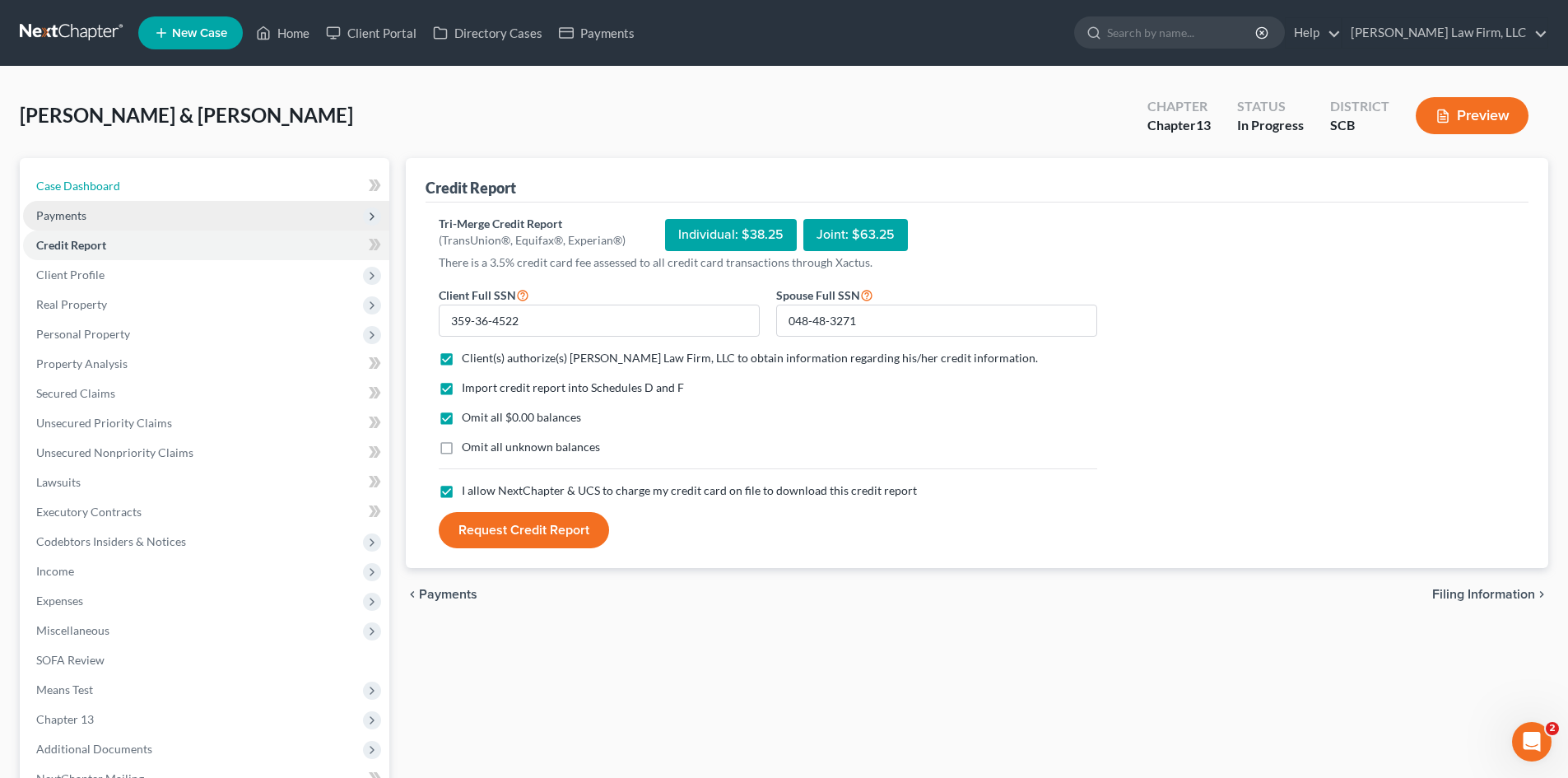
select select "3"
select select "1"
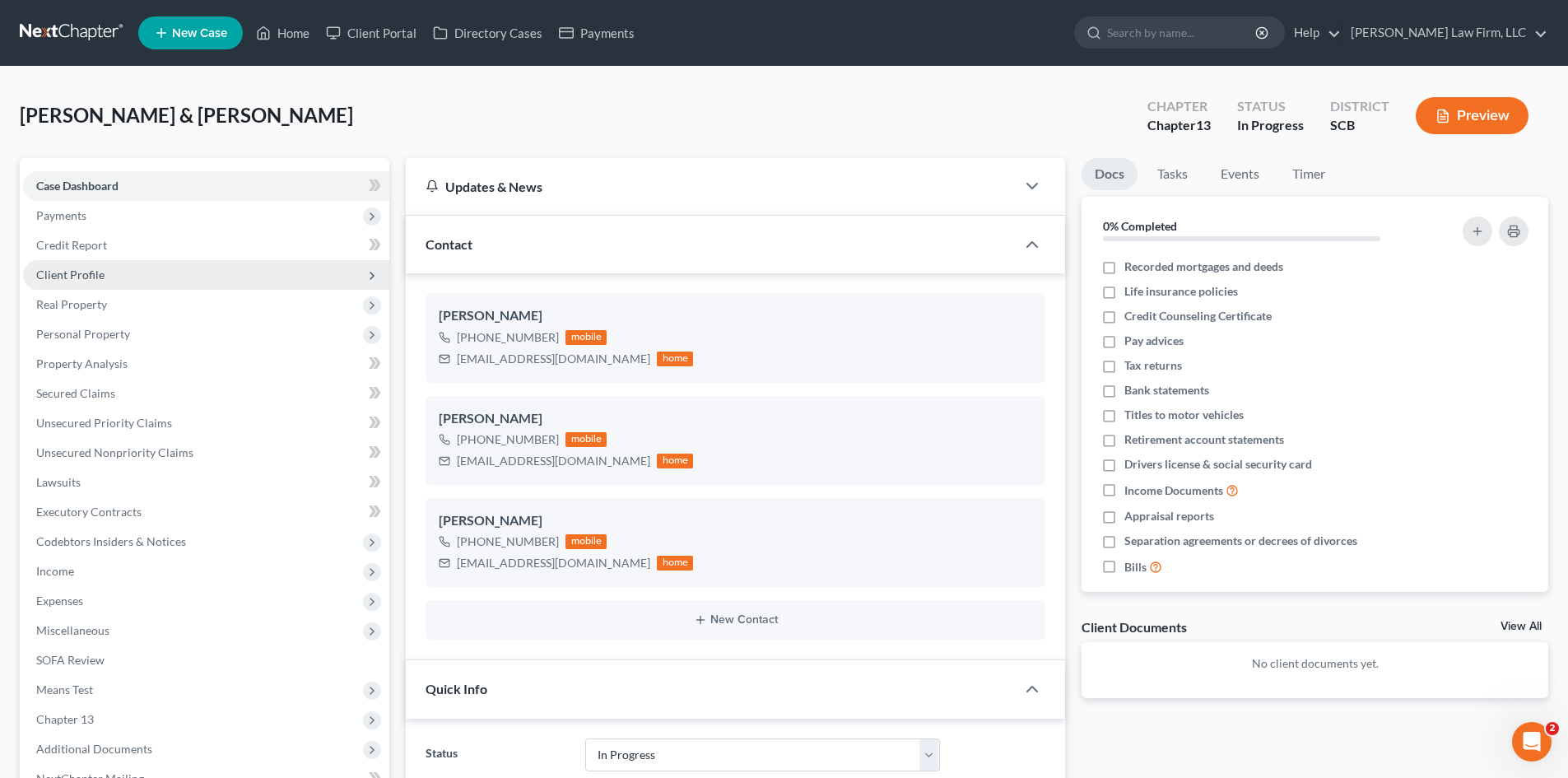
scroll to position [303, 0]
select select "1"
click at [1007, 576] on icon "button" at bounding box center [1006, 574] width 13 height 13
select select "0"
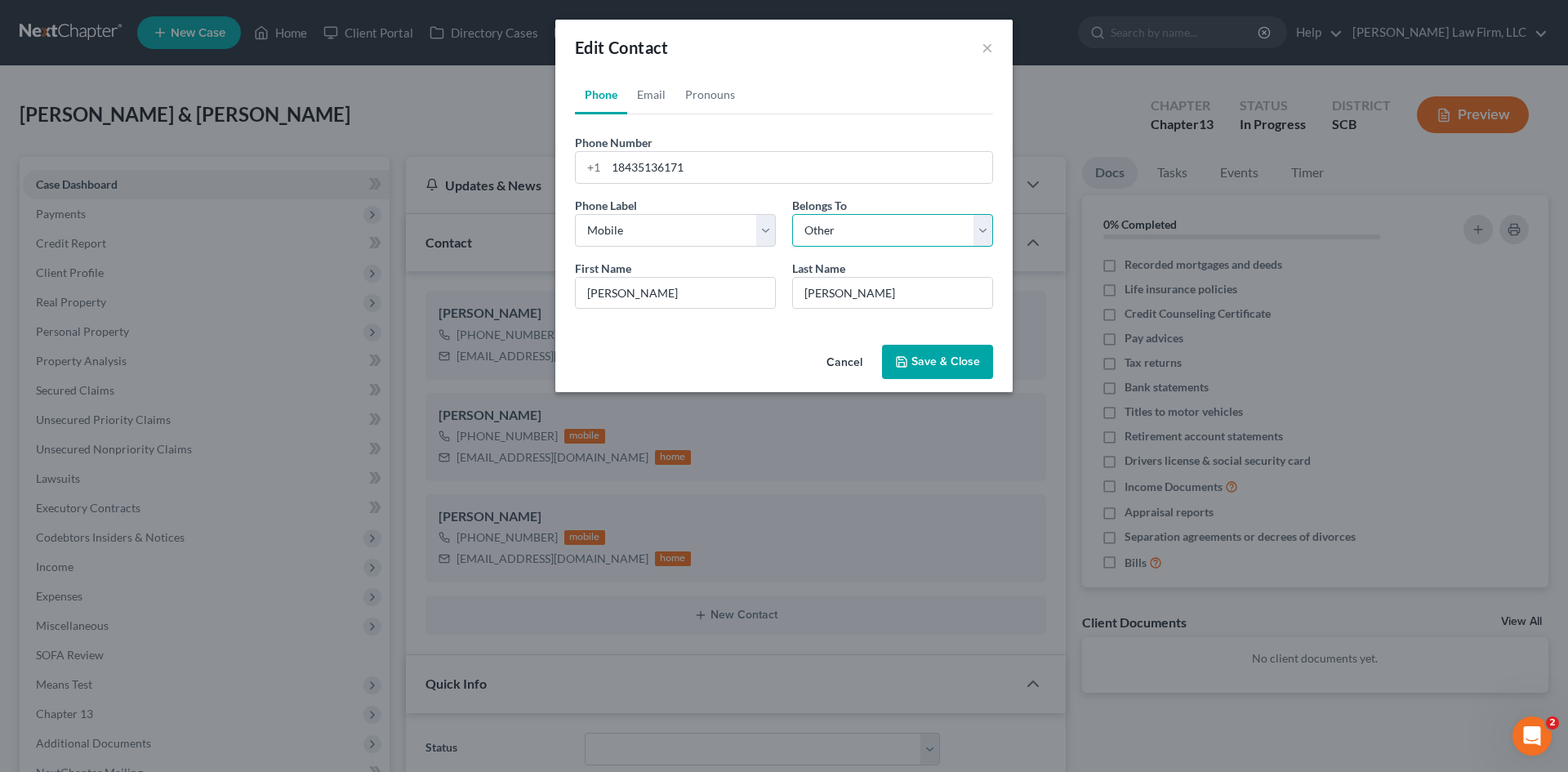
click at [802, 241] on select "Select Client Spouse Other" at bounding box center [892, 230] width 201 height 33
select select "1"
click at [792, 214] on select "Select Client Spouse Other" at bounding box center [892, 230] width 201 height 33
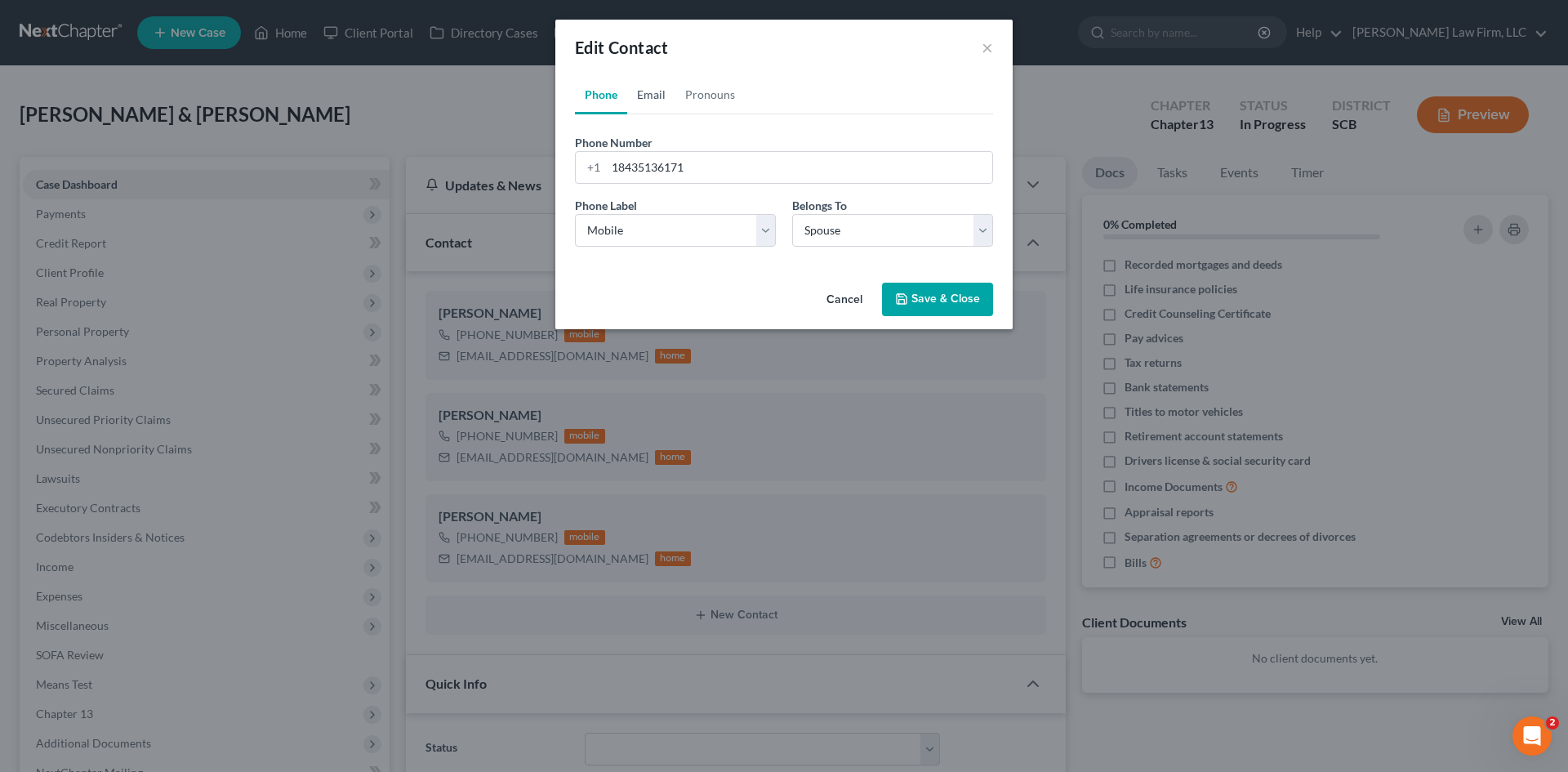
click at [659, 97] on link "Email" at bounding box center [651, 94] width 48 height 39
click at [910, 297] on button "Save & Close" at bounding box center [937, 299] width 111 height 34
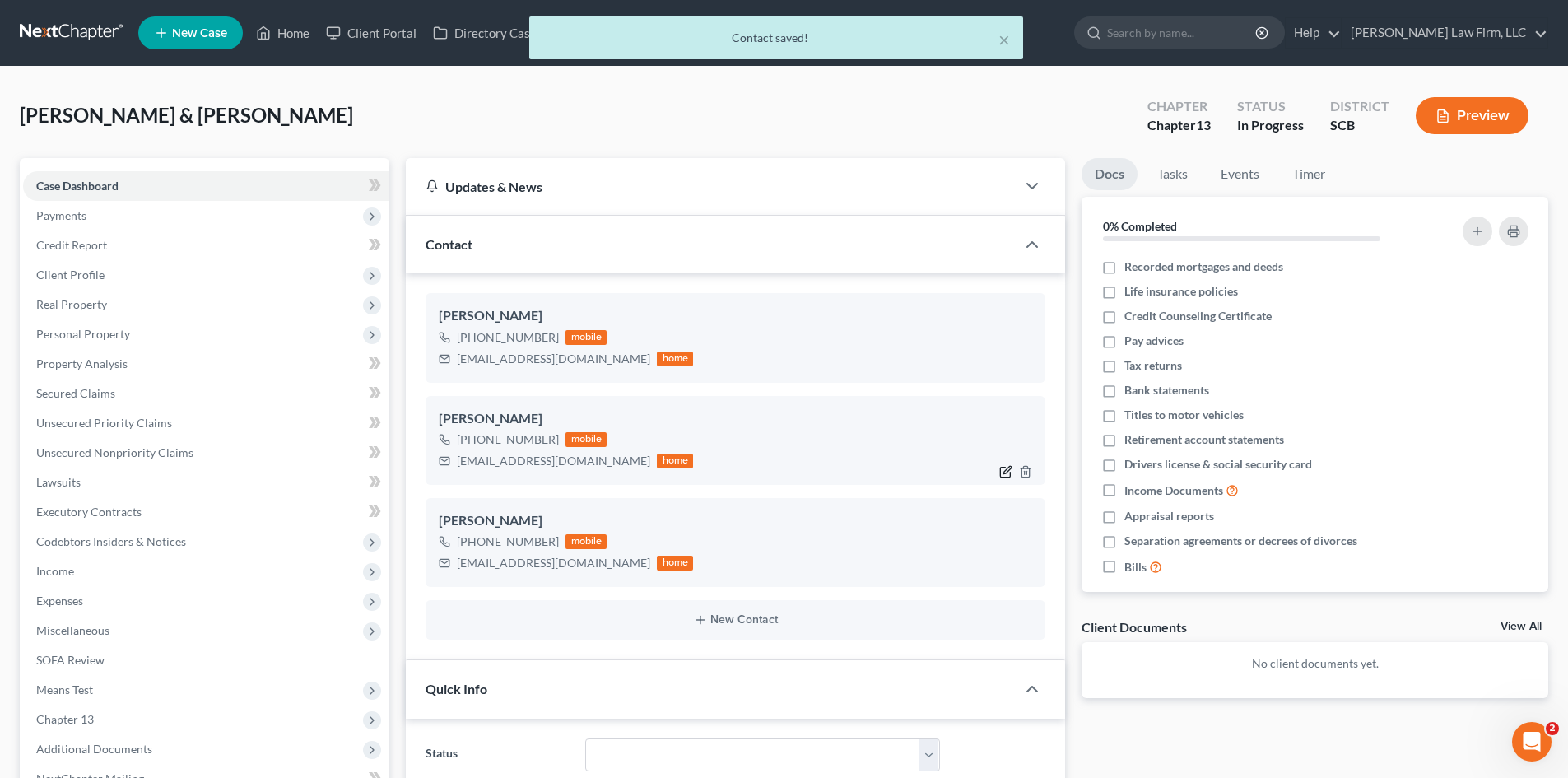
click at [1005, 472] on icon "button" at bounding box center [1006, 471] width 13 height 13
select select "0"
select select "2"
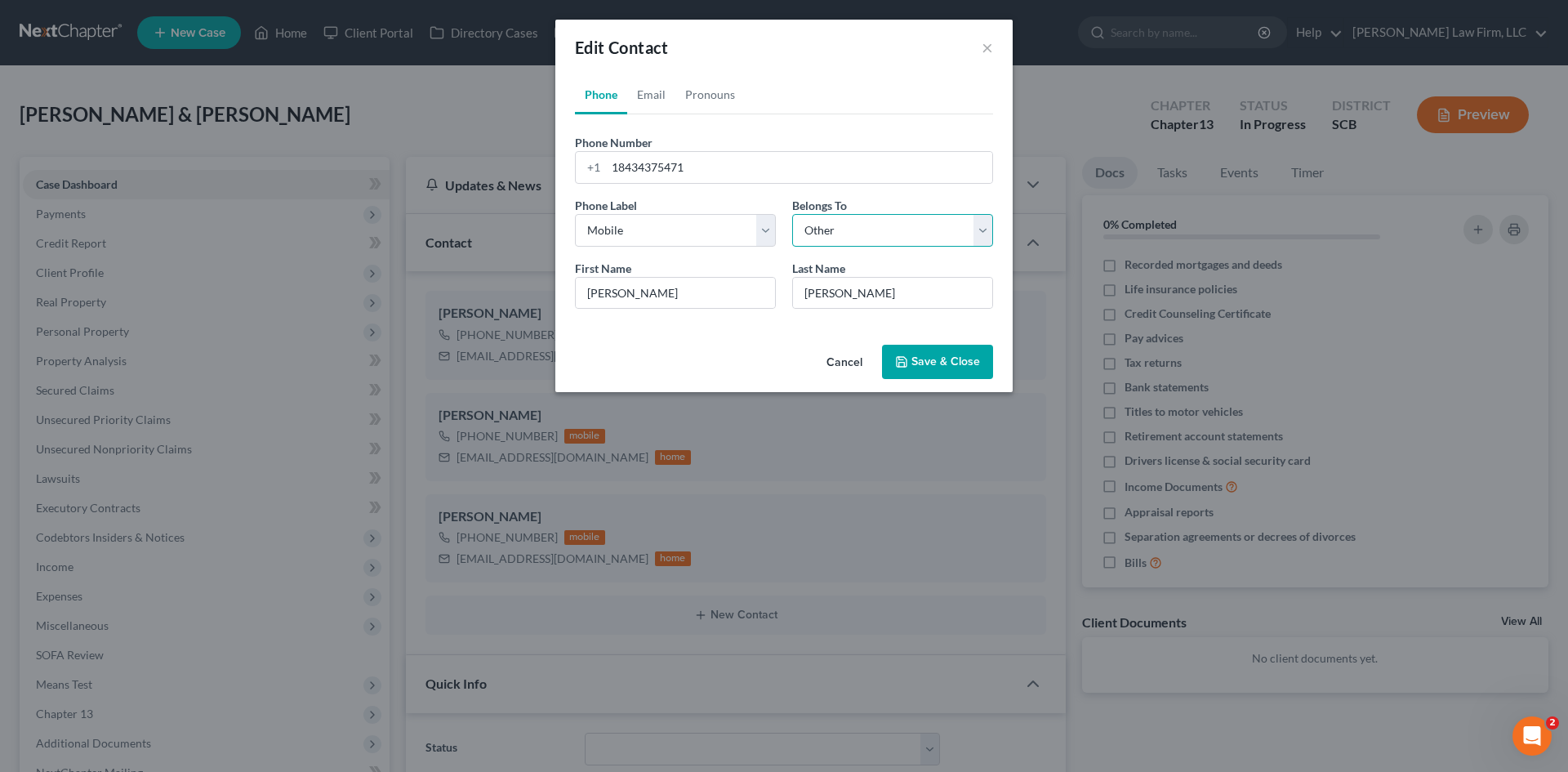
click at [874, 236] on select "Select Client Spouse Other" at bounding box center [892, 230] width 201 height 33
click at [792, 214] on select "Select Client Spouse Other" at bounding box center [892, 230] width 201 height 33
click at [656, 98] on link "Email" at bounding box center [651, 94] width 48 height 39
click at [939, 368] on button "Save & Close" at bounding box center [937, 361] width 111 height 34
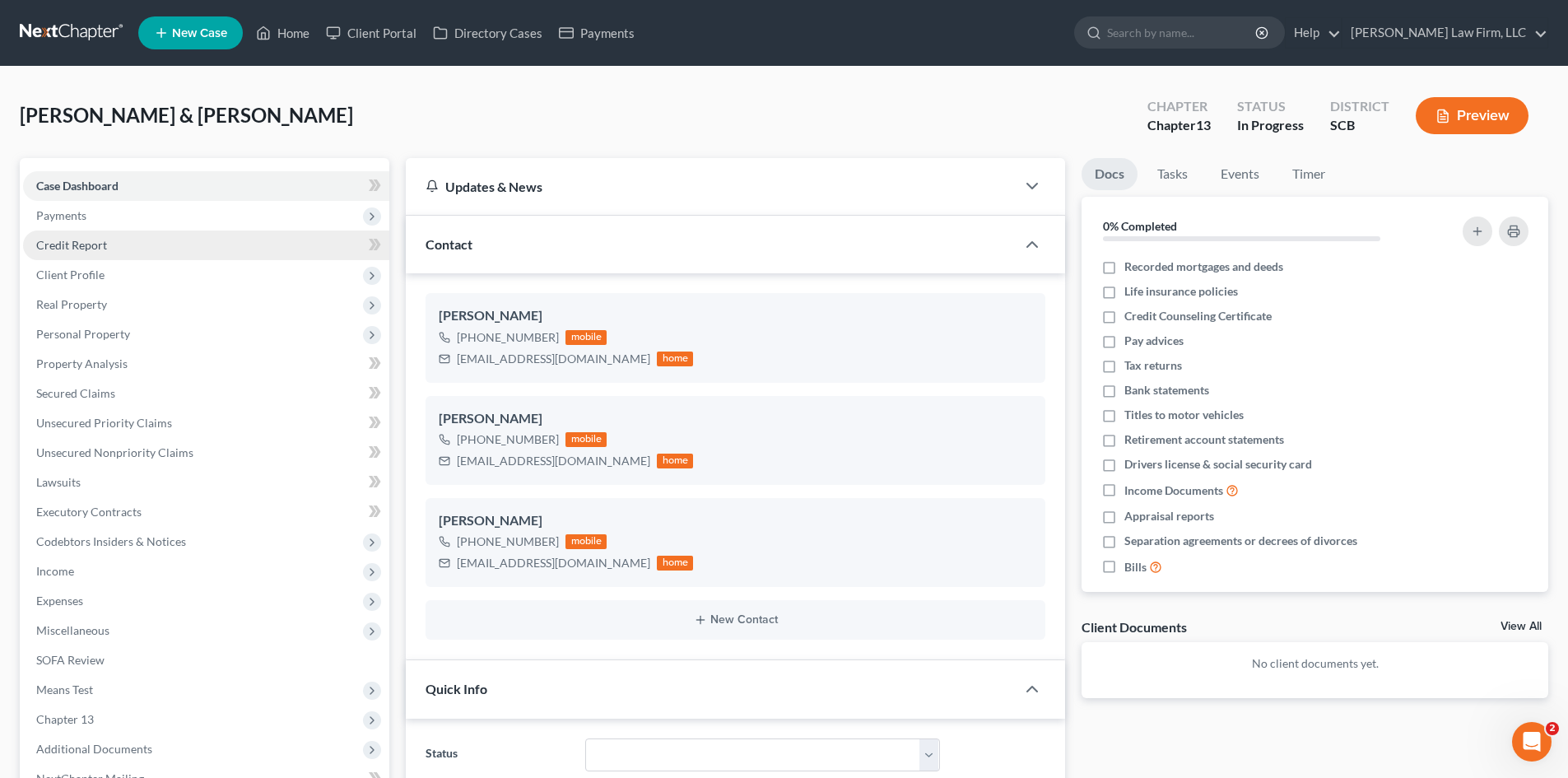
click at [77, 253] on link "Credit Report" at bounding box center [206, 244] width 366 height 29
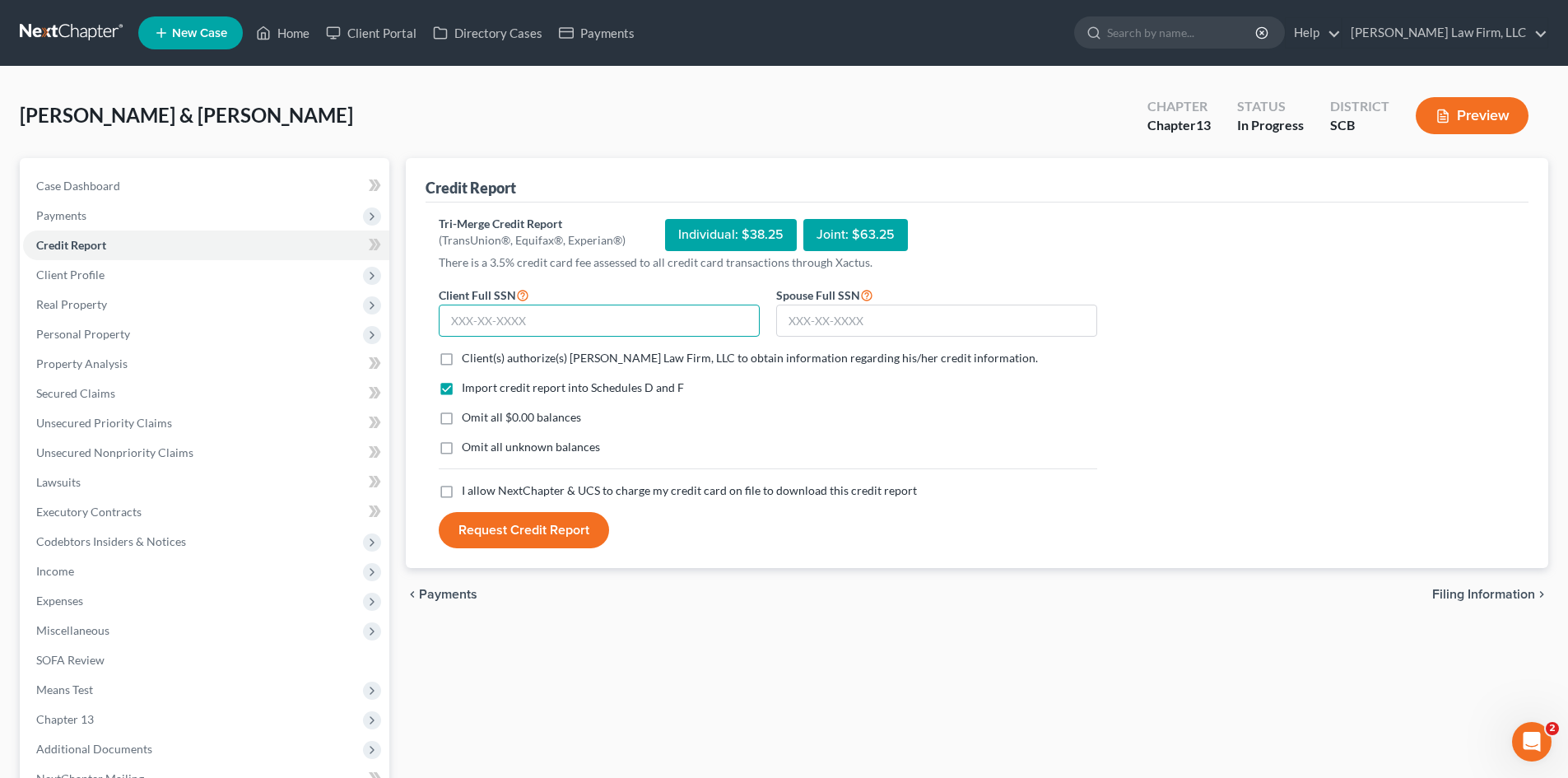
click at [556, 315] on input "text" at bounding box center [599, 320] width 321 height 33
type input "359-36-4522"
click at [823, 324] on input "text" at bounding box center [937, 320] width 321 height 33
type input "048-48-3271"
click at [461, 361] on label "Client(s) authorize(s) [PERSON_NAME] Law Firm, LLC to obtain information regard…" at bounding box center [750, 358] width 576 height 17
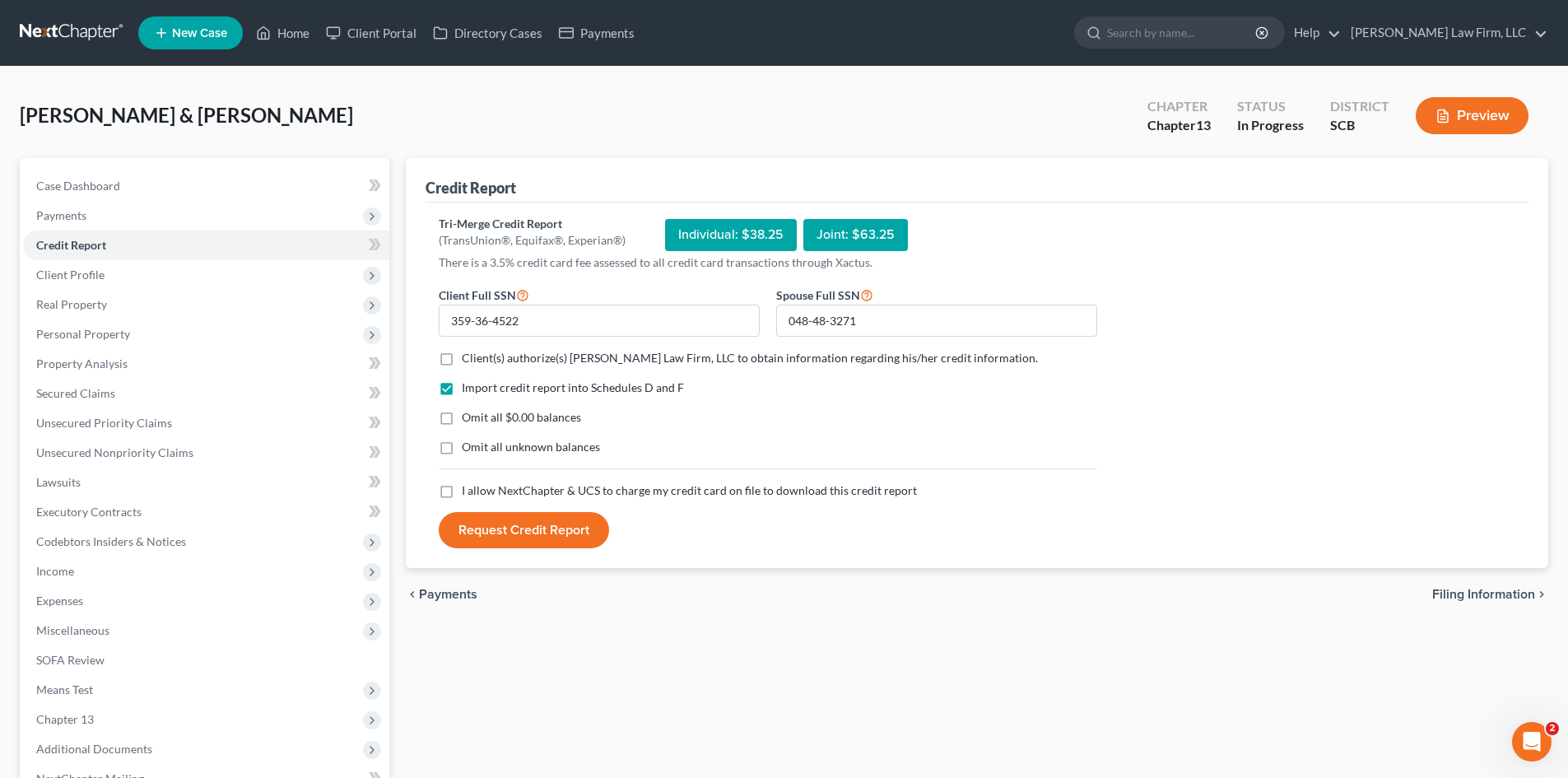
click at [468, 360] on input "Client(s) authorize(s) [PERSON_NAME] Law Firm, LLC to obtain information regard…" at bounding box center [473, 355] width 11 height 11
checkbox input "true"
click at [461, 418] on label "Omit all $0.00 balances" at bounding box center [521, 418] width 119 height 17
click at [468, 418] on input "Omit all $0.00 balances" at bounding box center [473, 414] width 11 height 11
checkbox input "true"
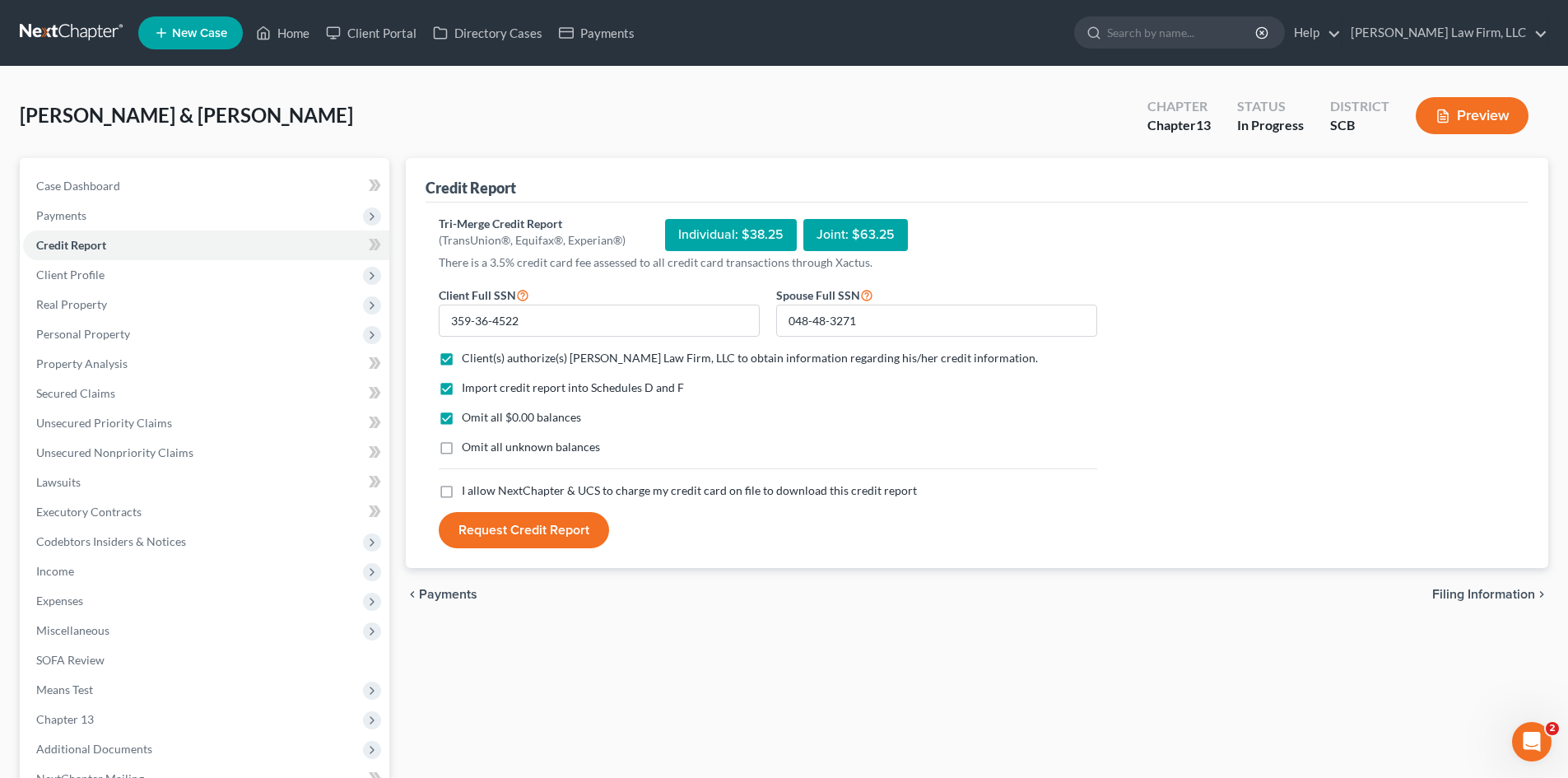
click at [461, 497] on label "I allow NextChapter & UCS to charge my credit card on file to download this cre…" at bounding box center [689, 491] width 455 height 17
click at [468, 493] on input "I allow NextChapter & UCS to charge my credit card on file to download this cre…" at bounding box center [473, 487] width 11 height 11
checkbox input "true"
click at [486, 535] on button "Request Credit Report" at bounding box center [524, 529] width 171 height 36
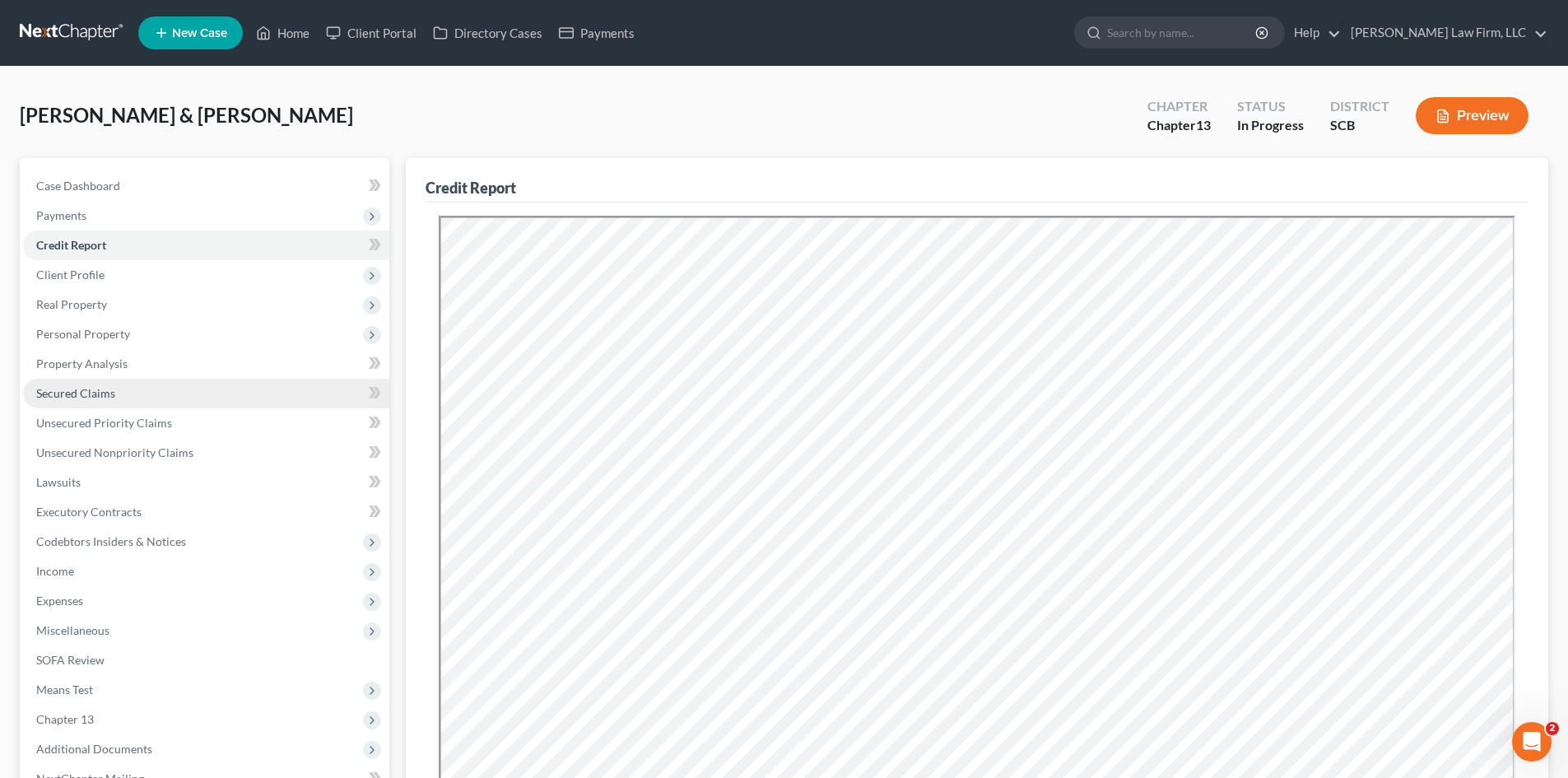
click at [92, 397] on span "Secured Claims" at bounding box center [76, 392] width 79 height 14
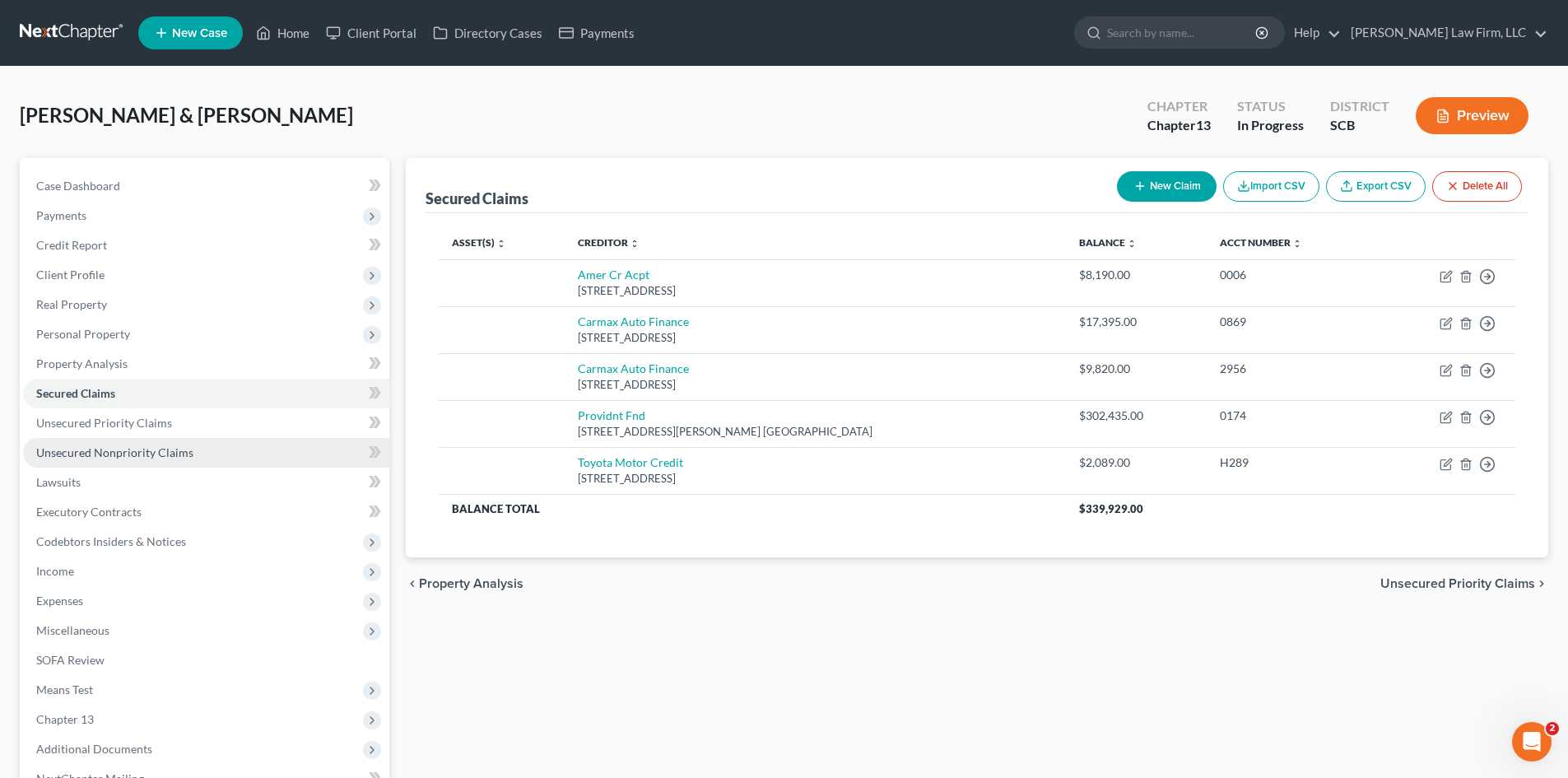
click at [100, 460] on link "Unsecured Nonpriority Claims" at bounding box center [206, 452] width 366 height 29
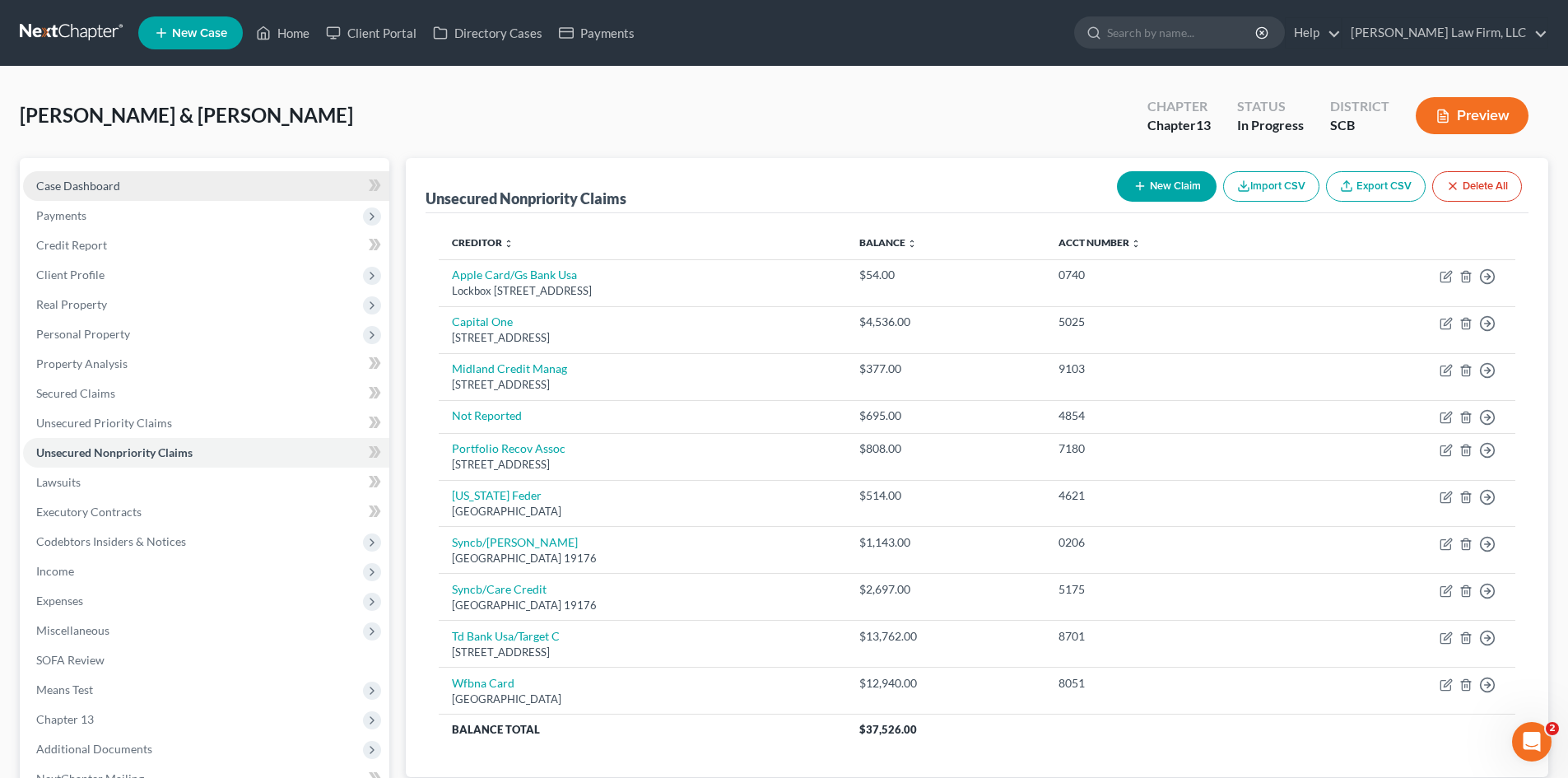
click at [59, 191] on span "Case Dashboard" at bounding box center [78, 186] width 84 height 14
select select "1"
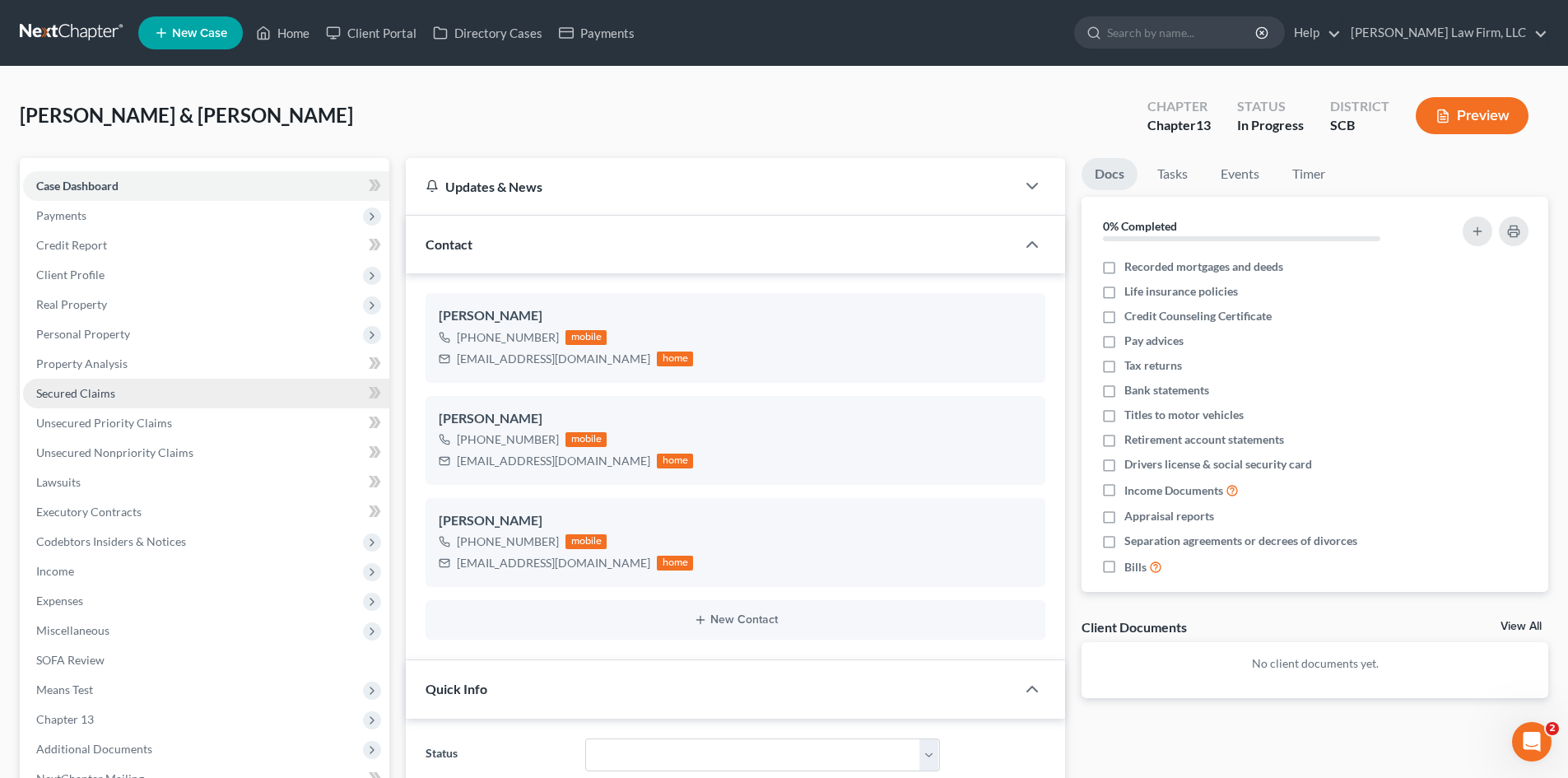
scroll to position [303, 0]
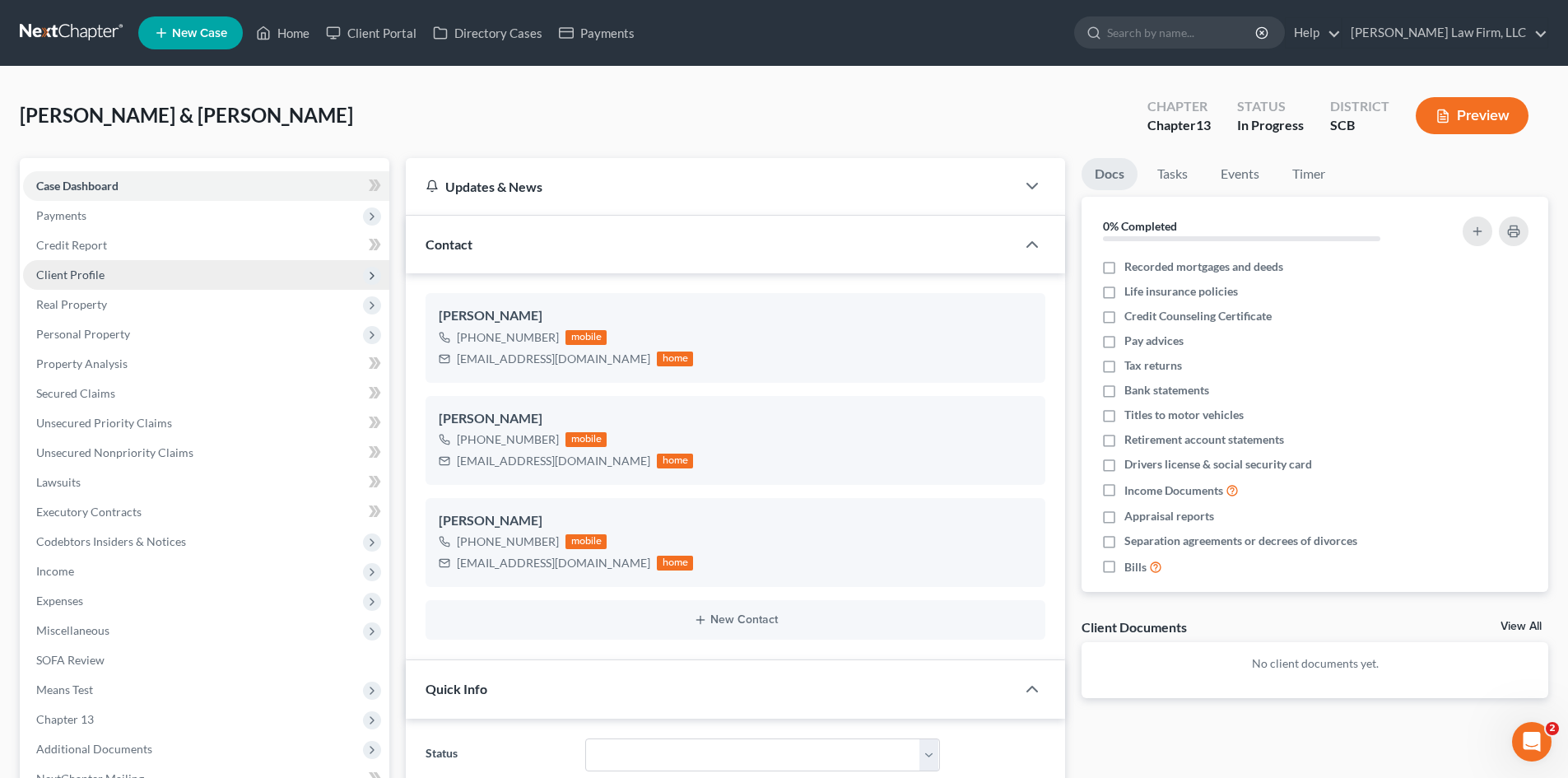
click at [79, 281] on span "Client Profile" at bounding box center [70, 274] width 68 height 14
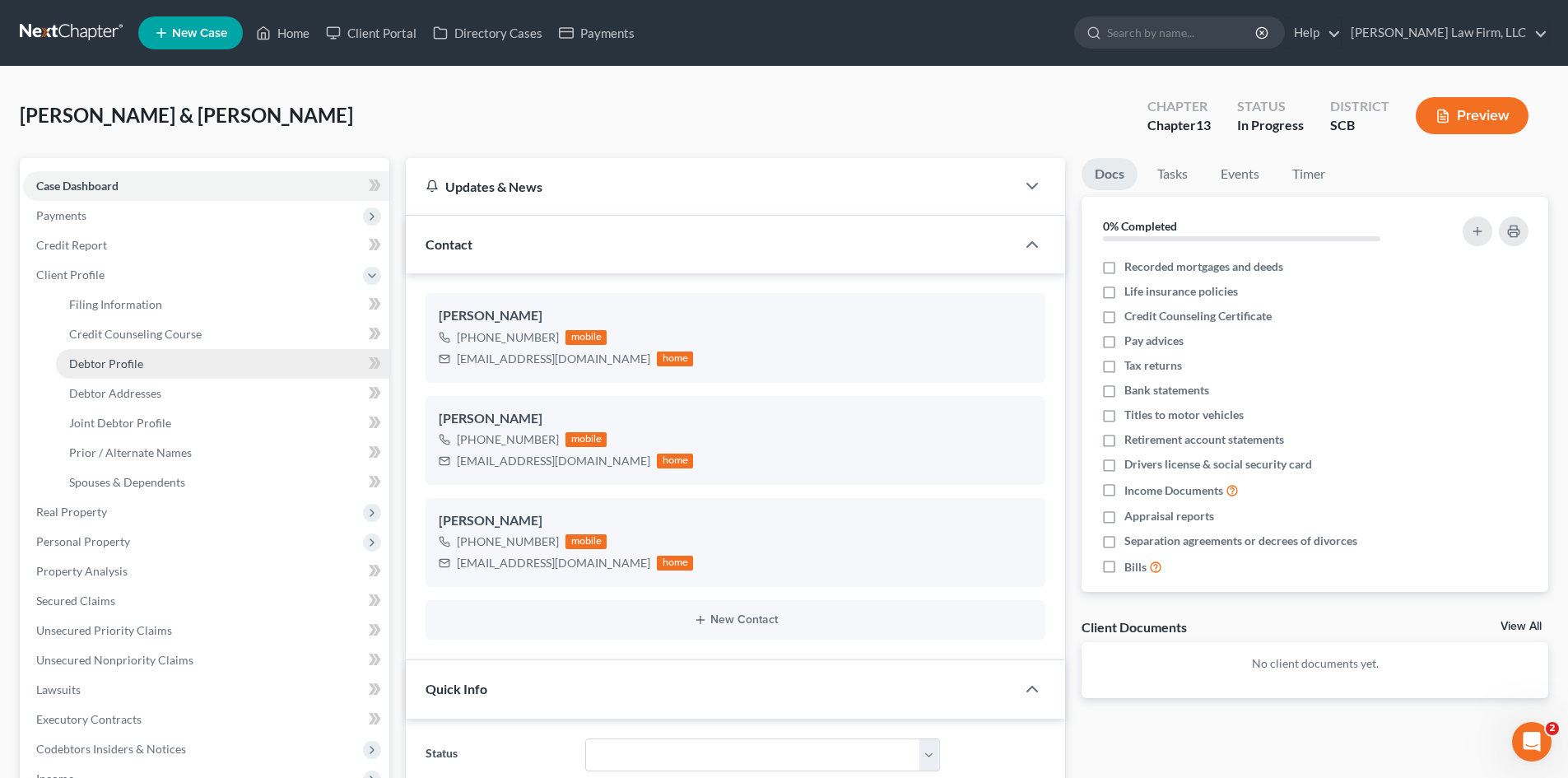
click at [108, 369] on span "Debtor Profile" at bounding box center [106, 363] width 74 height 14
select select "1"
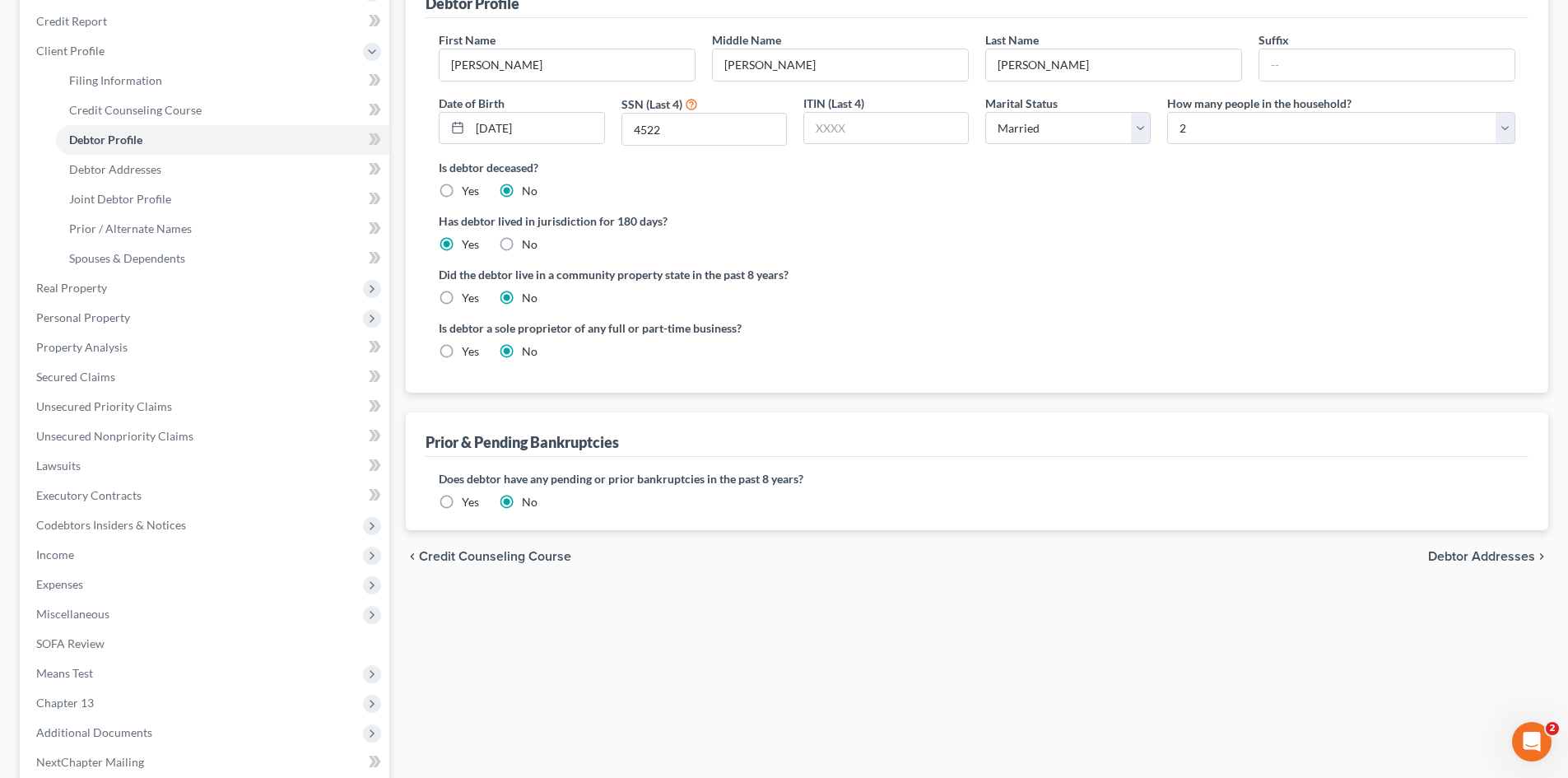
scroll to position [247, 0]
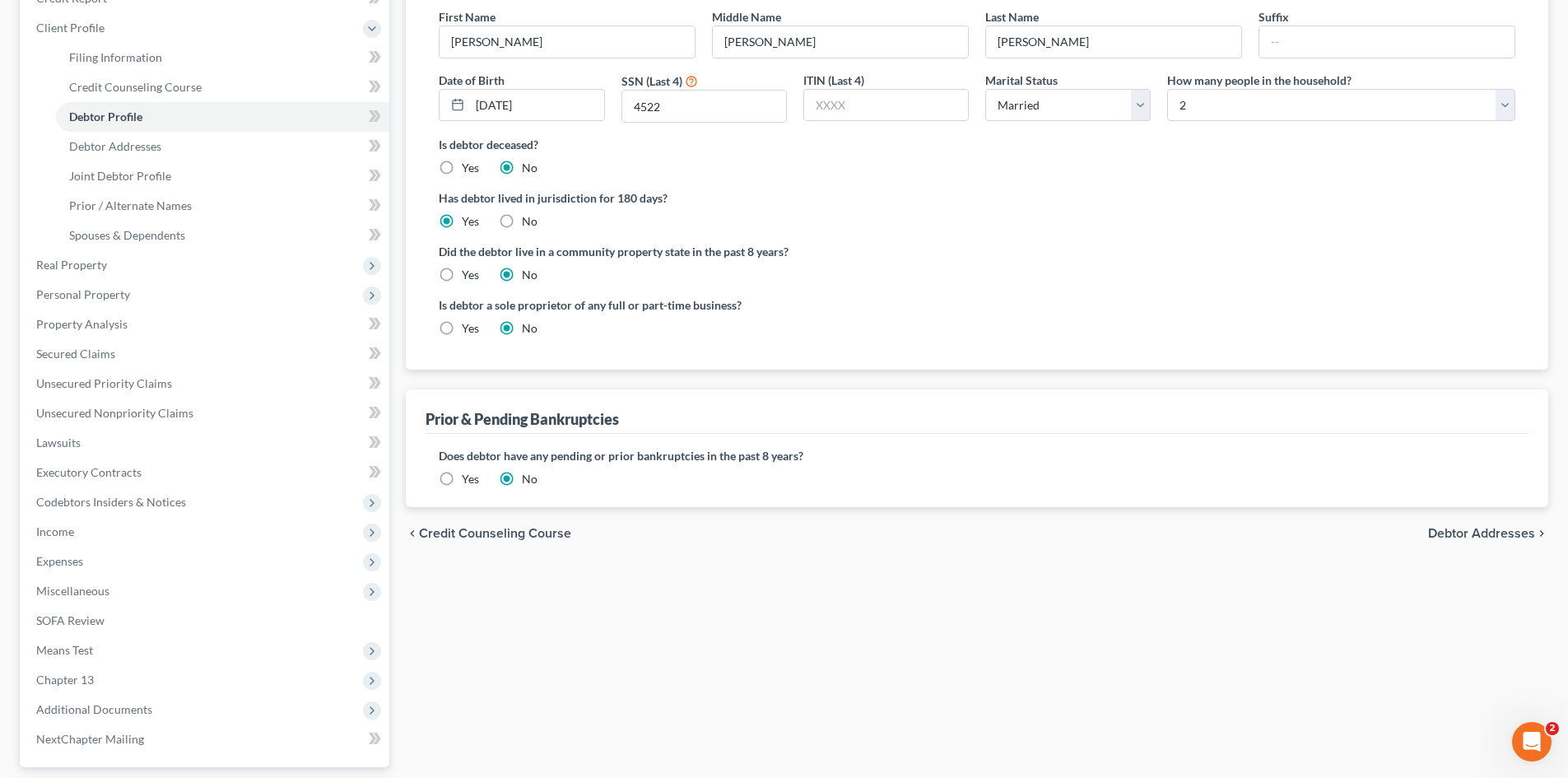
click at [461, 479] on label "Yes" at bounding box center [470, 479] width 18 height 17
click at [468, 479] on input "Yes" at bounding box center [473, 476] width 11 height 11
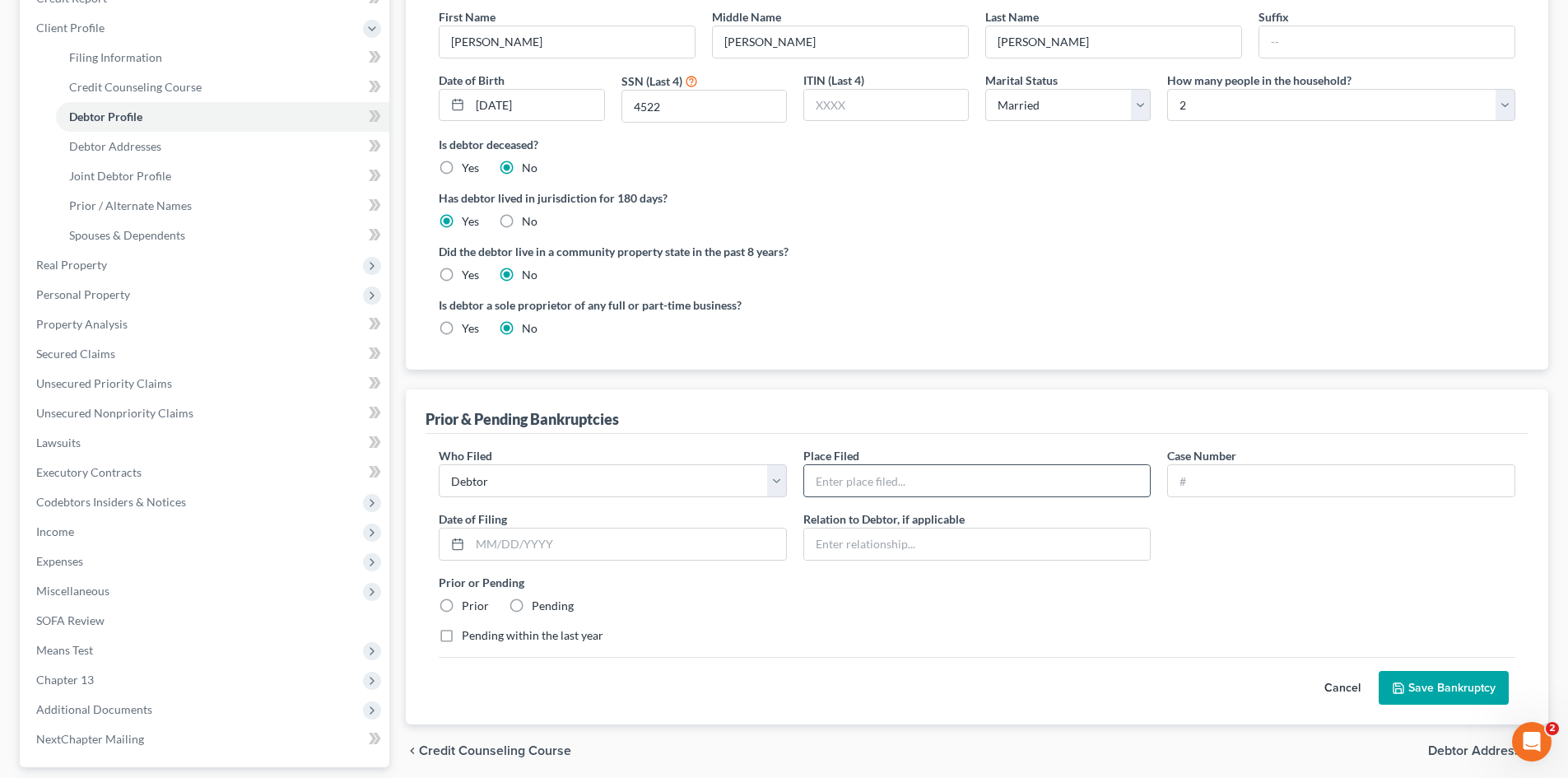
click at [940, 479] on input "text" at bounding box center [977, 480] width 346 height 31
click at [903, 473] on input "text" at bounding box center [977, 480] width 346 height 31
type input "District of [US_STATE]"
type input "90-08758"
click at [609, 557] on input "text" at bounding box center [628, 544] width 316 height 31
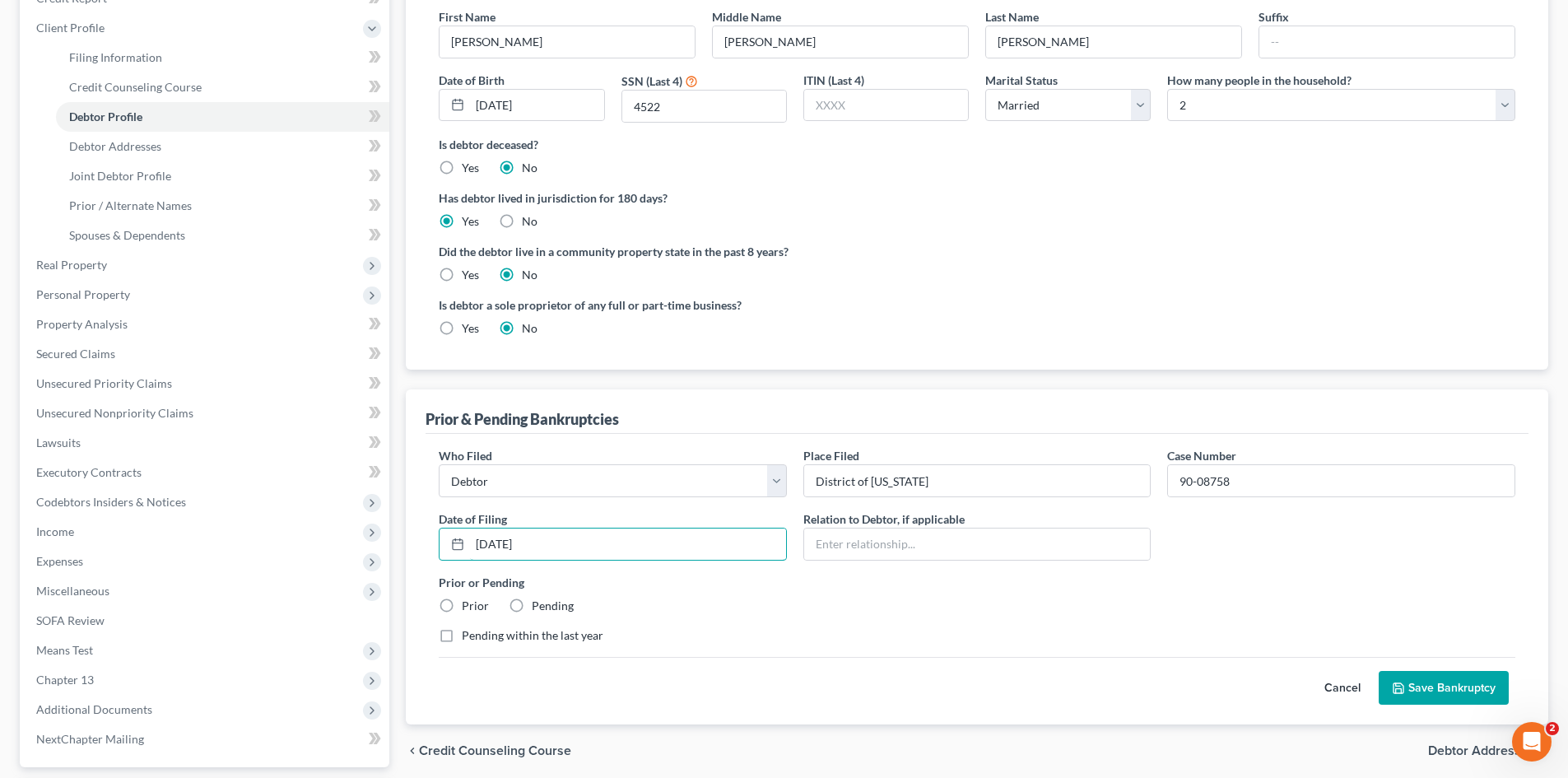
type input "[DATE]"
click at [460, 607] on div "Prior" at bounding box center [464, 606] width 50 height 17
click at [461, 606] on label "Prior" at bounding box center [475, 606] width 27 height 17
click at [468, 606] on input "Prior" at bounding box center [473, 602] width 11 height 11
radio input "true"
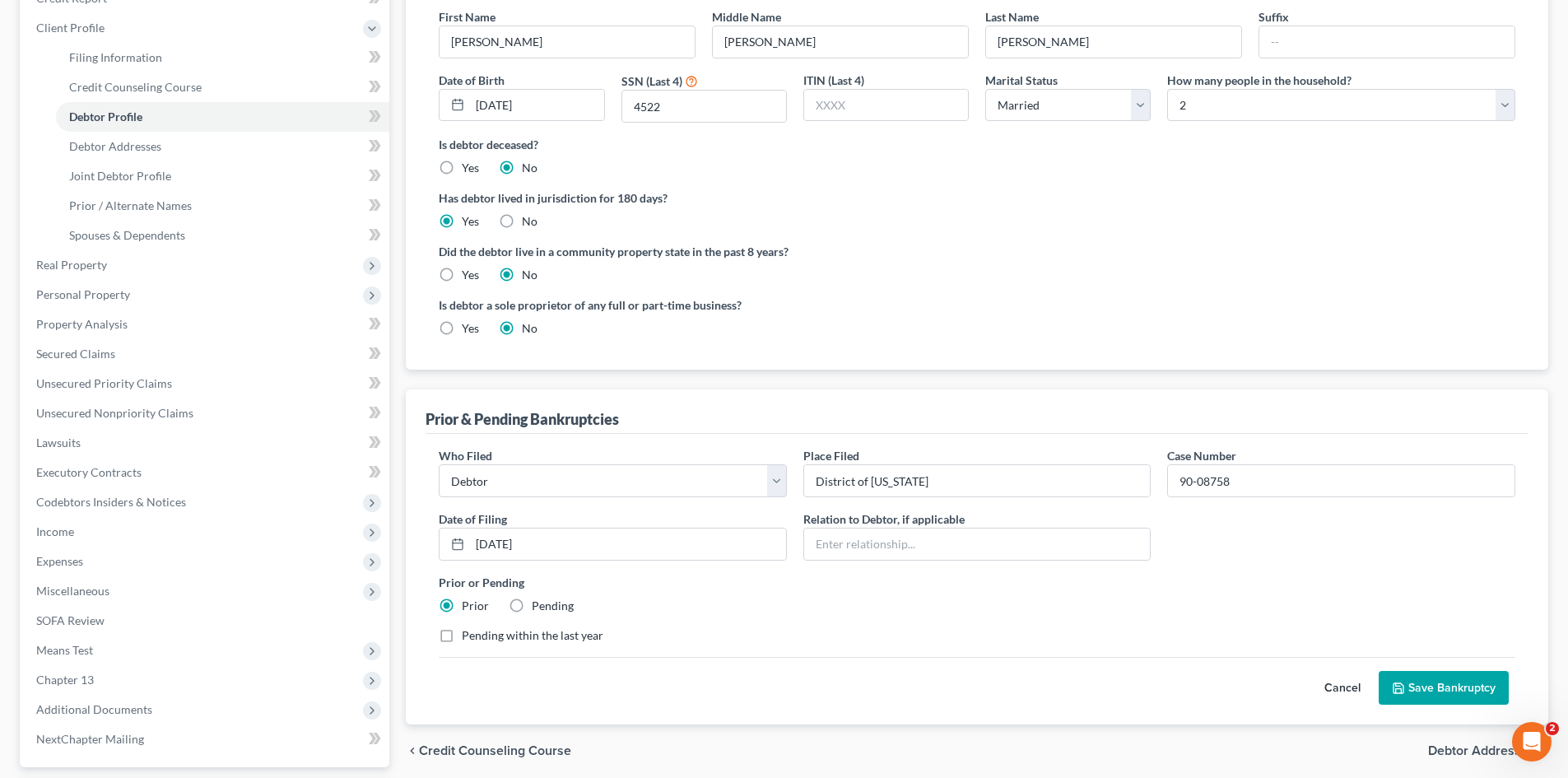
click at [1433, 690] on button "Save Bankruptcy" at bounding box center [1444, 687] width 130 height 34
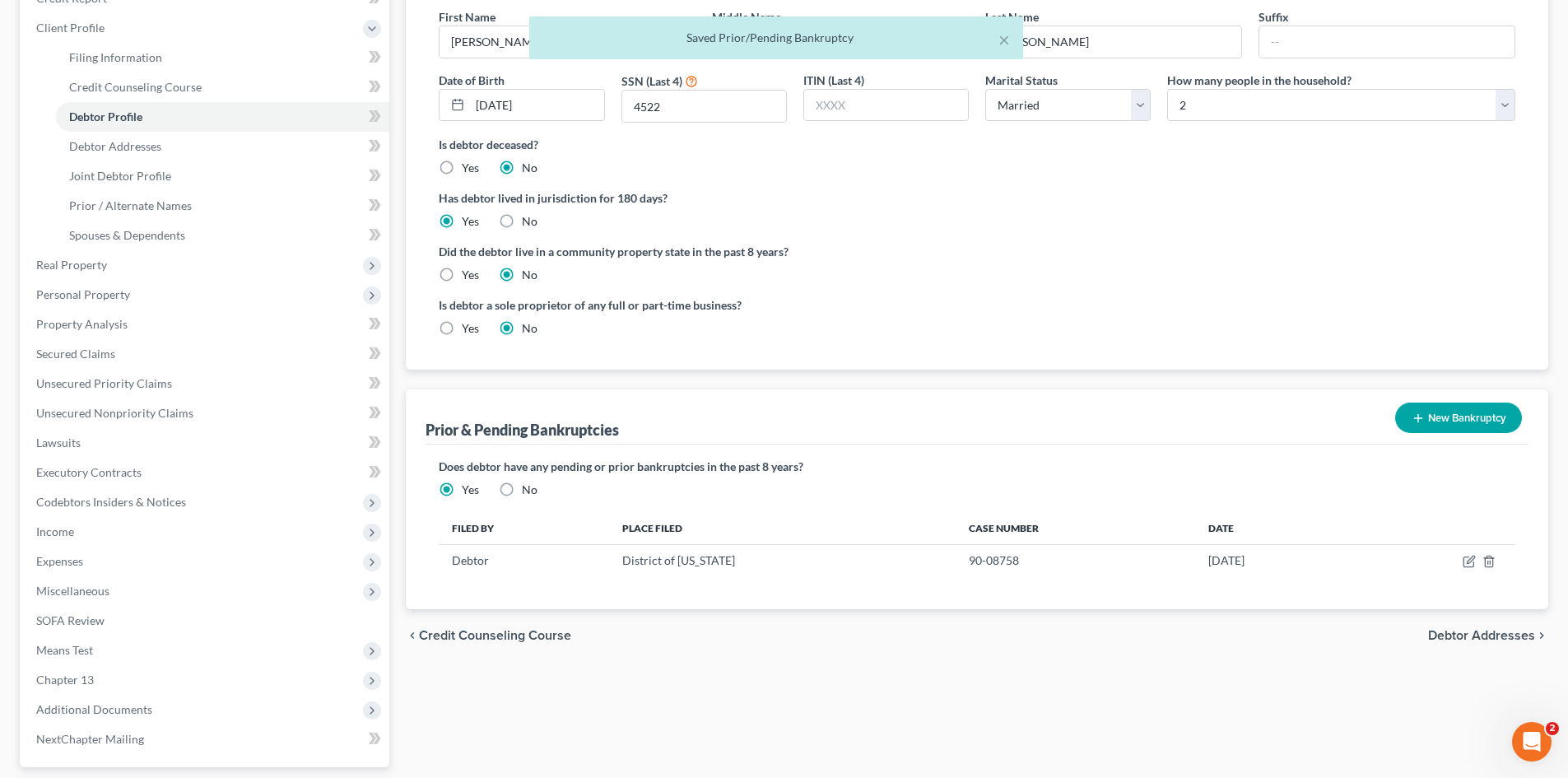
click at [1445, 424] on button "New Bankruptcy" at bounding box center [1458, 418] width 127 height 30
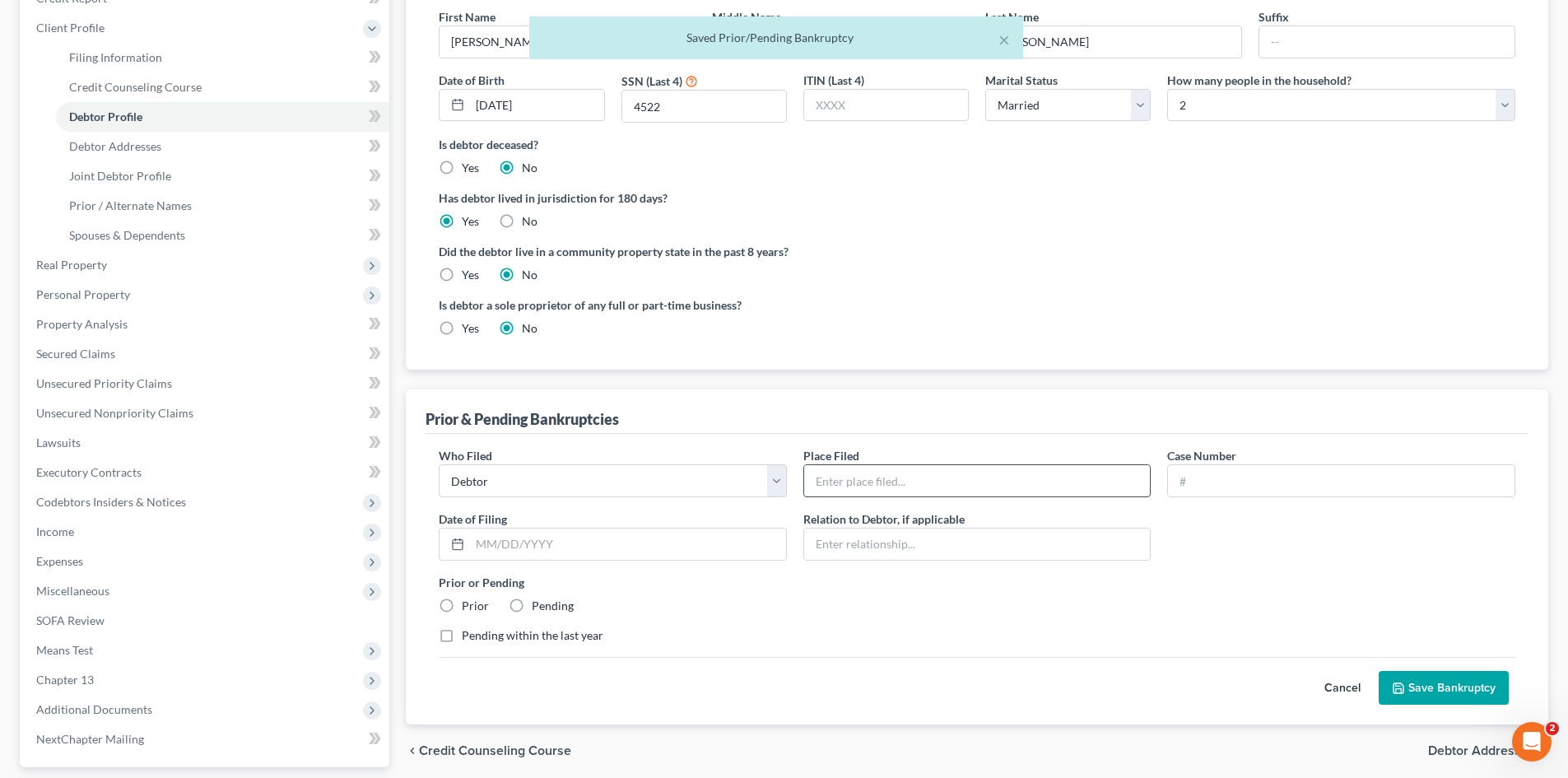
click at [895, 473] on input "text" at bounding box center [977, 480] width 346 height 31
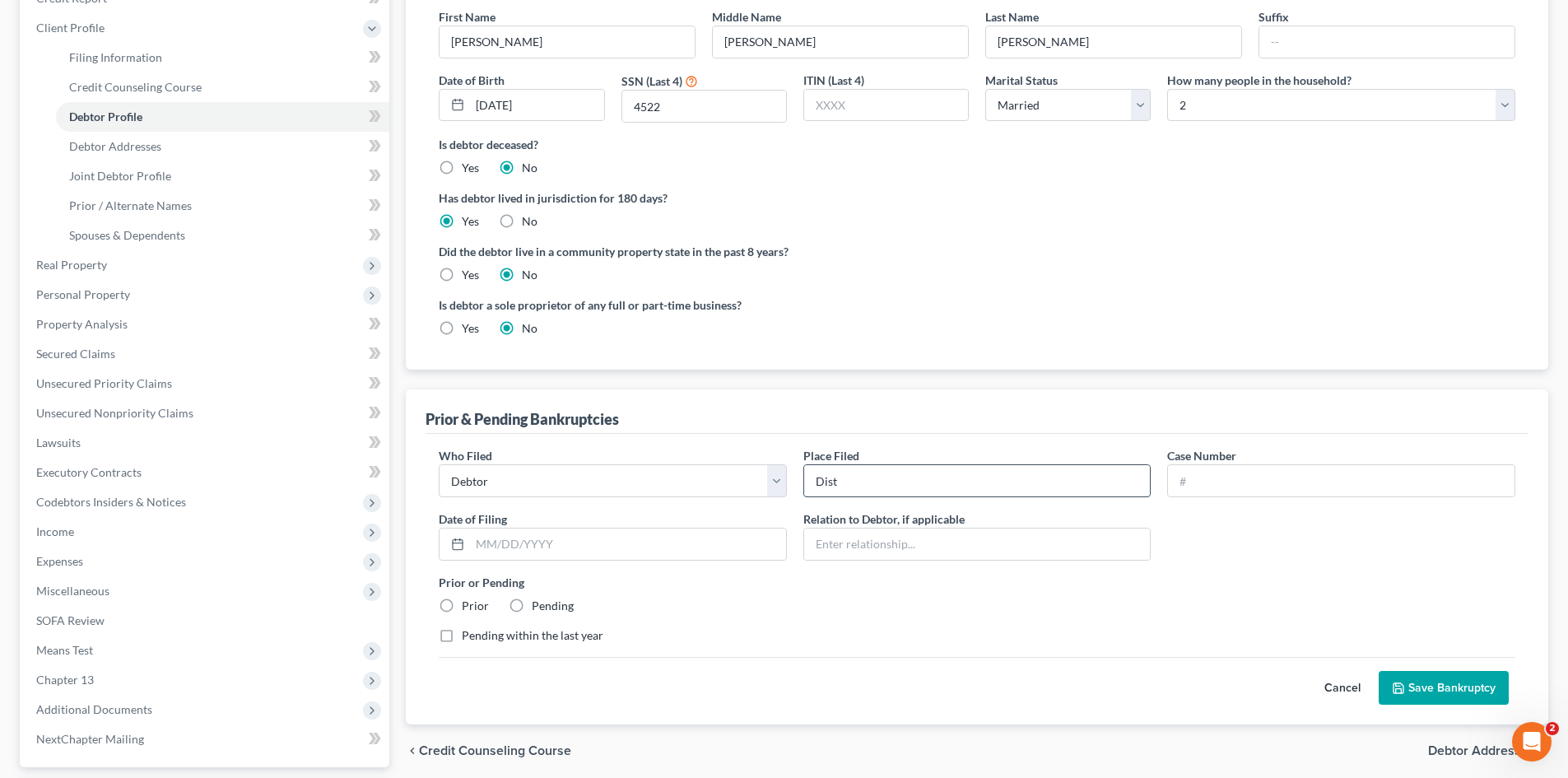
type input "District of [US_STATE]"
click at [1264, 478] on input "text" at bounding box center [1341, 480] width 346 height 31
type input "05-05473"
click at [591, 544] on input "text" at bounding box center [628, 544] width 316 height 31
type input "[DATE]"
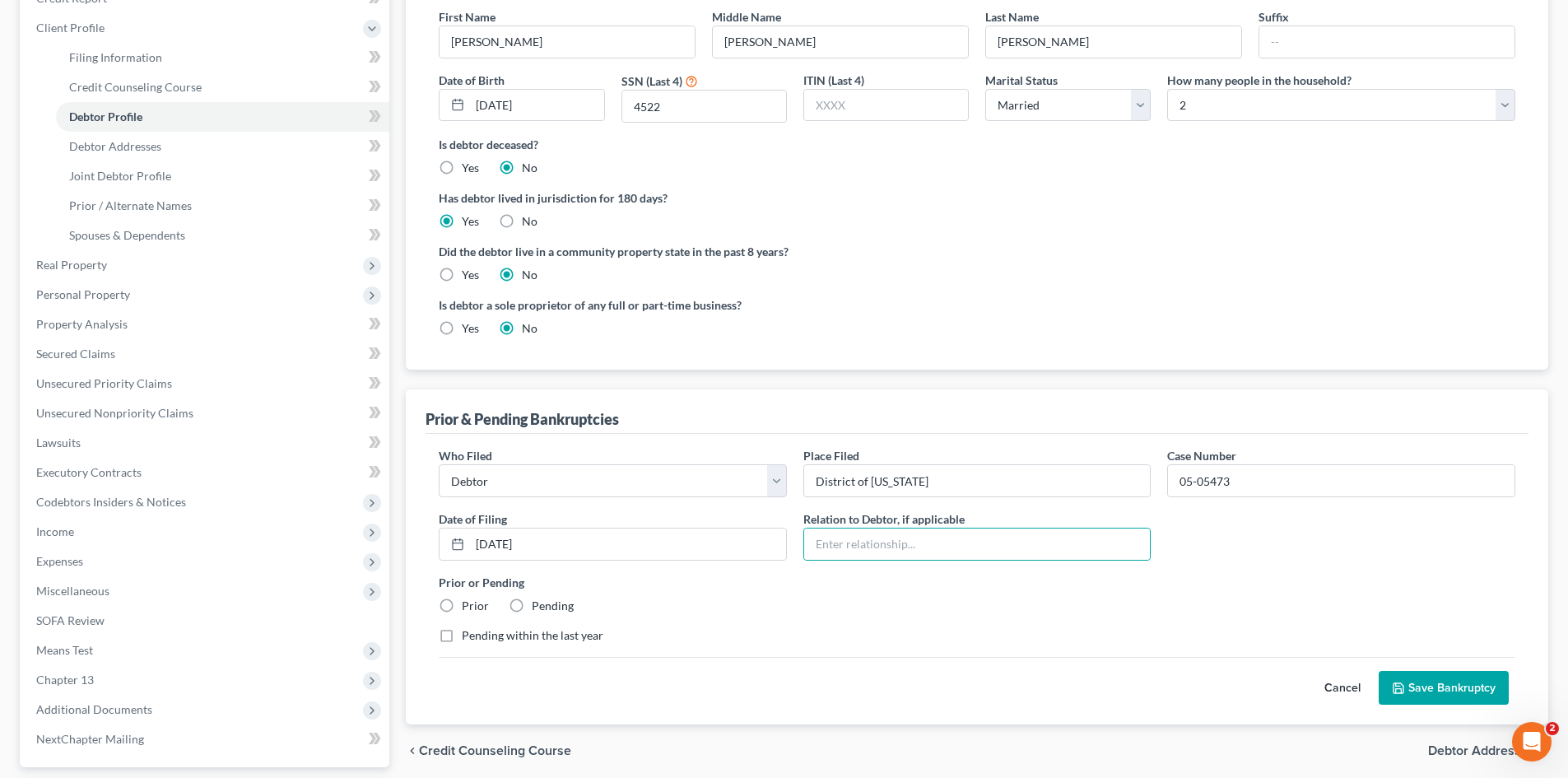
click at [467, 610] on label "Prior" at bounding box center [475, 606] width 27 height 17
click at [468, 608] on input "Prior" at bounding box center [473, 602] width 11 height 11
radio input "true"
click at [1485, 681] on button "Save Bankruptcy" at bounding box center [1444, 687] width 130 height 34
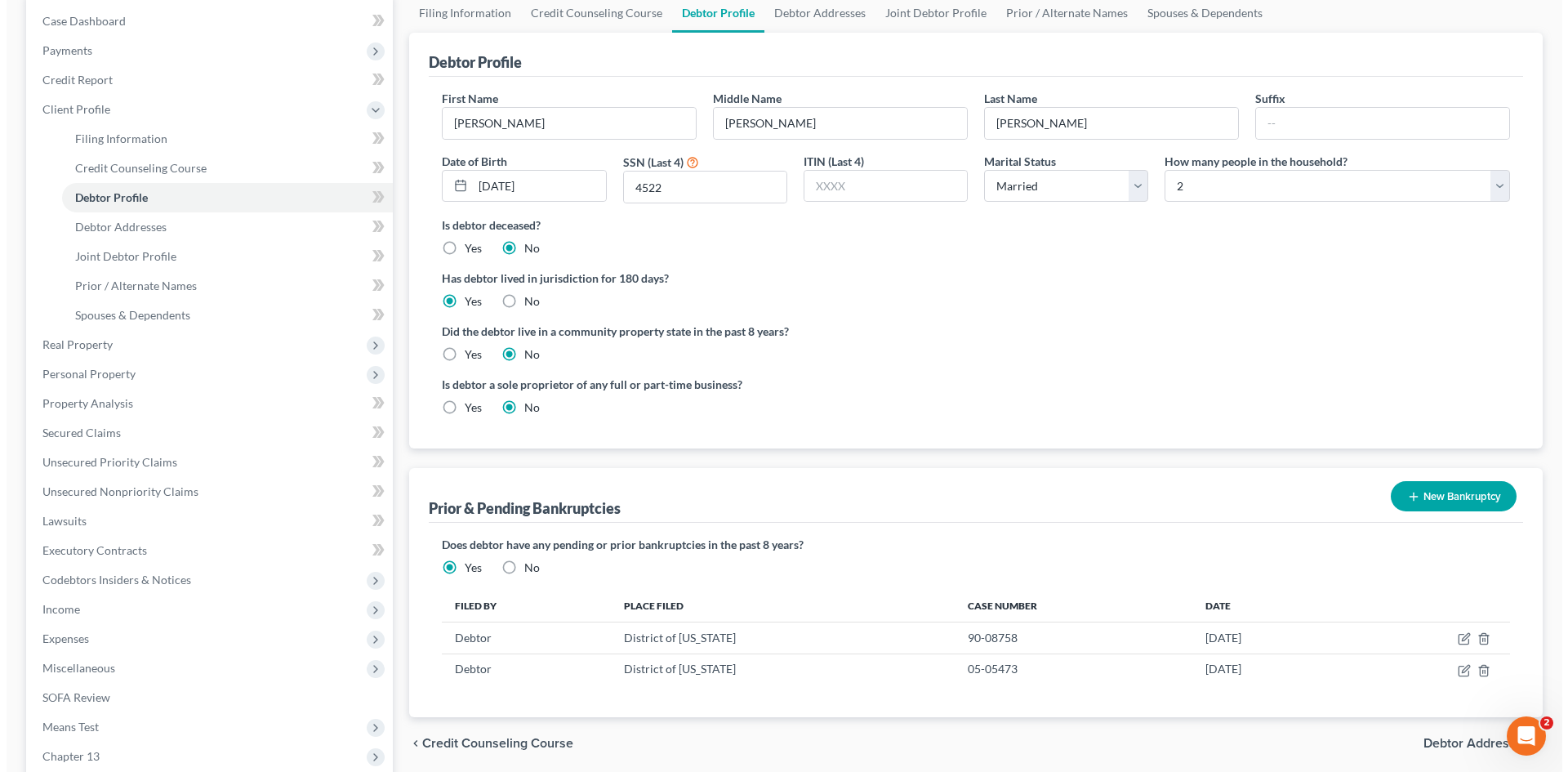
scroll to position [0, 0]
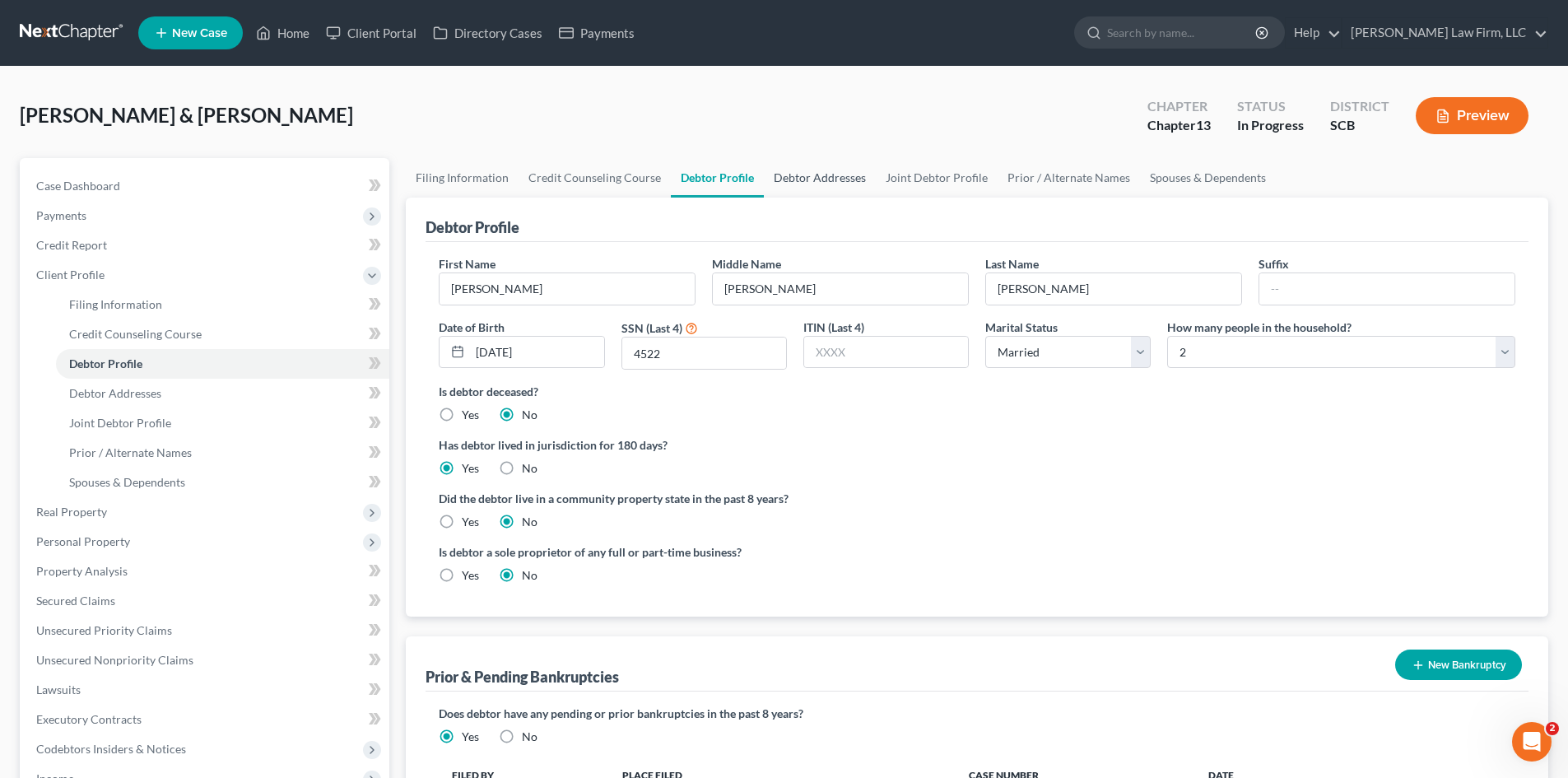
click at [813, 178] on link "Debtor Addresses" at bounding box center [819, 177] width 112 height 39
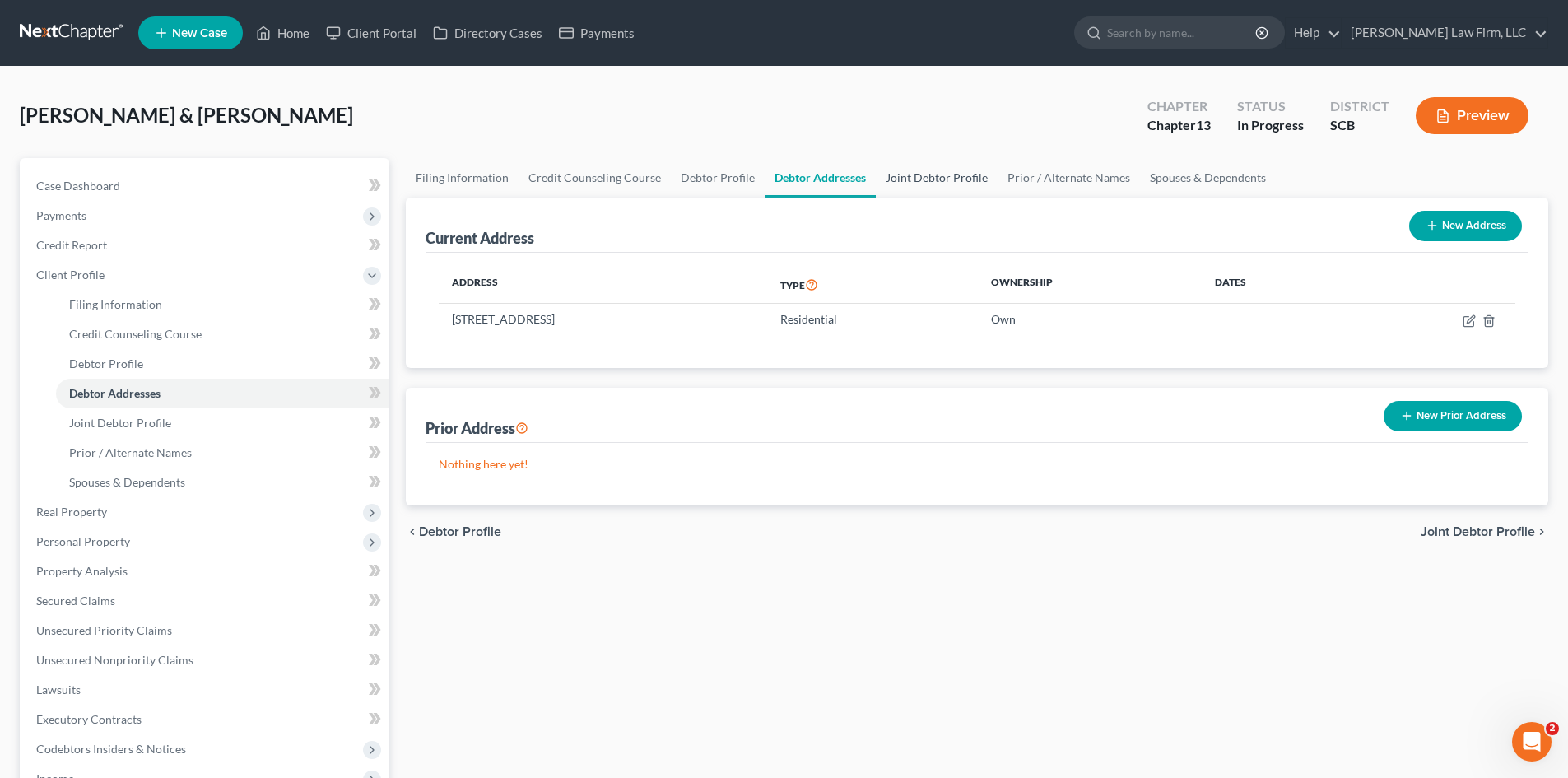
click at [922, 185] on link "Joint Debtor Profile" at bounding box center [936, 177] width 122 height 39
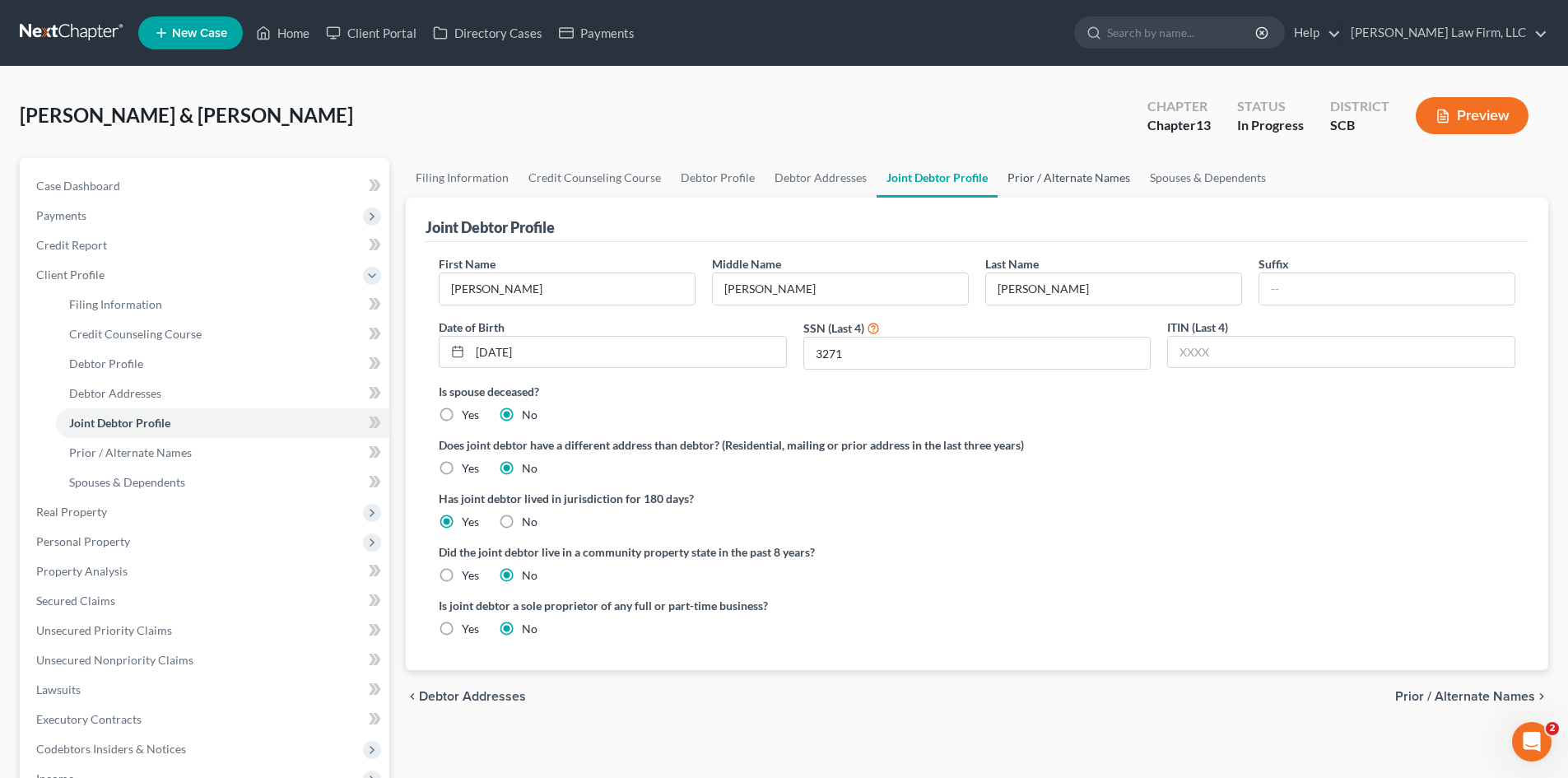
click at [988, 181] on link "Joint Debtor Profile" at bounding box center [937, 177] width 121 height 39
click at [1004, 180] on link "Prior / Alternate Names" at bounding box center [1068, 177] width 142 height 39
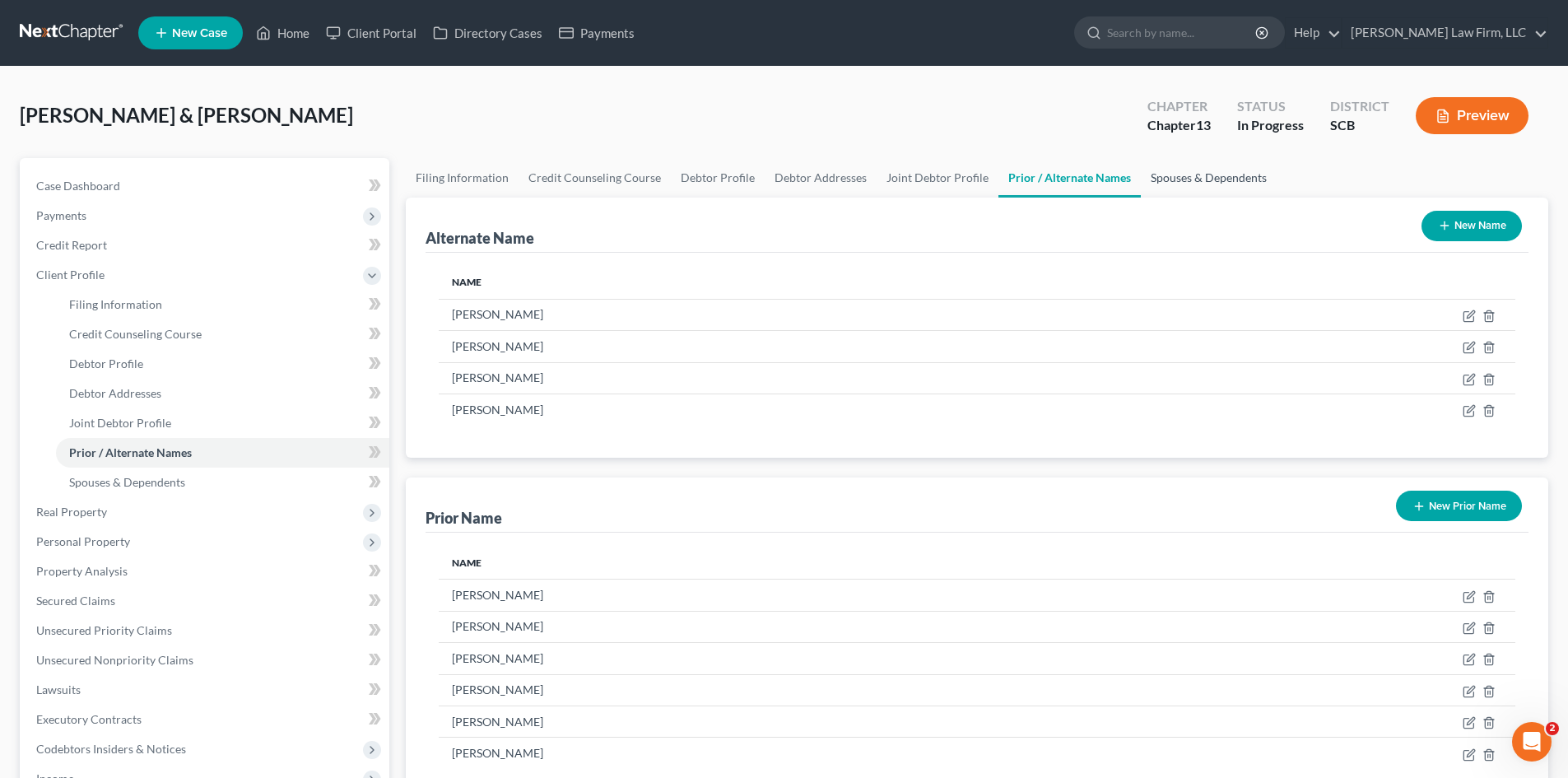
click at [1143, 183] on link "Spouses & Dependents" at bounding box center [1209, 177] width 136 height 39
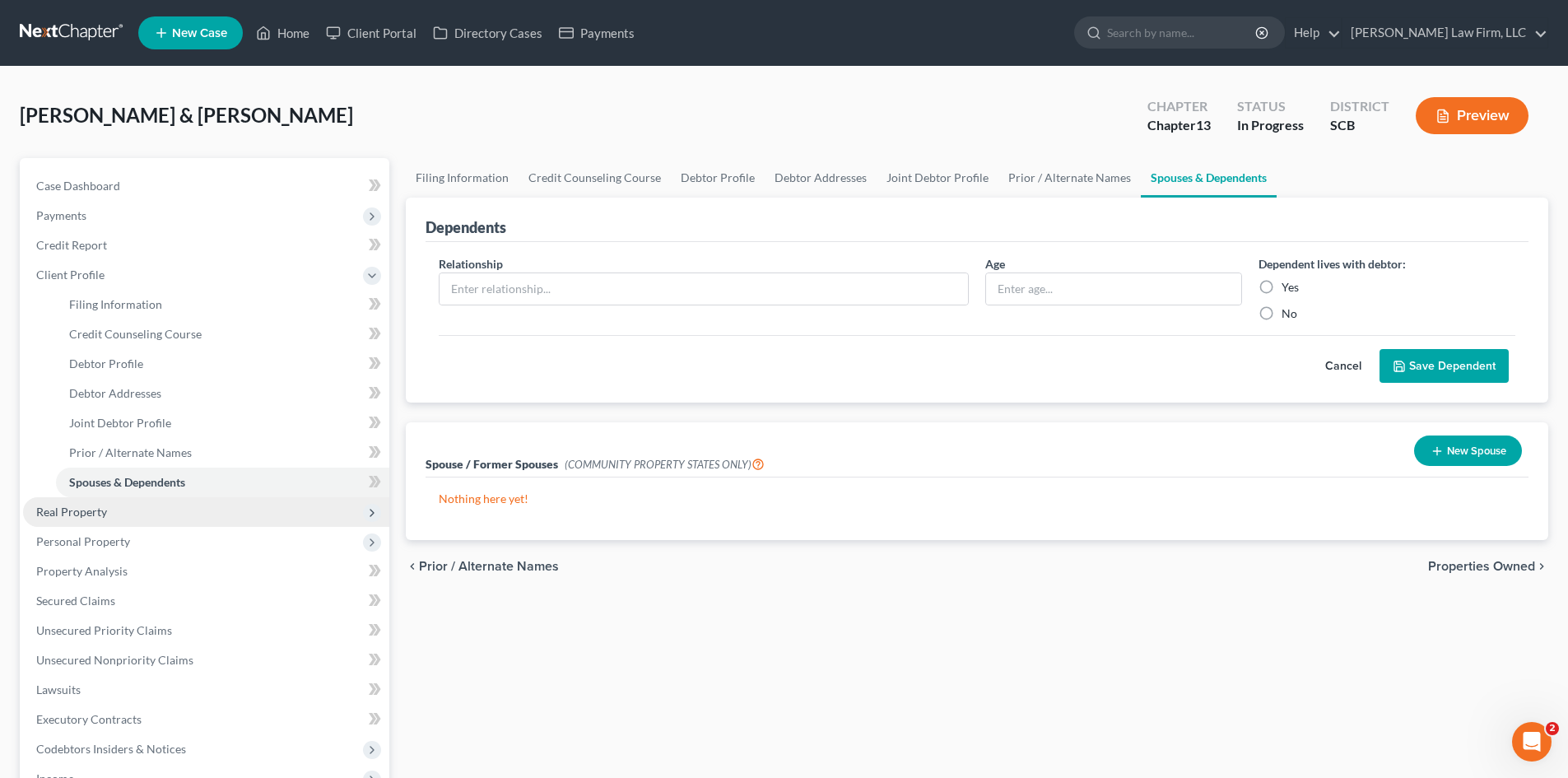
click at [124, 511] on span "Real Property" at bounding box center [206, 512] width 366 height 29
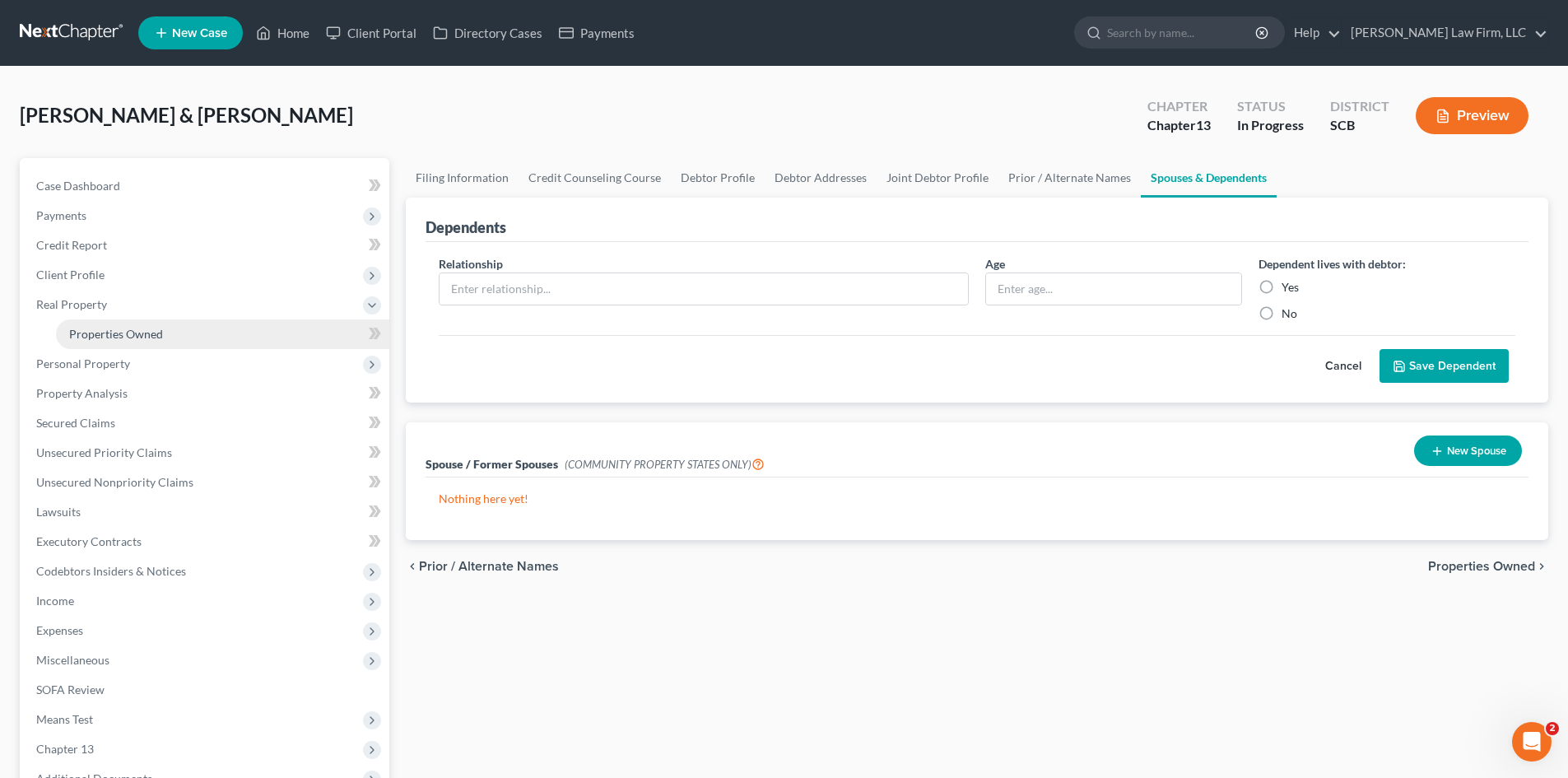
click at [116, 334] on span "Properties Owned" at bounding box center [116, 334] width 94 height 14
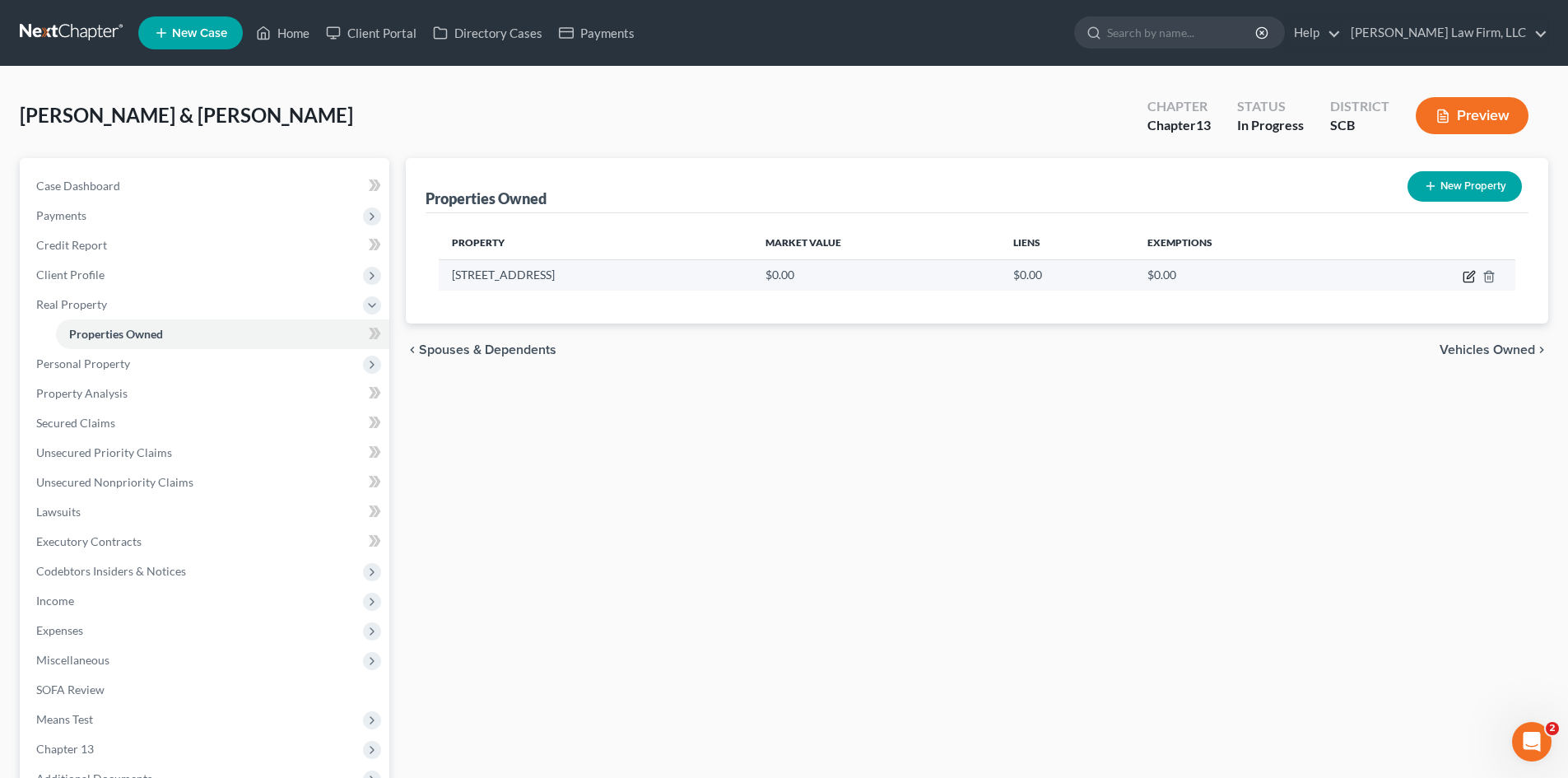
click at [1466, 281] on icon "button" at bounding box center [1469, 276] width 13 height 13
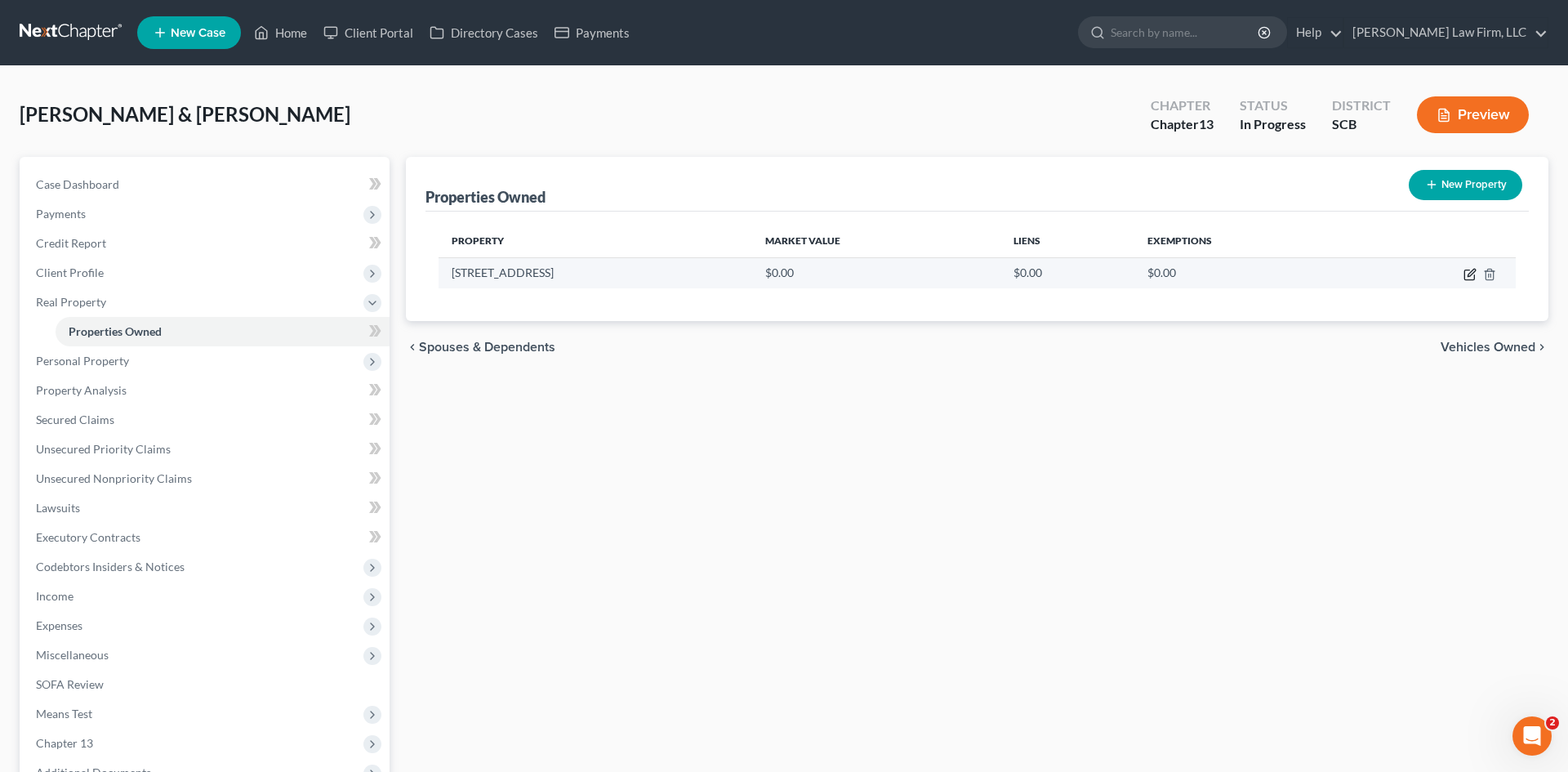
select select "42"
select select "9"
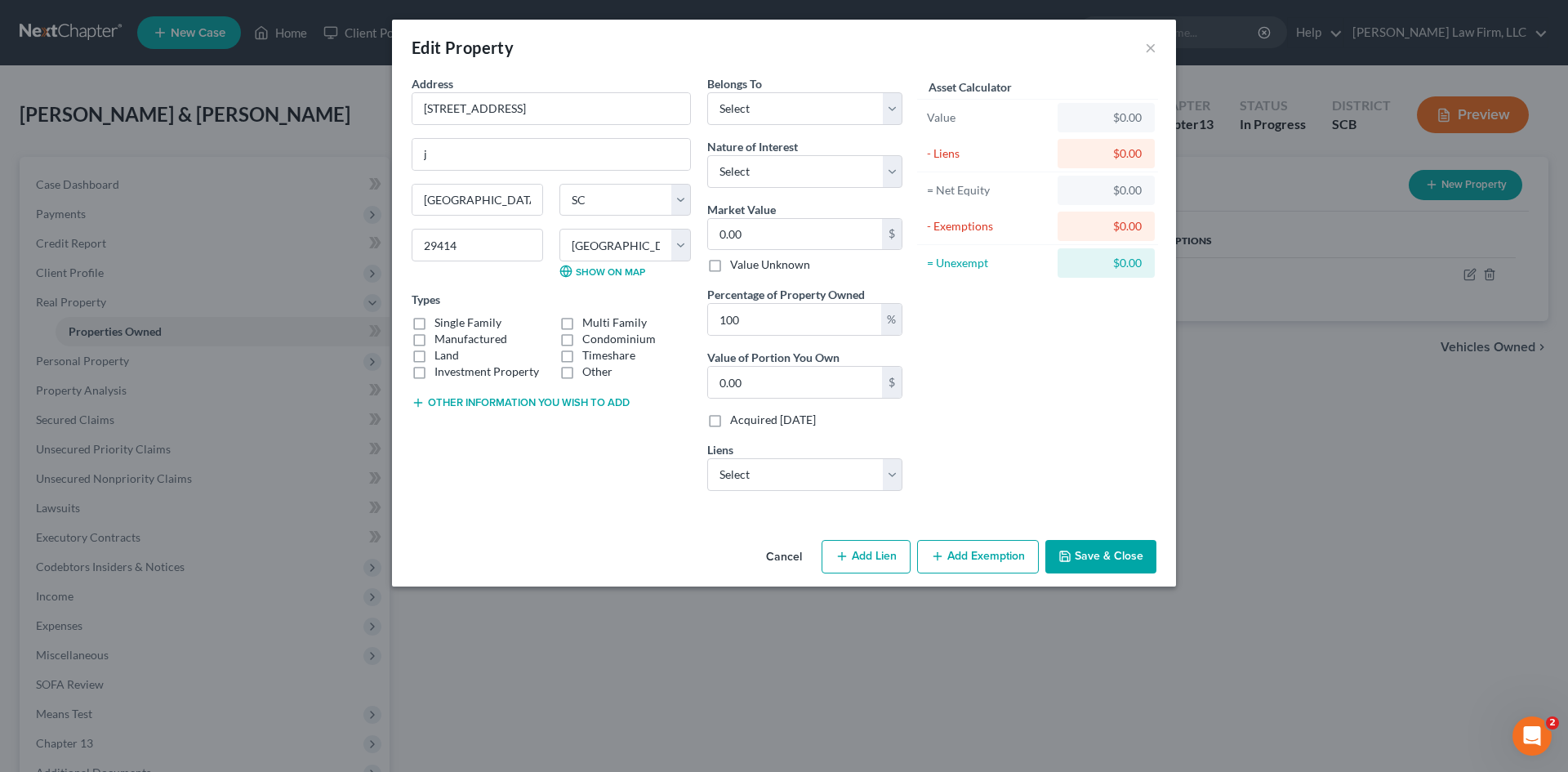
click at [521, 402] on button "Other information you wish to add" at bounding box center [521, 403] width 218 height 13
click at [515, 417] on textarea at bounding box center [551, 440] width 279 height 60
type textarea "Purchased 2020 Paid $345k Current $500k"
click at [744, 474] on select "Select Providnt Fnd - $302,435.00 Carmax Auto Finance - $17,395.00 Carmax Auto …" at bounding box center [804, 474] width 195 height 33
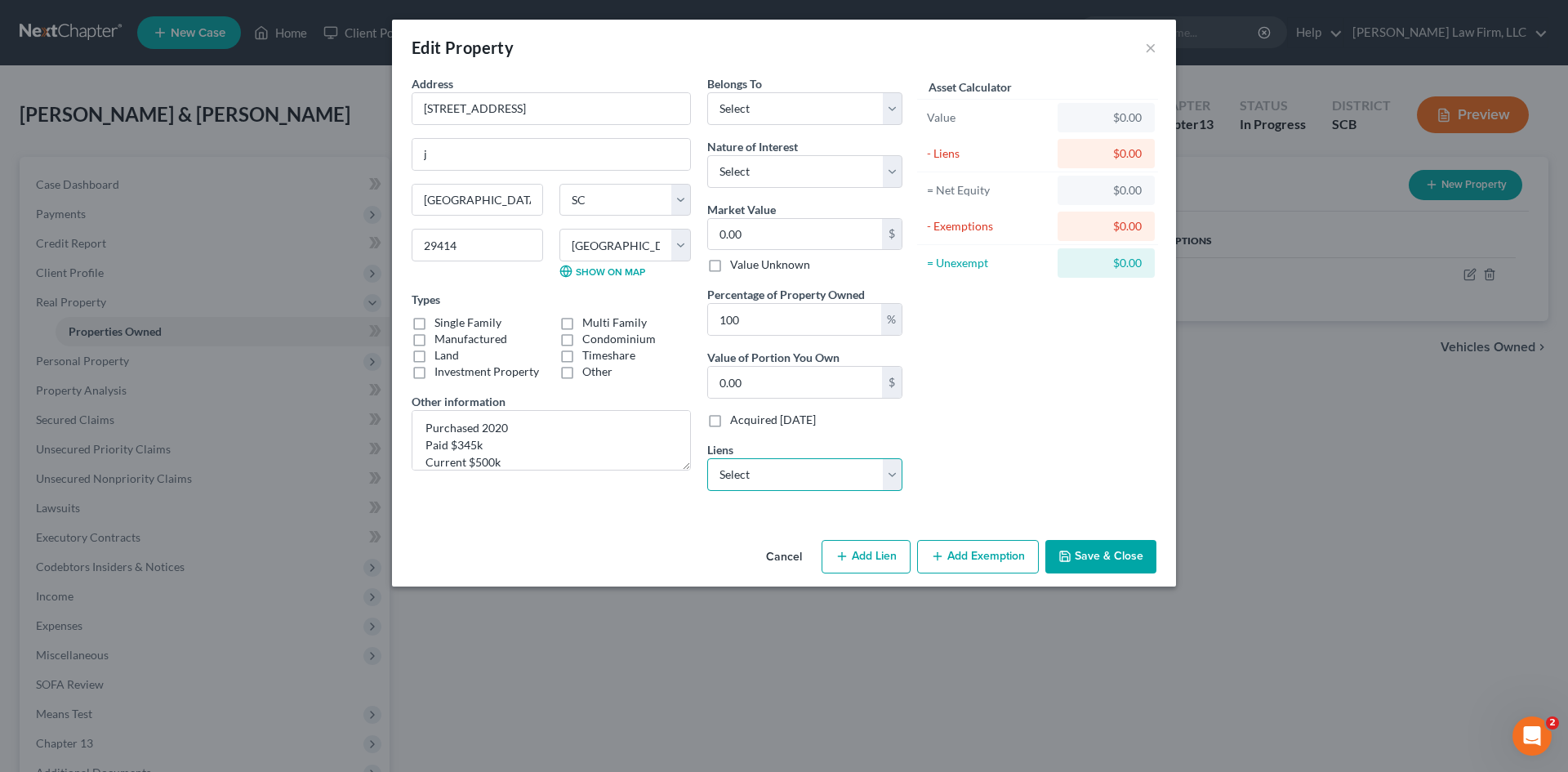
select select "0"
click at [707, 458] on select "Select Providnt Fnd - $302,435.00 Carmax Auto Finance - $17,395.00 Carmax Auto …" at bounding box center [804, 474] width 195 height 33
select select
select select "4"
select select "2"
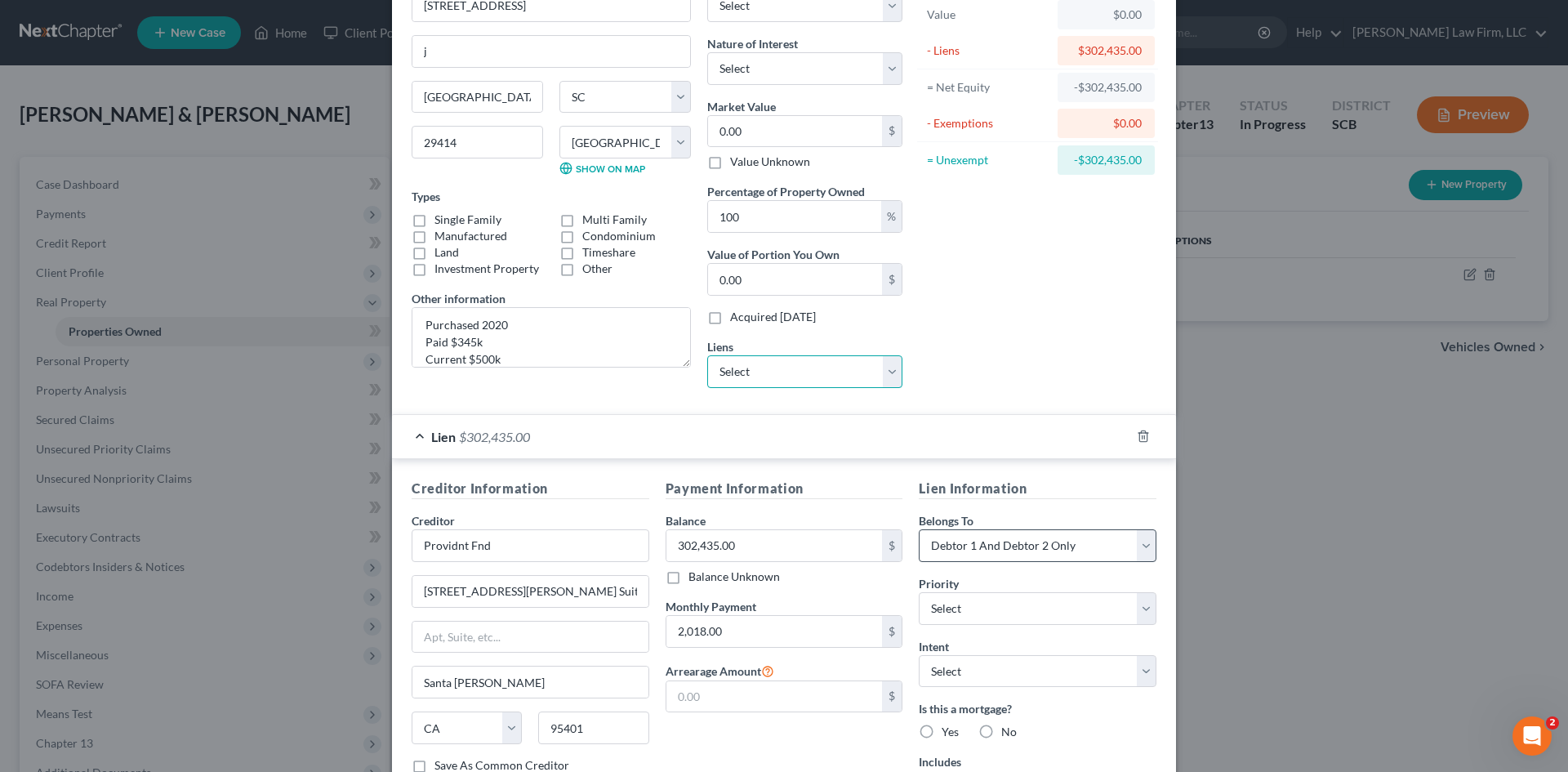
scroll to position [240, 0]
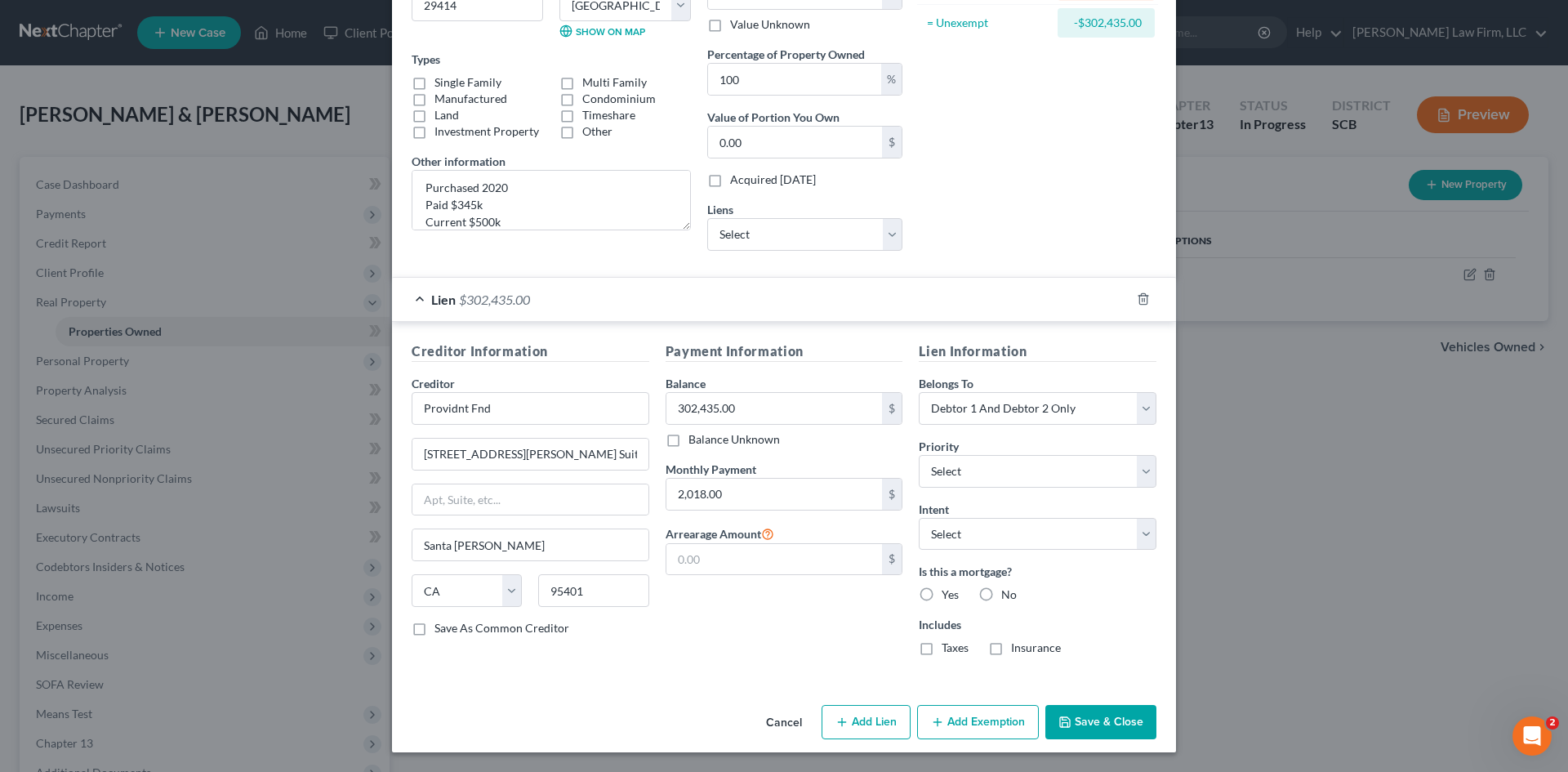
click at [1005, 725] on button "Add Exemption" at bounding box center [978, 721] width 122 height 34
select select "2"
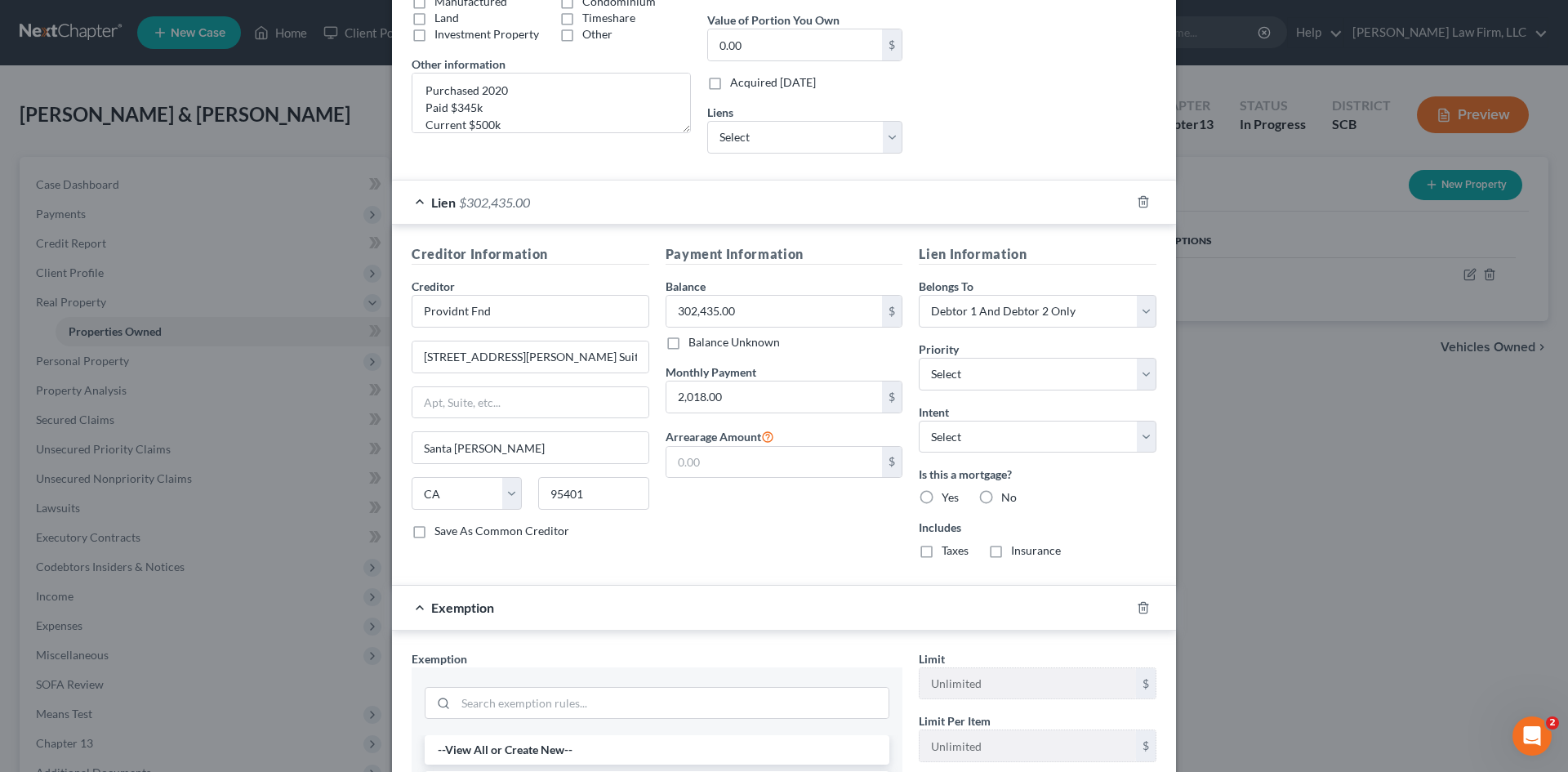
scroll to position [490, 0]
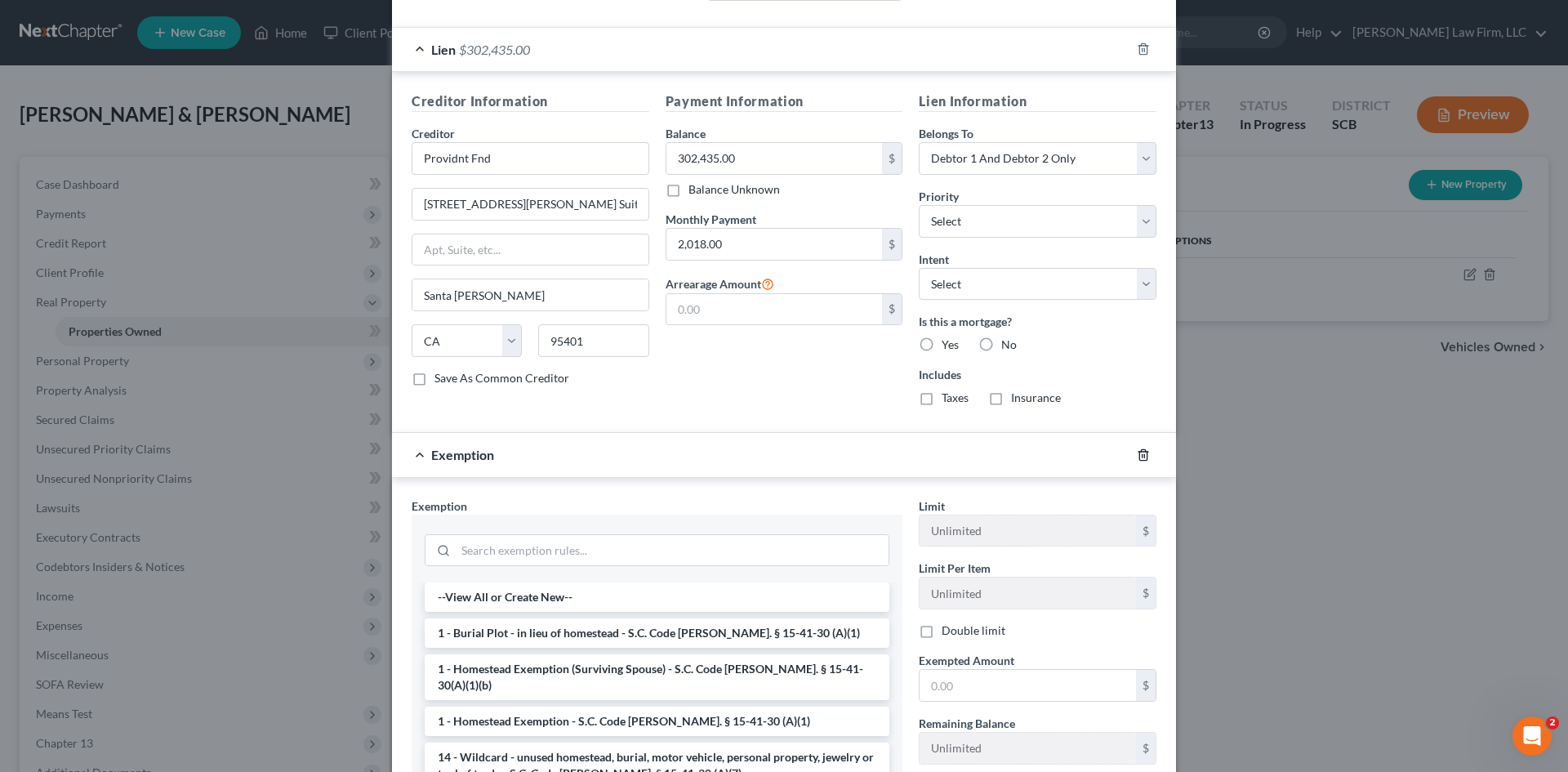
click at [1136, 455] on icon "button" at bounding box center [1143, 455] width 13 height 13
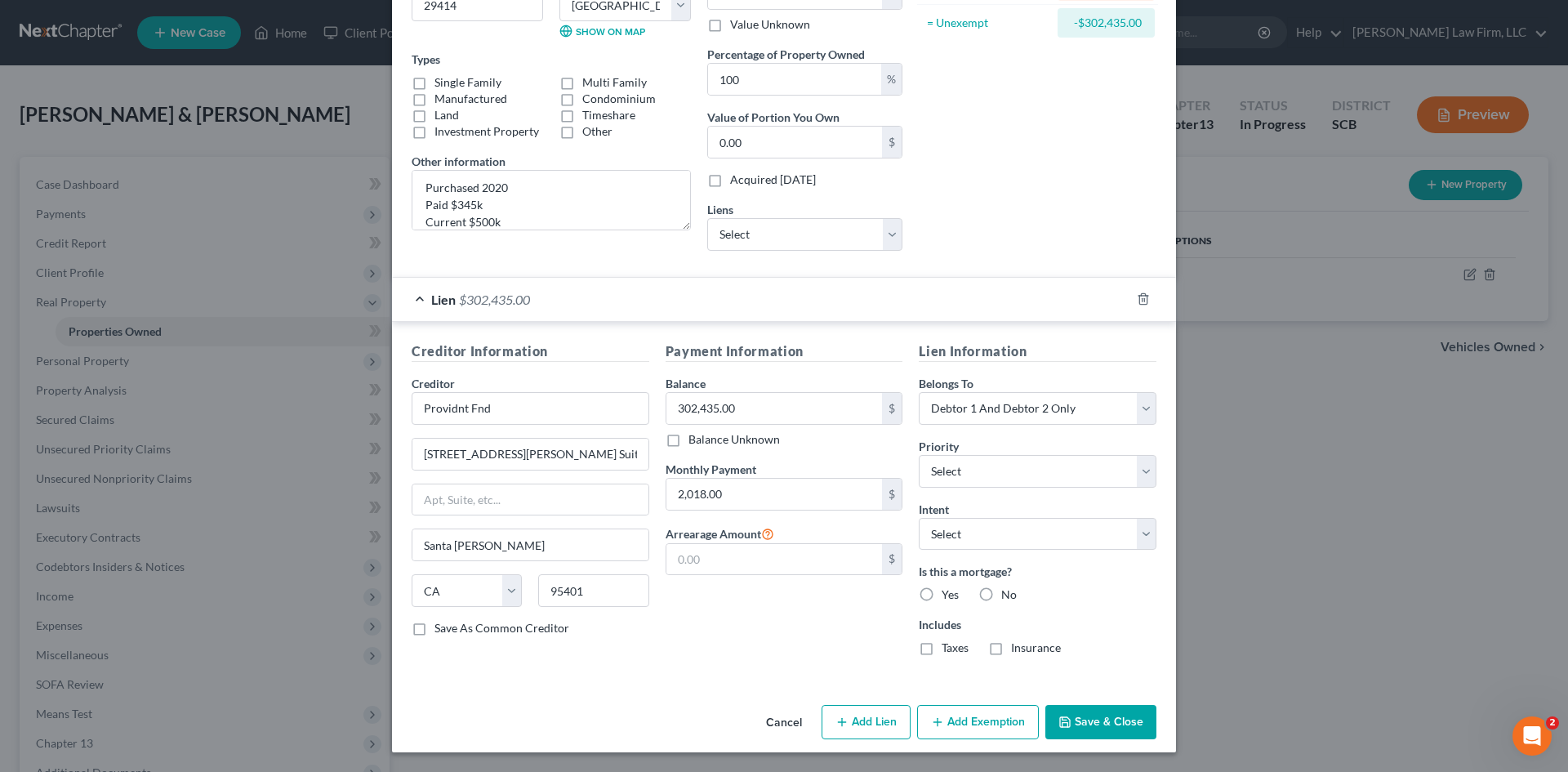
click at [1094, 715] on button "Save & Close" at bounding box center [1100, 721] width 111 height 34
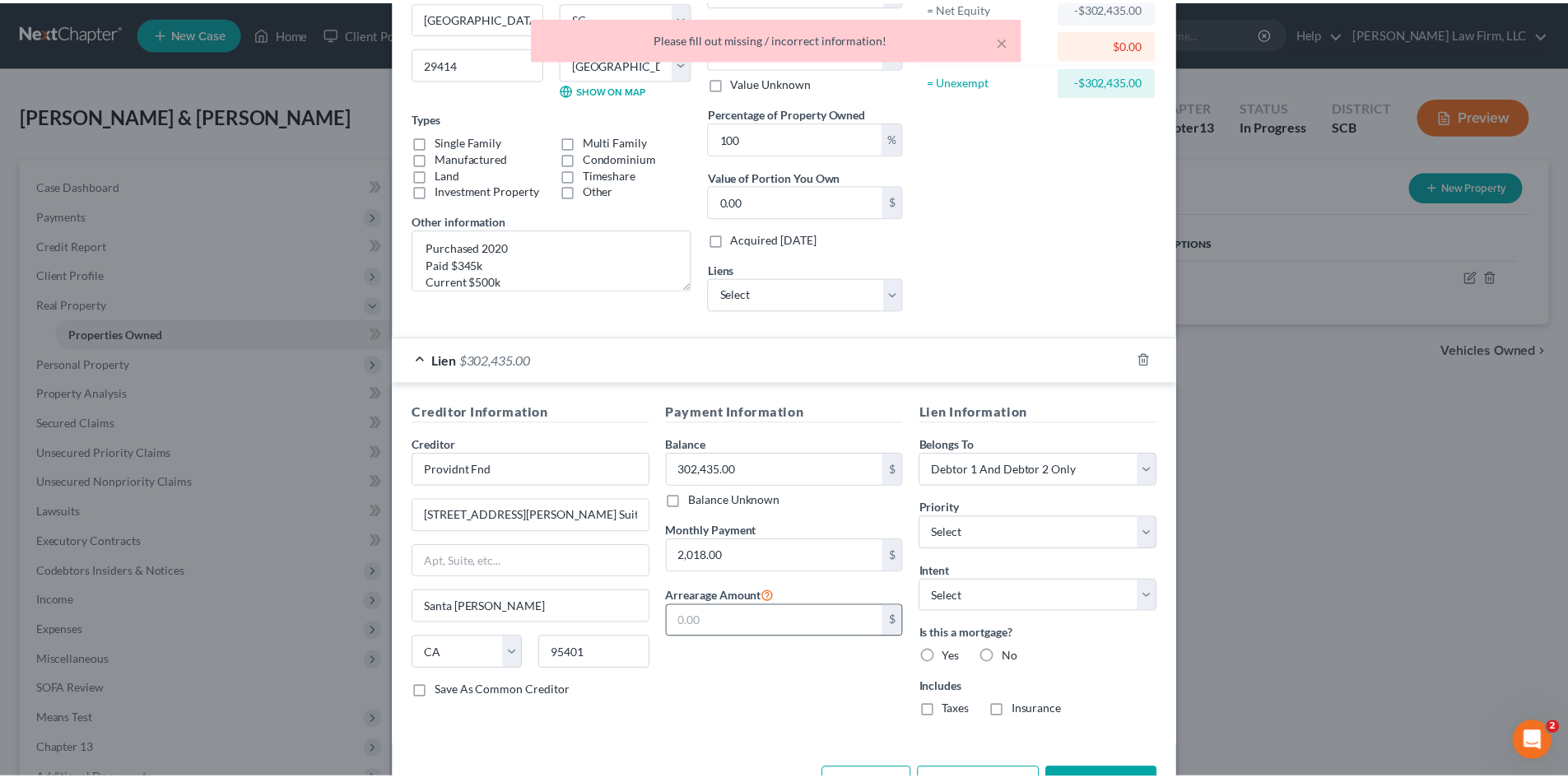
scroll to position [0, 0]
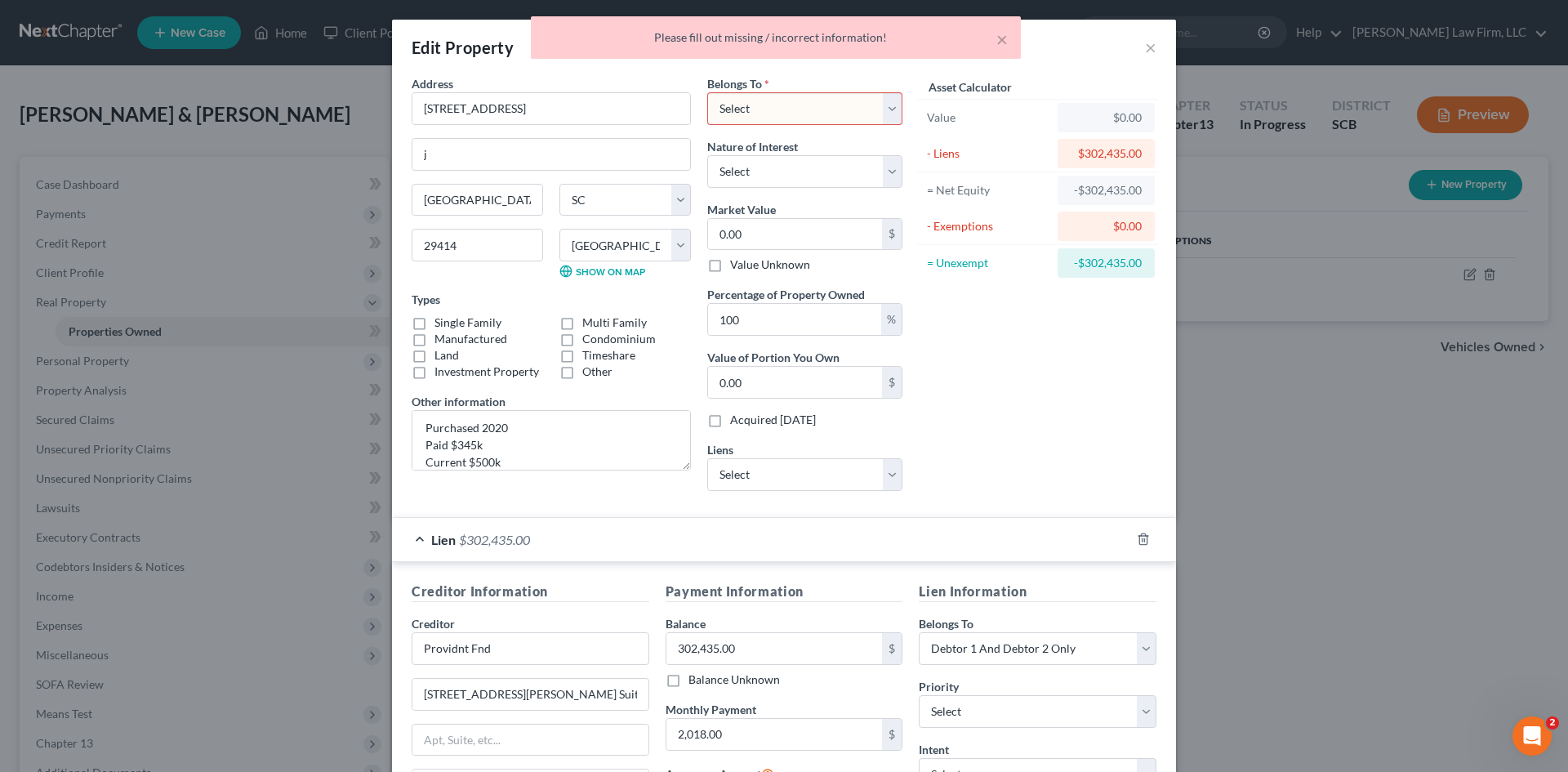
click at [798, 122] on select "Select Debtor 1 Only Debtor 2 Only Debtor 1 And Debtor 2 Only At Least One Of T…" at bounding box center [804, 108] width 195 height 33
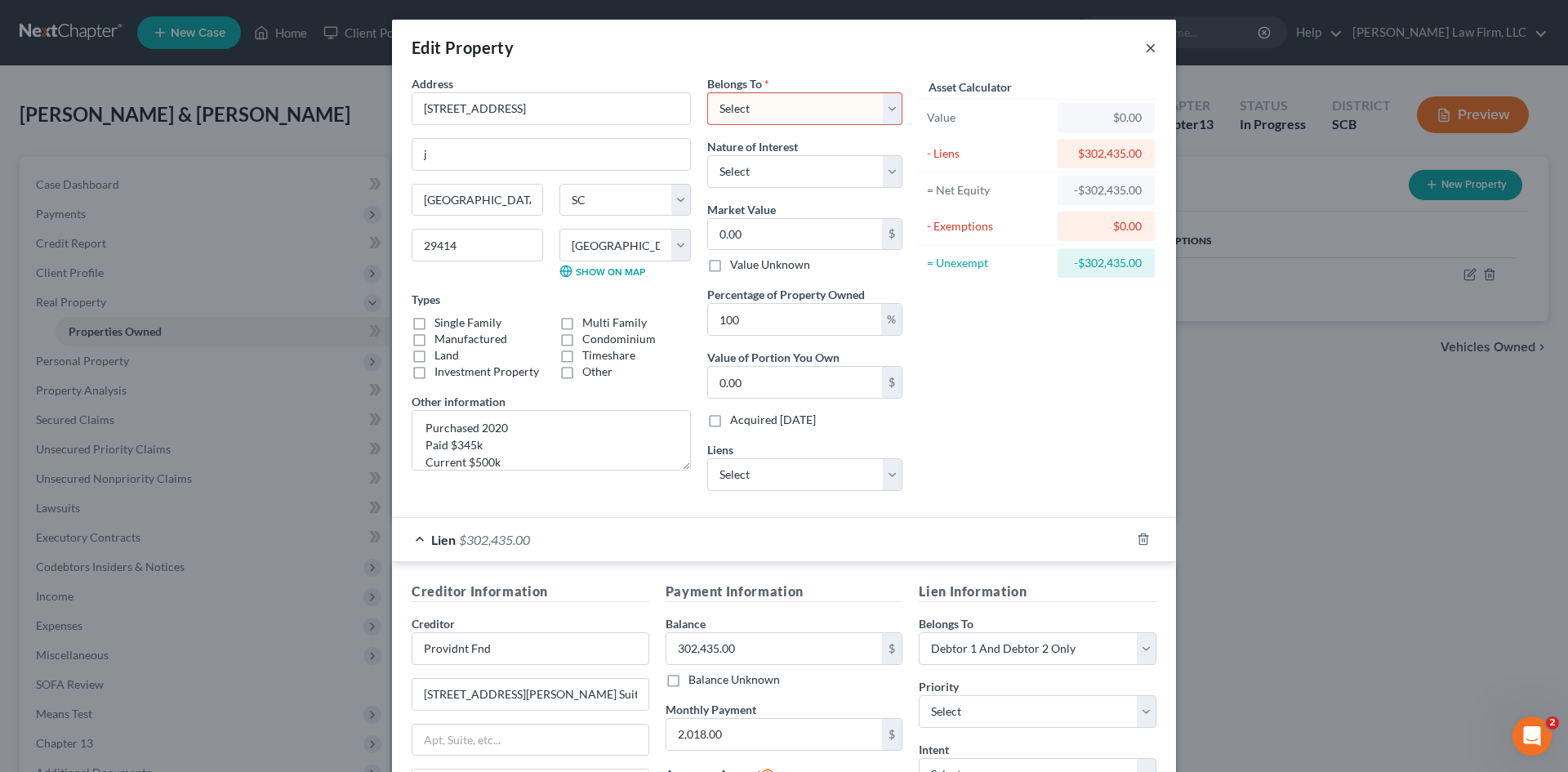
drag, startPoint x: 1144, startPoint y: 43, endPoint x: 1145, endPoint y: 53, distance: 10.0
click at [1145, 44] on button "×" at bounding box center [1150, 48] width 12 height 20
